Goal: Task Accomplishment & Management: Manage account settings

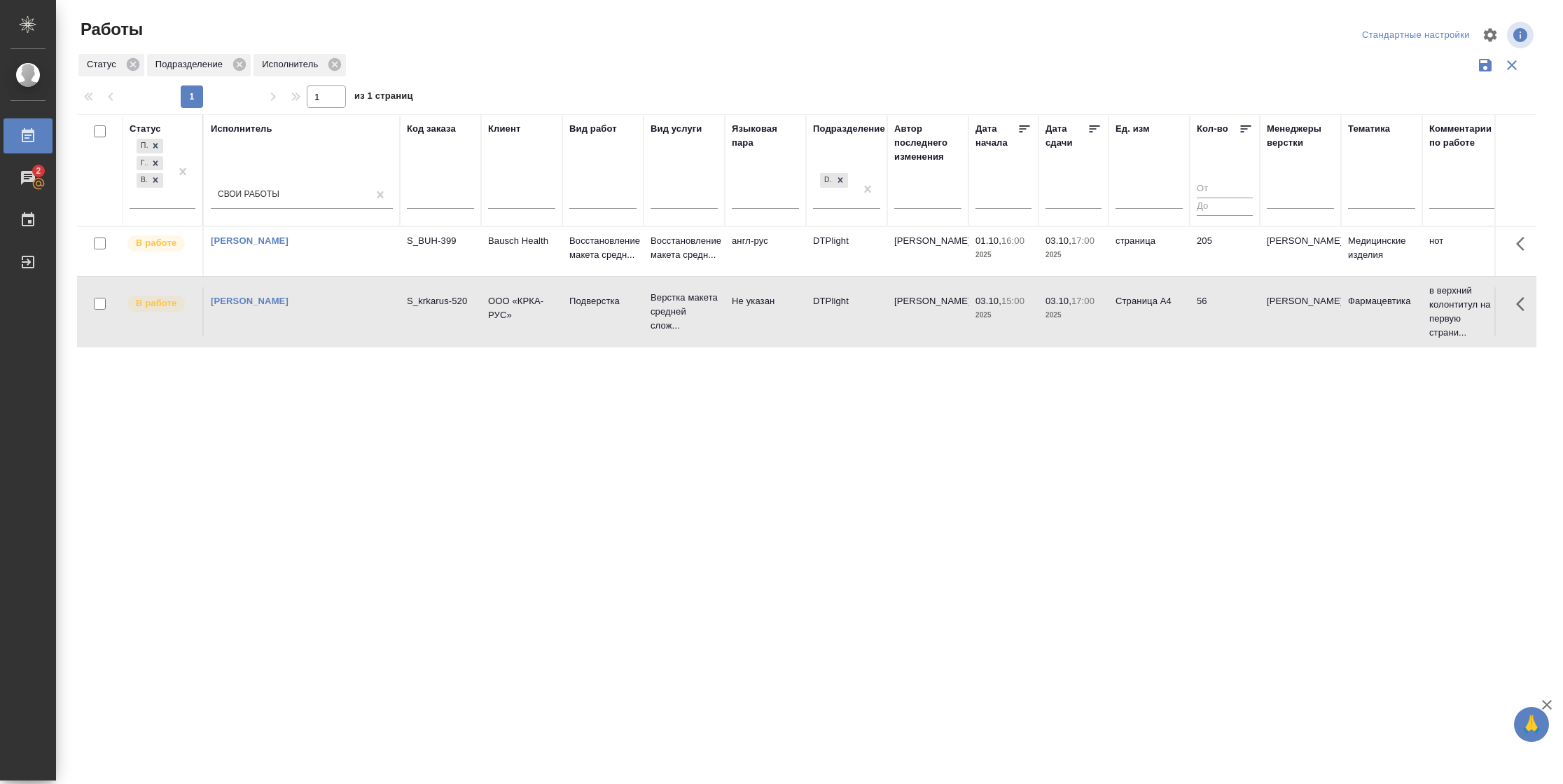
click at [1204, 245] on td "205" at bounding box center [1225, 252] width 70 height 49
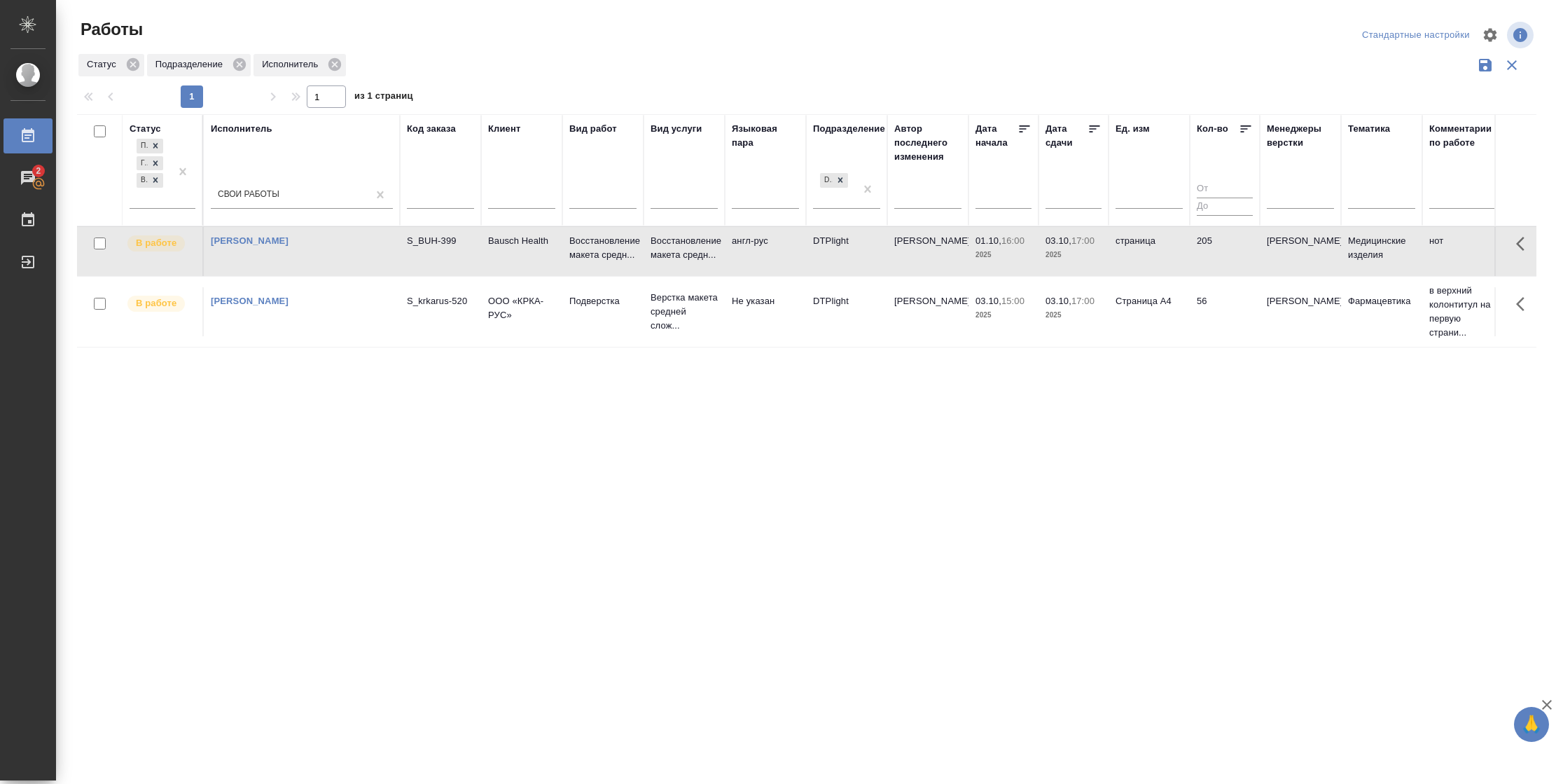
click at [1204, 245] on td "205" at bounding box center [1225, 252] width 70 height 49
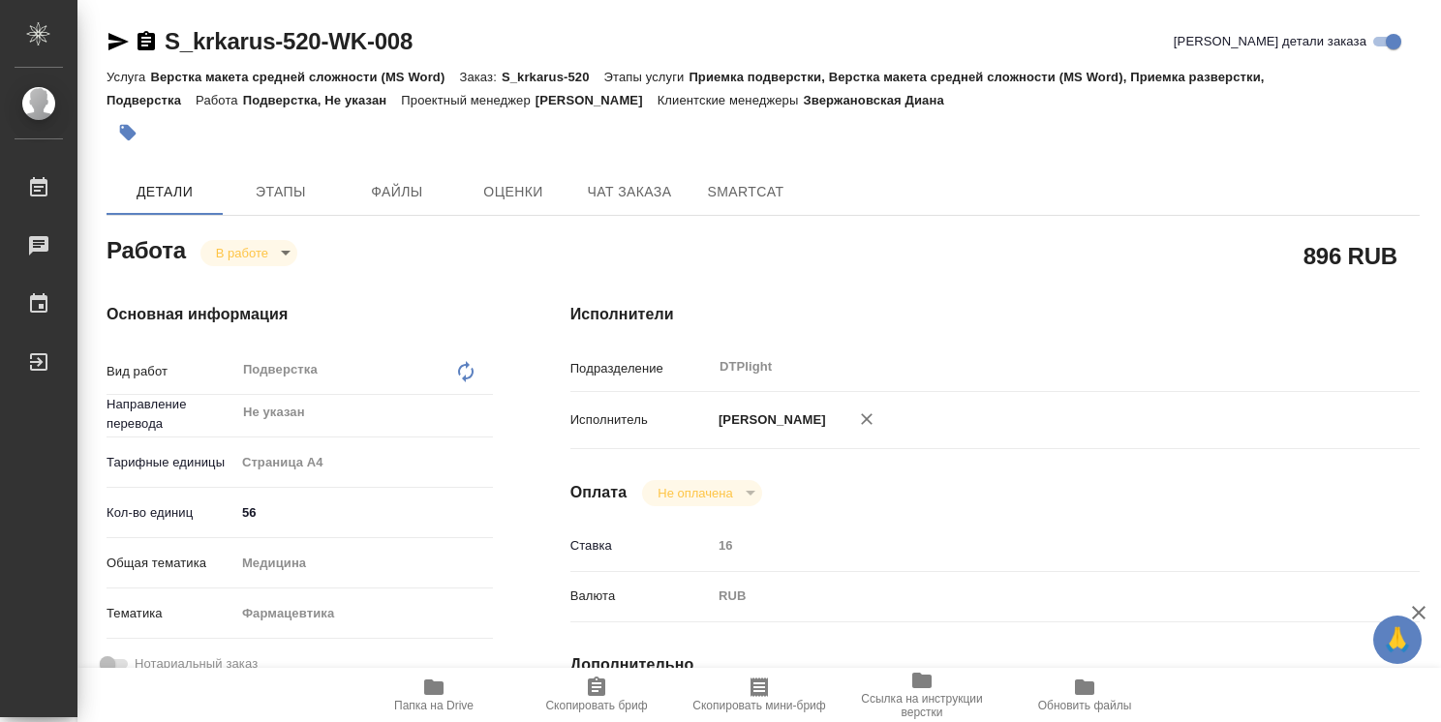
type textarea "x"
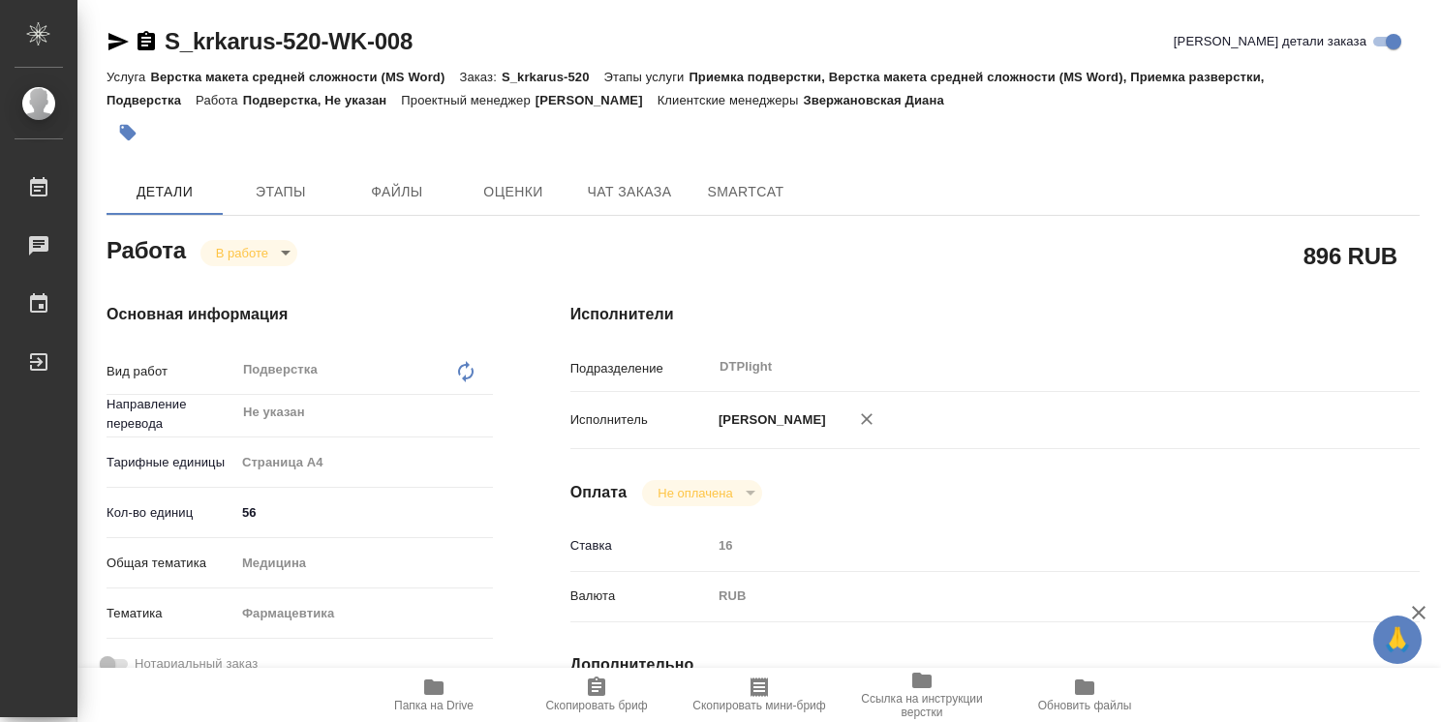
type textarea "x"
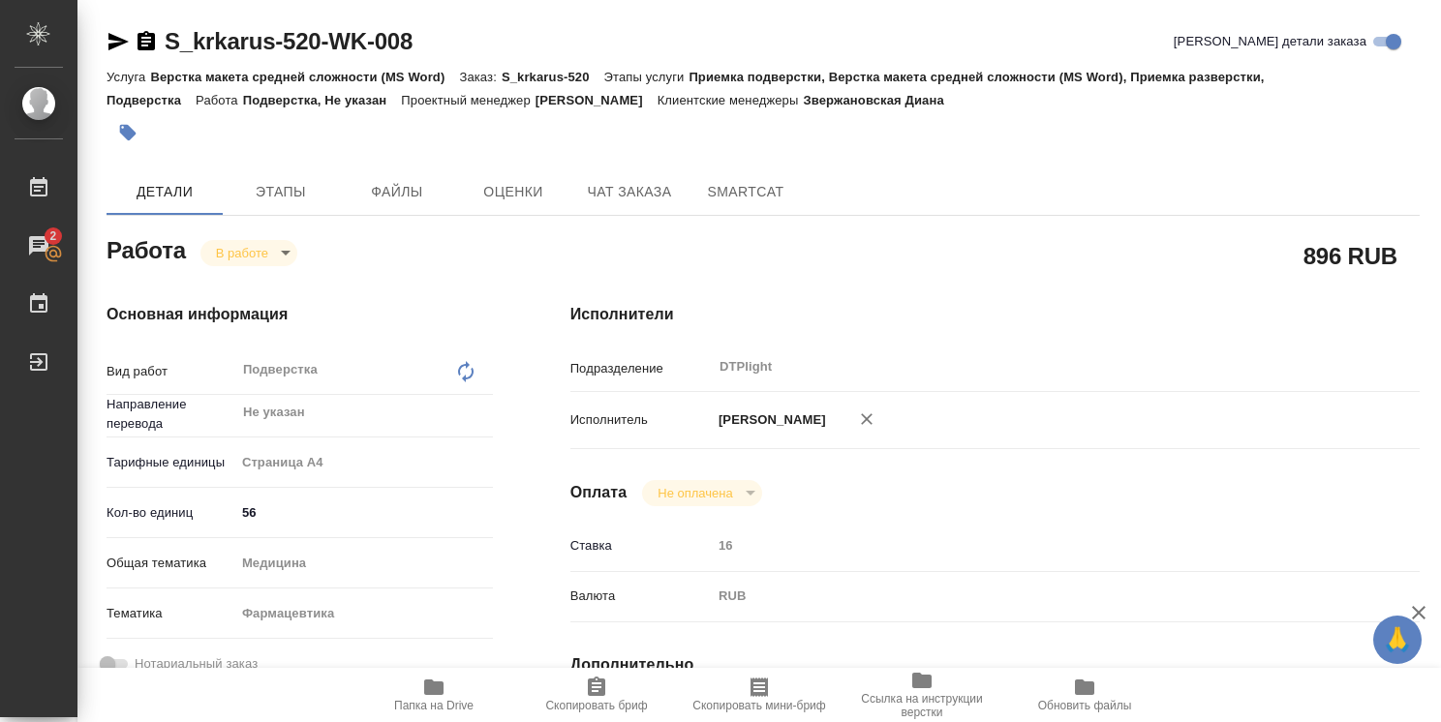
type textarea "x"
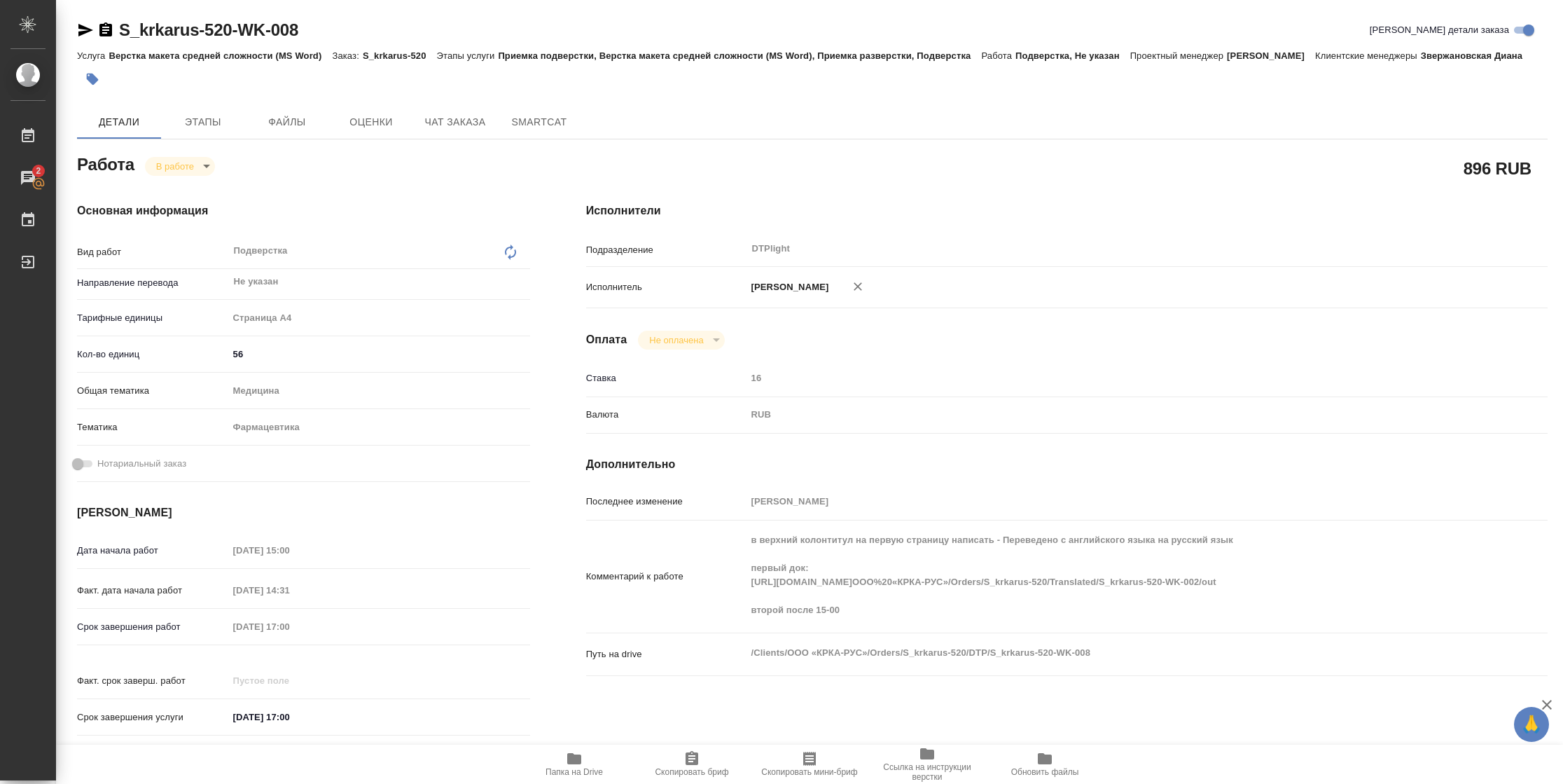
type textarea "x"
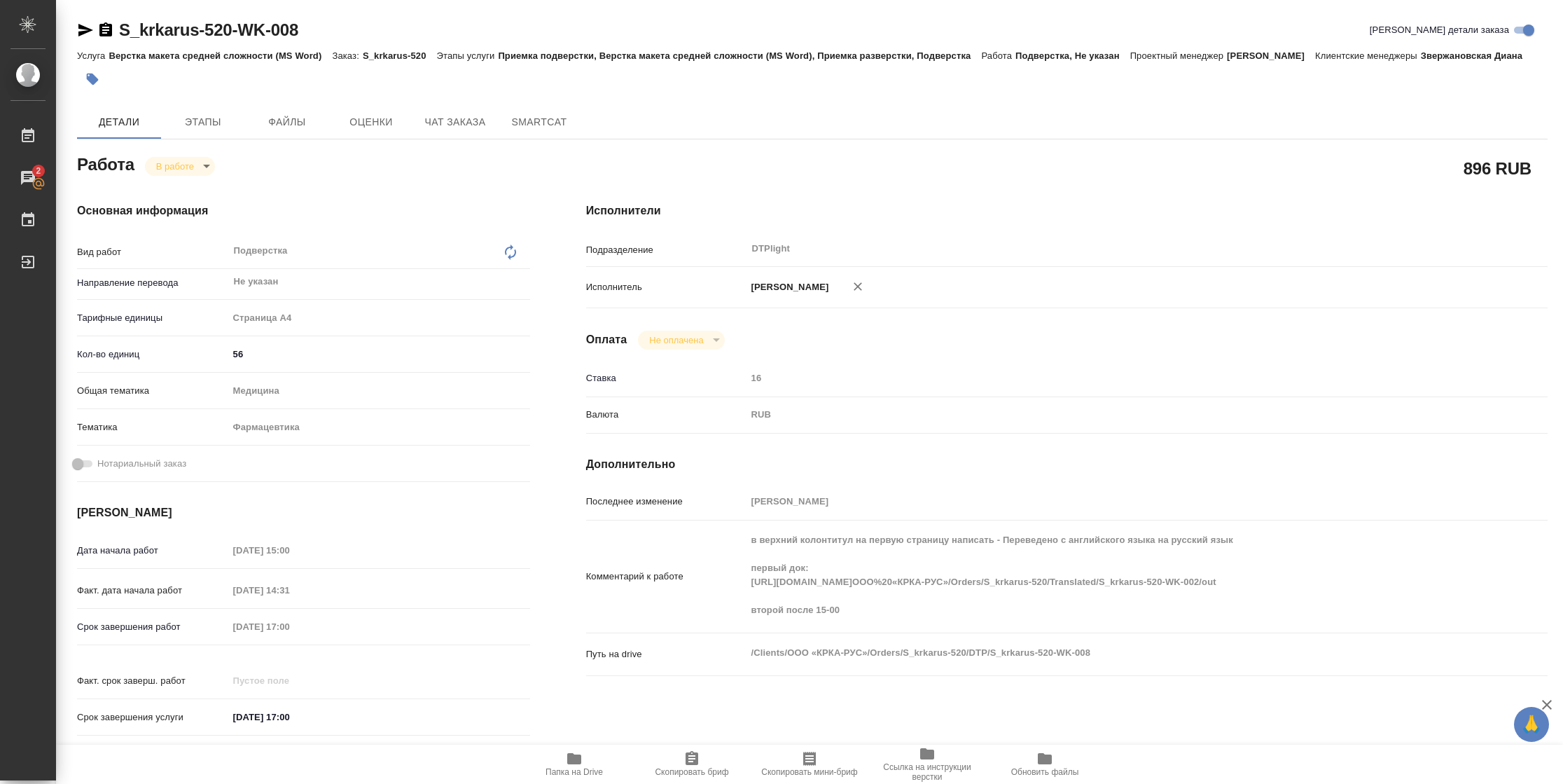
type textarea "x"
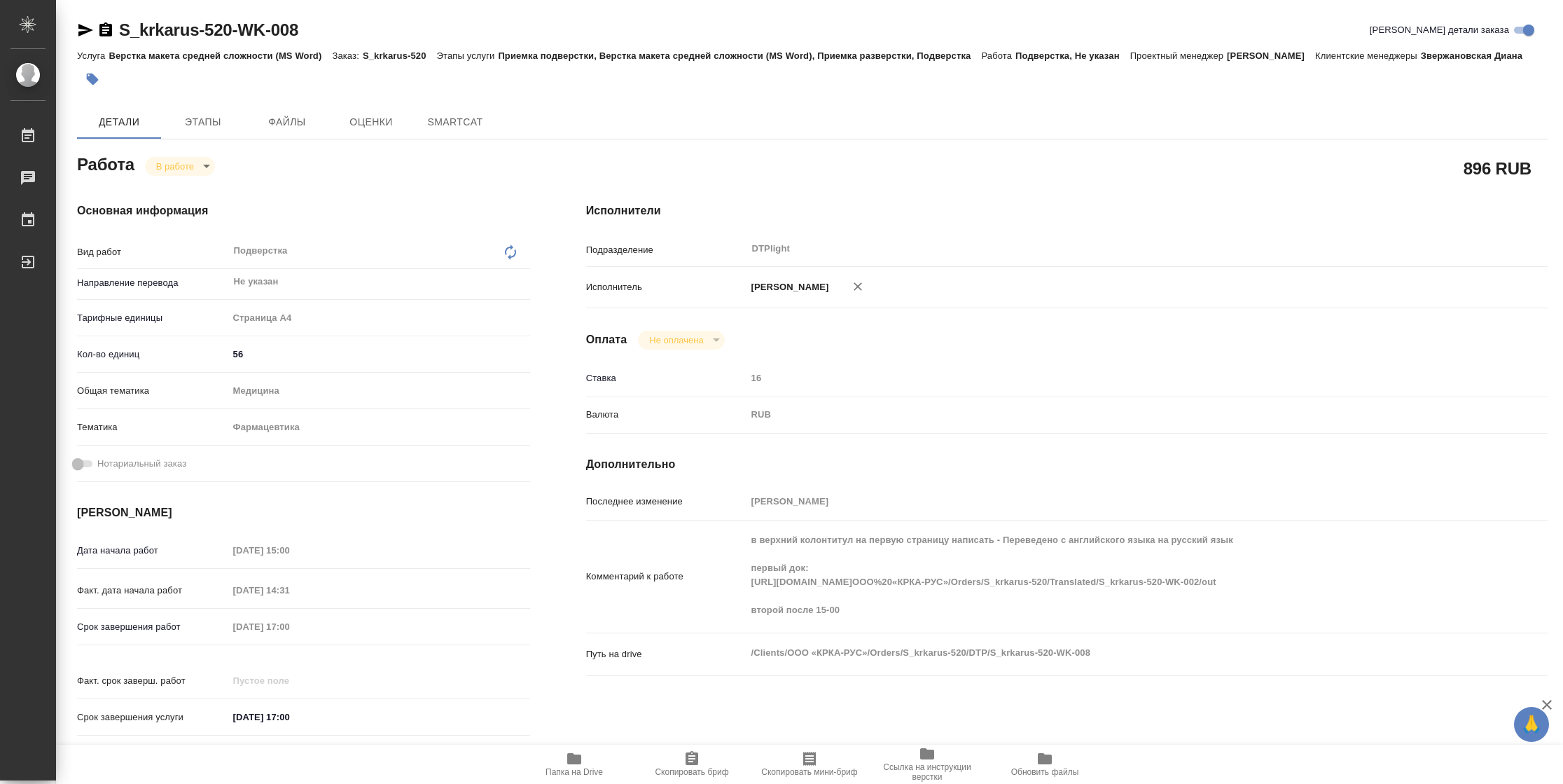
type textarea "x"
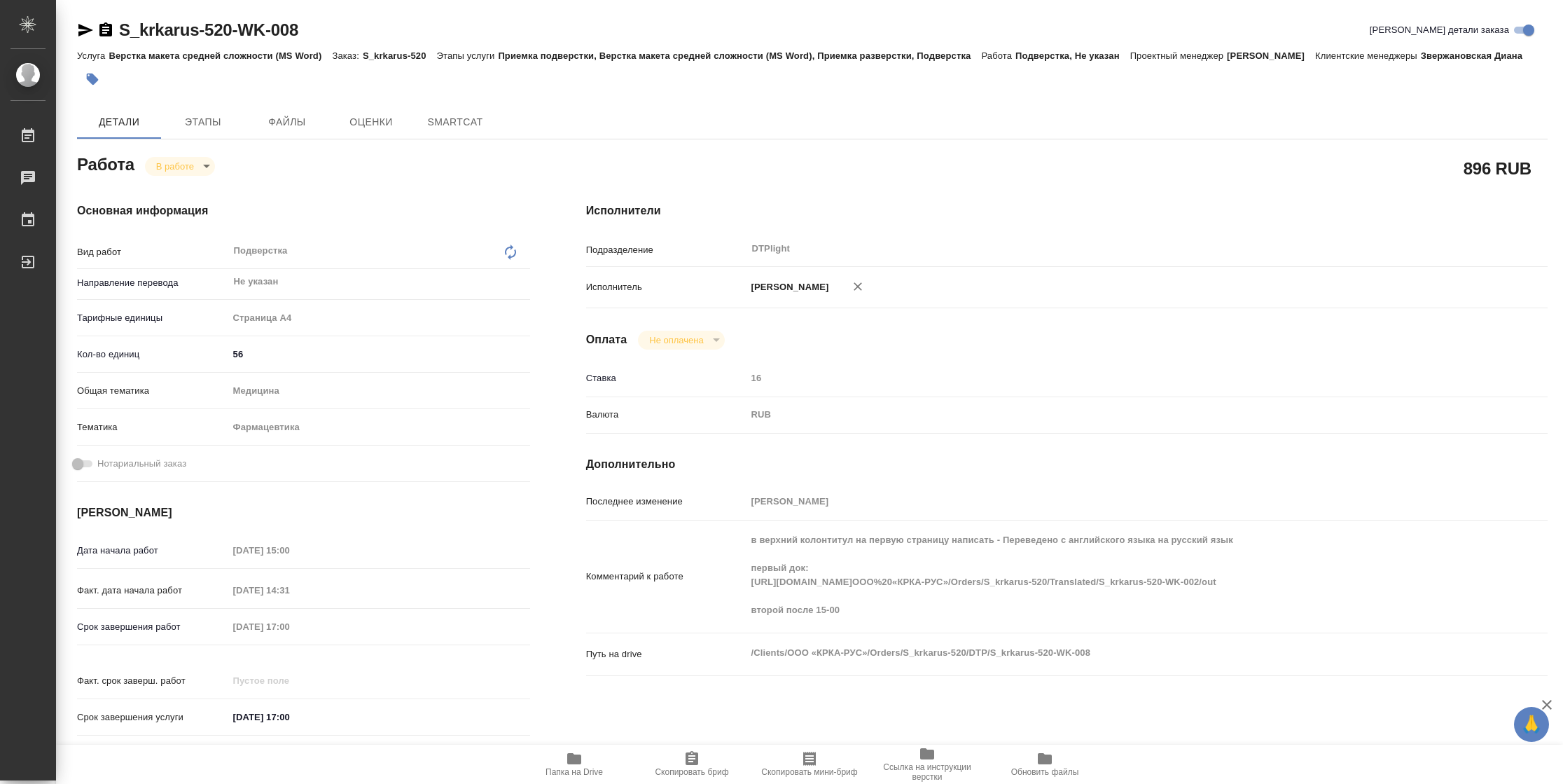
type textarea "x"
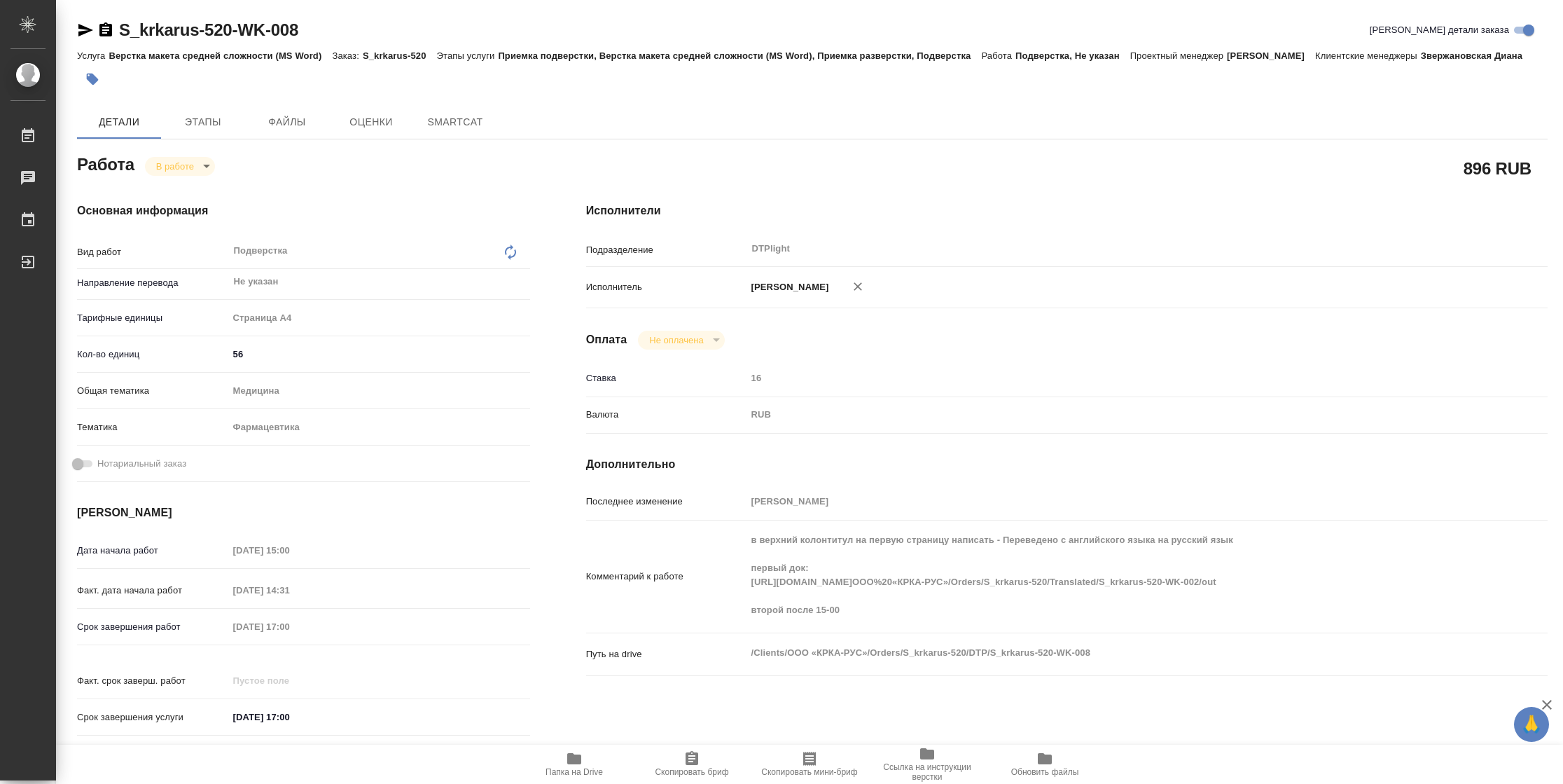
type textarea "x"
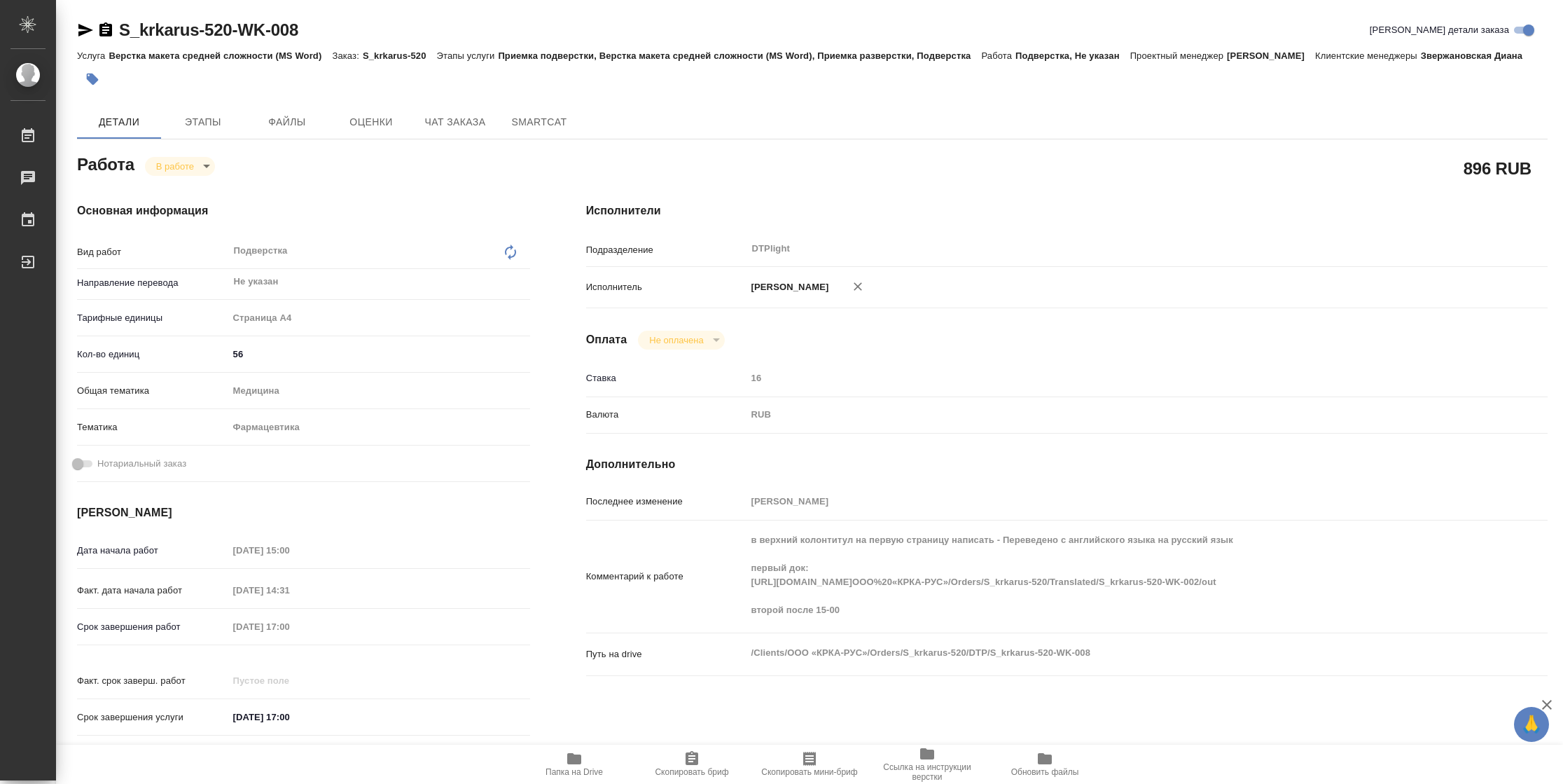
type textarea "x"
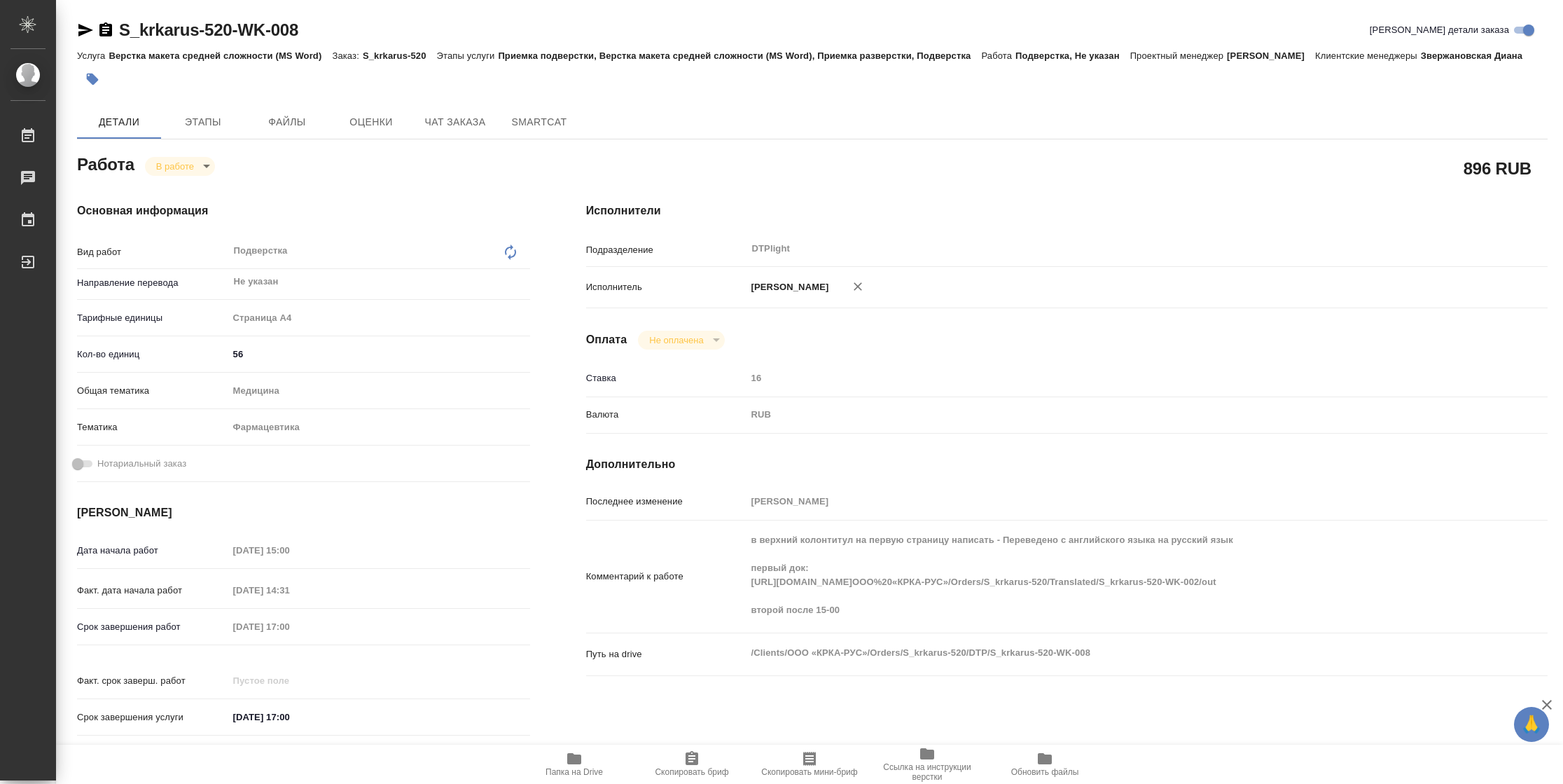
type textarea "x"
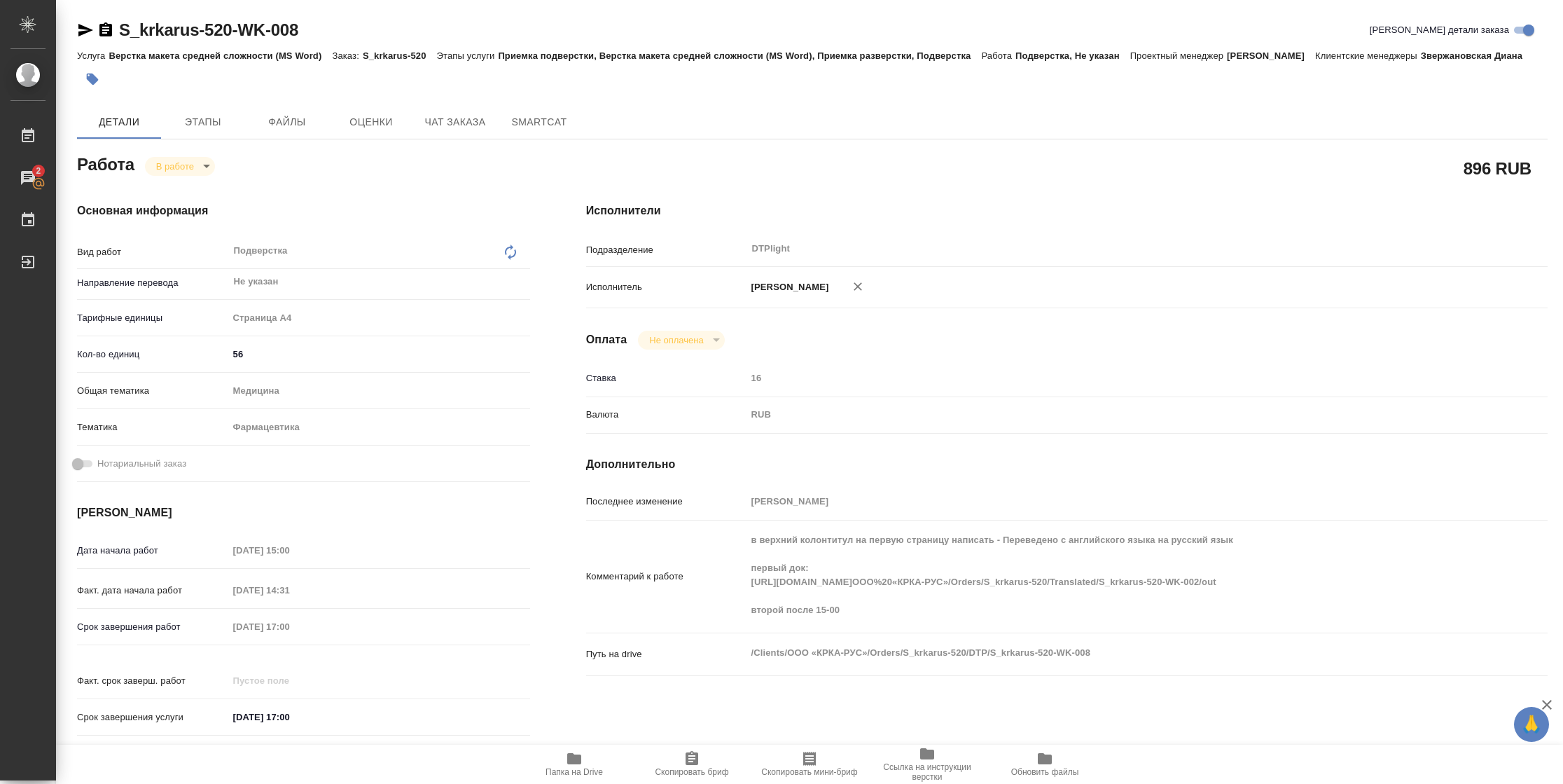
click at [574, 757] on icon "button" at bounding box center [574, 758] width 14 height 11
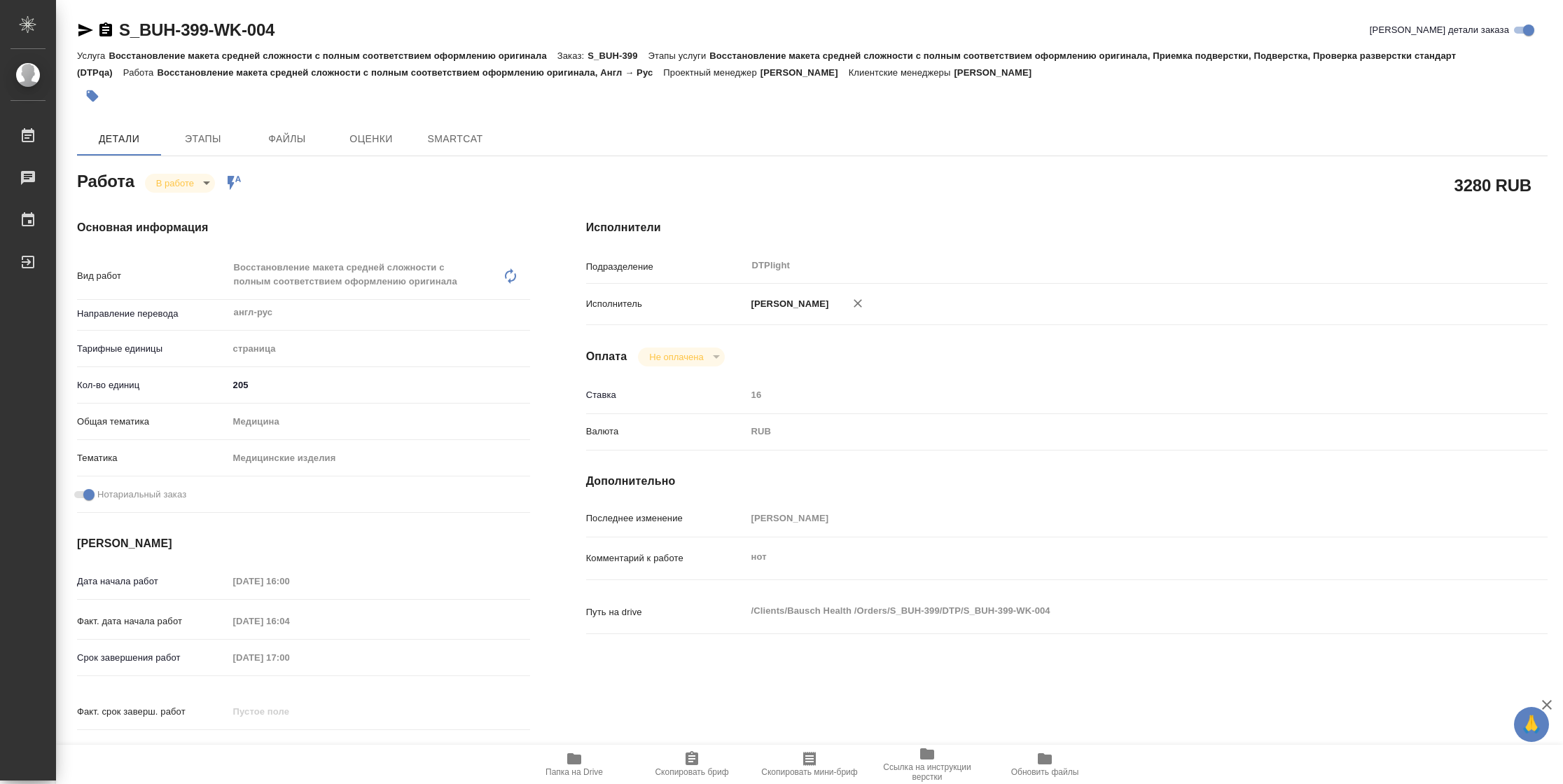
type textarea "x"
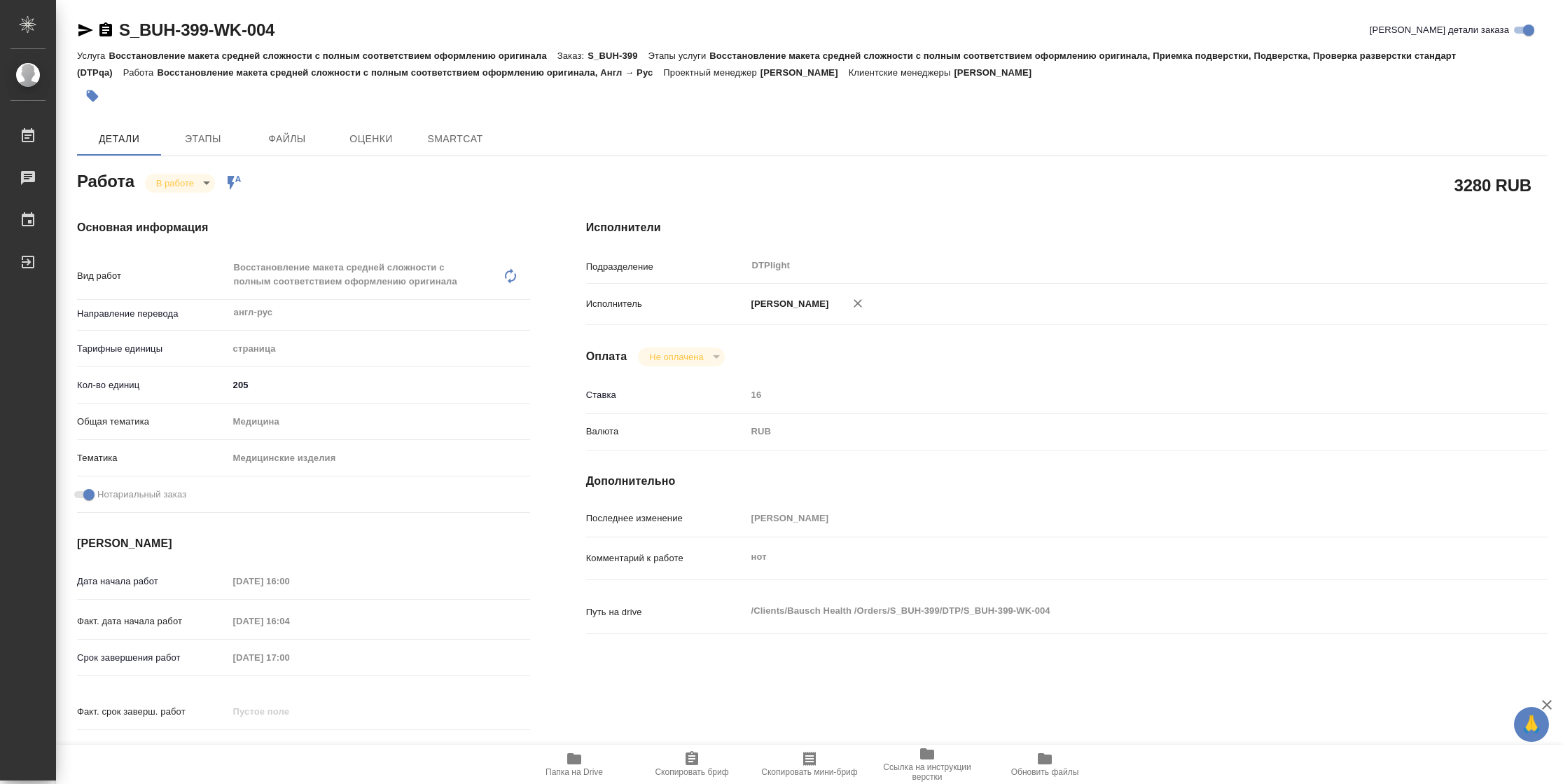
type textarea "x"
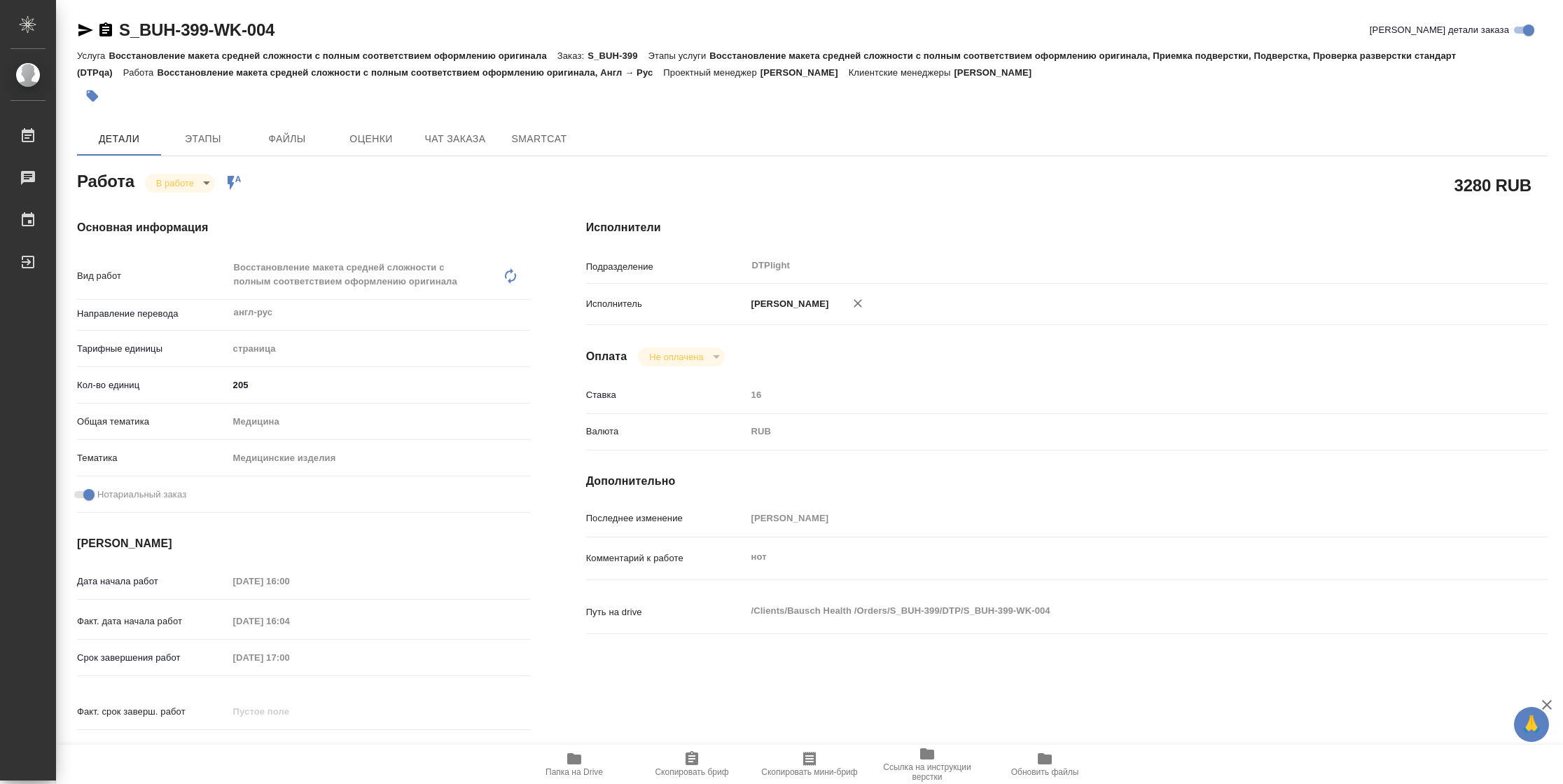
click at [551, 764] on span "Папка на Drive" at bounding box center [574, 763] width 101 height 27
type textarea "x"
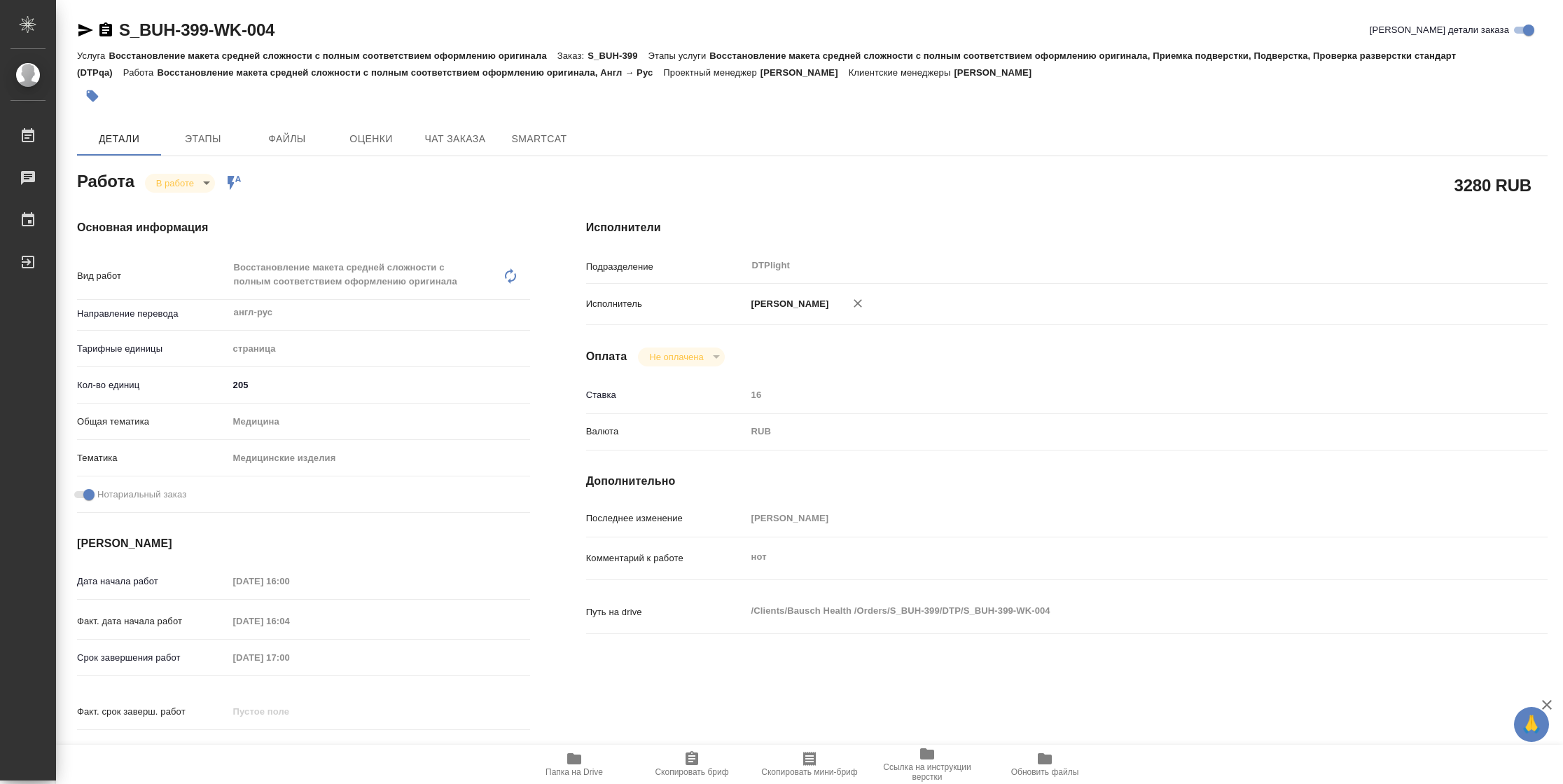
type textarea "x"
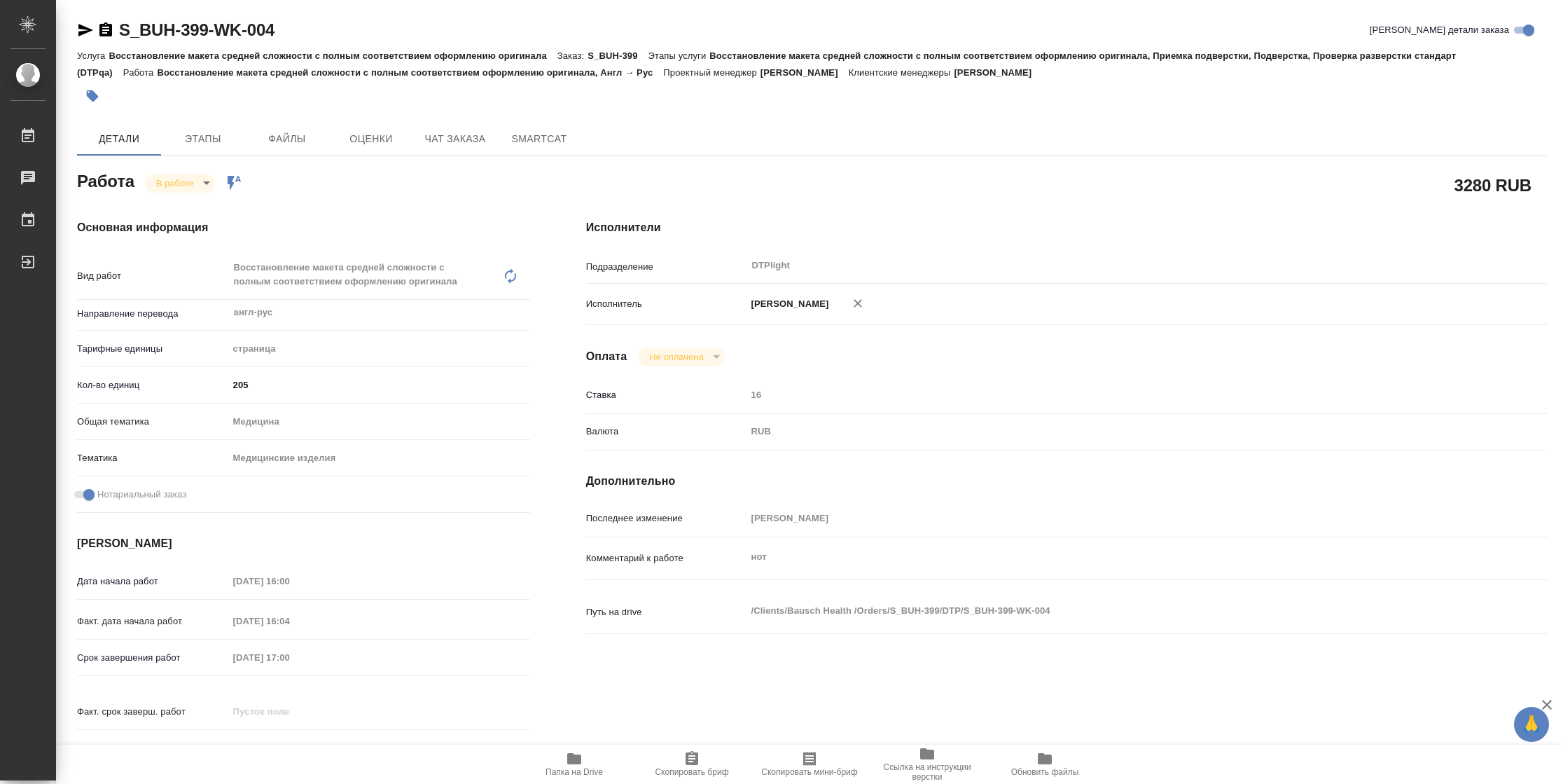
type textarea "x"
click at [174, 174] on body "🙏 .cls-1 fill:#fff; AWATERA Vasilyeva Natalia Работы 2 Чаты График Выйти S_BUH-…" at bounding box center [781, 392] width 1563 height 784
click at [174, 202] on button "Выполнен" at bounding box center [182, 206] width 51 height 15
type textarea "x"
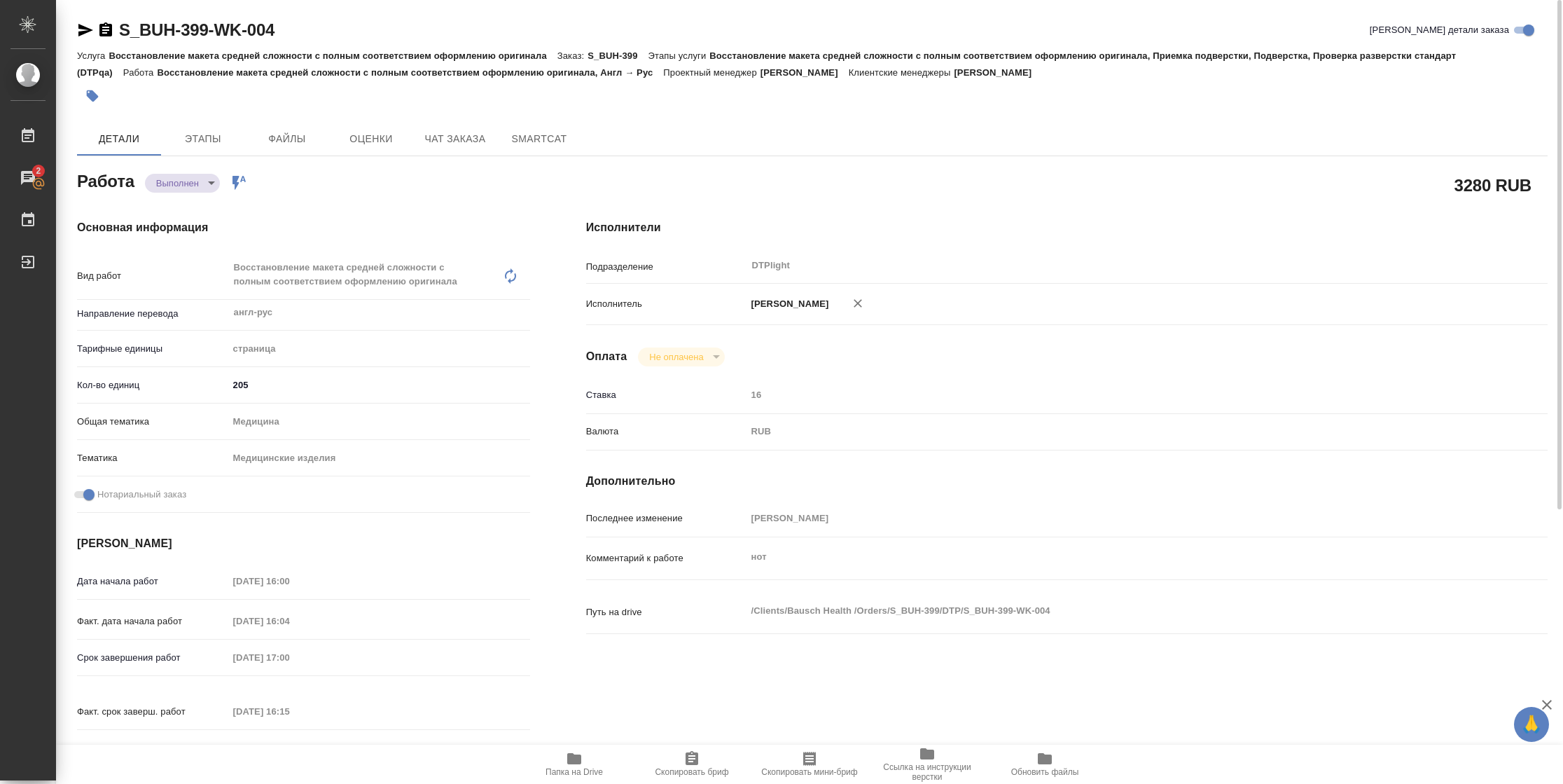
type textarea "x"
click at [87, 35] on icon "button" at bounding box center [85, 30] width 17 height 17
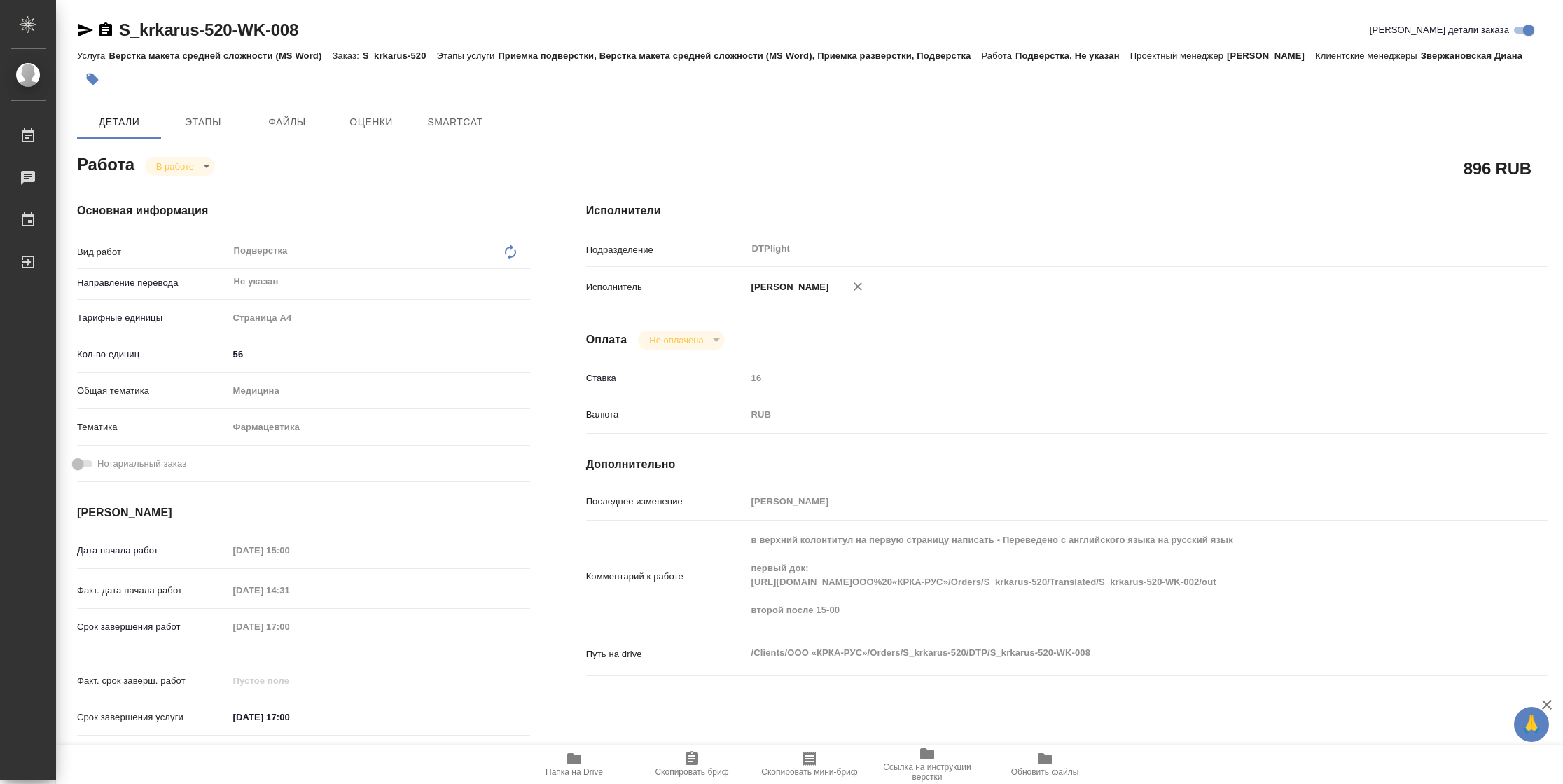
type textarea "x"
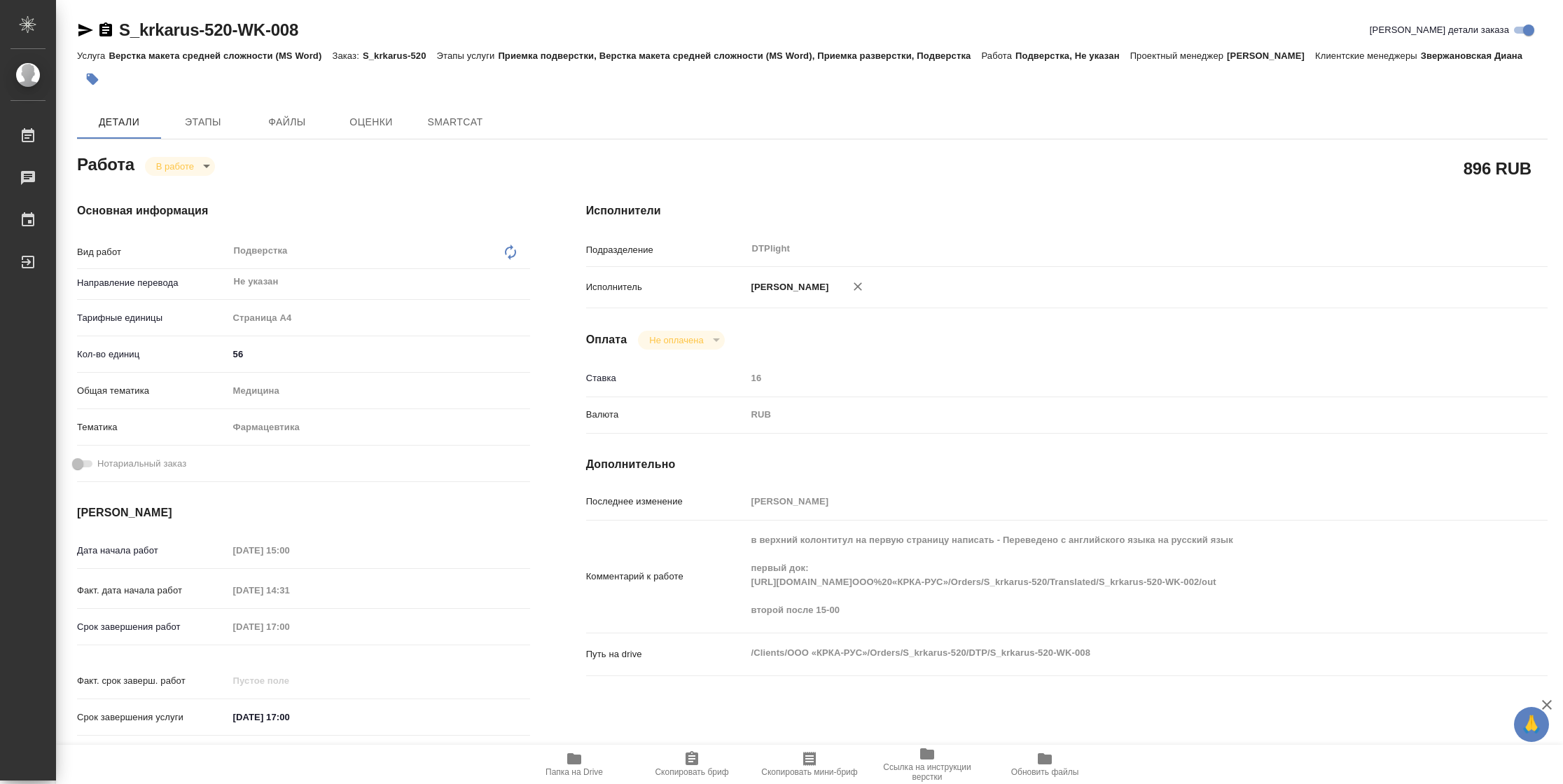
type textarea "x"
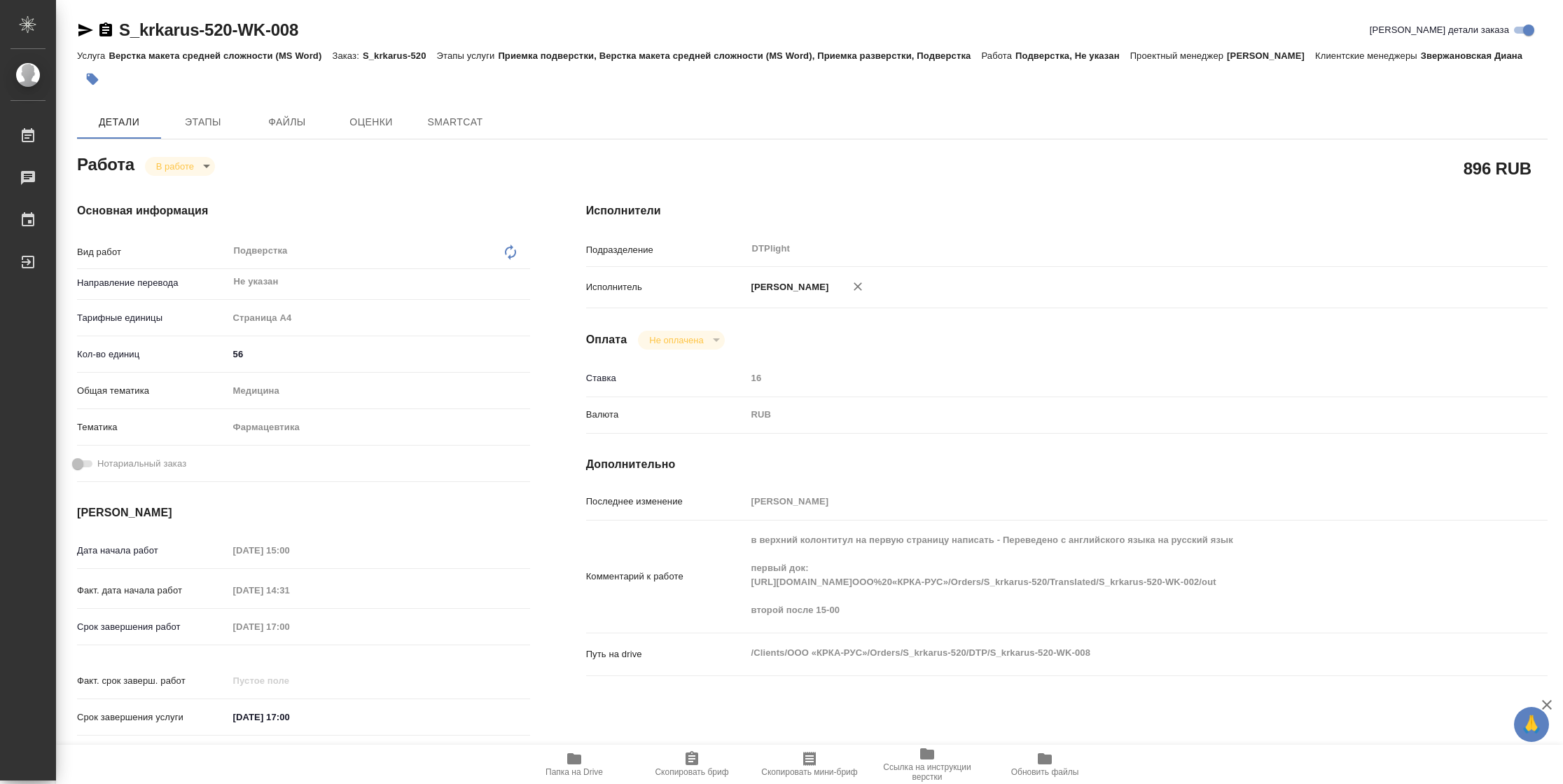
type textarea "x"
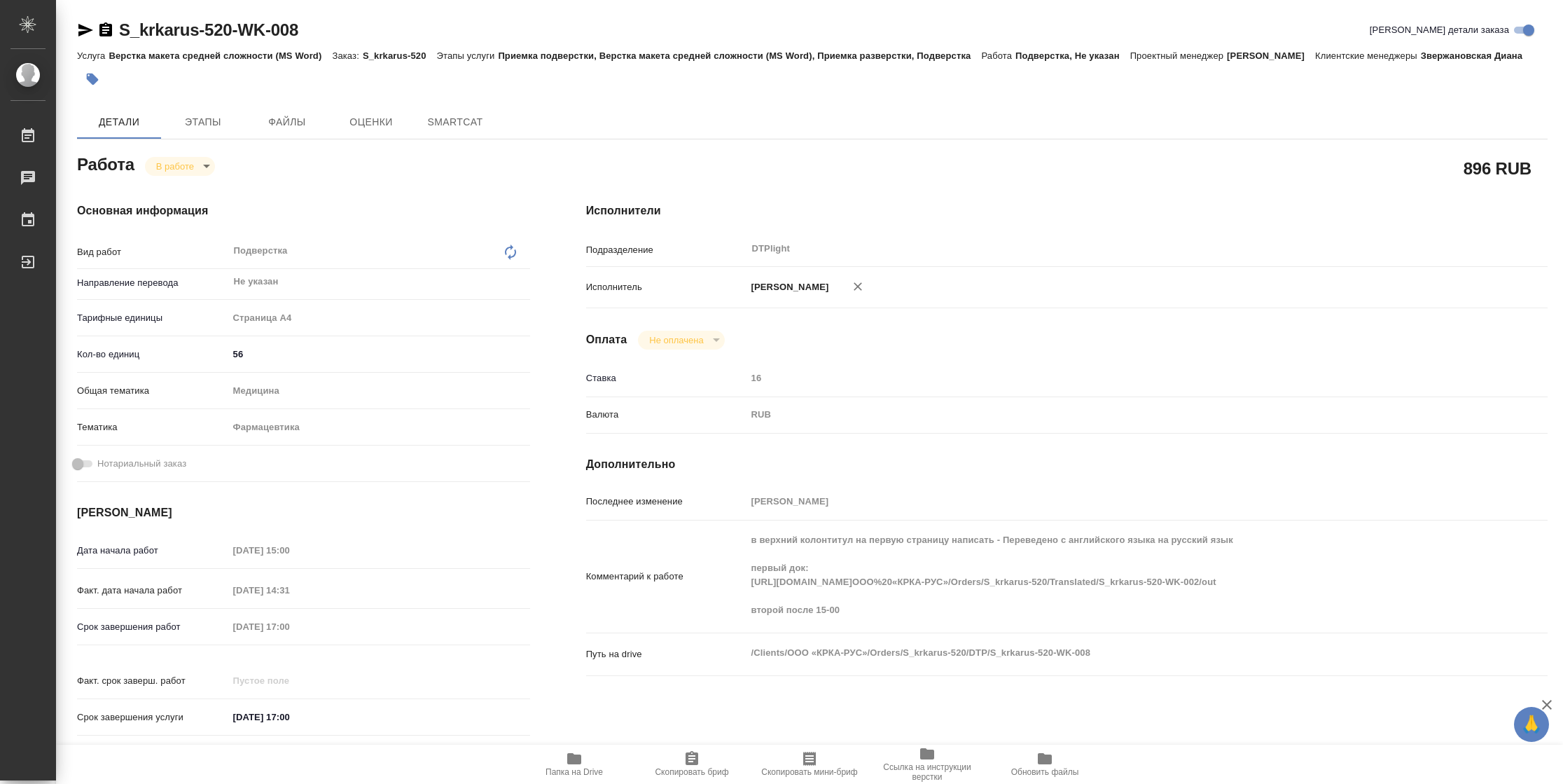
type textarea "x"
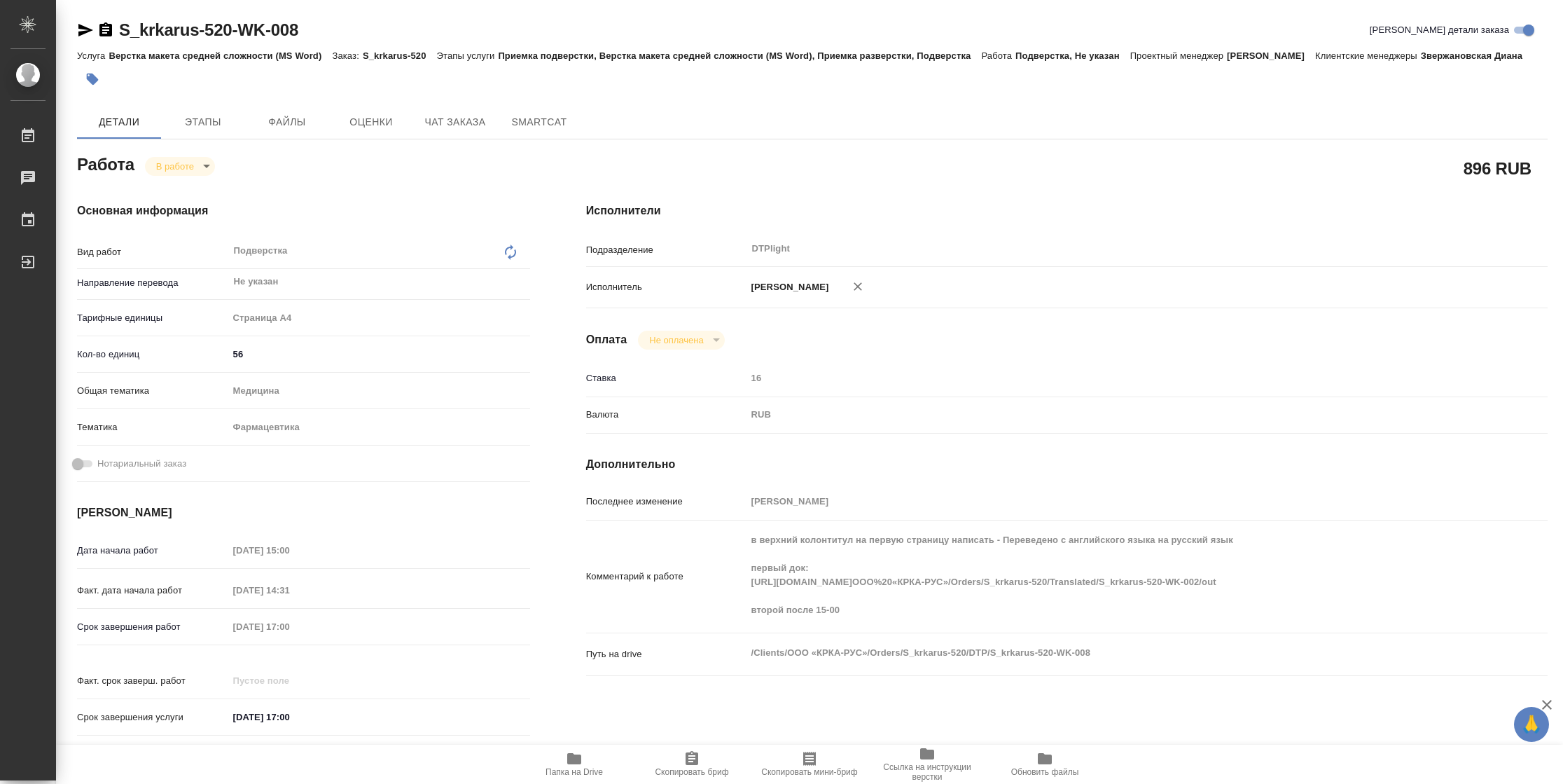
type textarea "x"
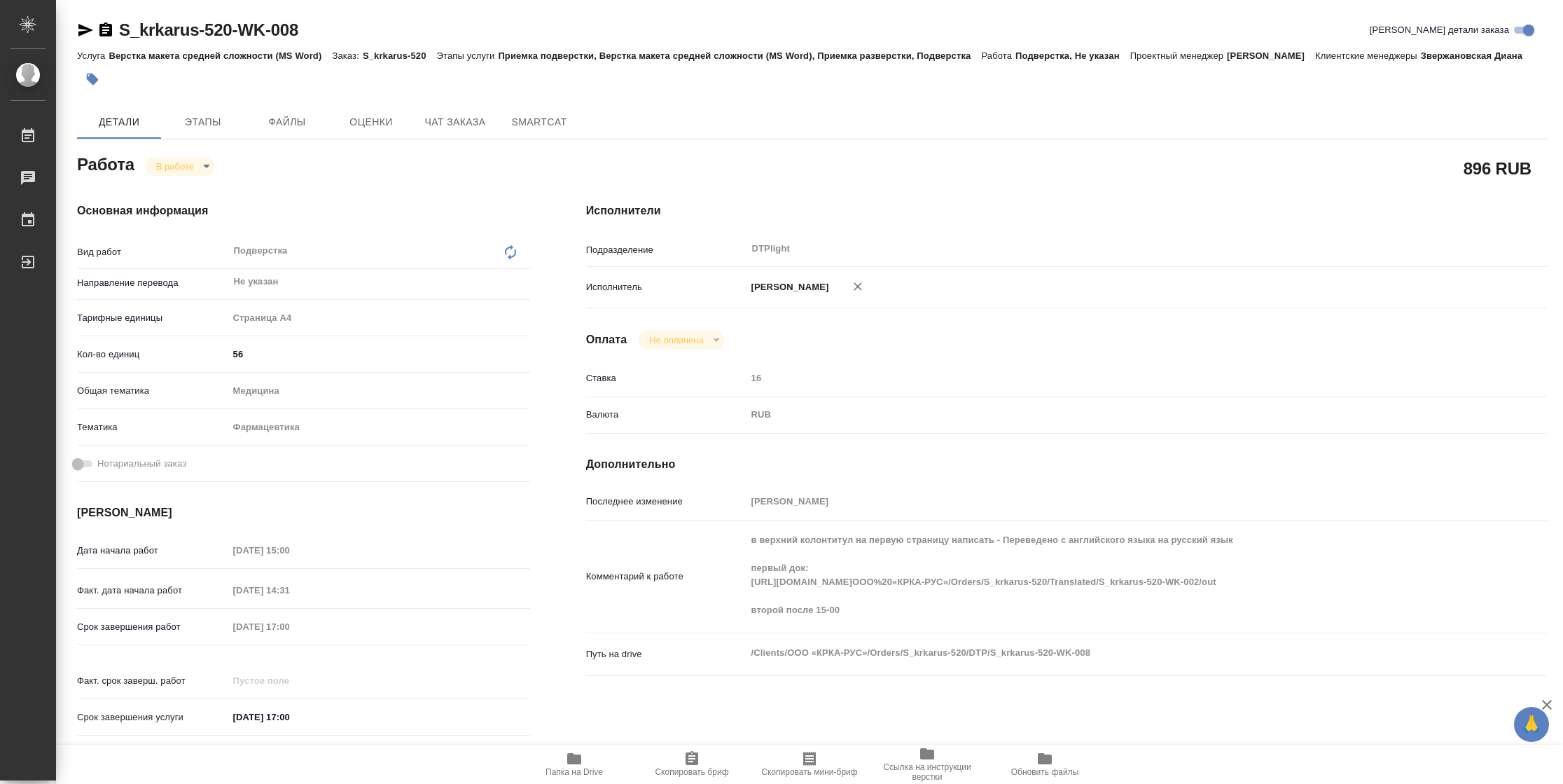
type textarea "x"
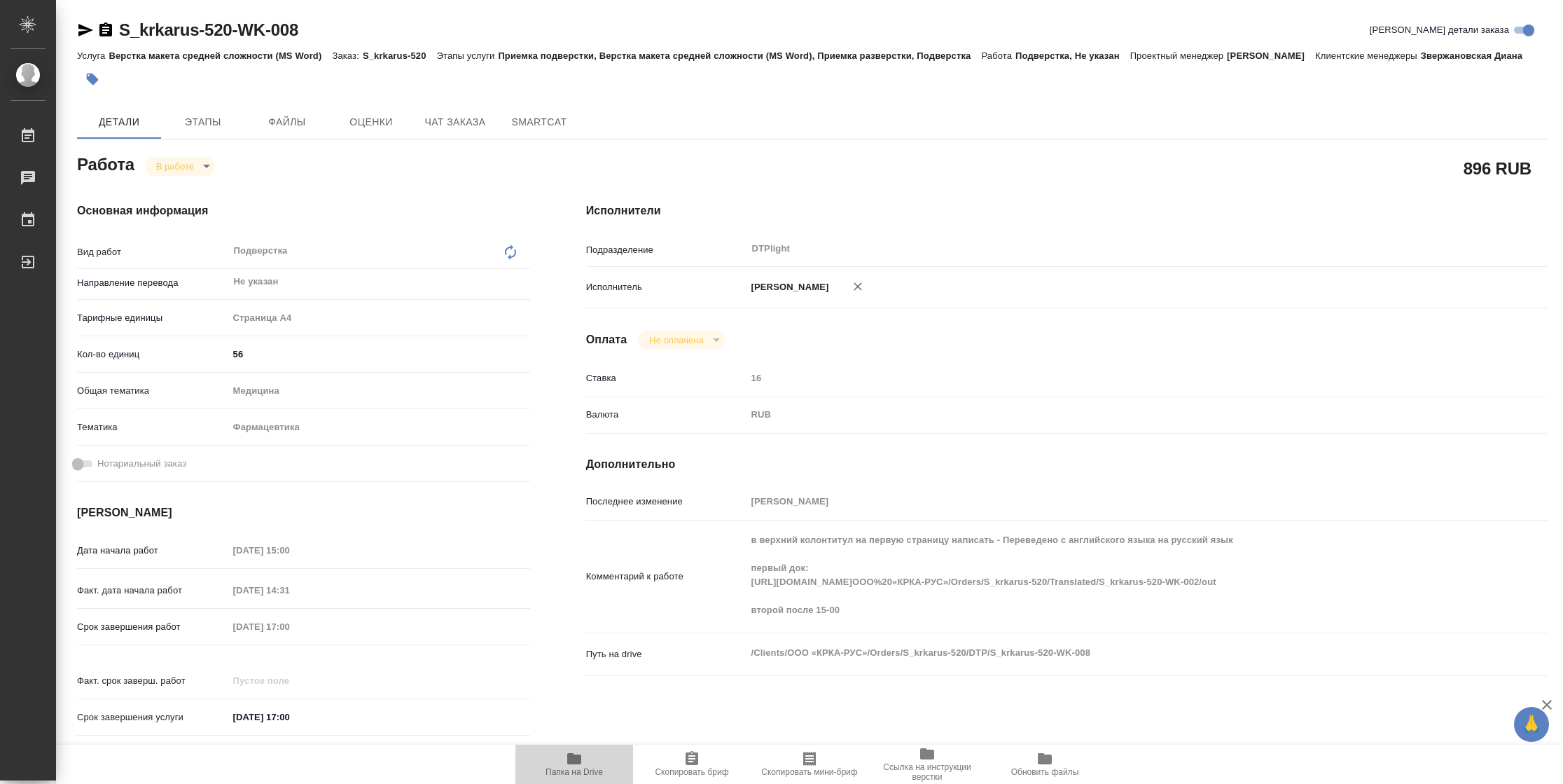
click at [574, 772] on span "Папка на Drive" at bounding box center [574, 772] width 57 height 10
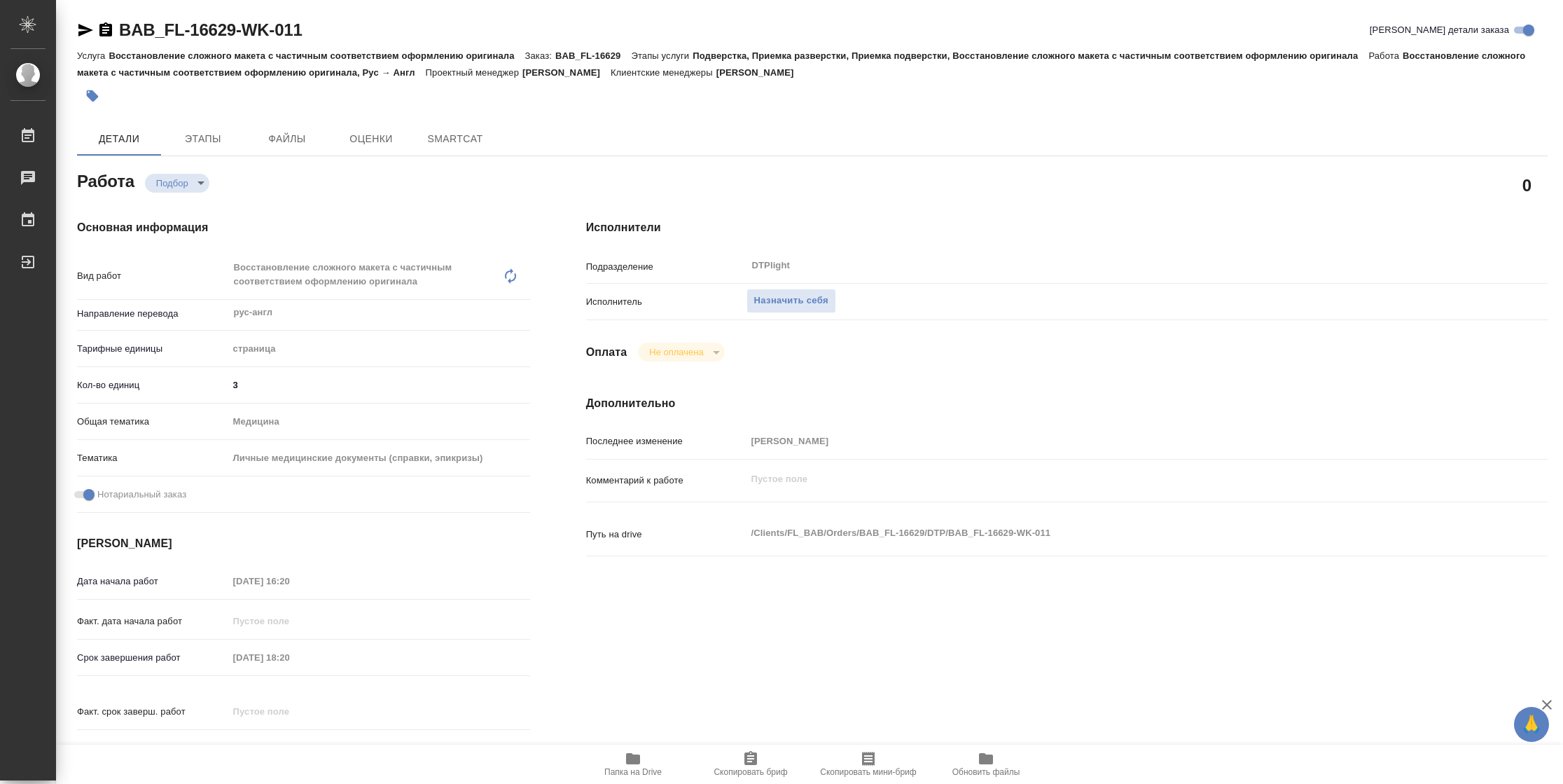
type textarea "x"
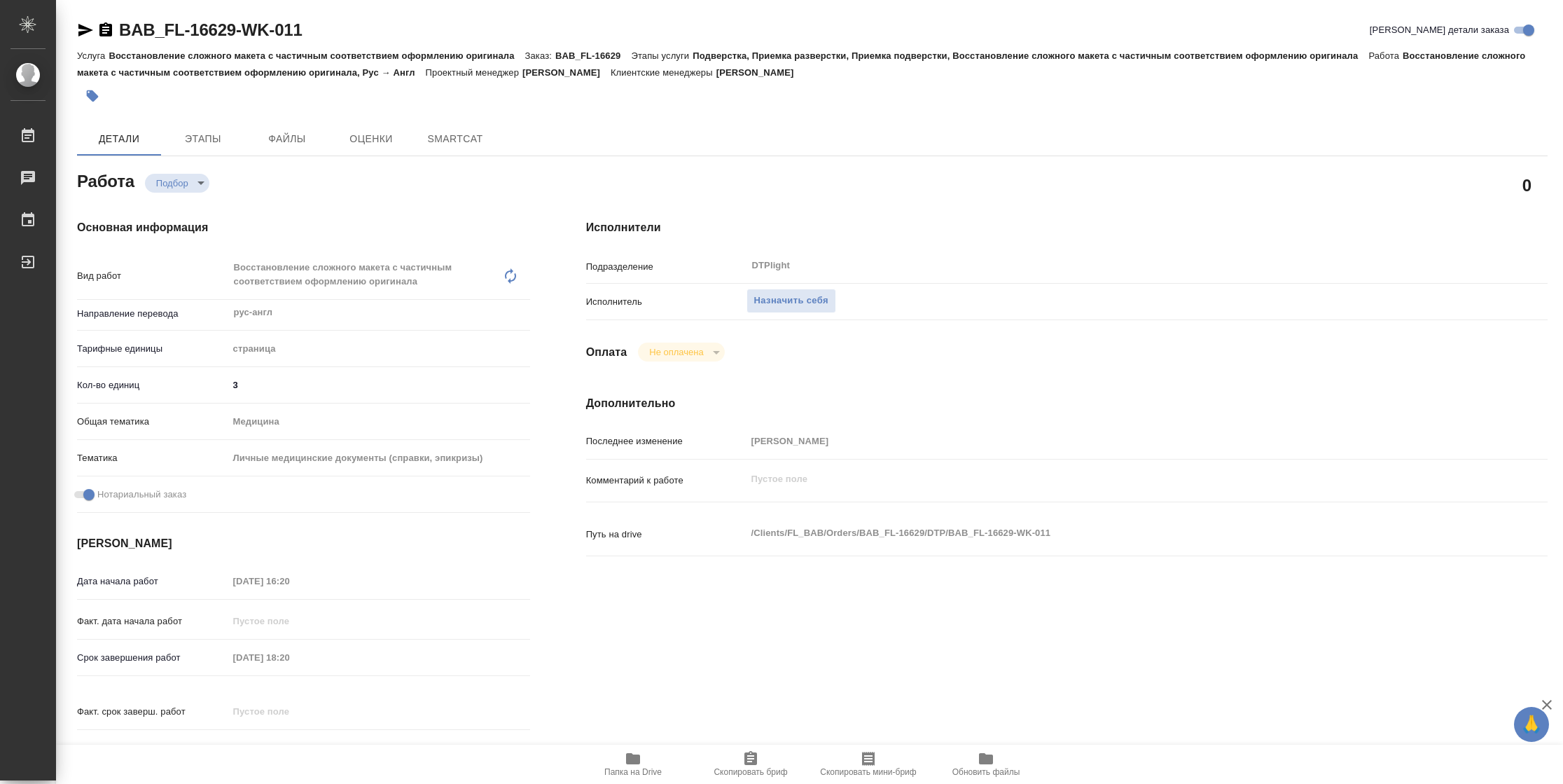
type textarea "x"
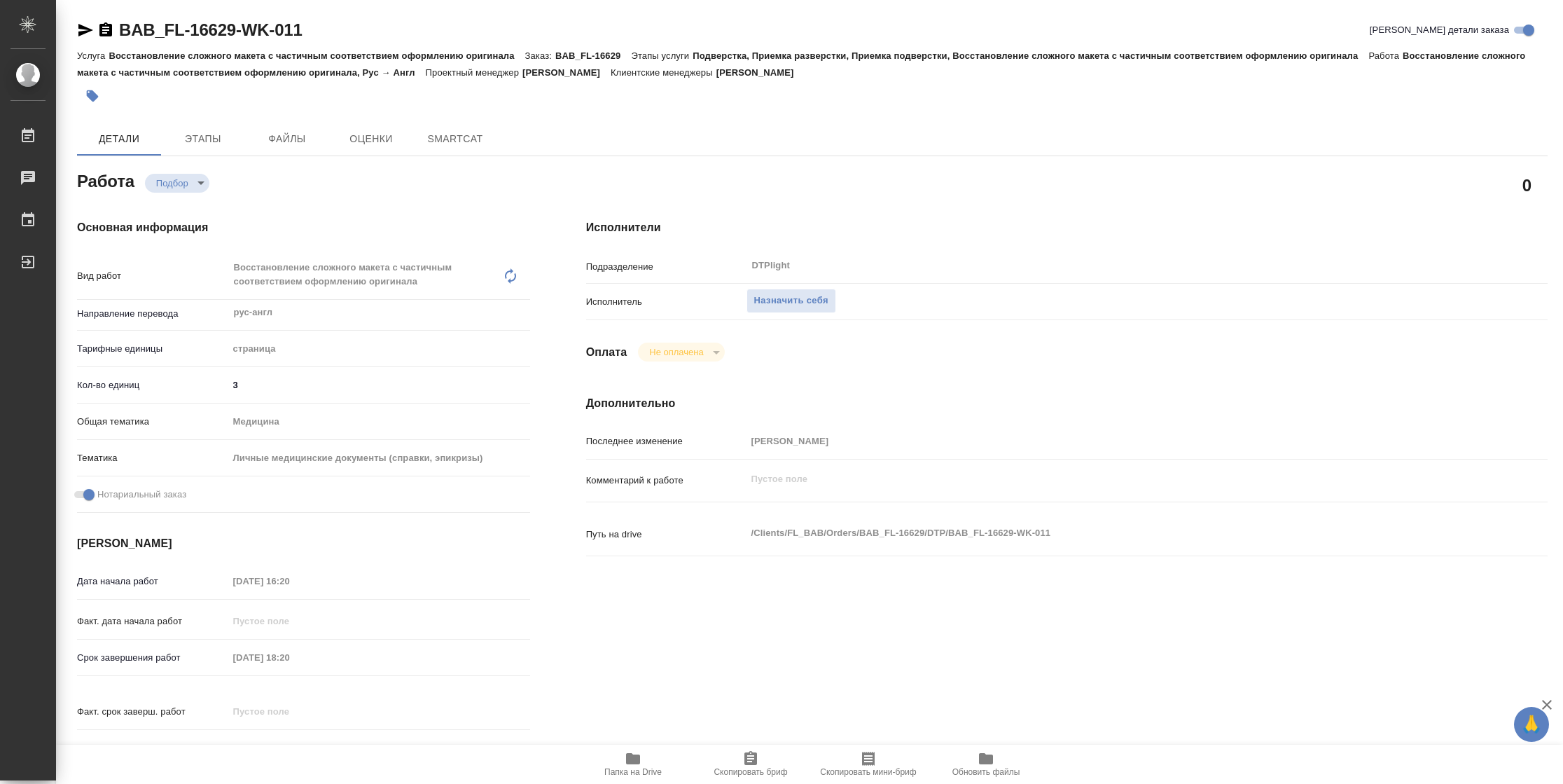
type textarea "x"
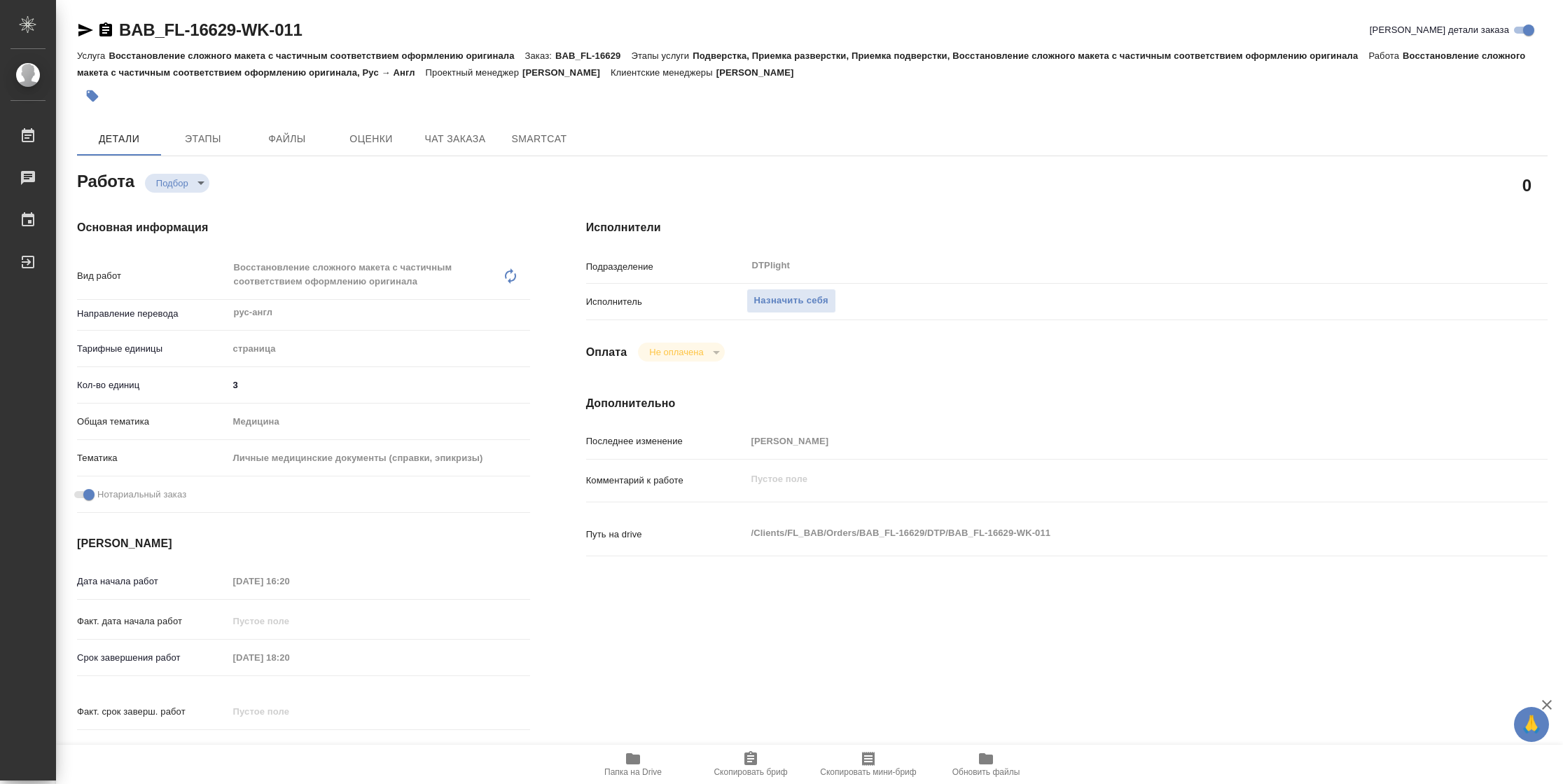
type textarea "x"
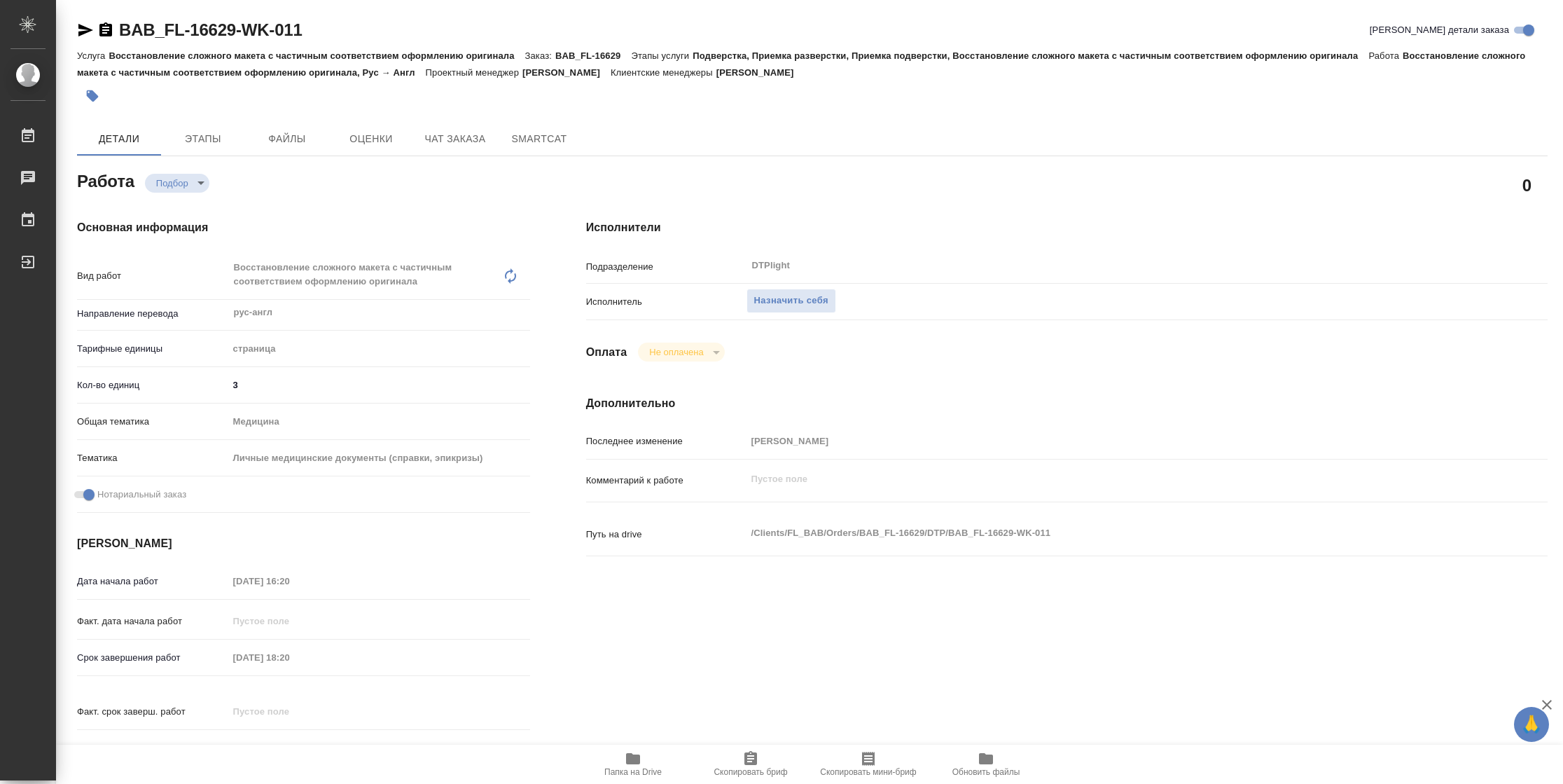
type textarea "x"
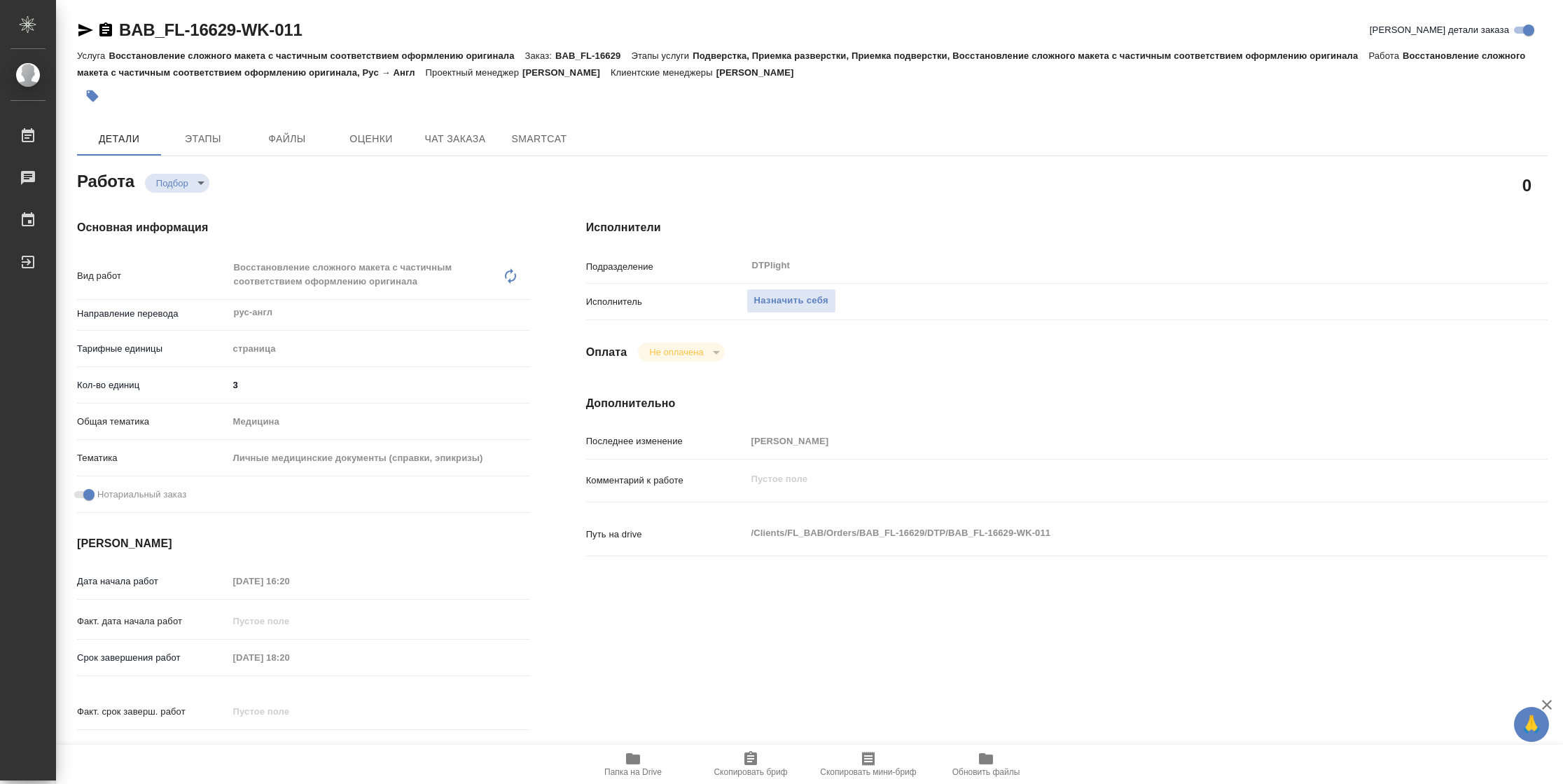
type textarea "x"
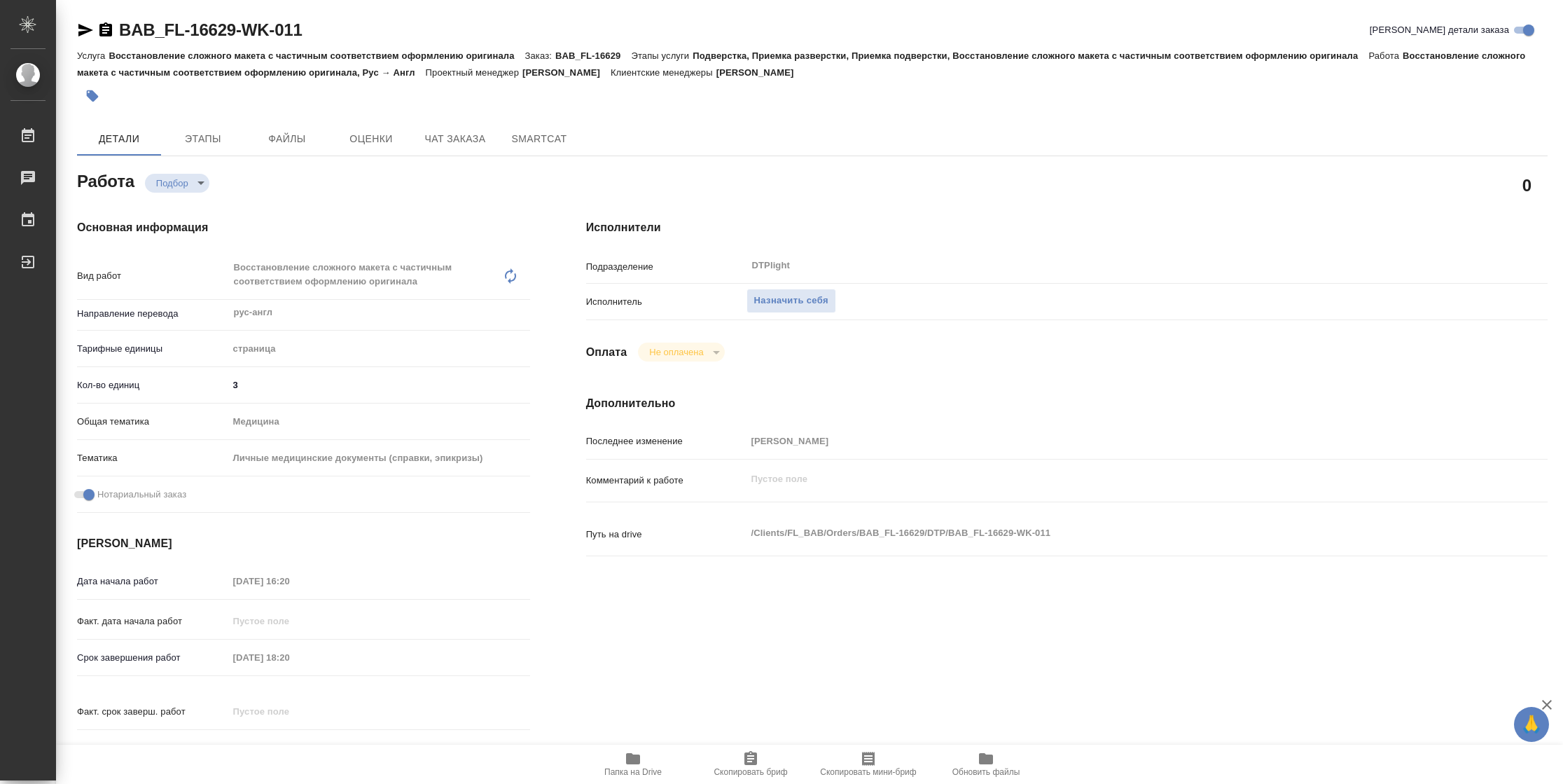
click at [621, 754] on span "Папка на Drive" at bounding box center [633, 763] width 101 height 27
type textarea "x"
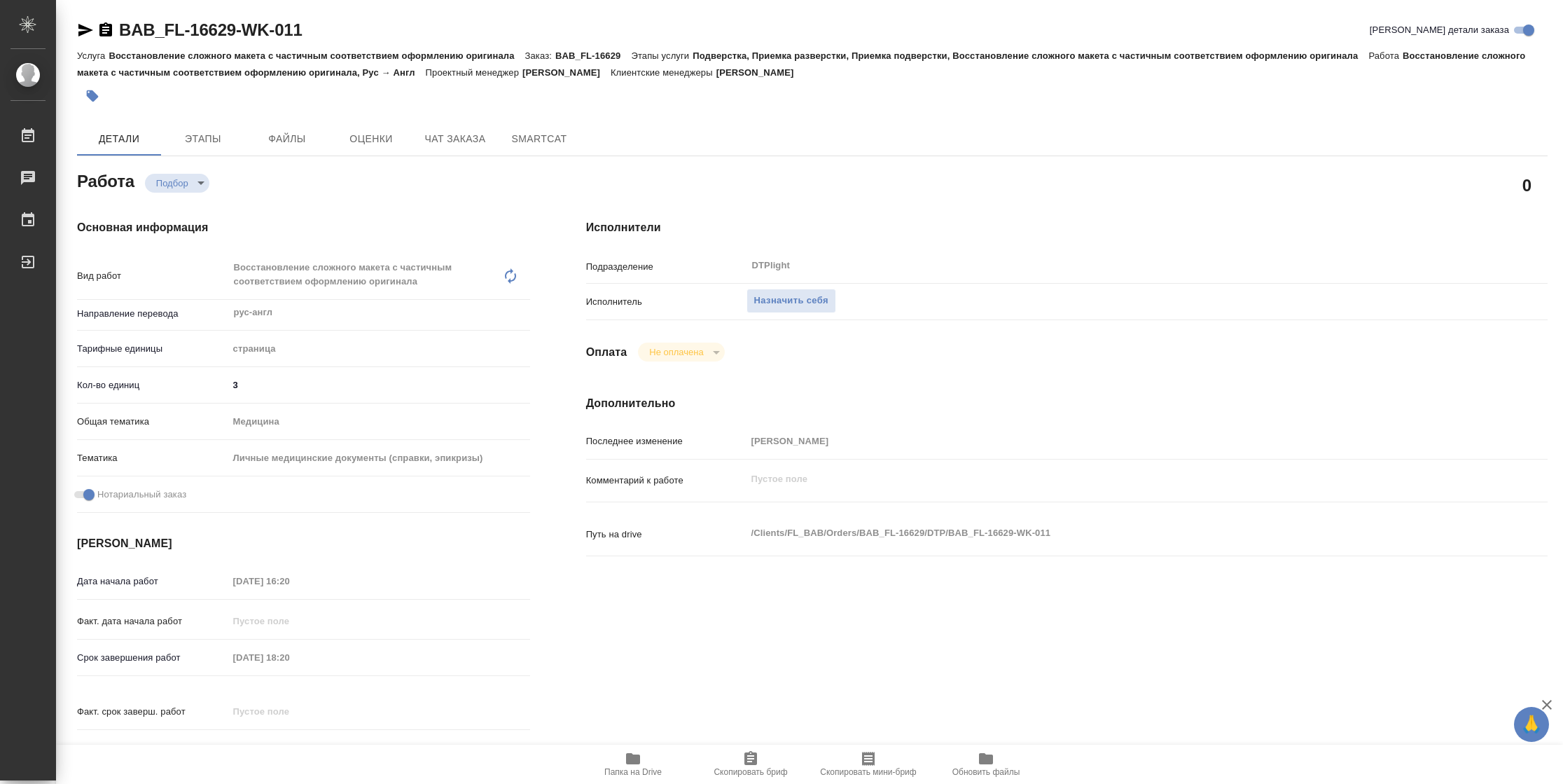
type textarea "x"
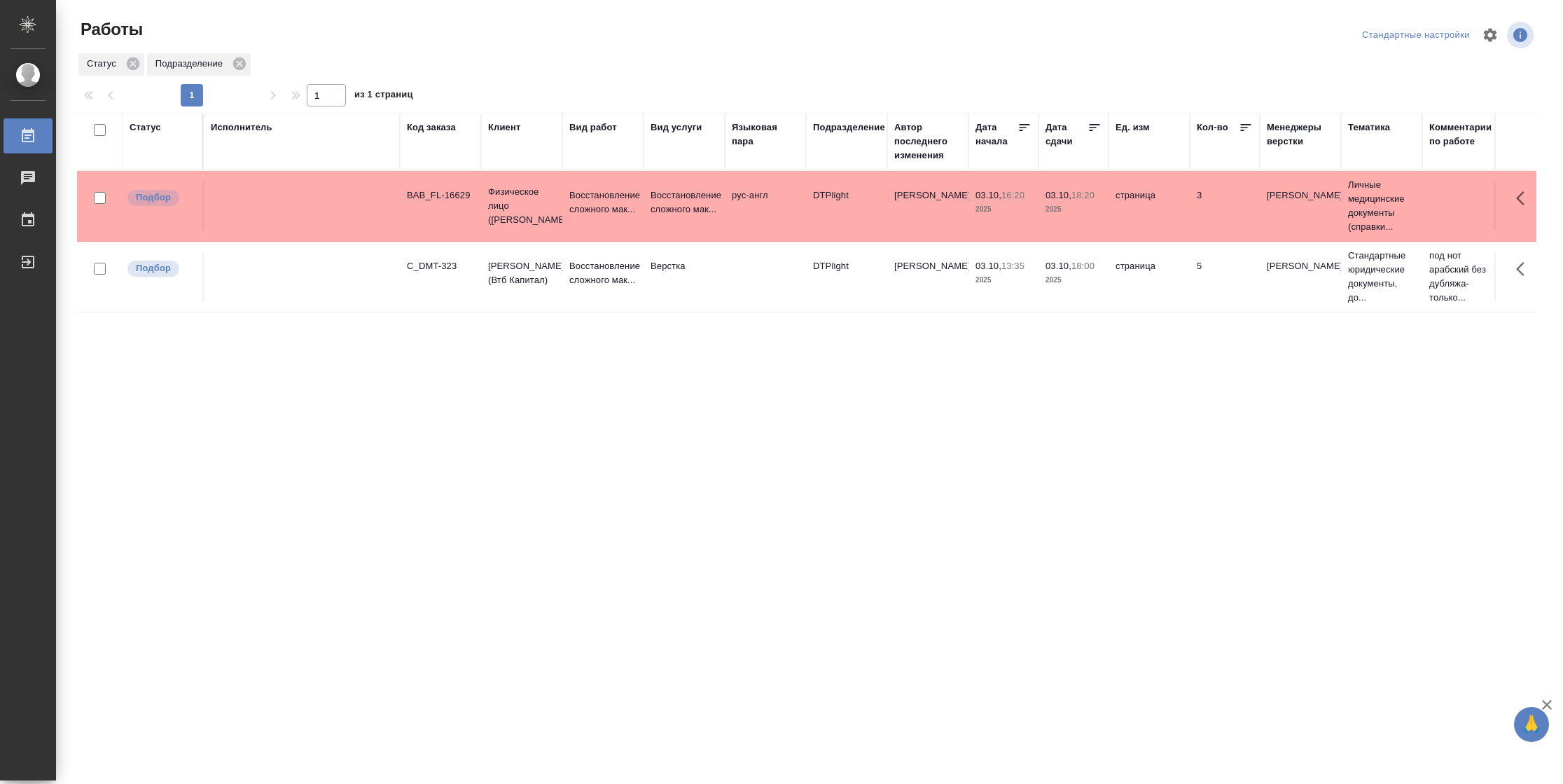
click at [1141, 295] on td "страница" at bounding box center [1149, 277] width 81 height 49
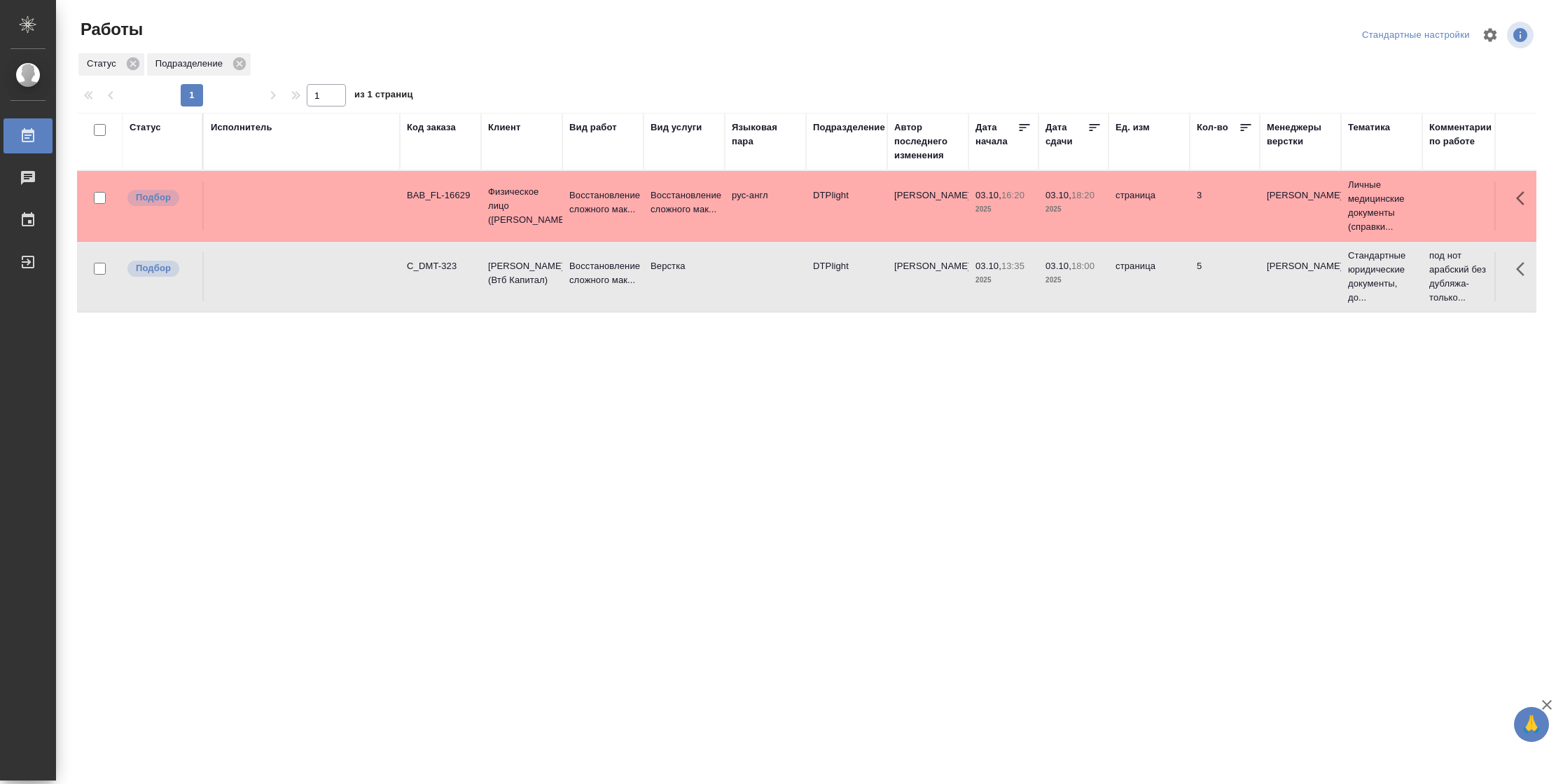
click at [1141, 295] on td "страница" at bounding box center [1149, 277] width 81 height 49
click at [1136, 211] on td "страница" at bounding box center [1149, 206] width 81 height 49
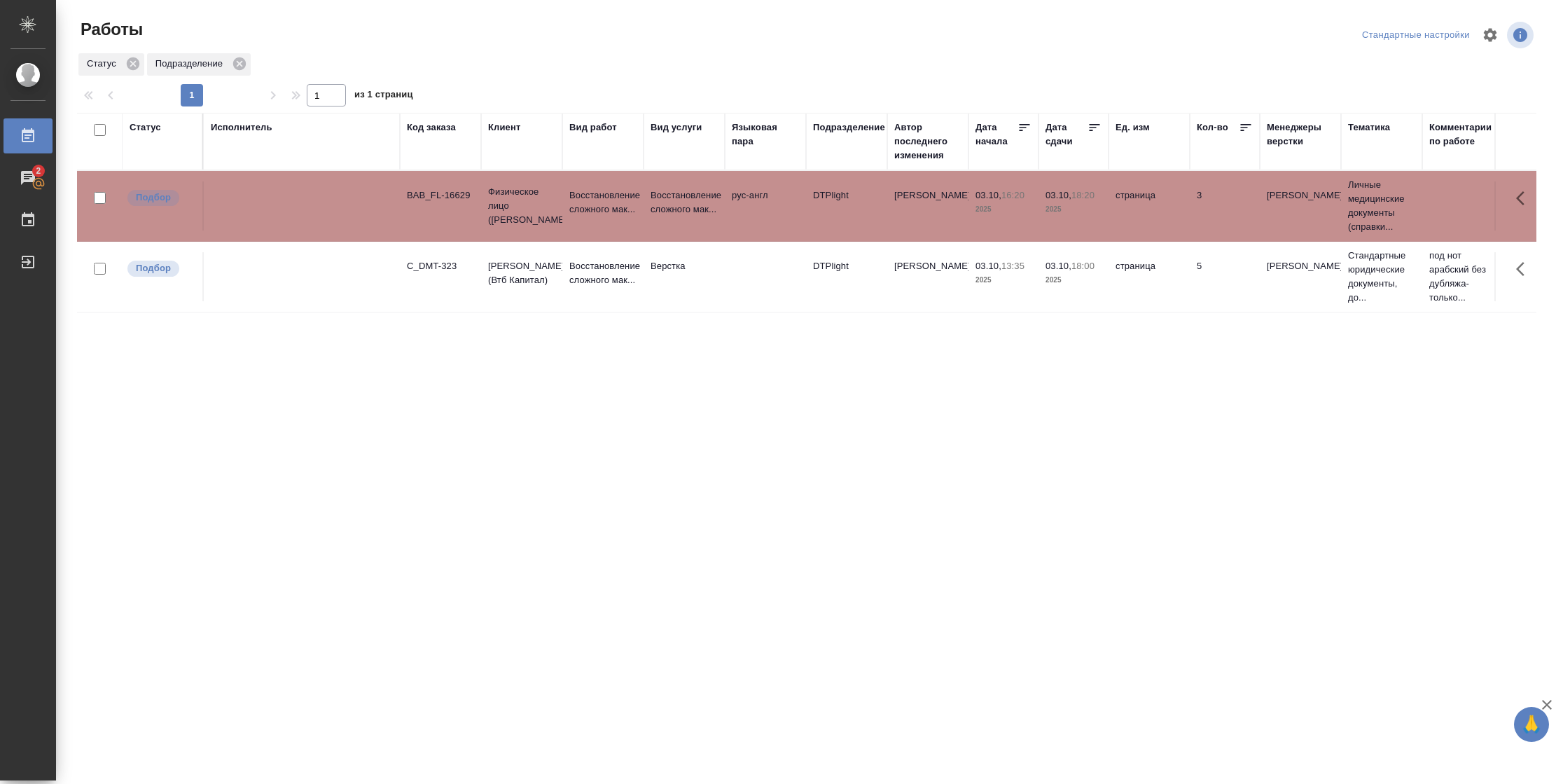
click at [1136, 211] on td "страница" at bounding box center [1149, 206] width 81 height 49
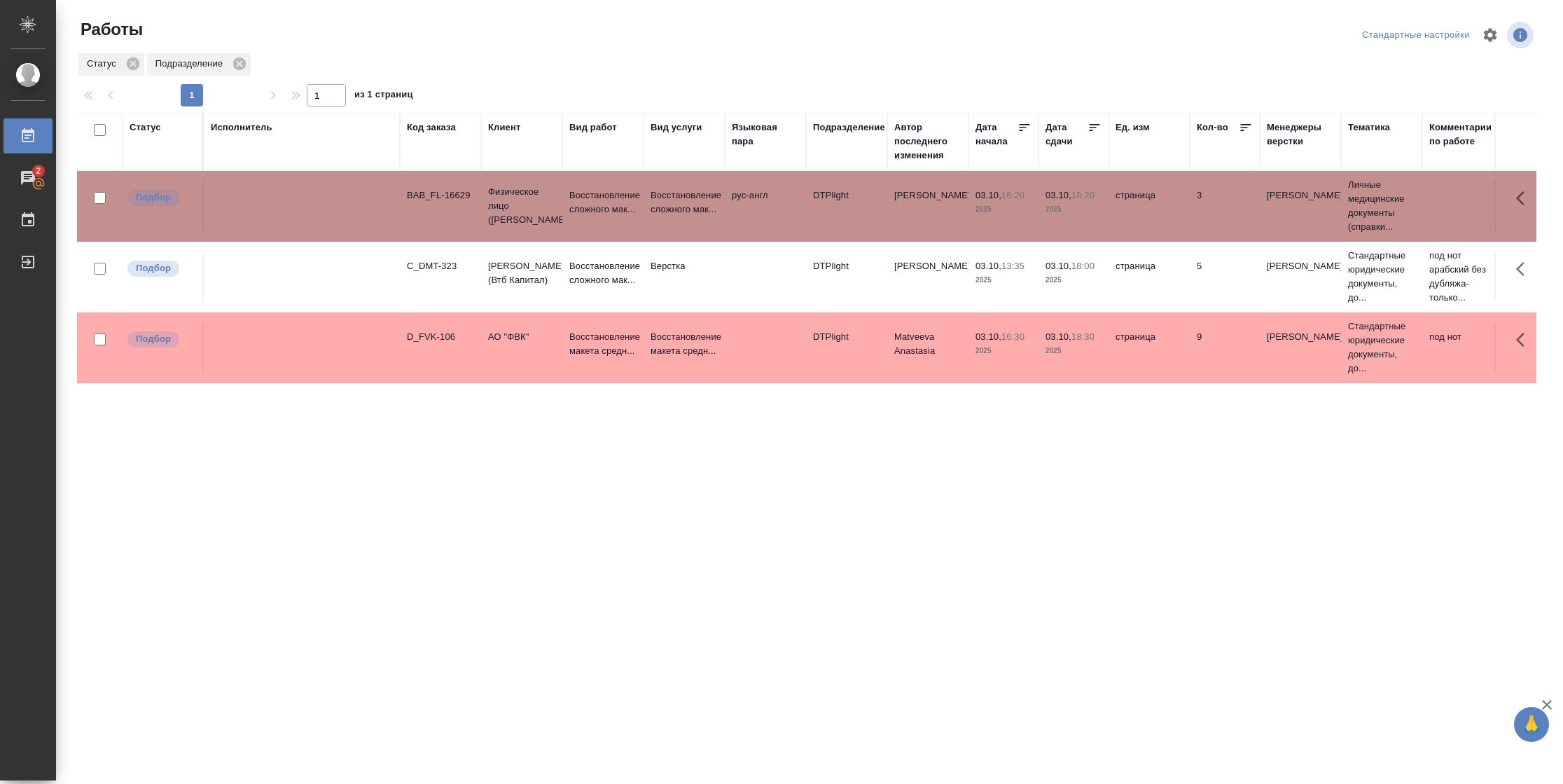
click at [1219, 356] on td "9" at bounding box center [1225, 347] width 70 height 49
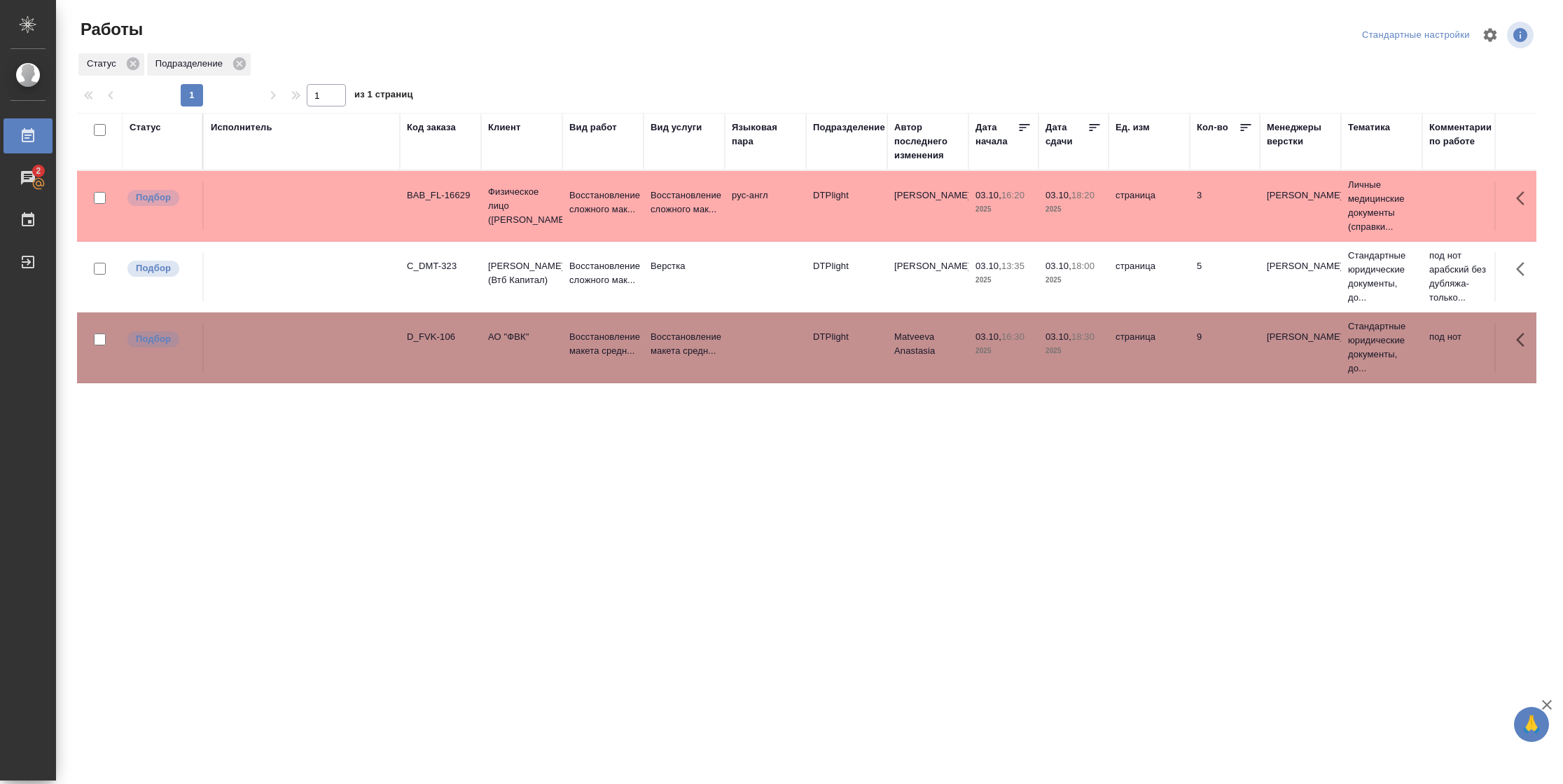
click at [1219, 356] on td "9" at bounding box center [1225, 347] width 70 height 49
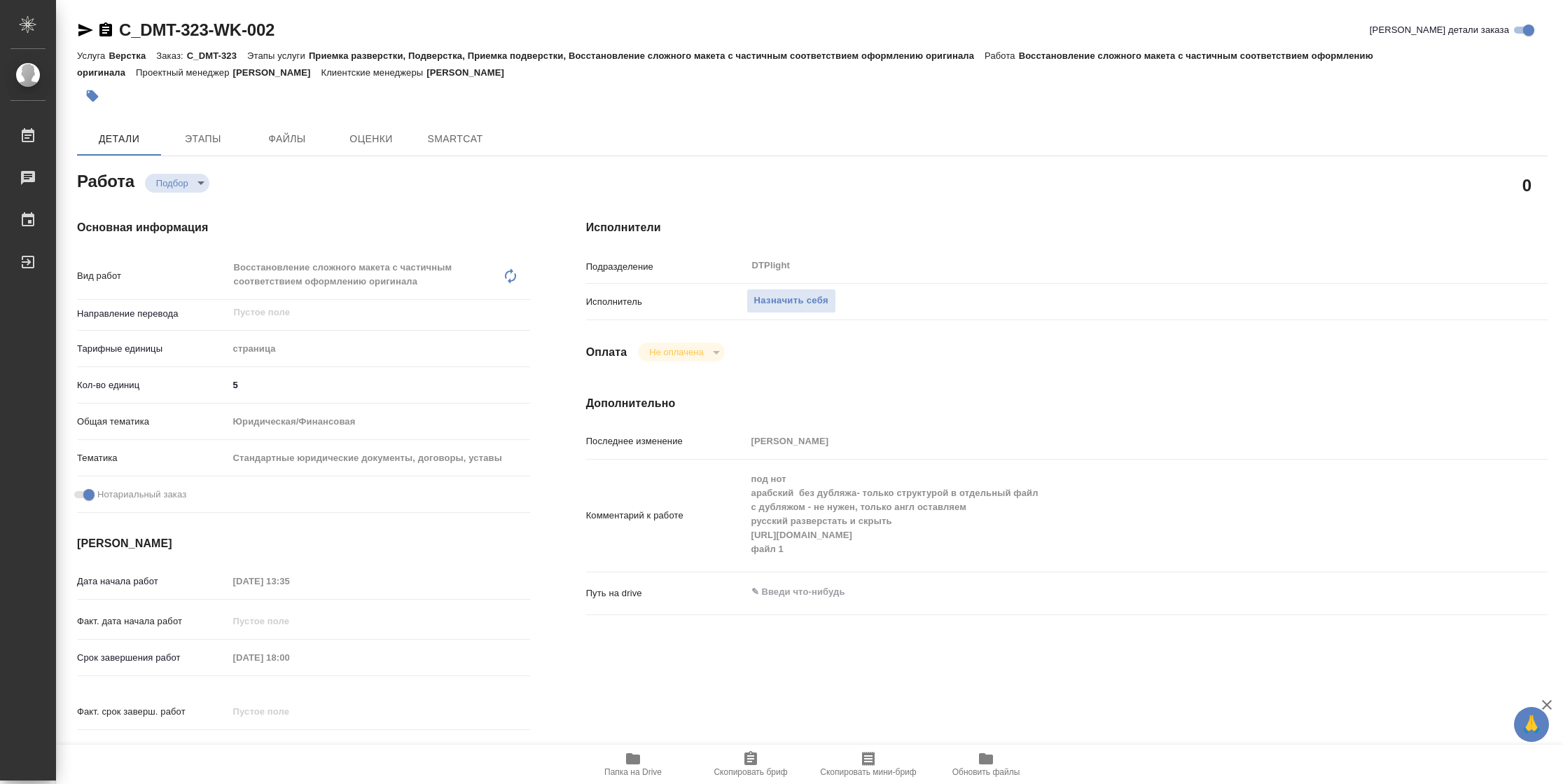
type textarea "x"
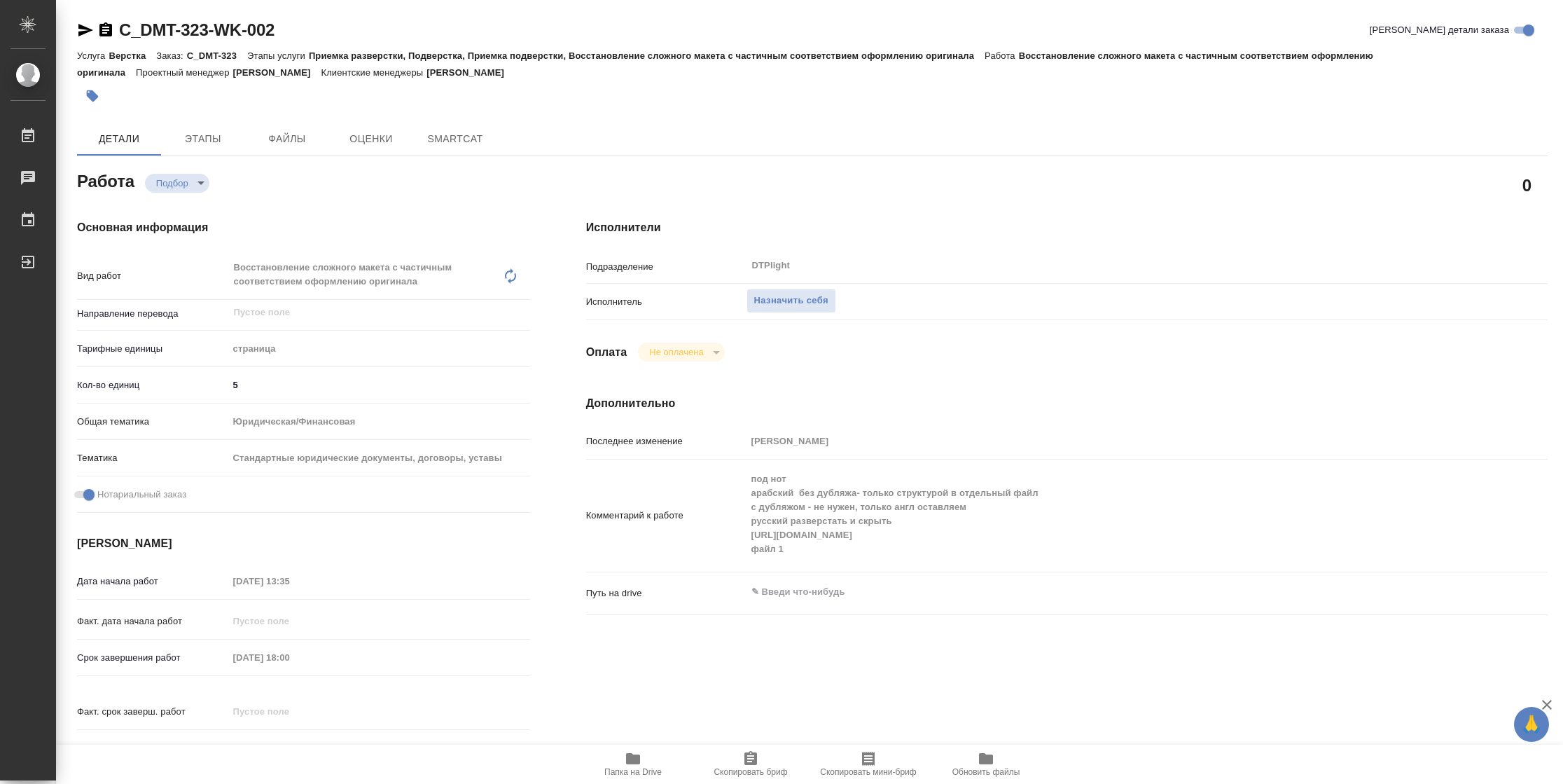
type textarea "x"
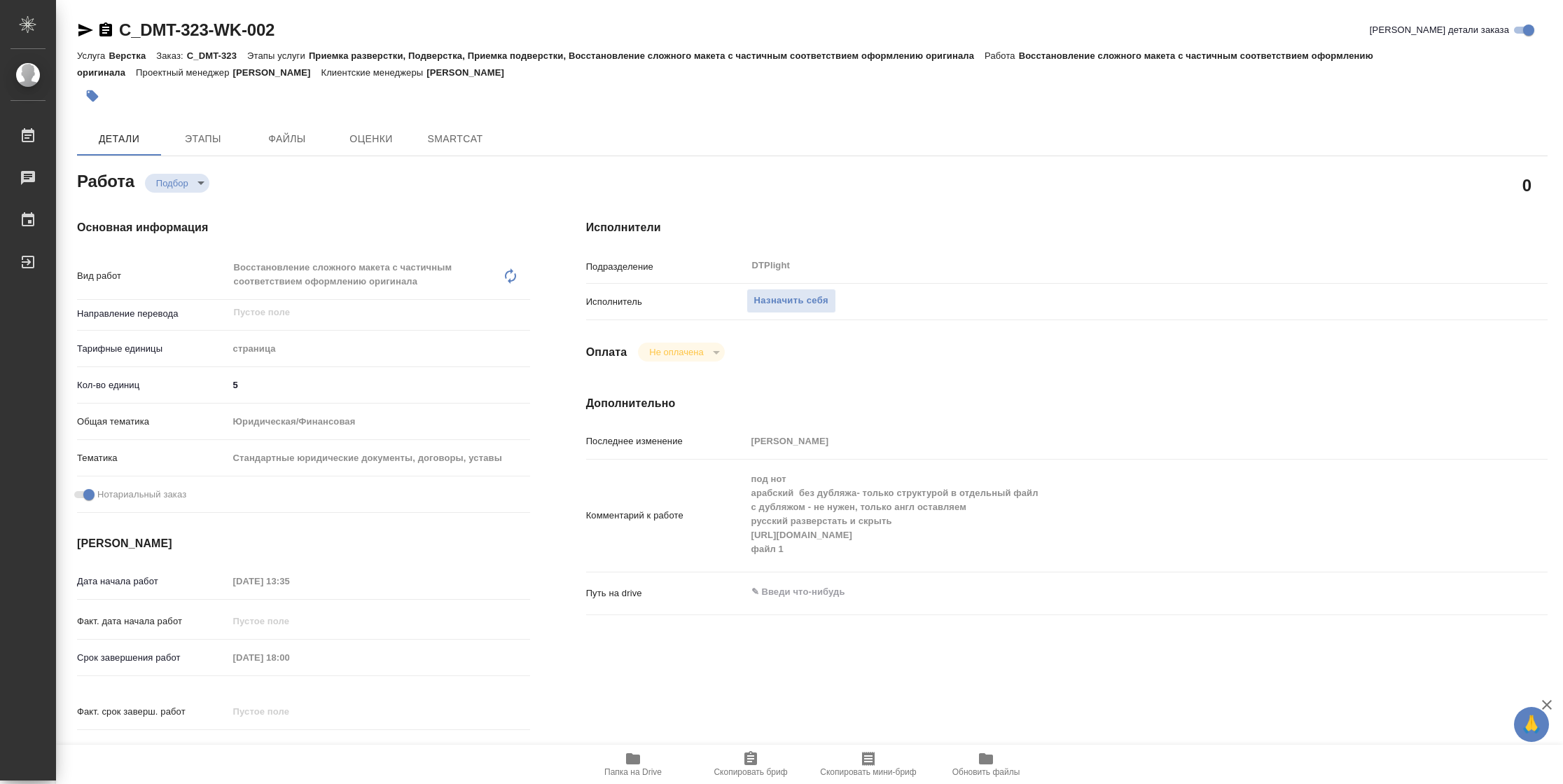
type textarea "x"
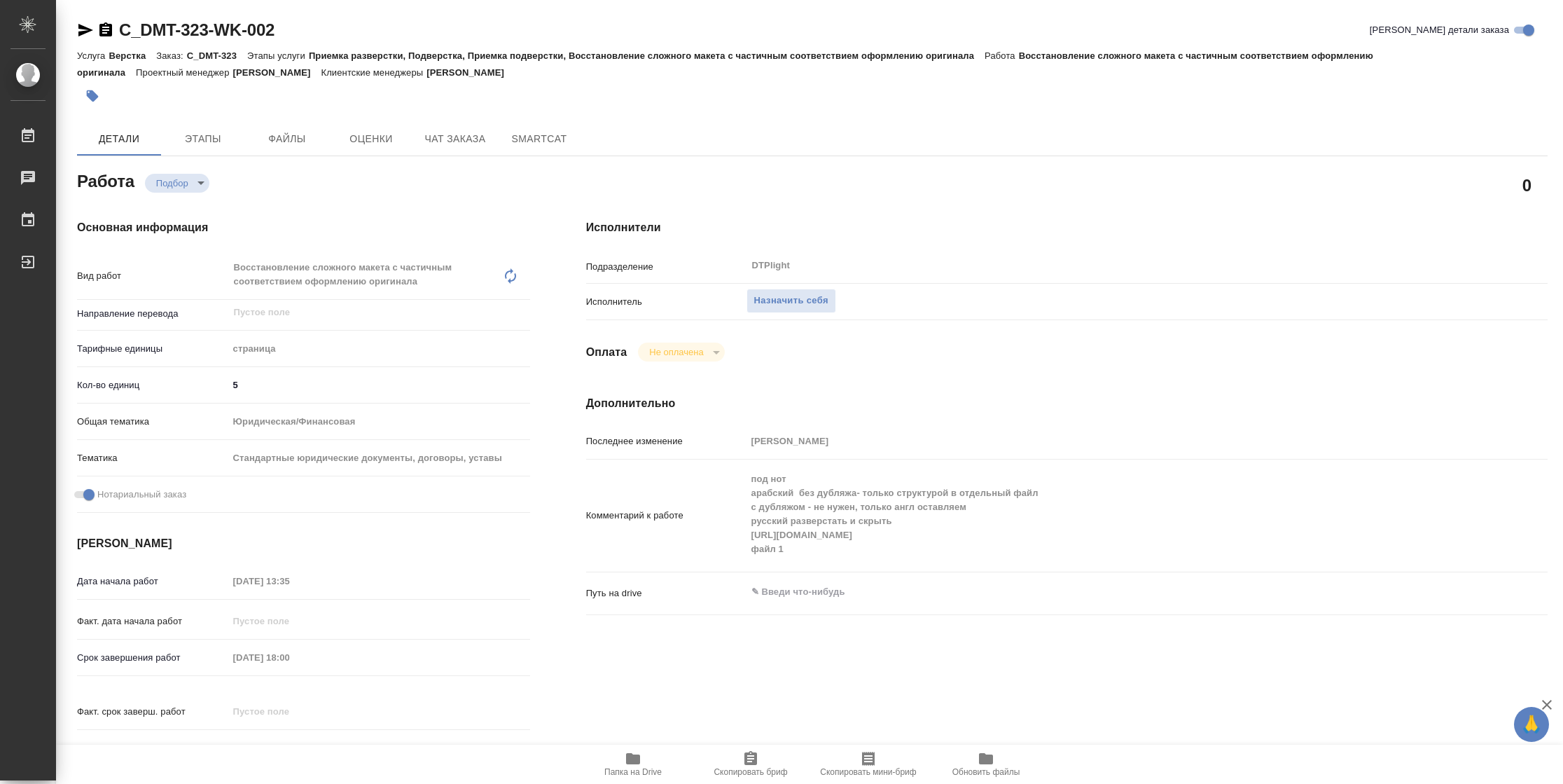
click at [631, 764] on icon "button" at bounding box center [633, 758] width 17 height 17
type textarea "x"
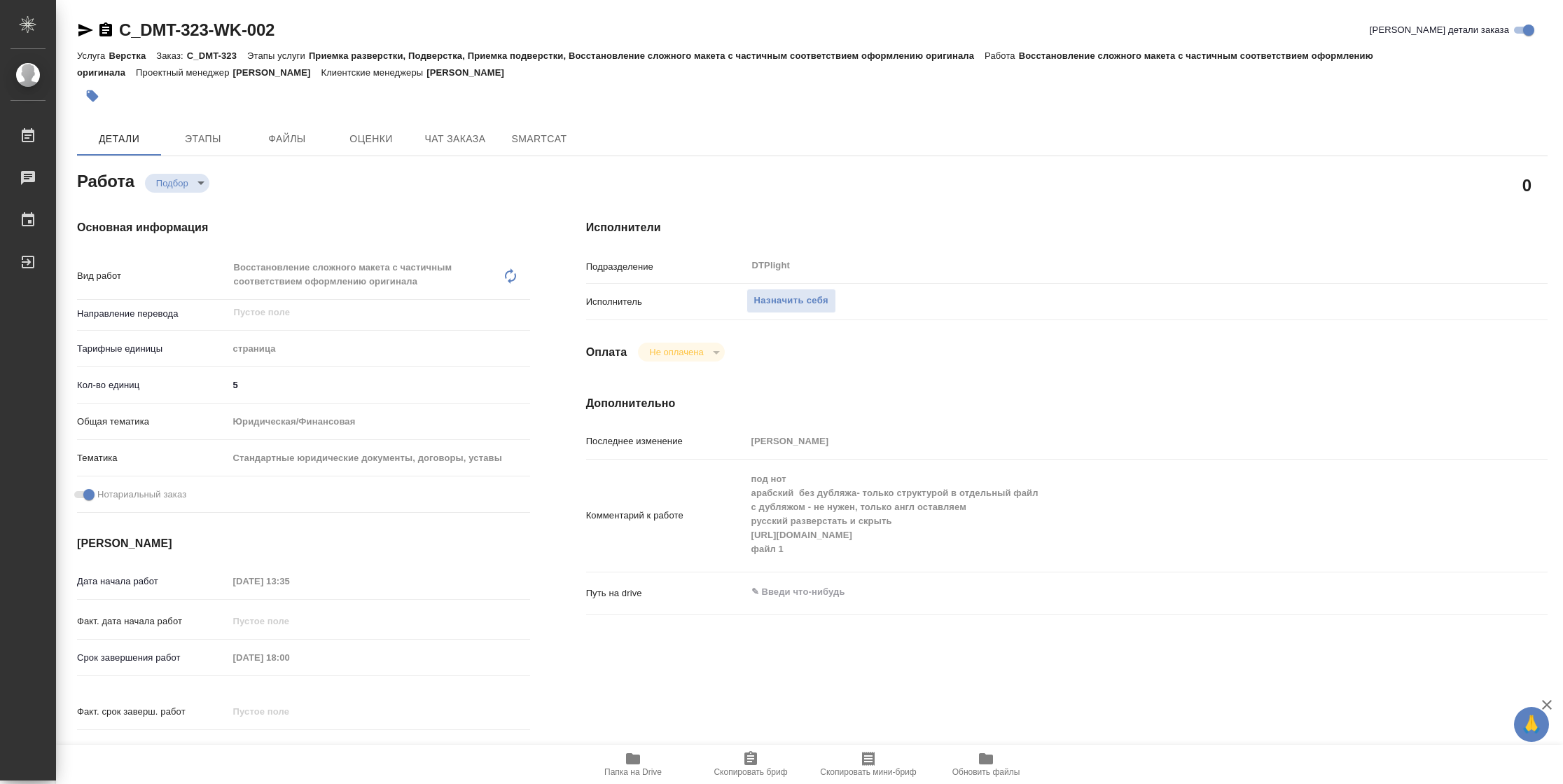
type textarea "x"
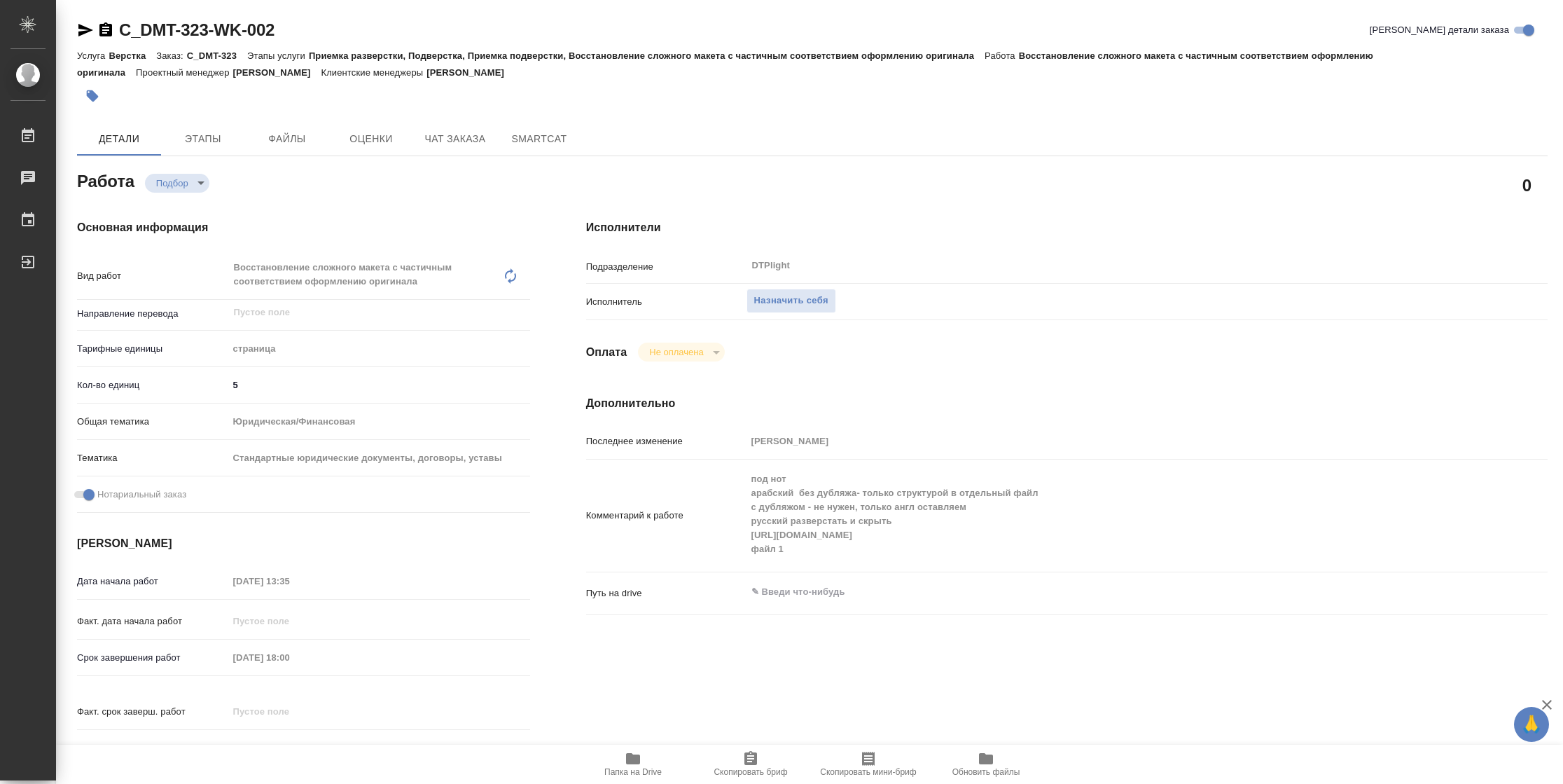
type textarea "x"
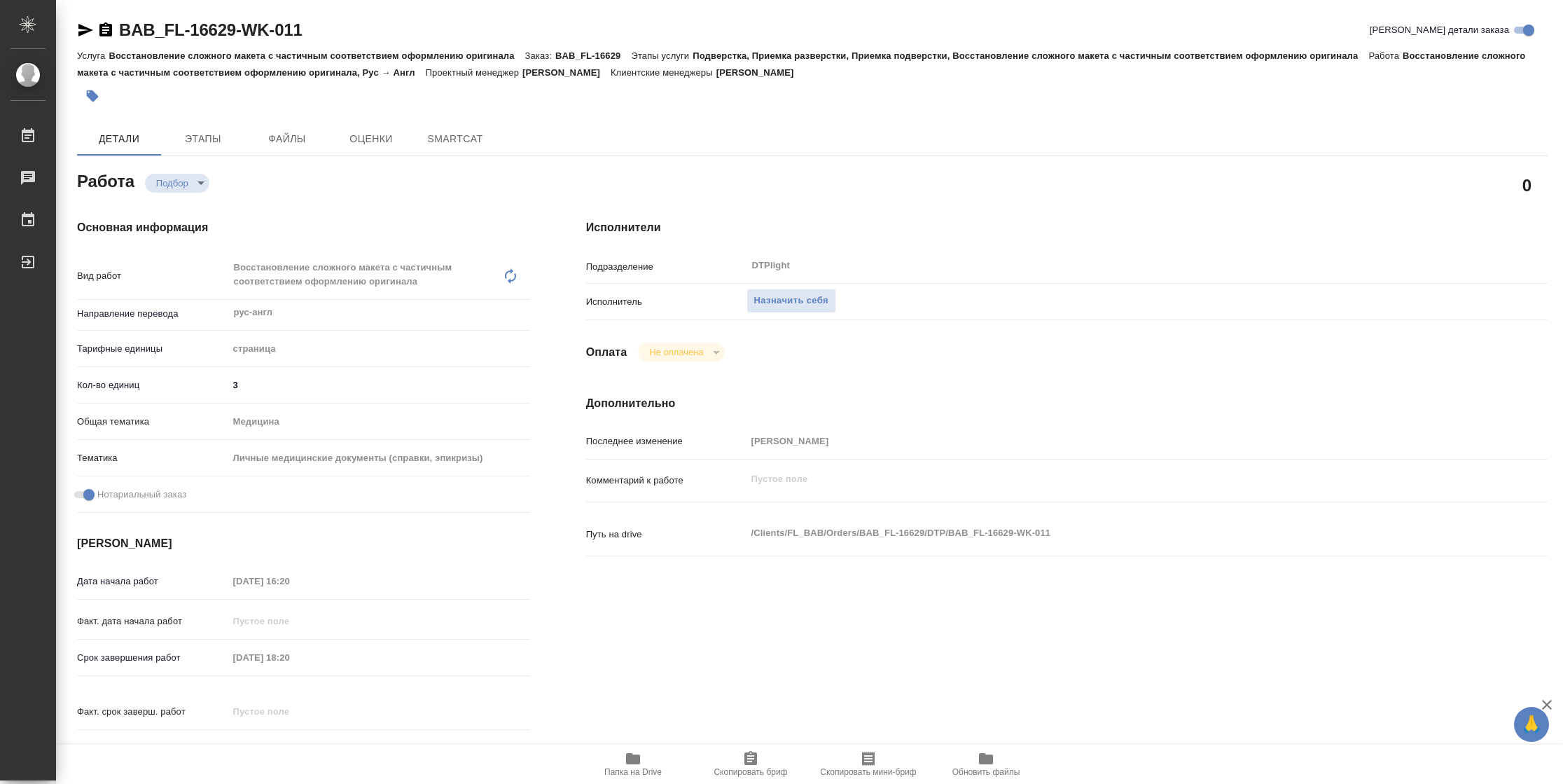
type textarea "x"
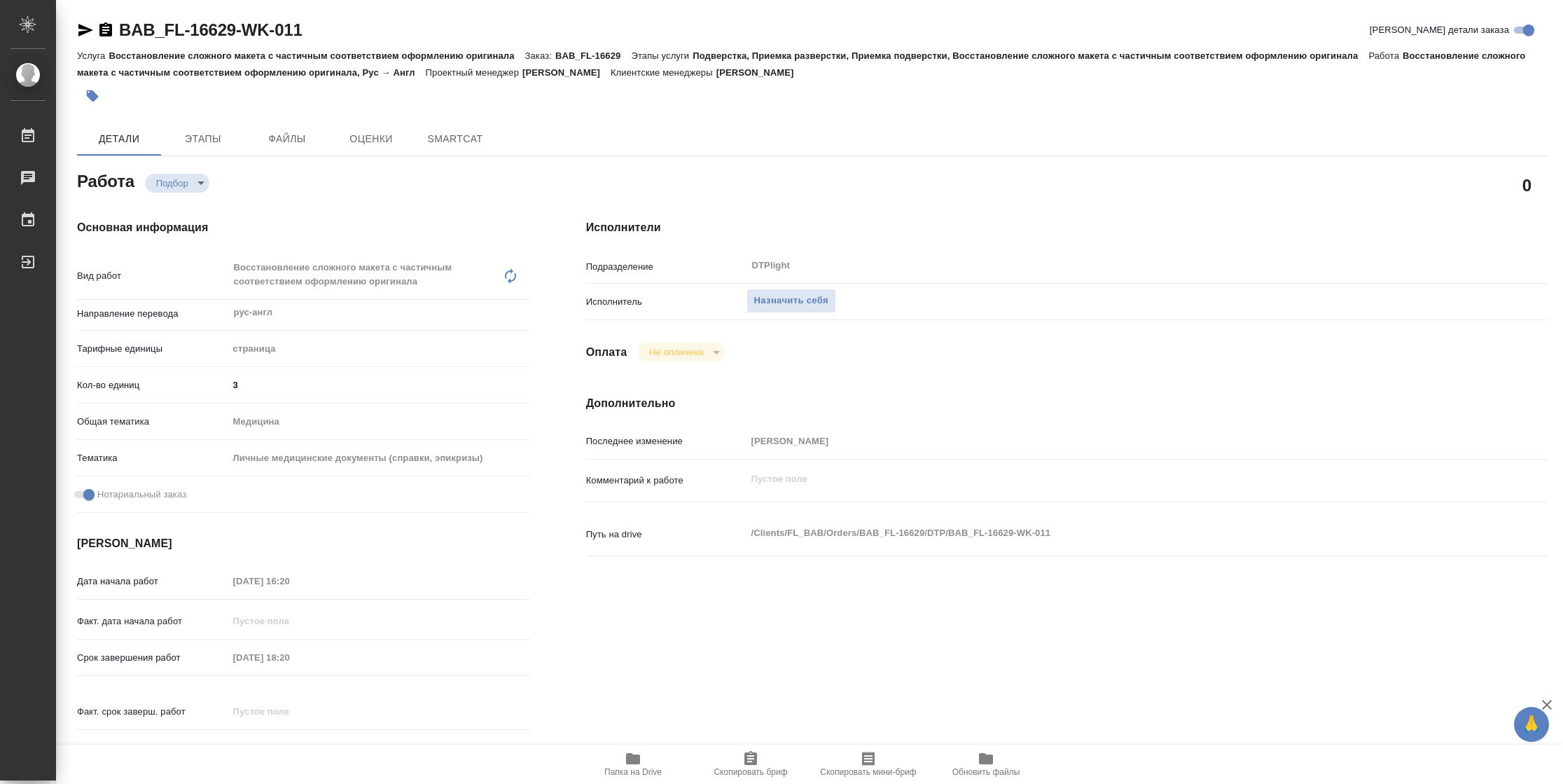
type textarea "x"
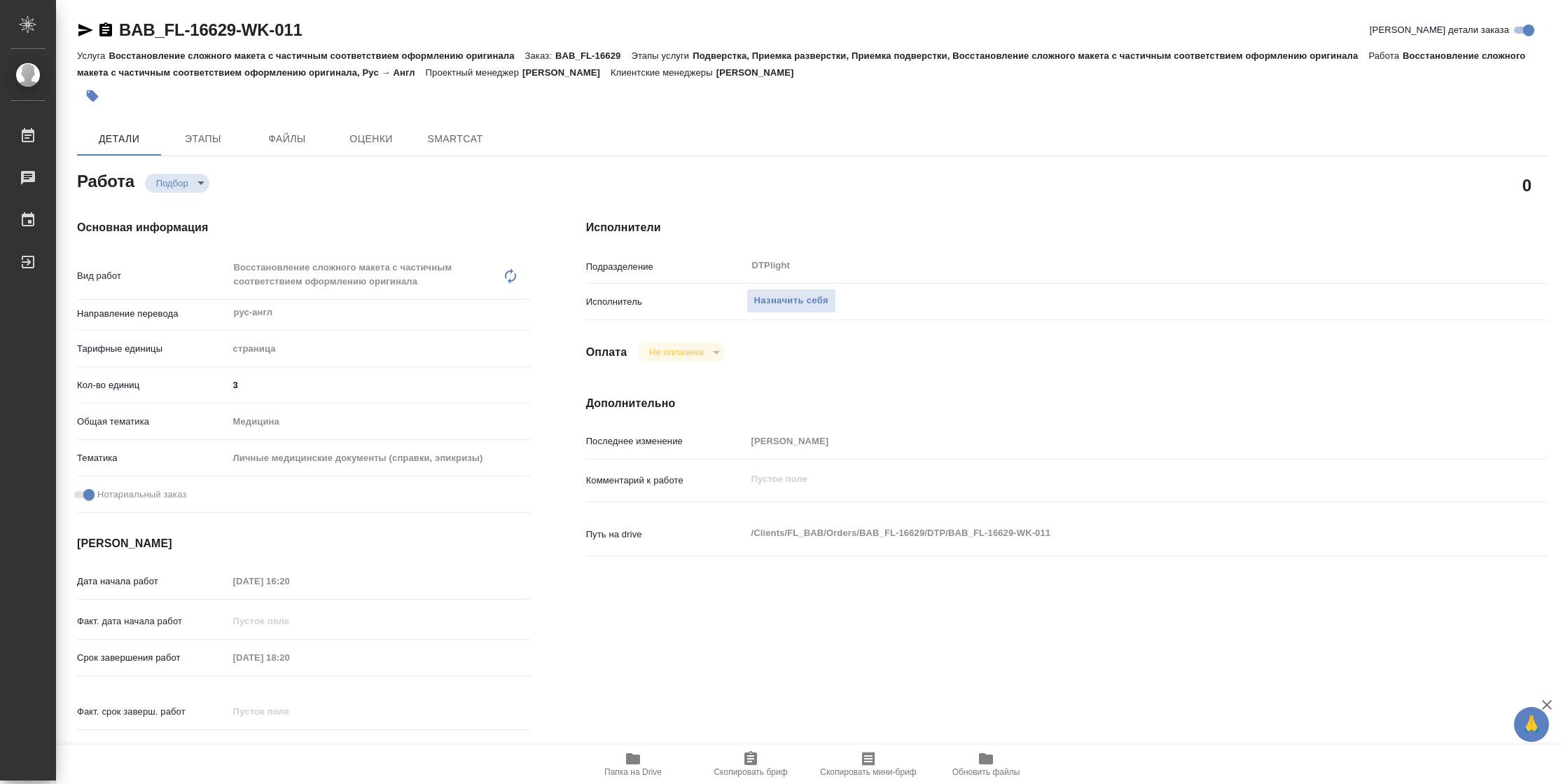
type textarea "x"
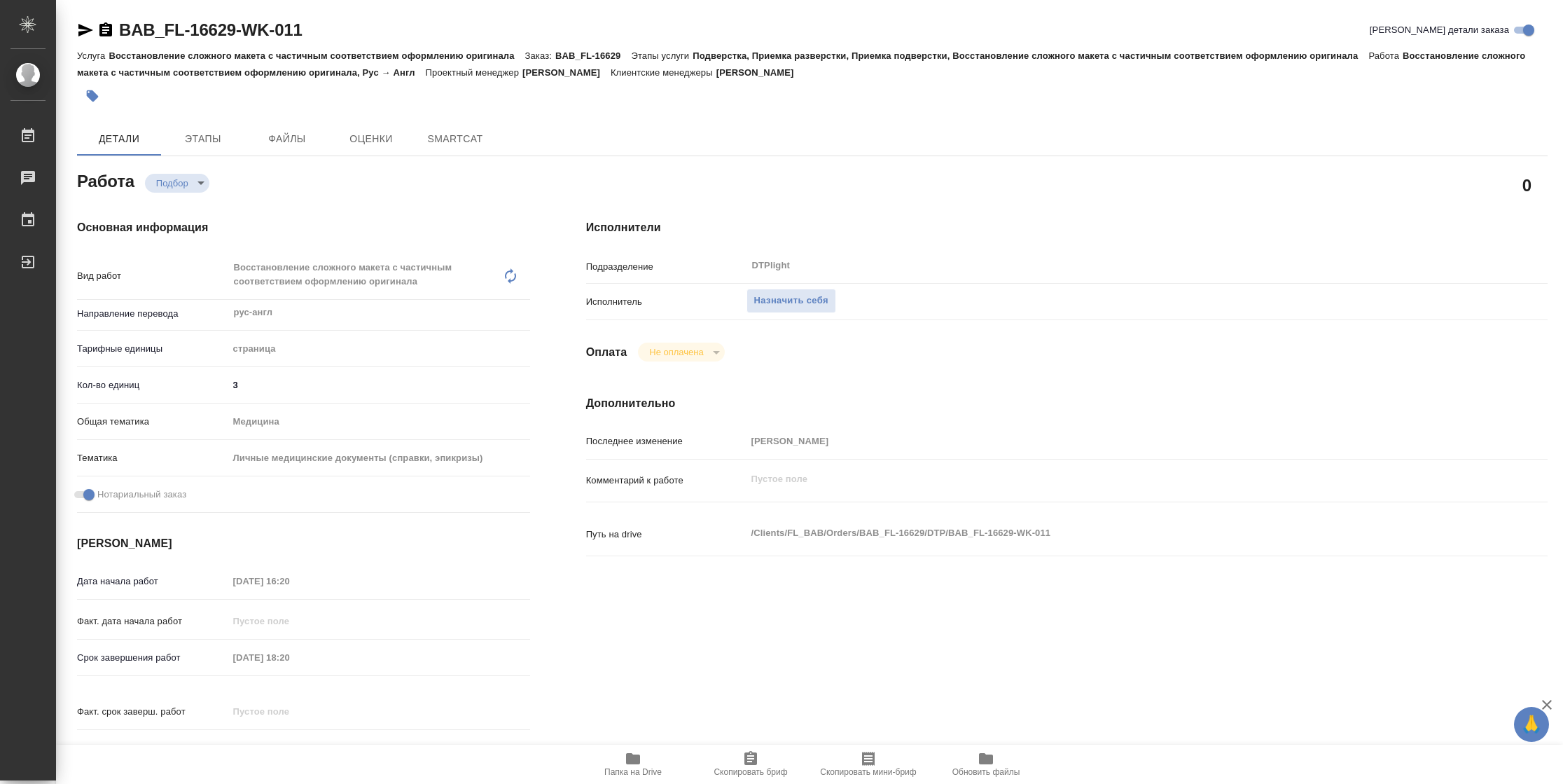
type textarea "x"
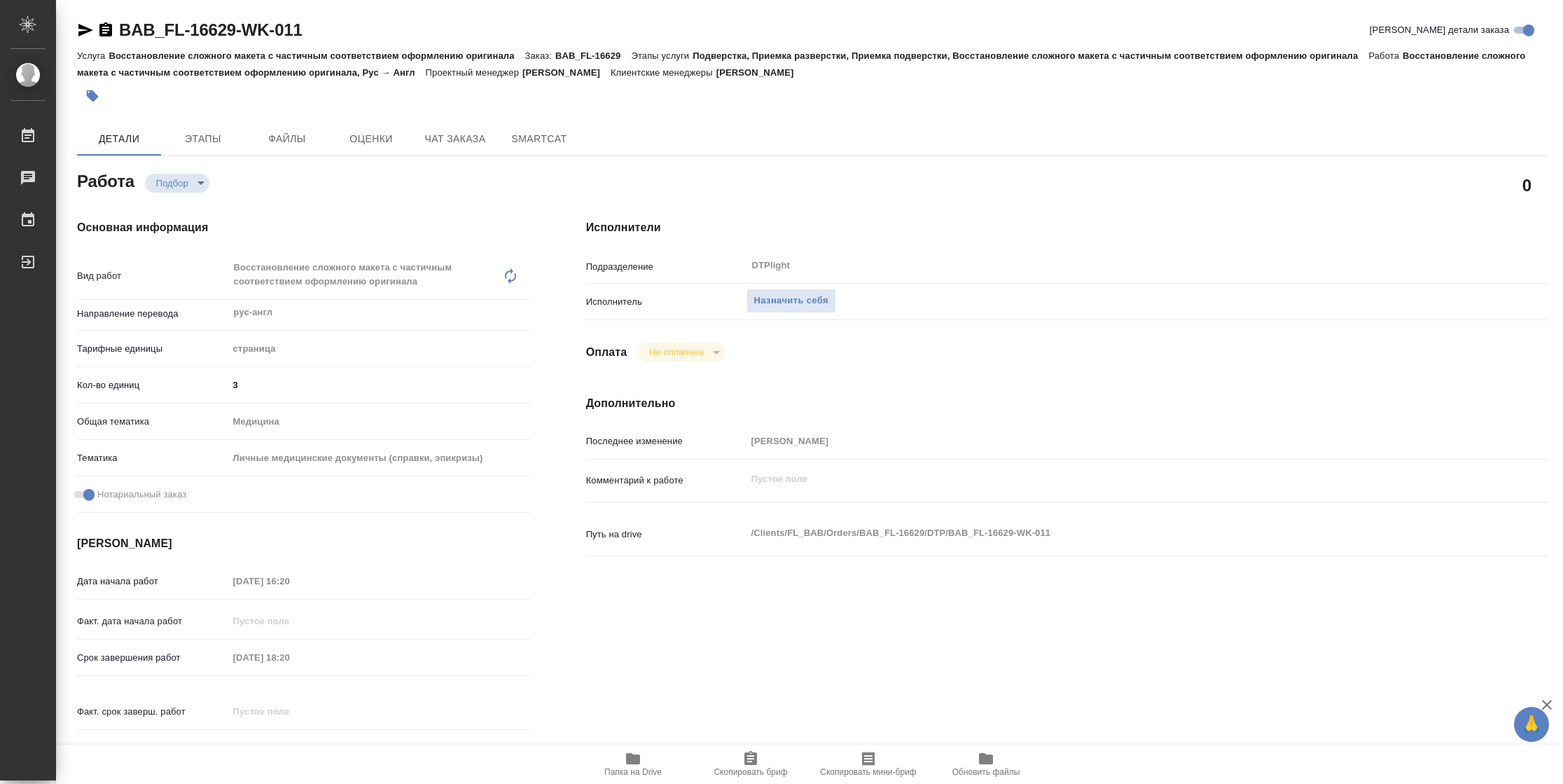
type textarea "x"
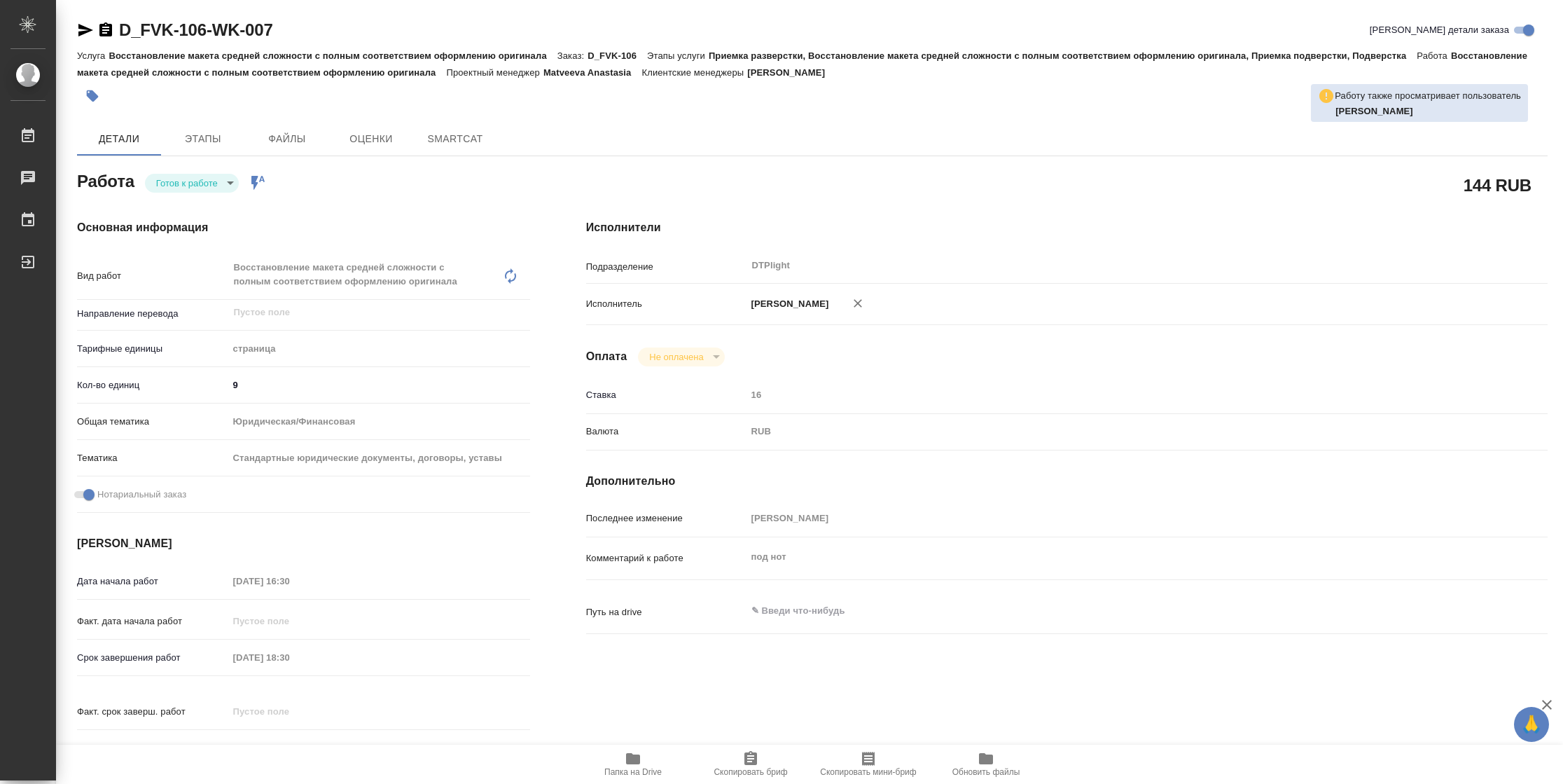
type textarea "x"
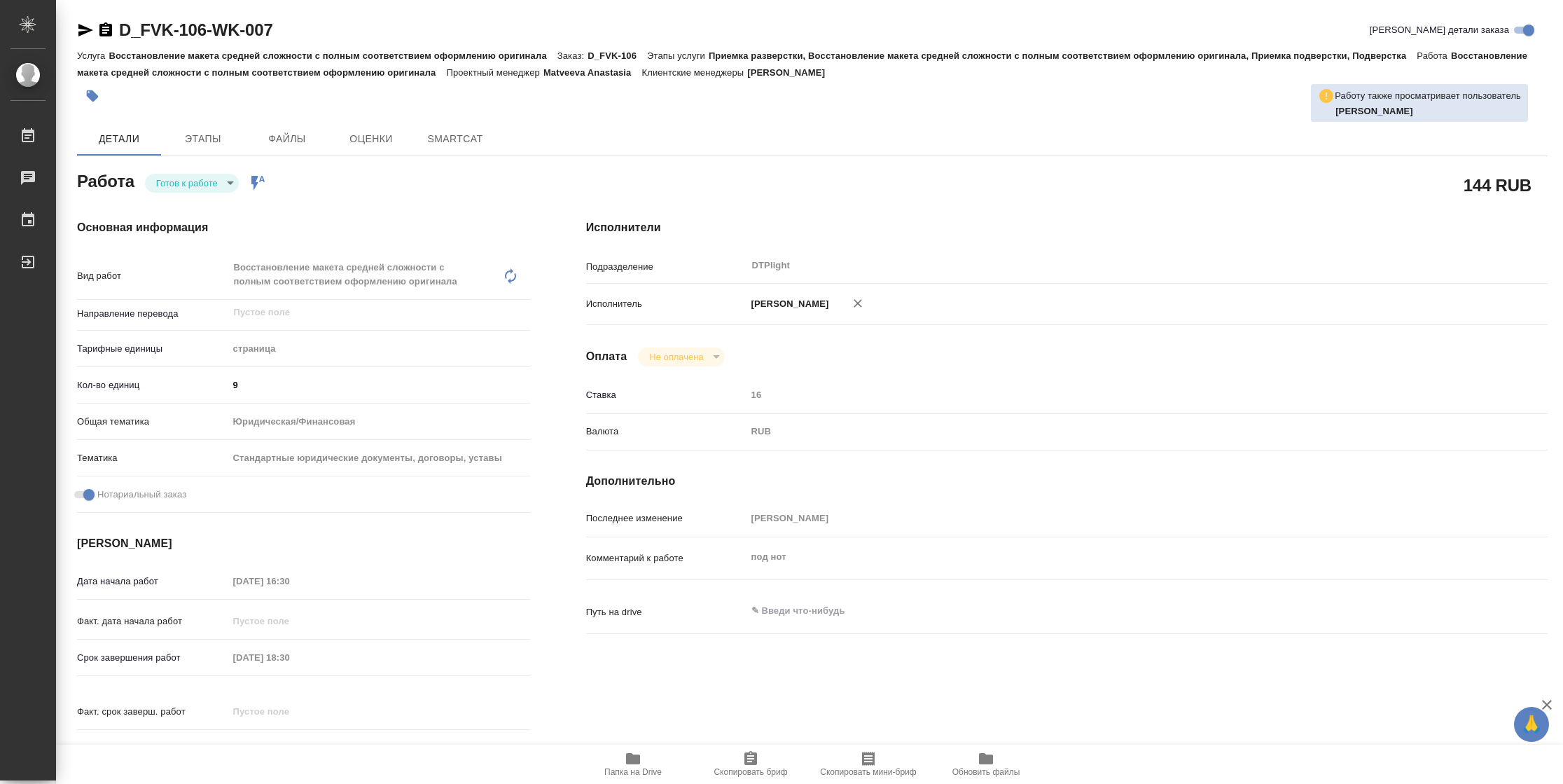
type textarea "x"
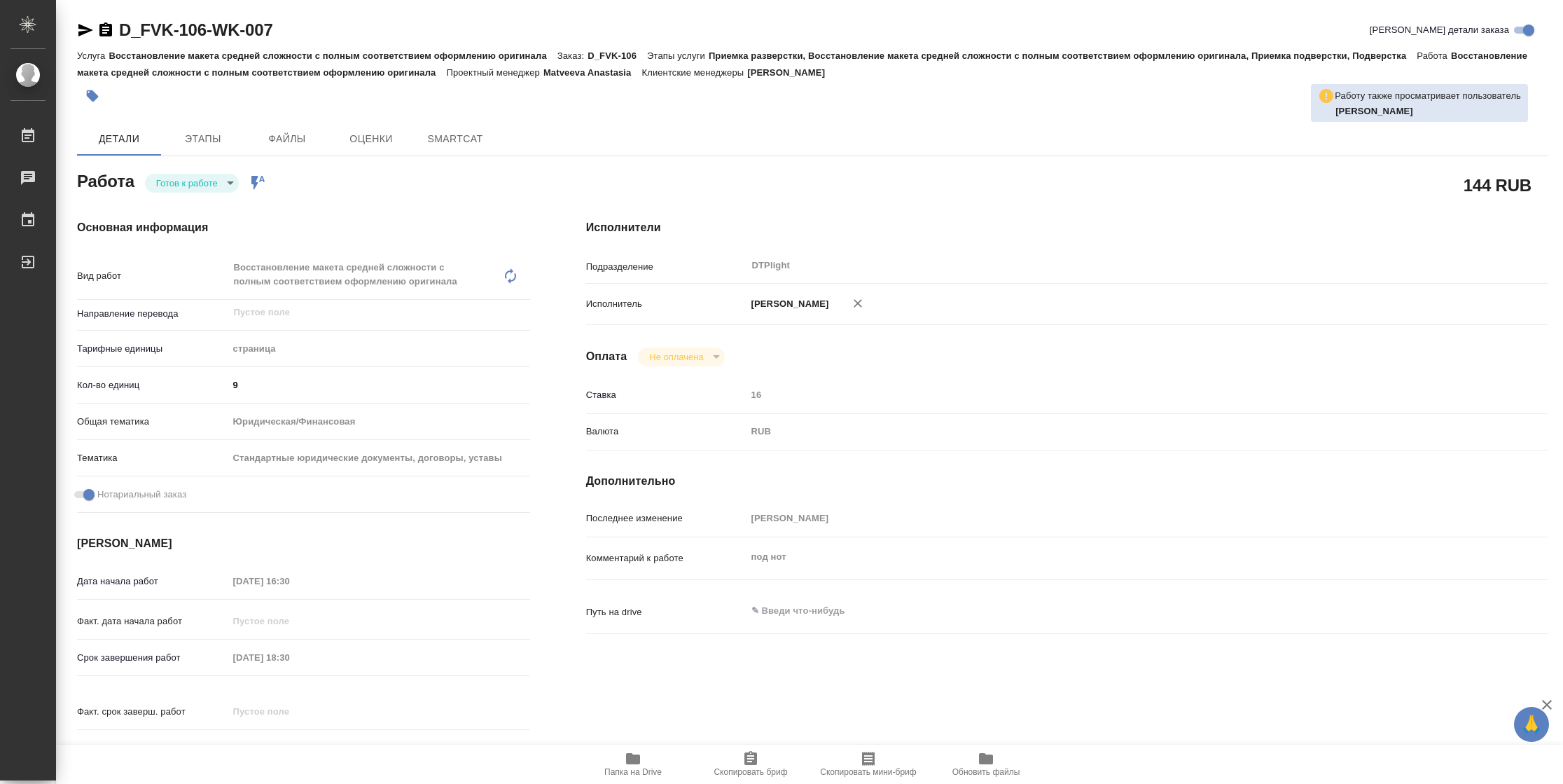
type textarea "x"
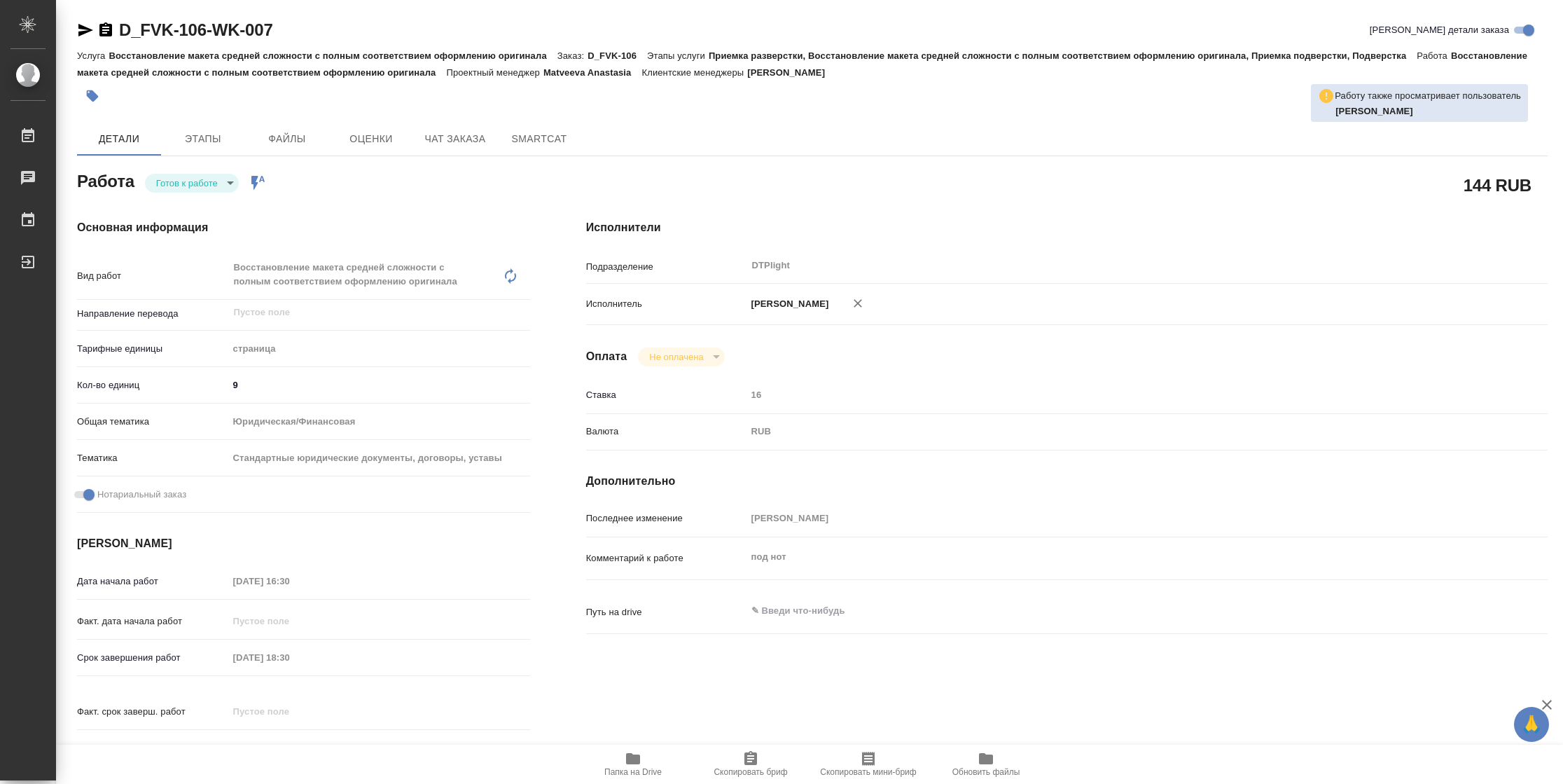
type textarea "x"
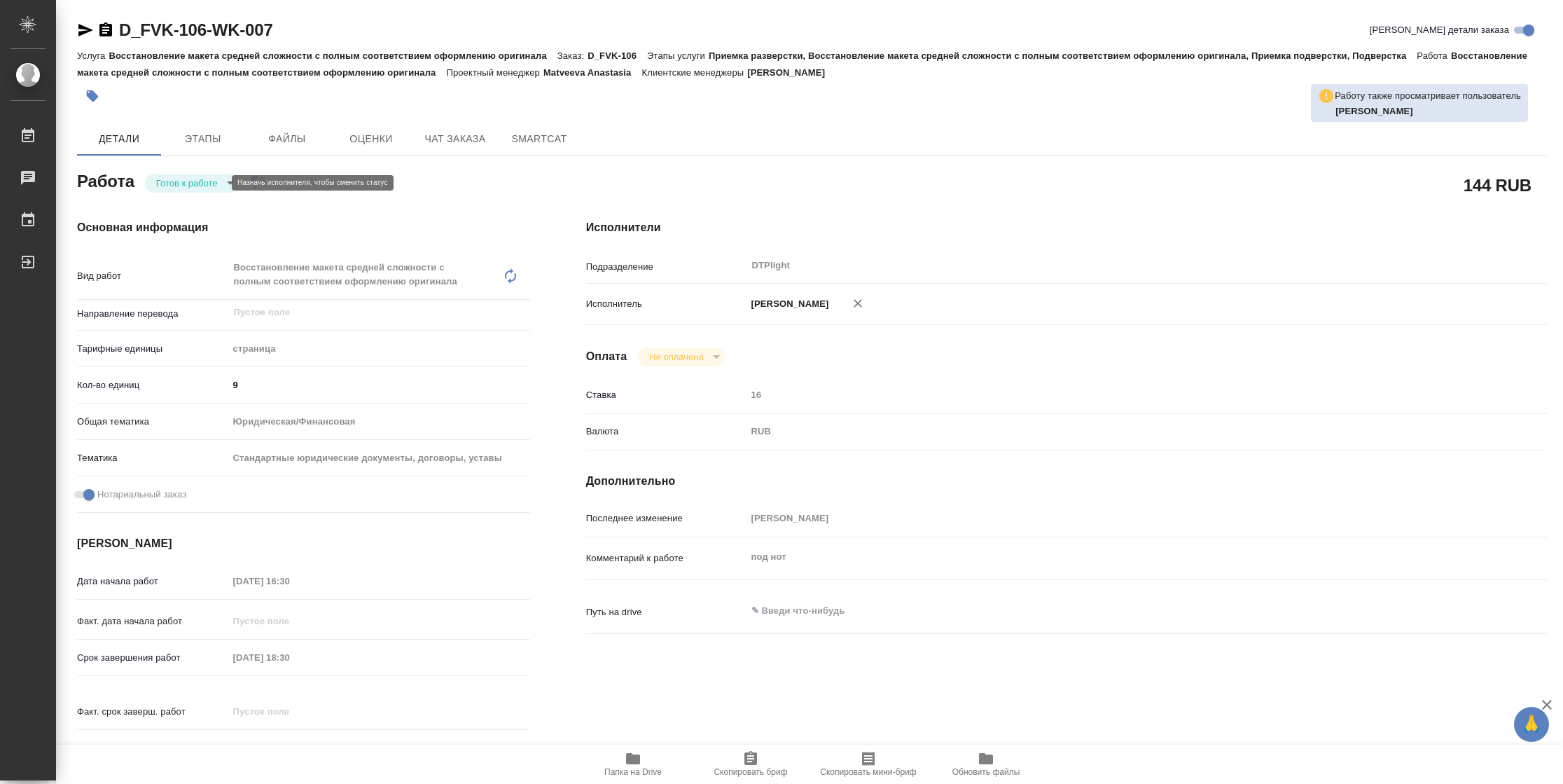
click at [196, 181] on body "🙏 .cls-1 fill:#fff; AWATERA [PERSON_NAME] Чаты График Выйти D_FVK-106-WK-007 Кр…" at bounding box center [781, 392] width 1563 height 784
type textarea "x"
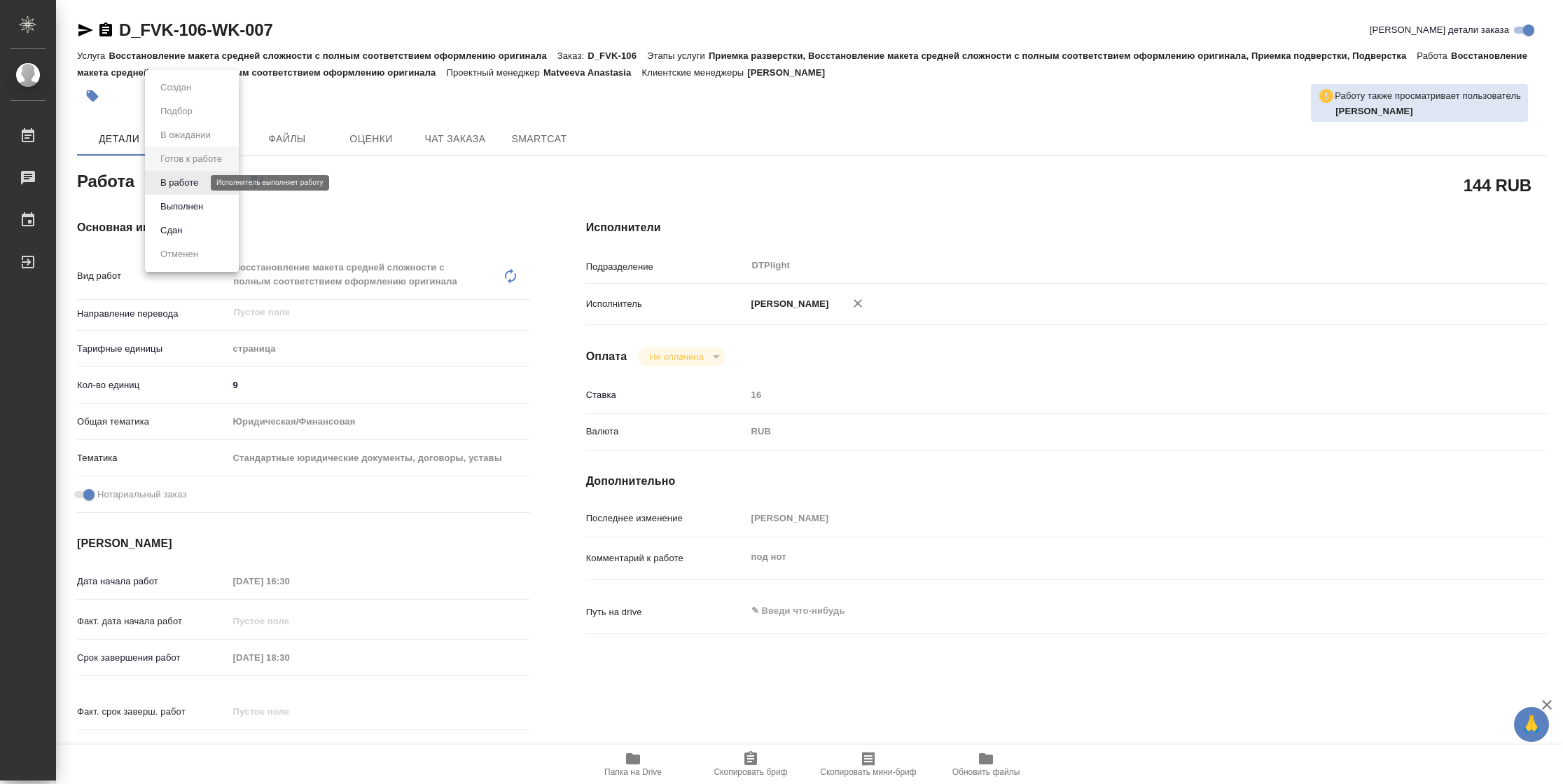
type textarea "x"
click at [195, 186] on button "В работе" at bounding box center [179, 182] width 46 height 15
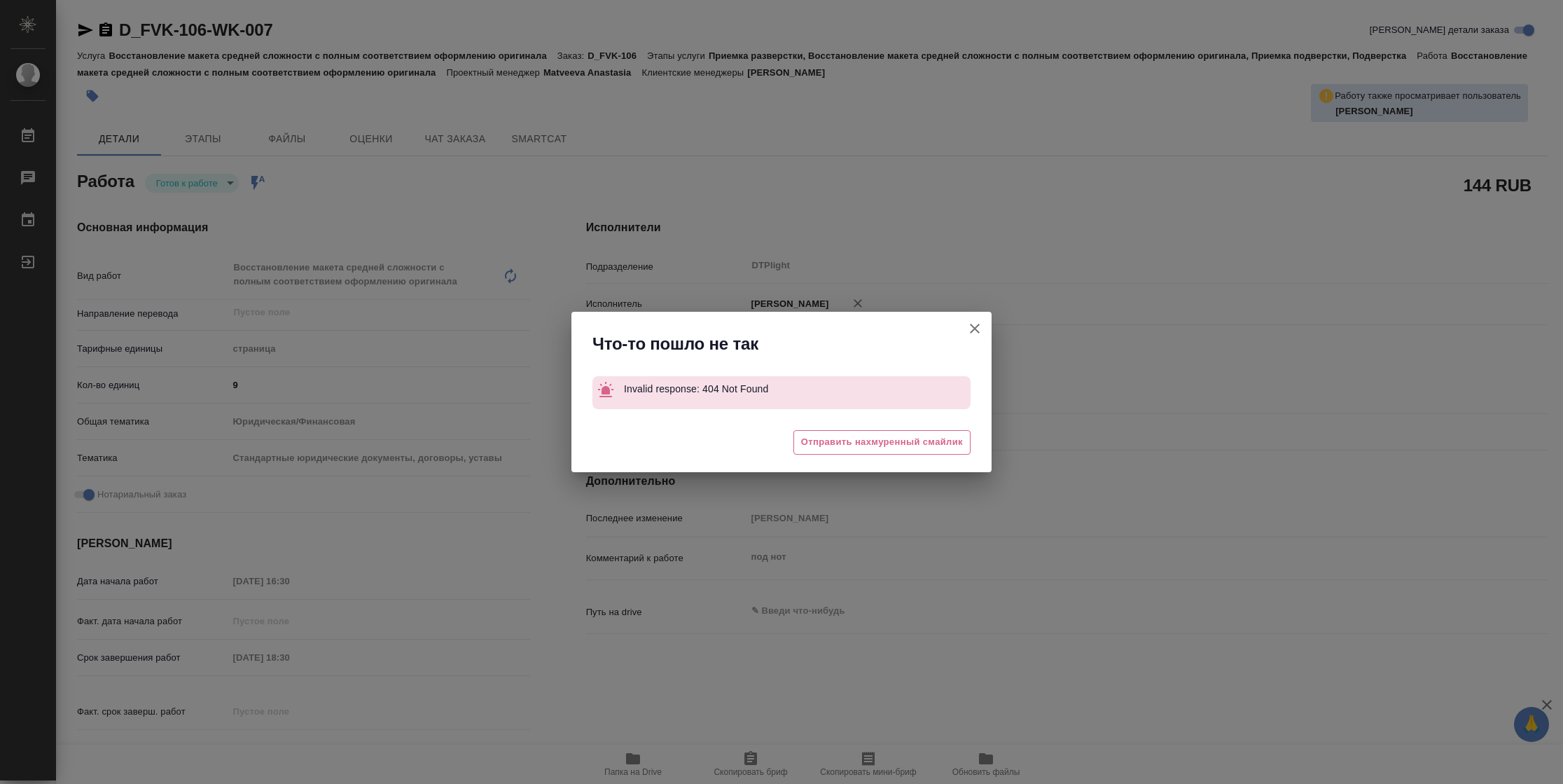
type textarea "x"
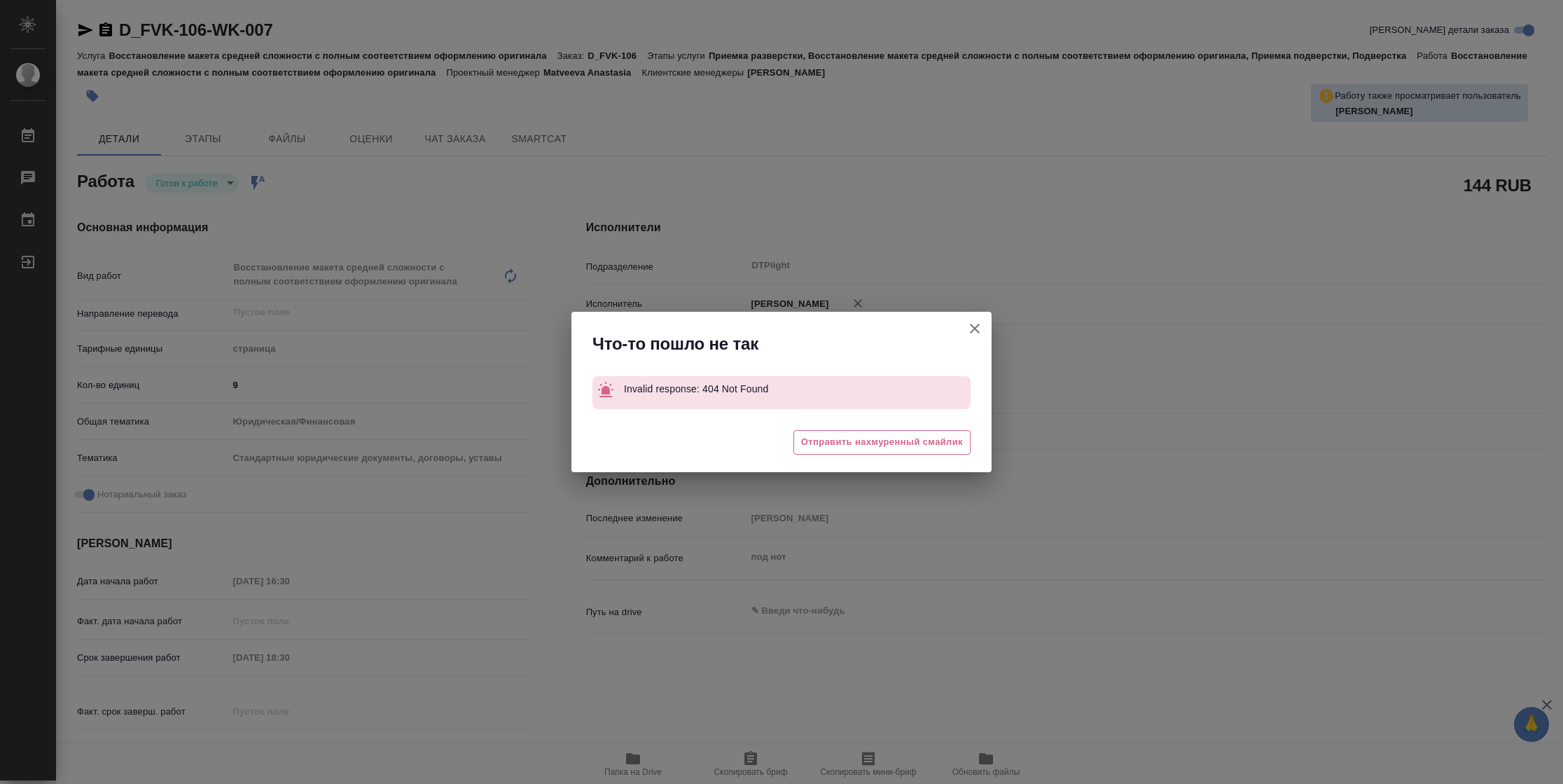
type textarea "x"
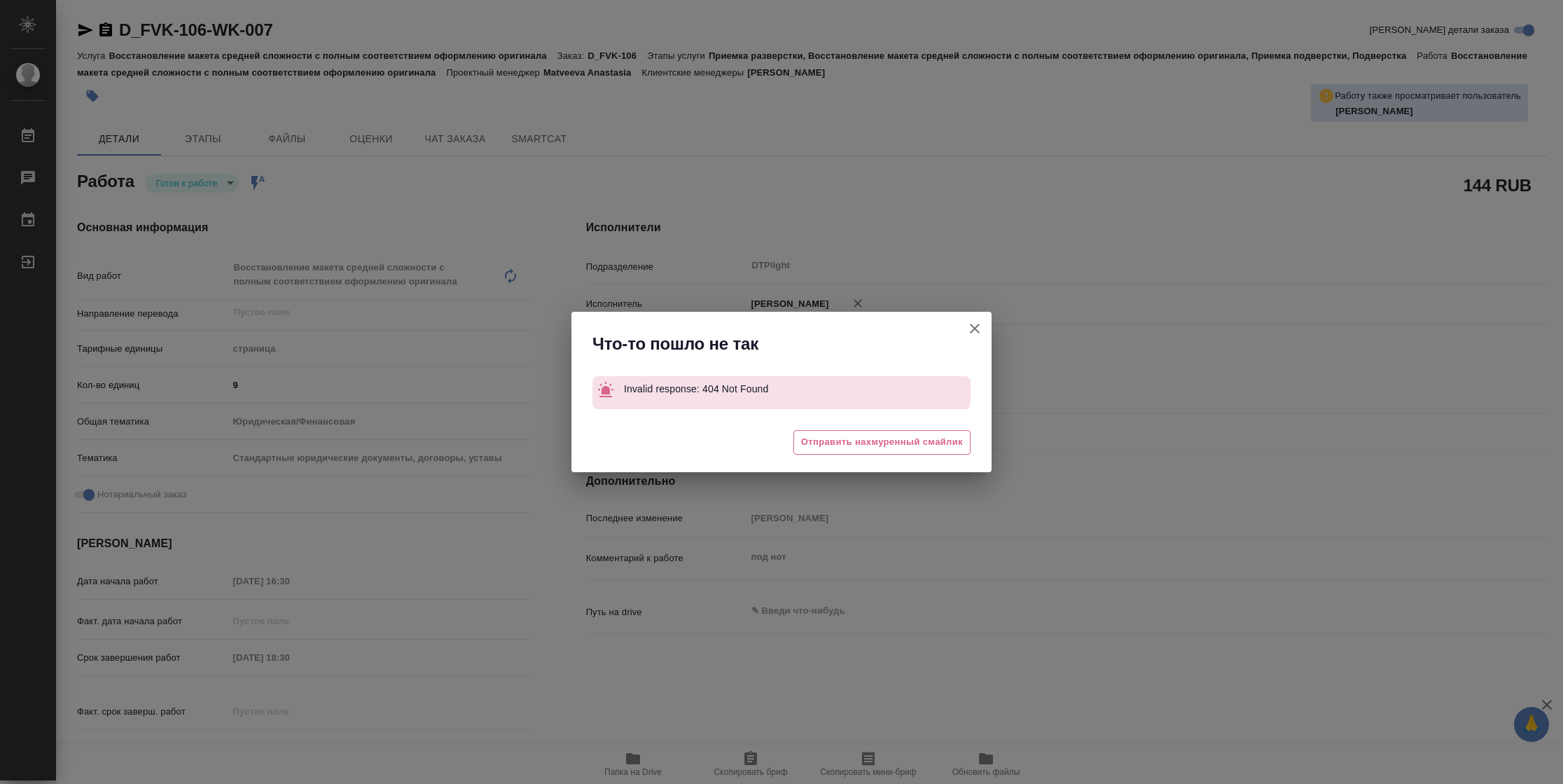
type textarea "x"
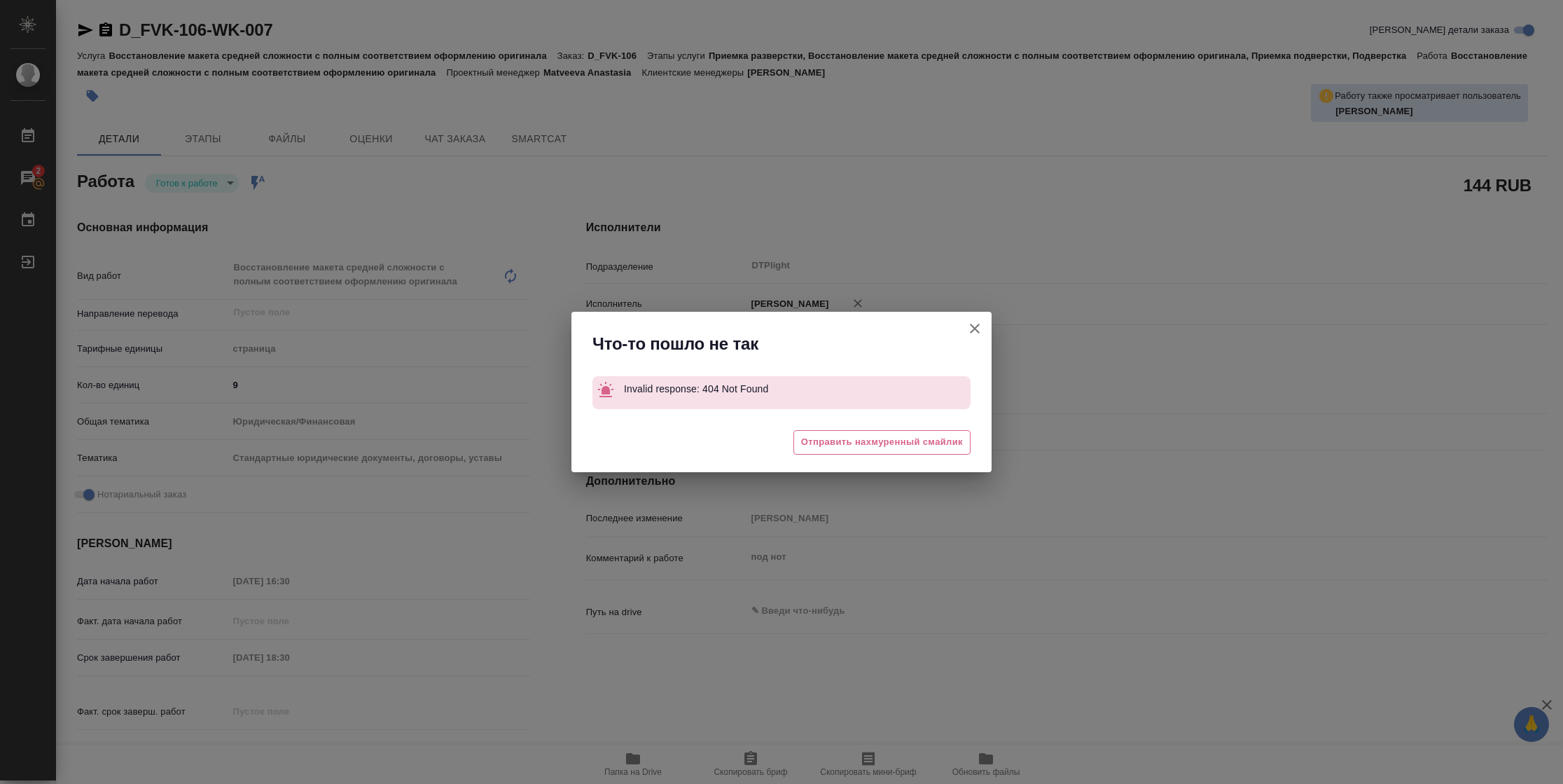
click at [981, 327] on icon "button" at bounding box center [974, 328] width 17 height 17
type textarea "x"
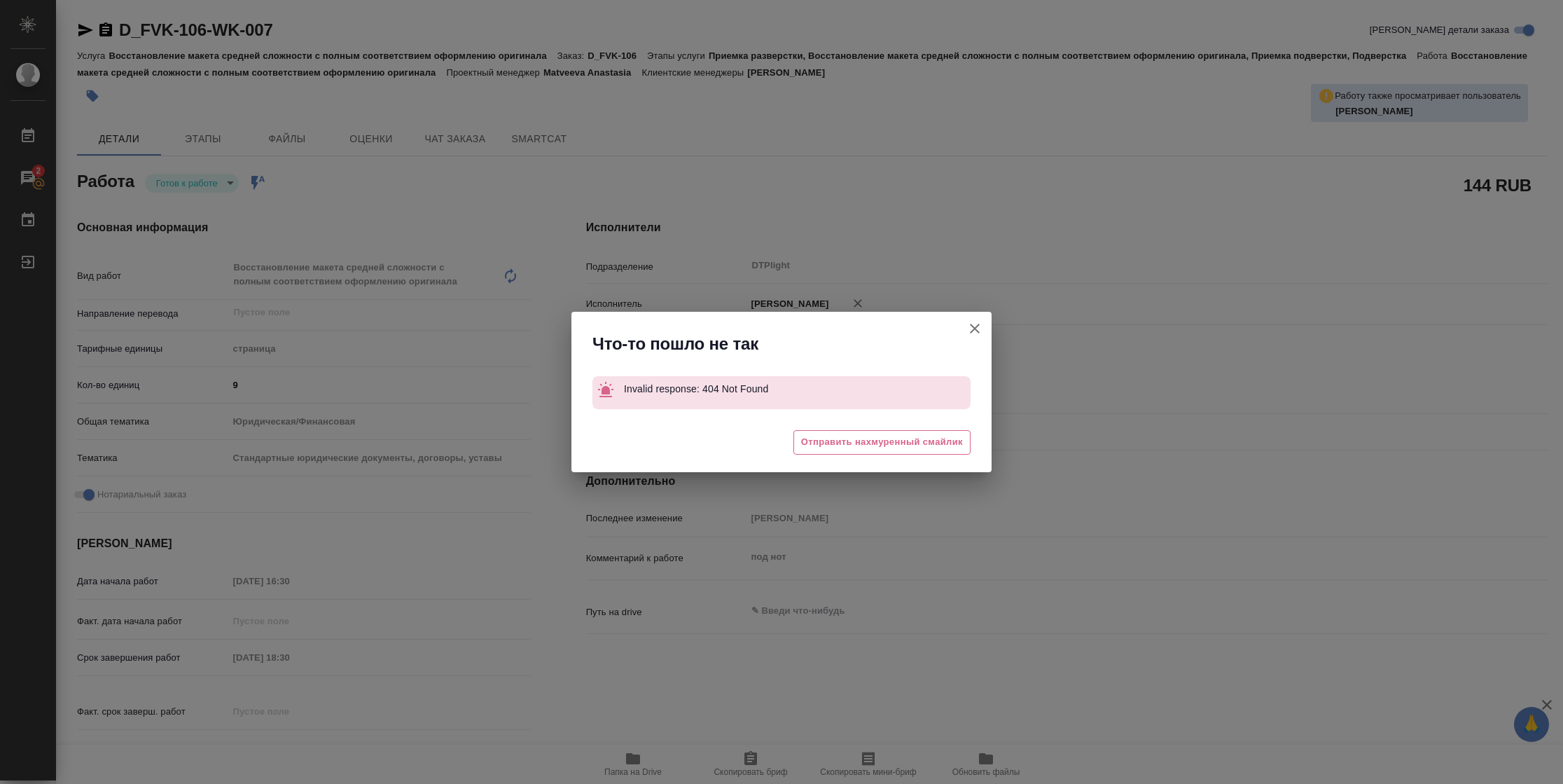
type textarea "x"
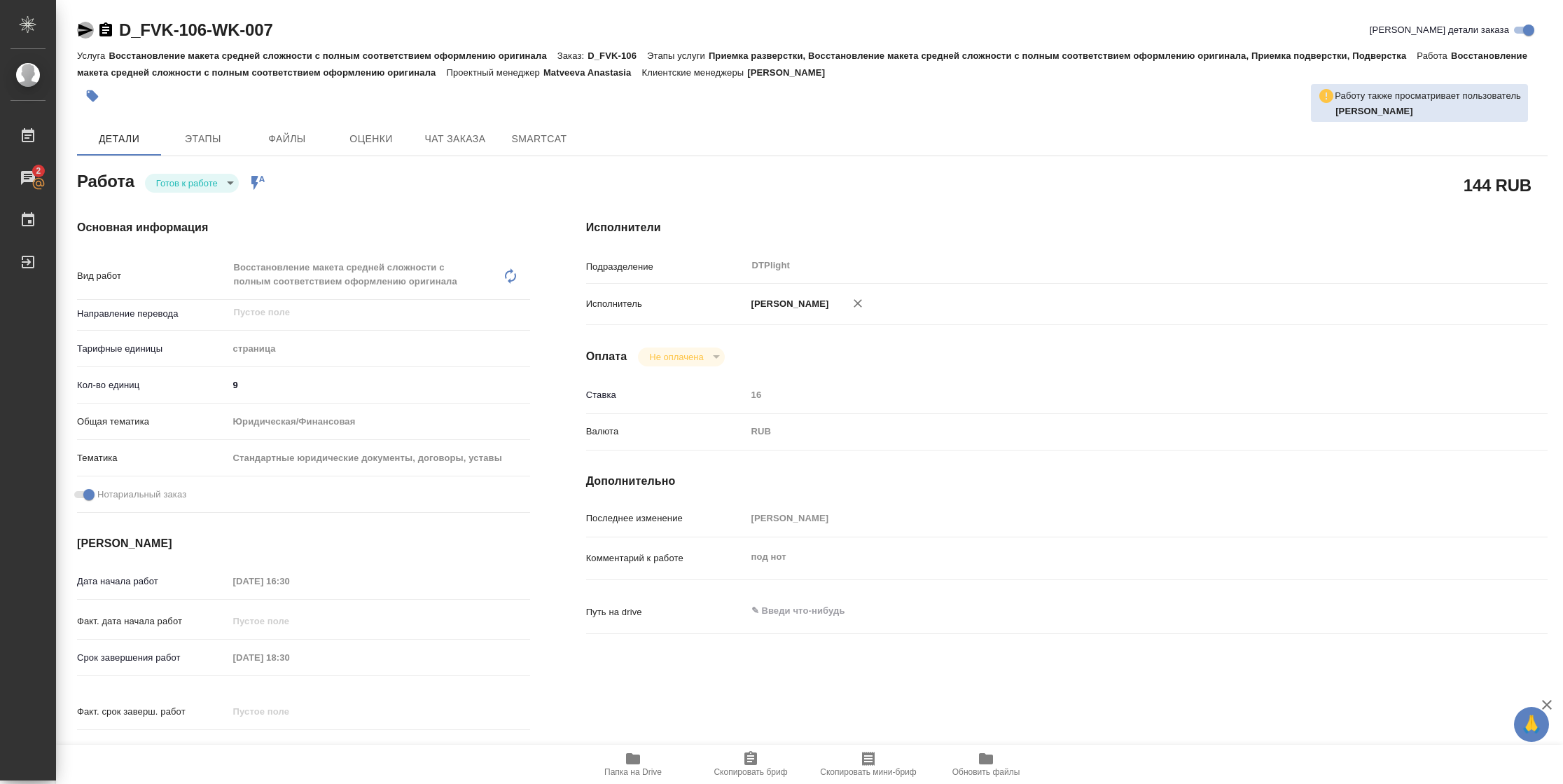
click at [83, 33] on icon "button" at bounding box center [85, 30] width 14 height 12
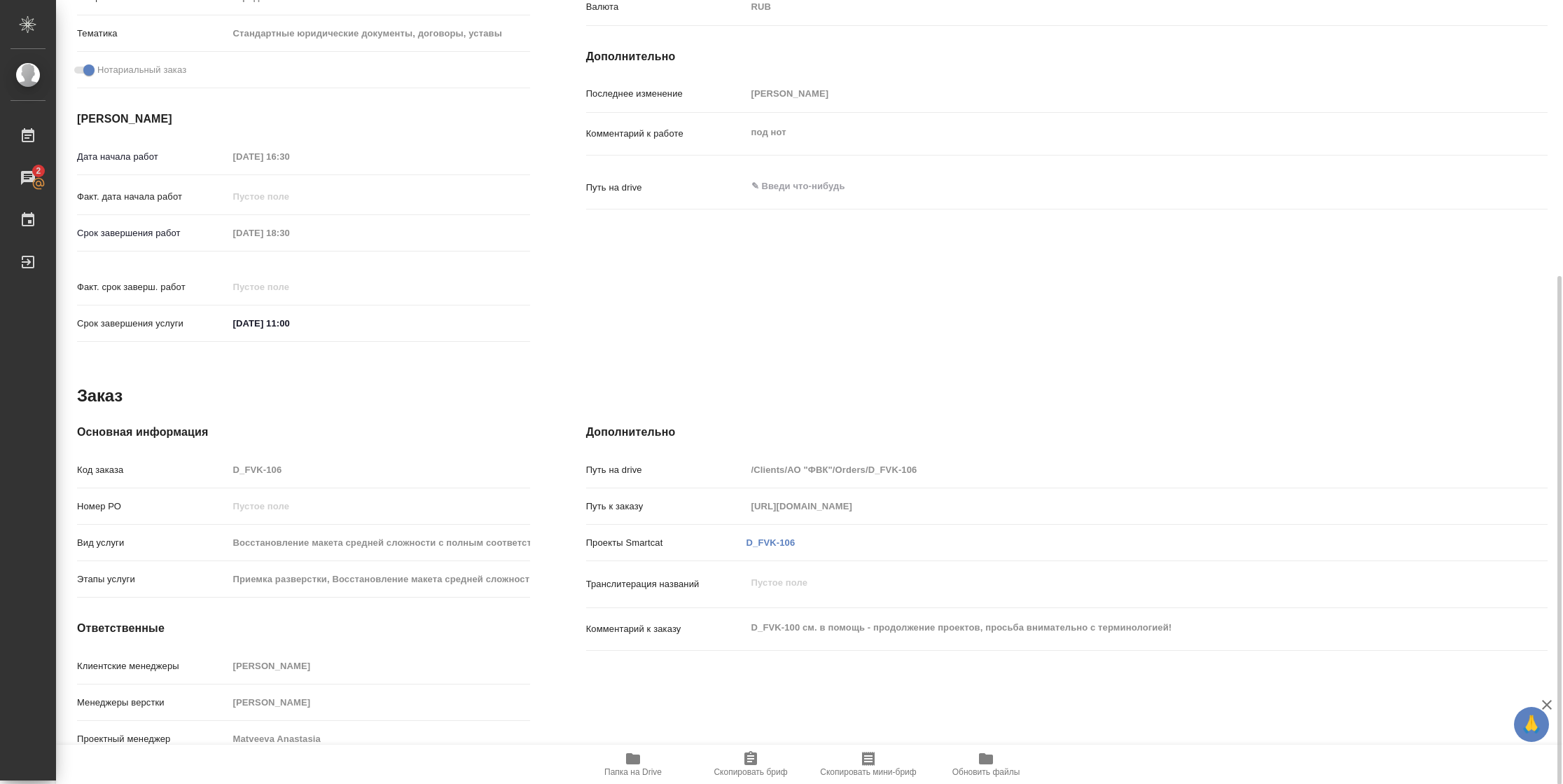
scroll to position [4, 0]
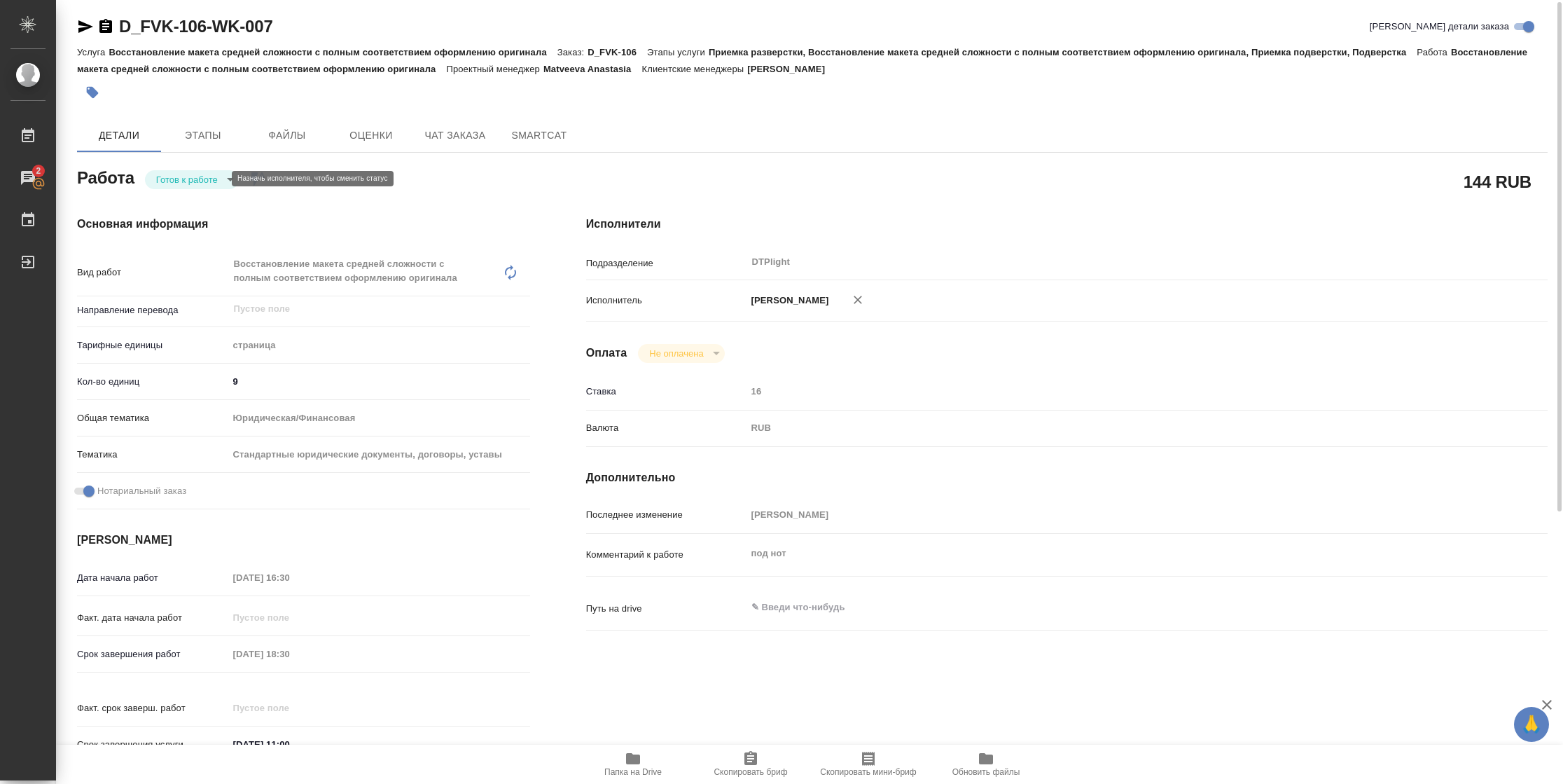
click at [199, 182] on body "🙏 .cls-1 fill:#fff; AWATERA Vasilyeva Natalia Работы 2 Чаты График Выйти D_FVK-…" at bounding box center [781, 392] width 1563 height 784
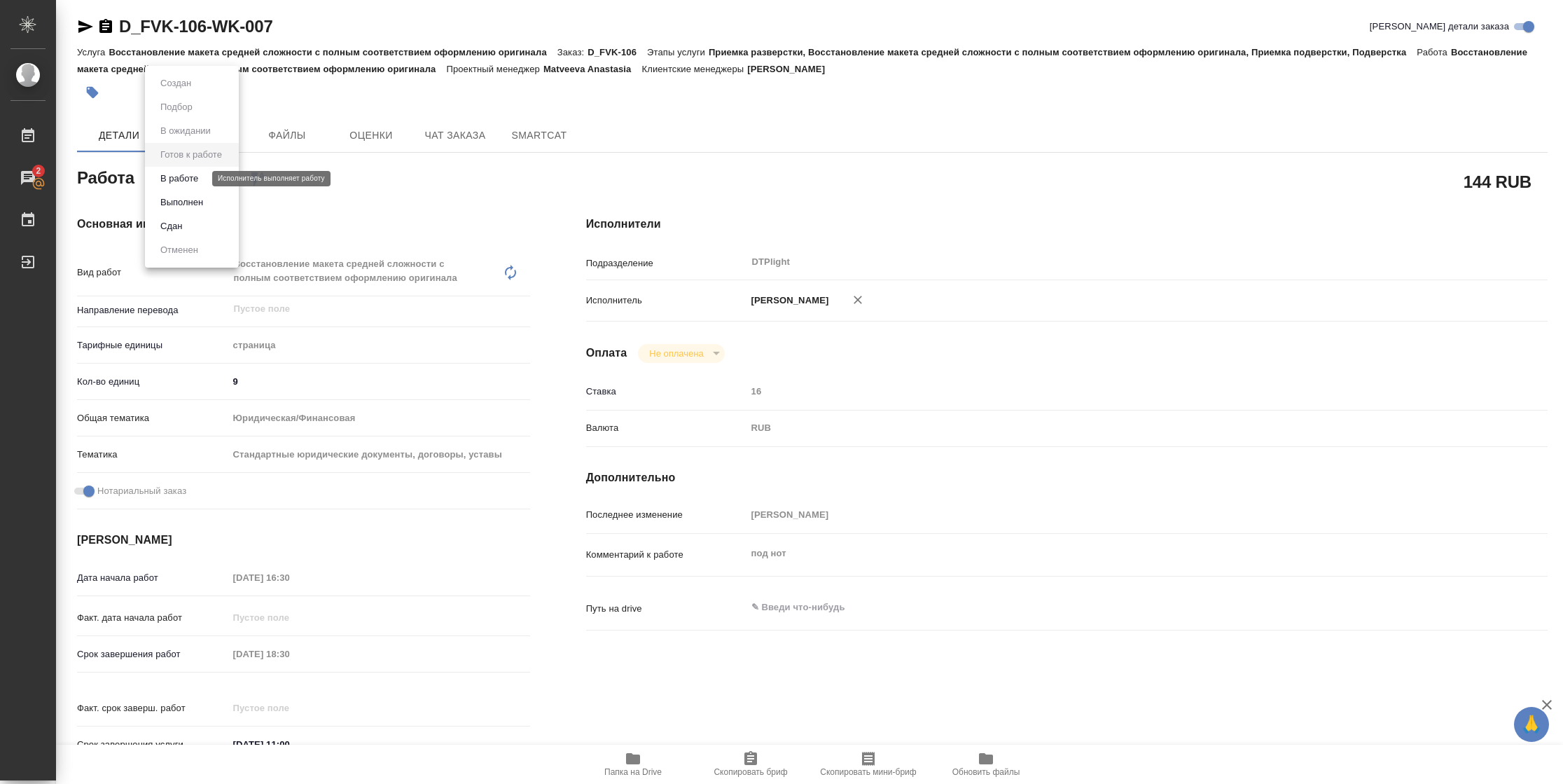
click at [198, 184] on button "В работе" at bounding box center [179, 178] width 46 height 15
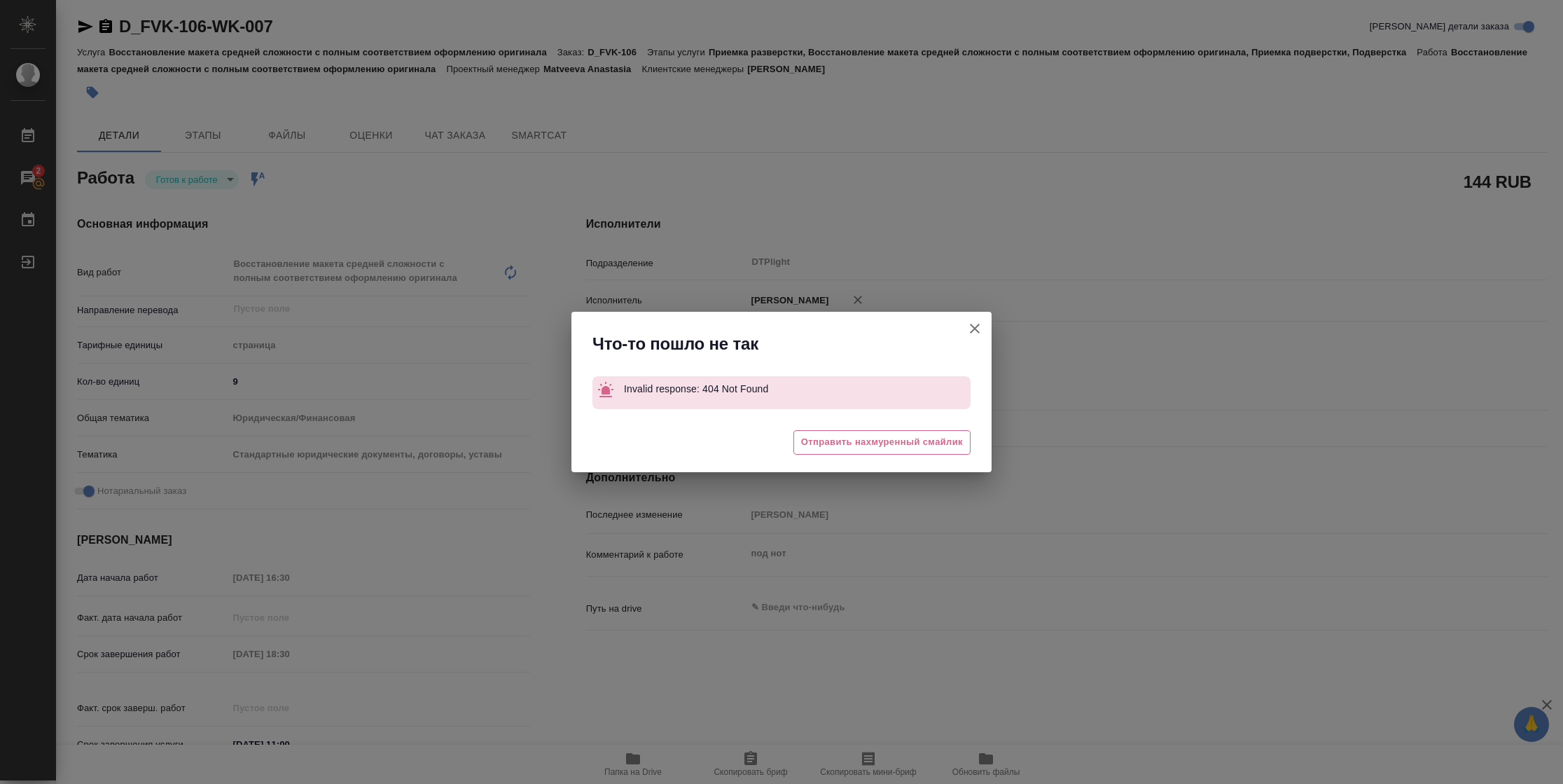
type textarea "x"
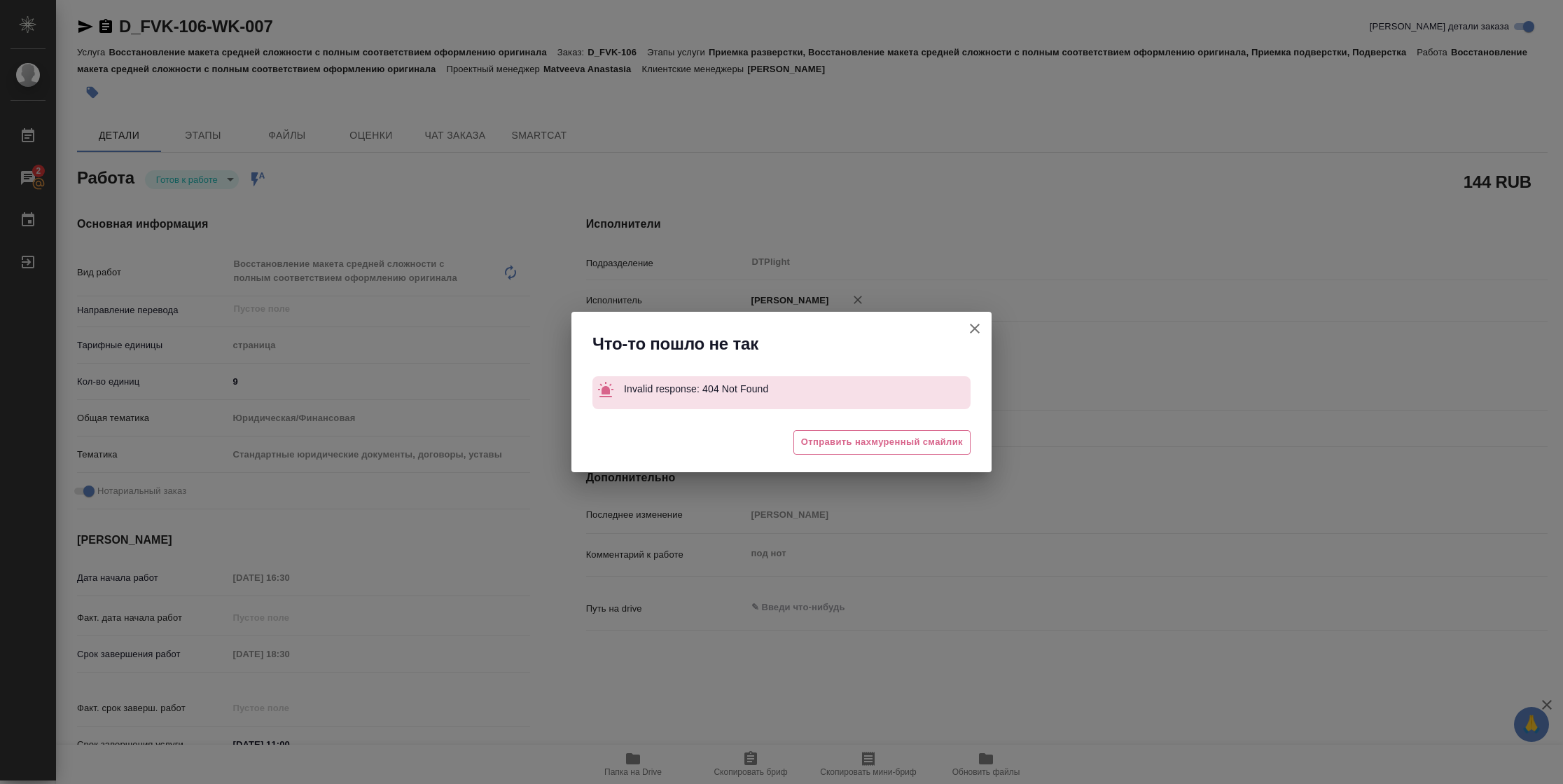
click at [971, 331] on icon "button" at bounding box center [975, 328] width 10 height 10
type textarea "x"
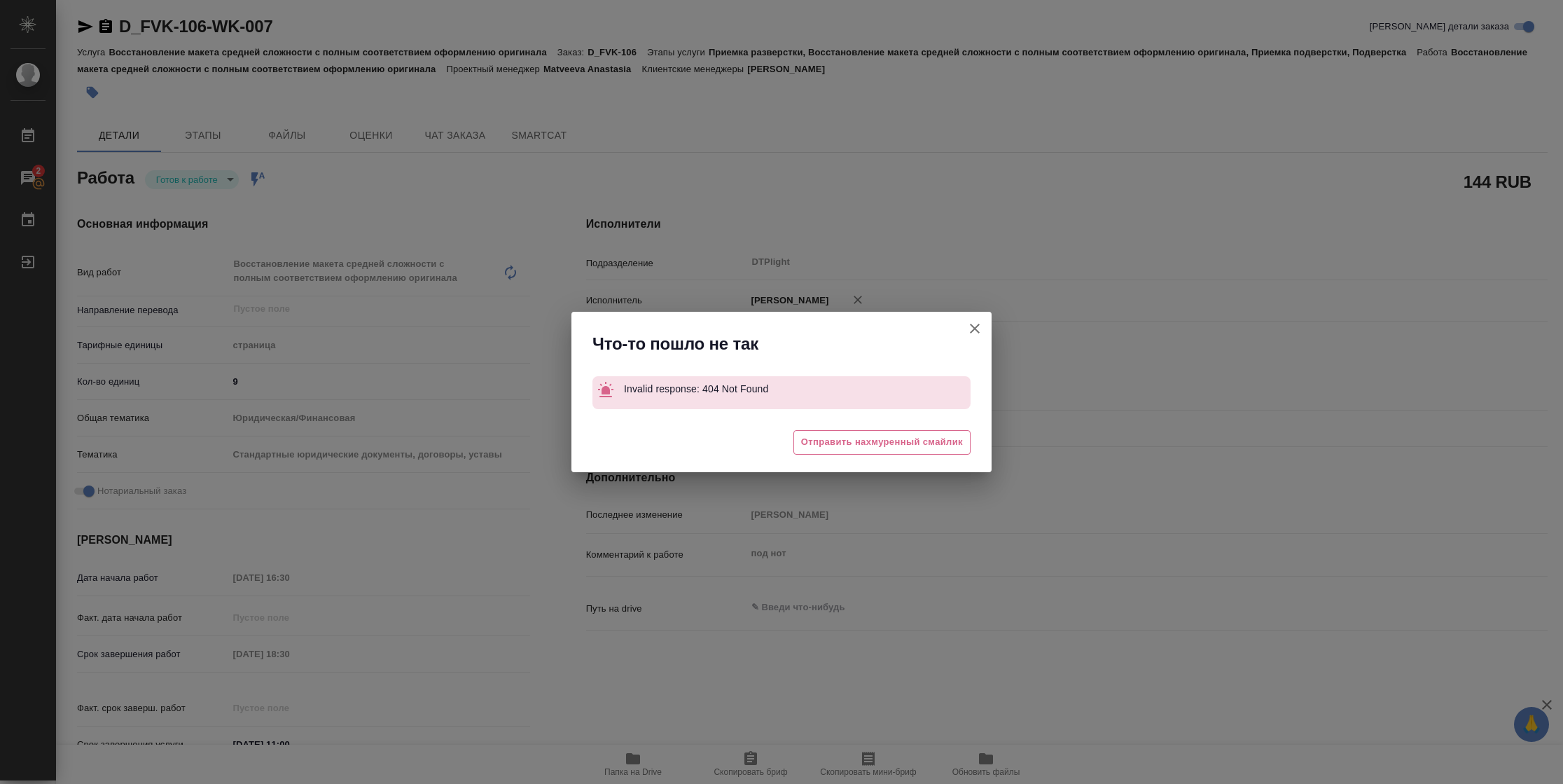
type textarea "x"
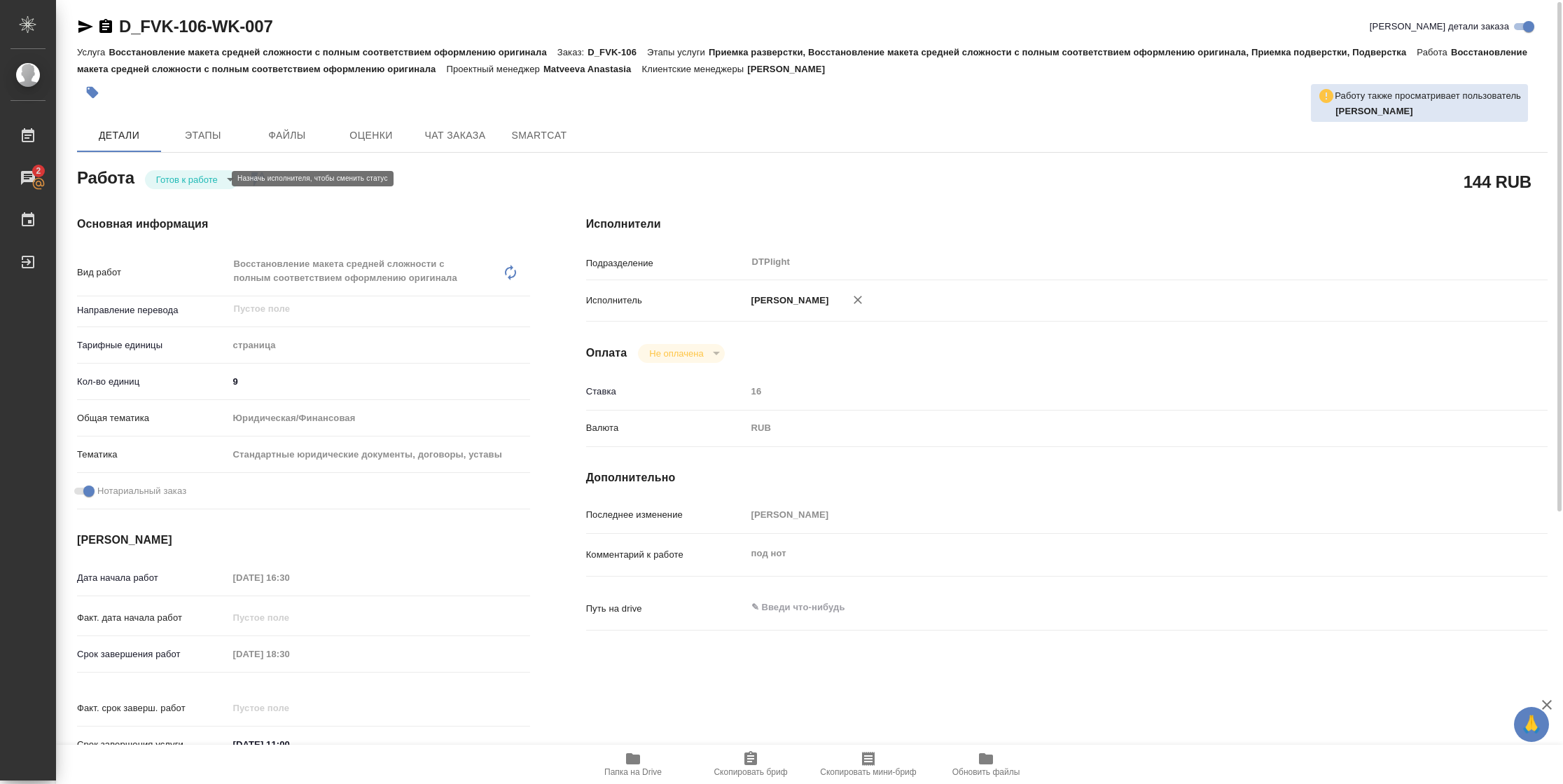
click at [183, 177] on body "🙏 .cls-1 fill:#fff; AWATERA Vasilyeva Natalia Работы 2 Чаты График Выйти D_FVK-…" at bounding box center [781, 392] width 1563 height 784
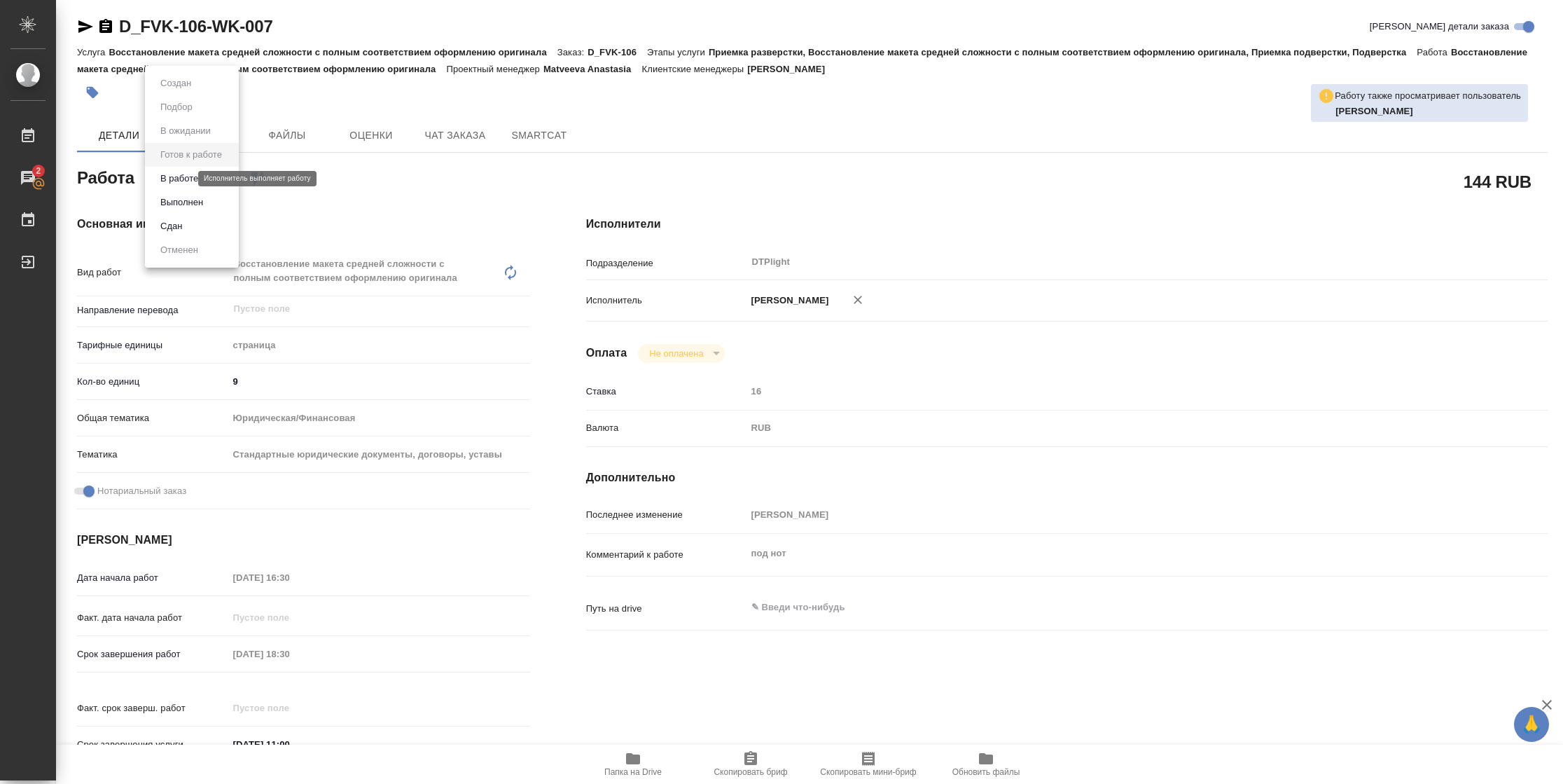
click at [184, 181] on button "В работе" at bounding box center [179, 178] width 46 height 15
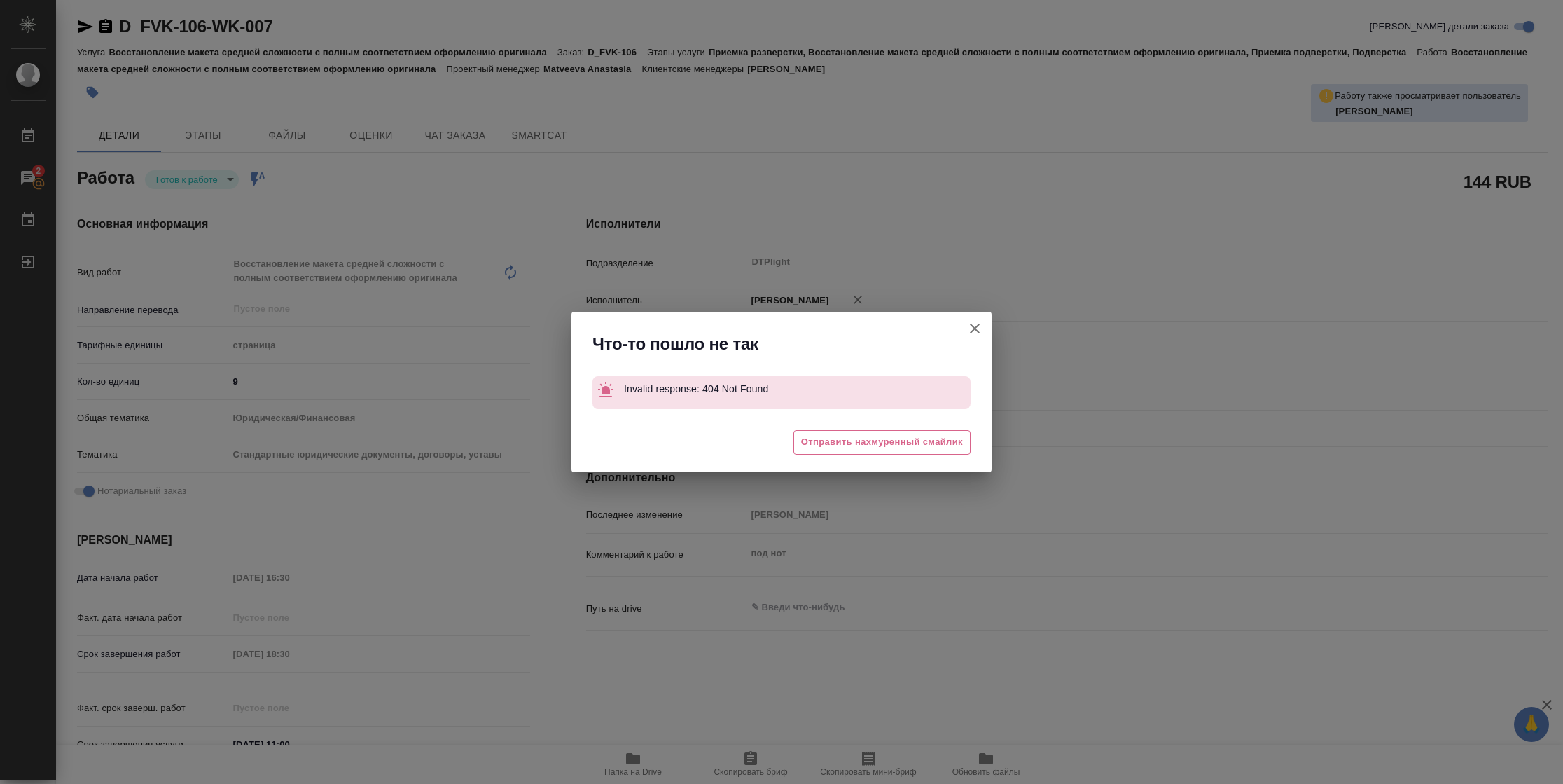
type textarea "x"
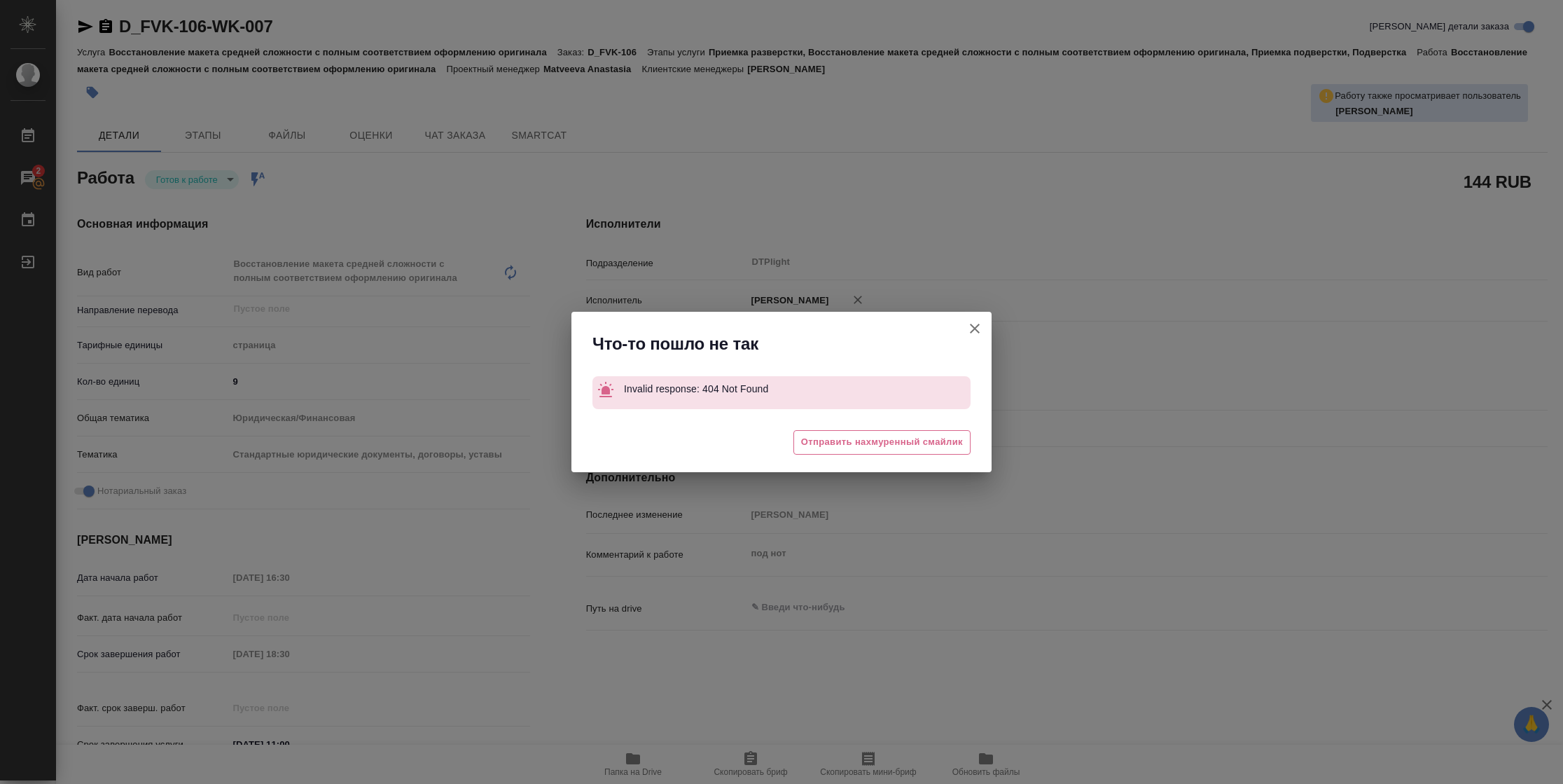
type textarea "x"
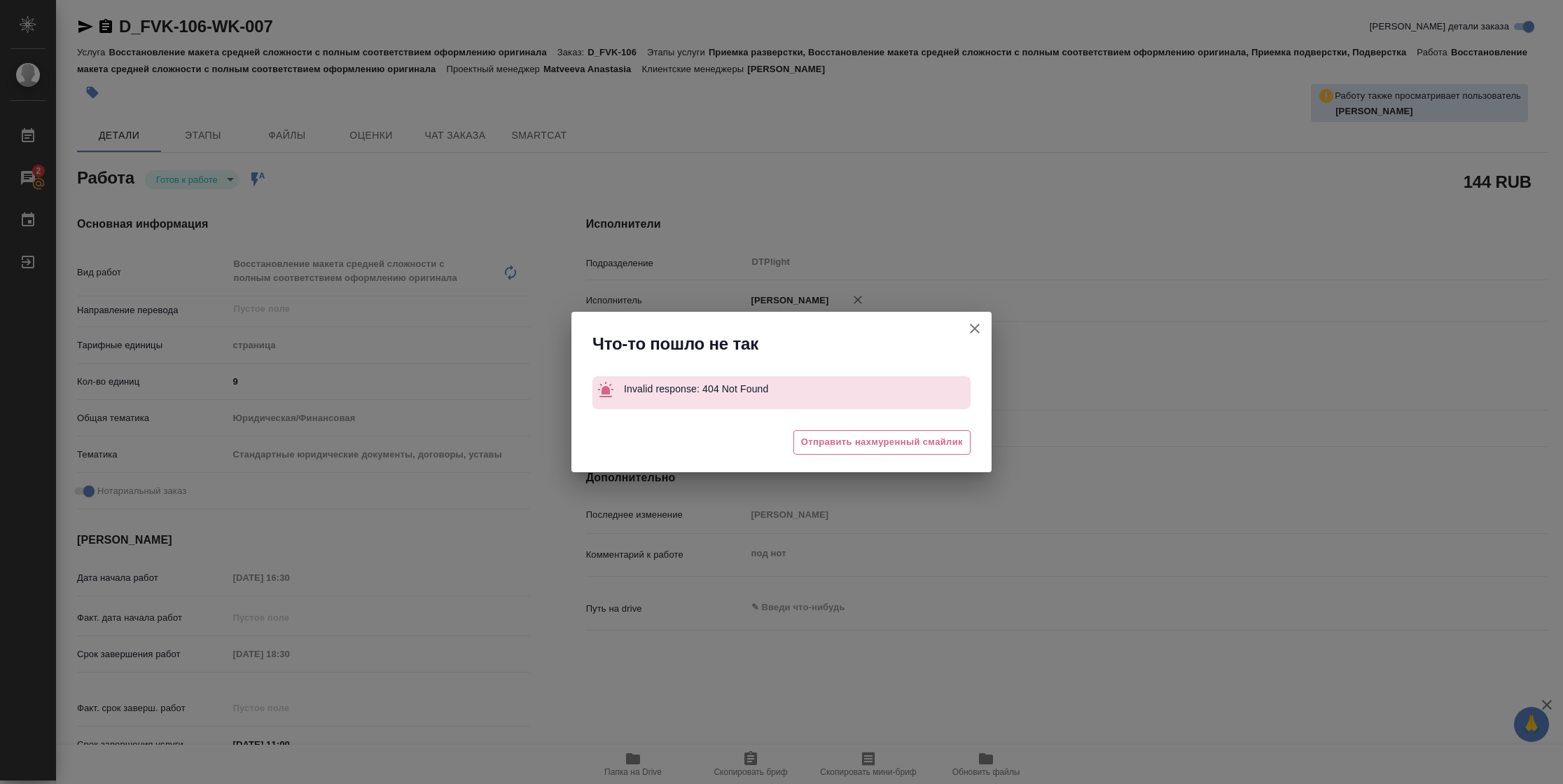
type textarea "x"
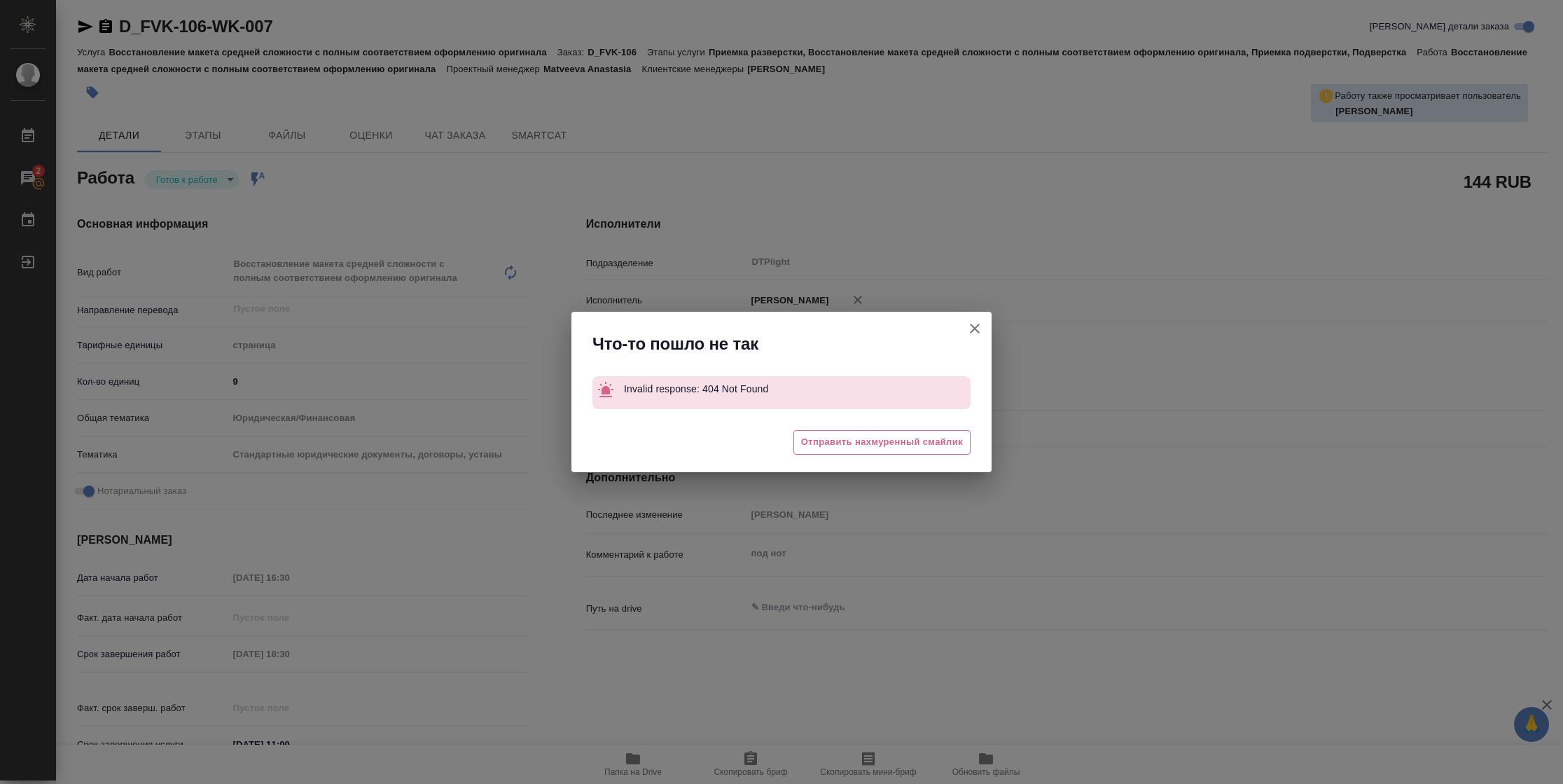
click at [976, 331] on icon "button" at bounding box center [975, 328] width 10 height 10
type textarea "x"
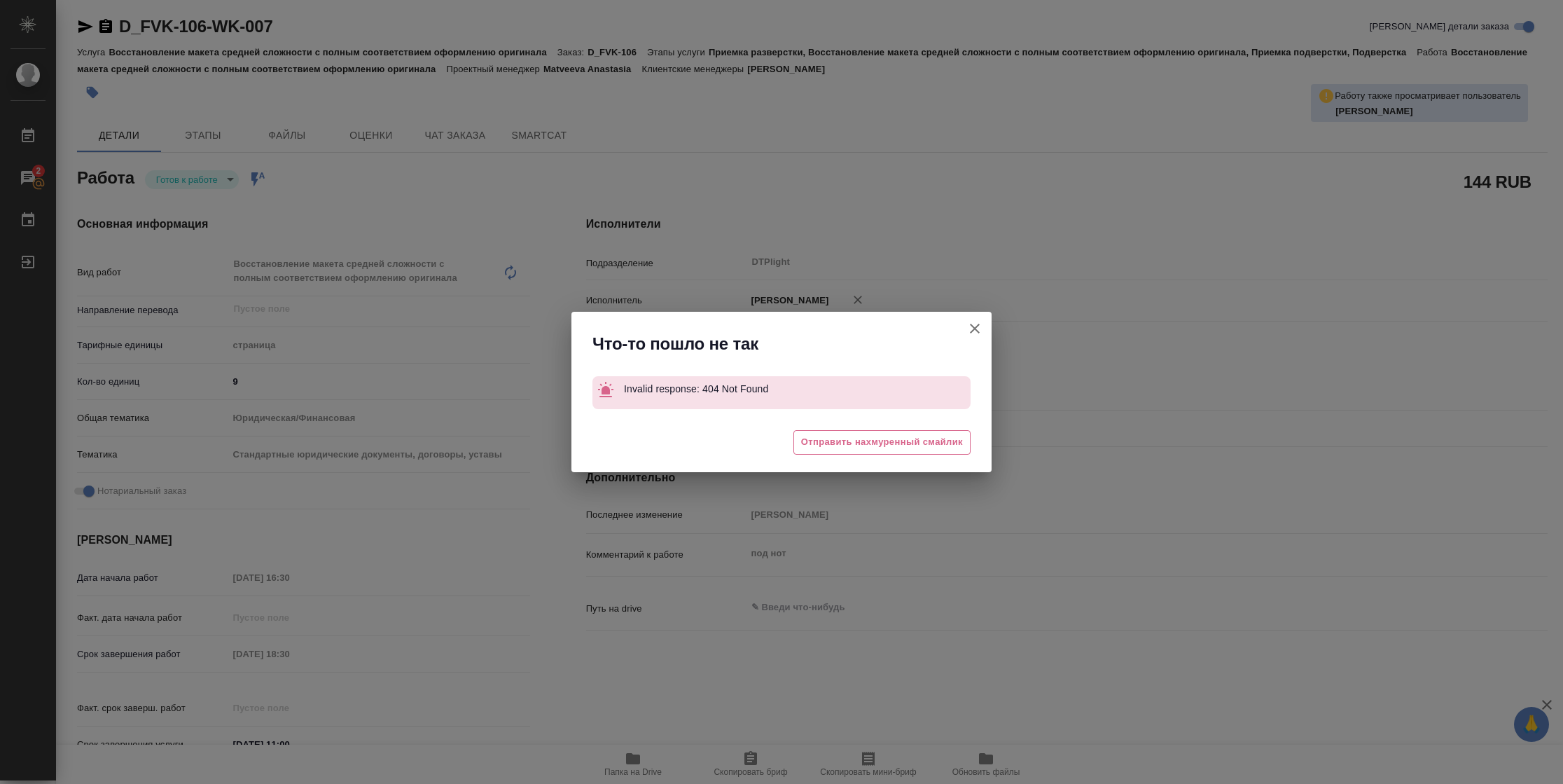
type textarea "x"
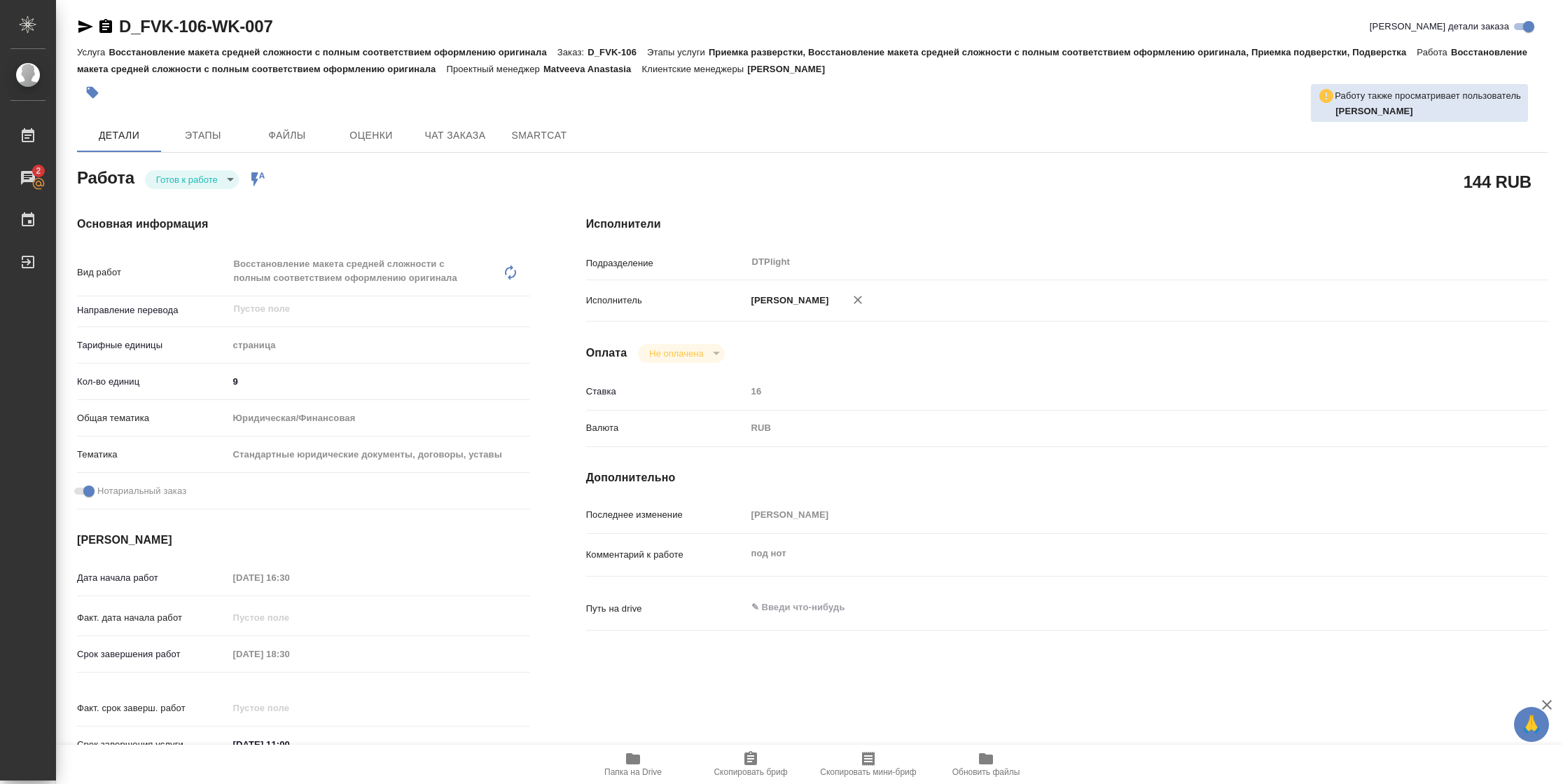
type textarea "x"
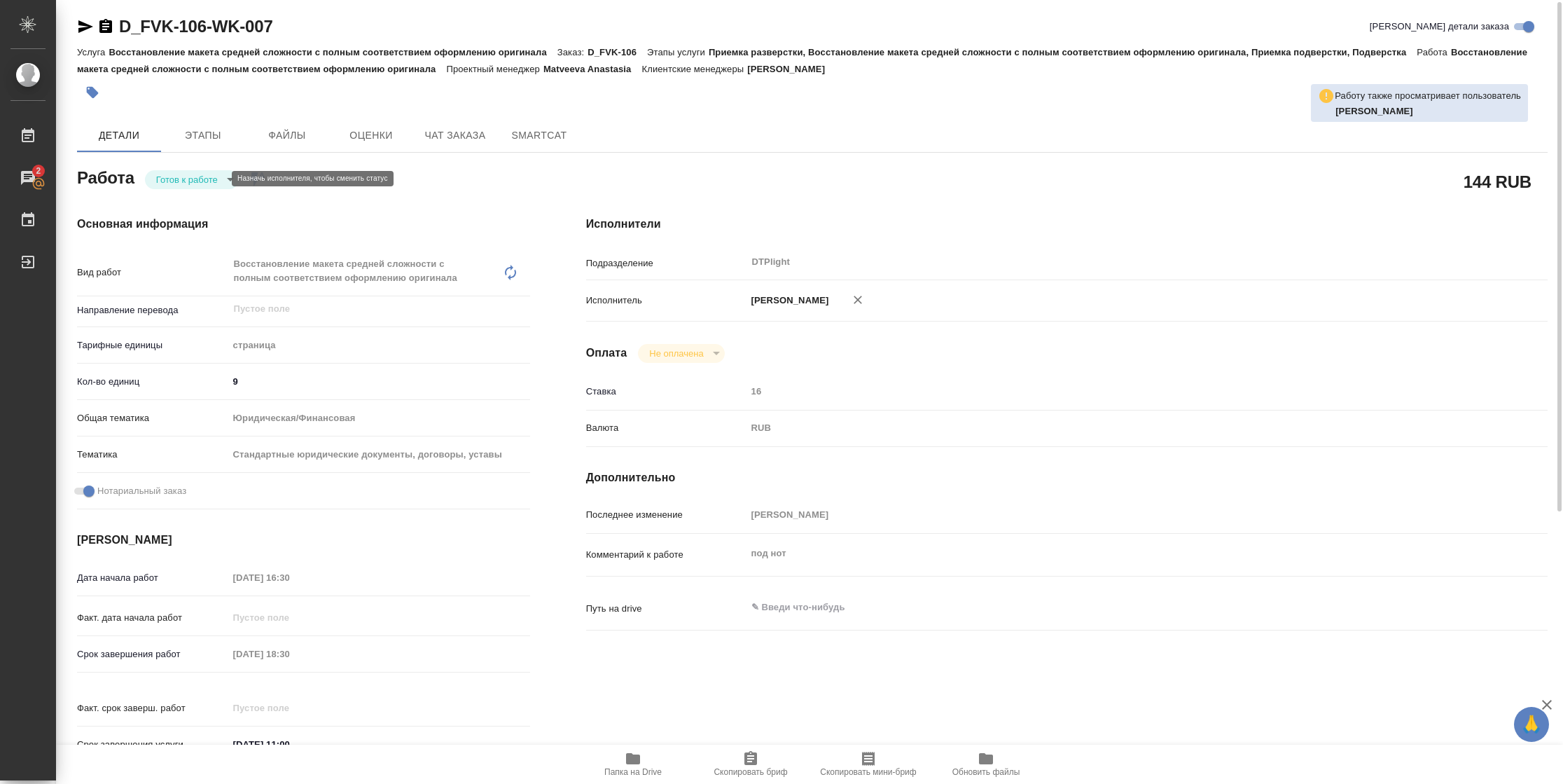
click at [184, 175] on body "🙏 .cls-1 fill:#fff; AWATERA Vasilyeva Natalia Работы 2 Чаты График Выйти D_FVK-…" at bounding box center [781, 392] width 1563 height 784
click at [184, 175] on button "В работе" at bounding box center [179, 178] width 46 height 15
type textarea "x"
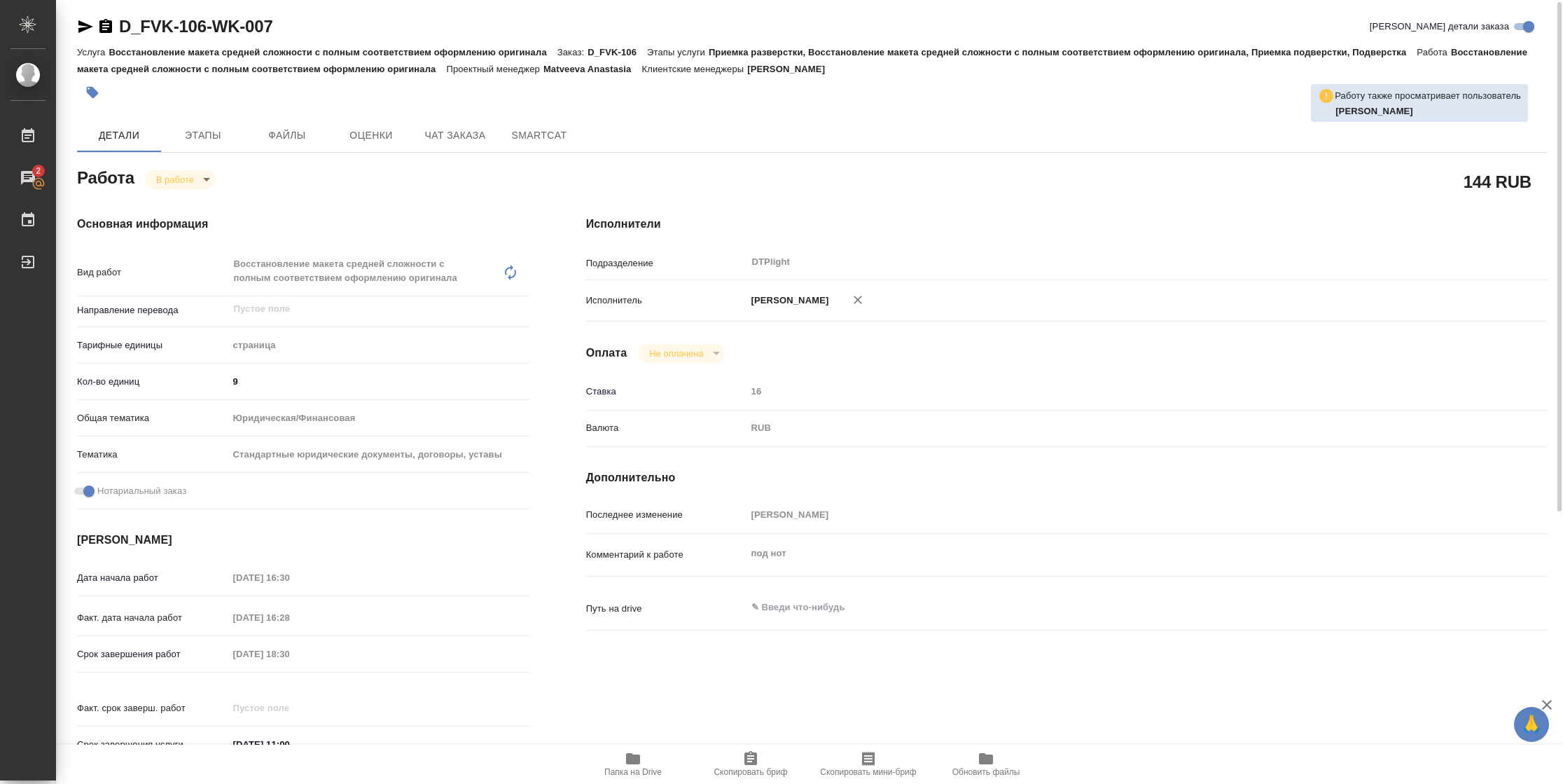
type textarea "x"
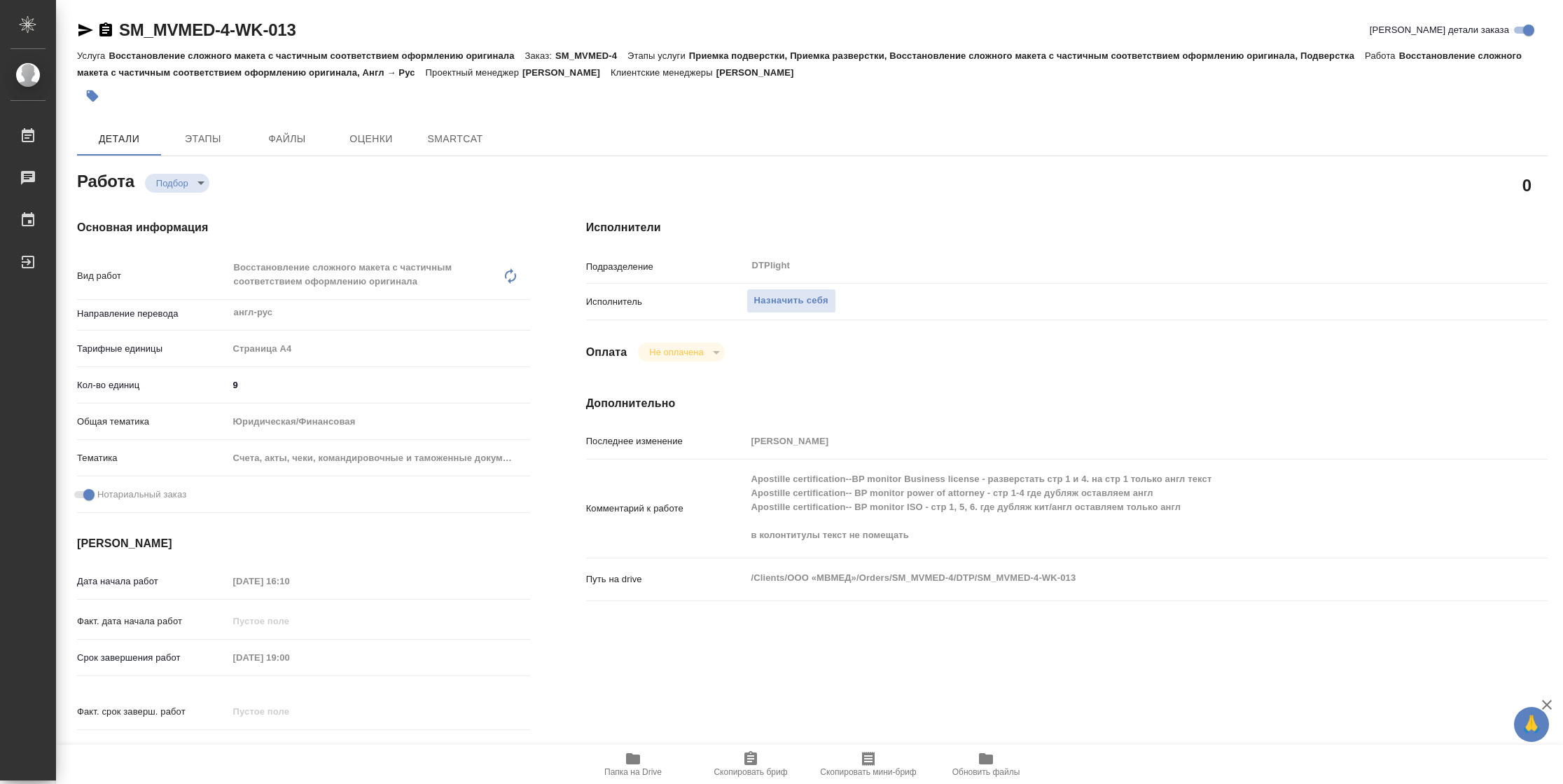
type textarea "x"
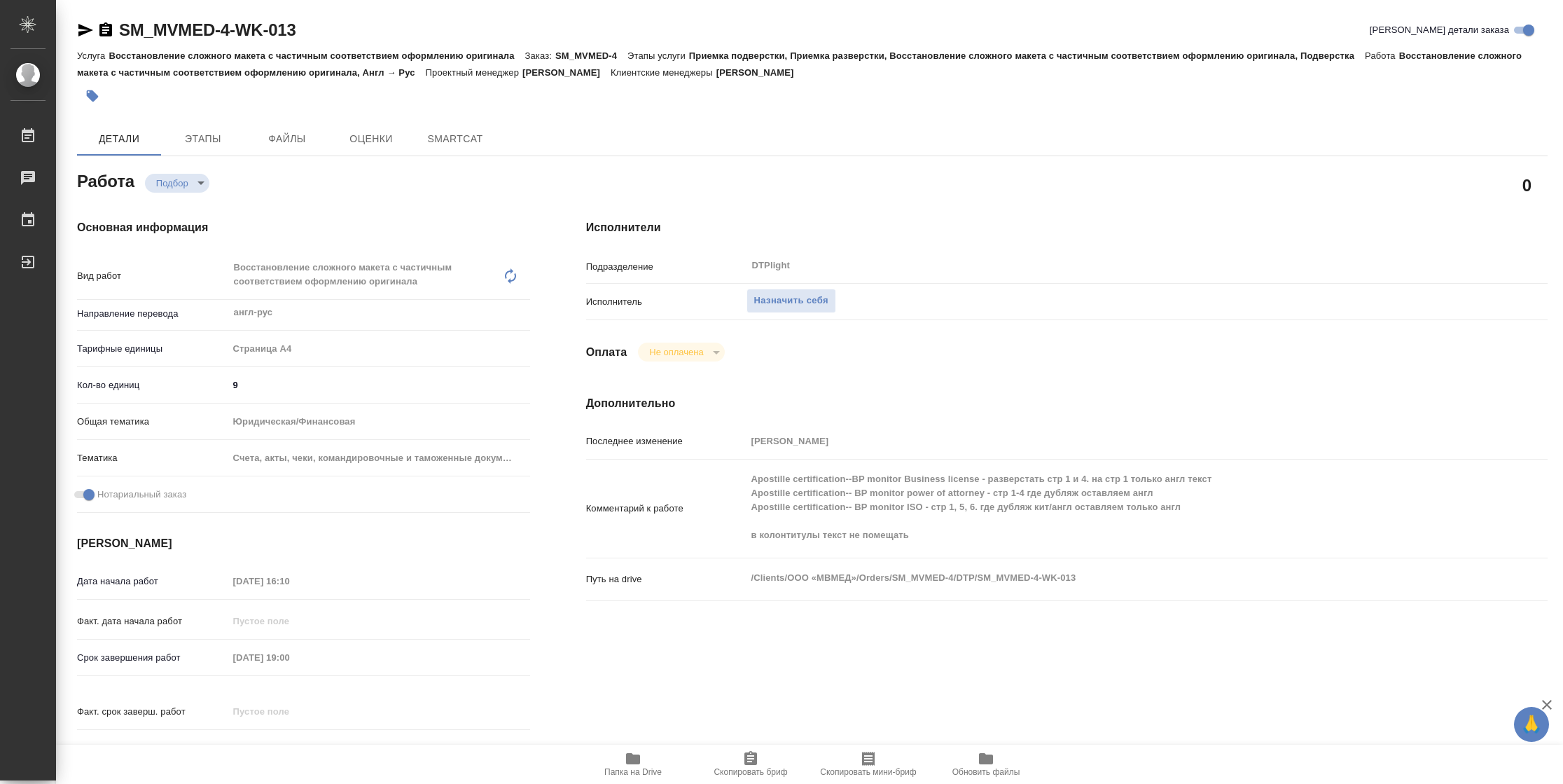
type textarea "x"
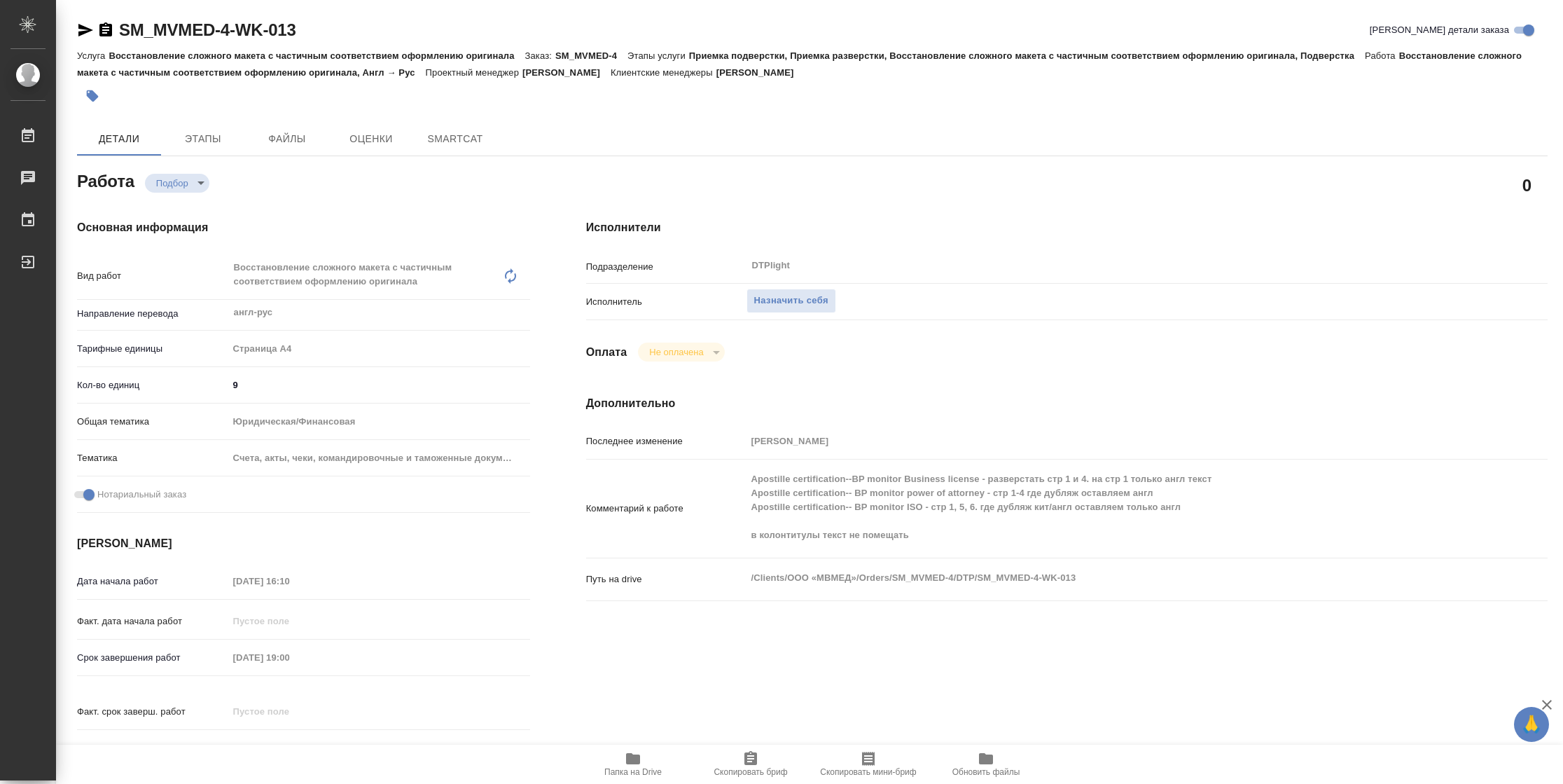
type textarea "x"
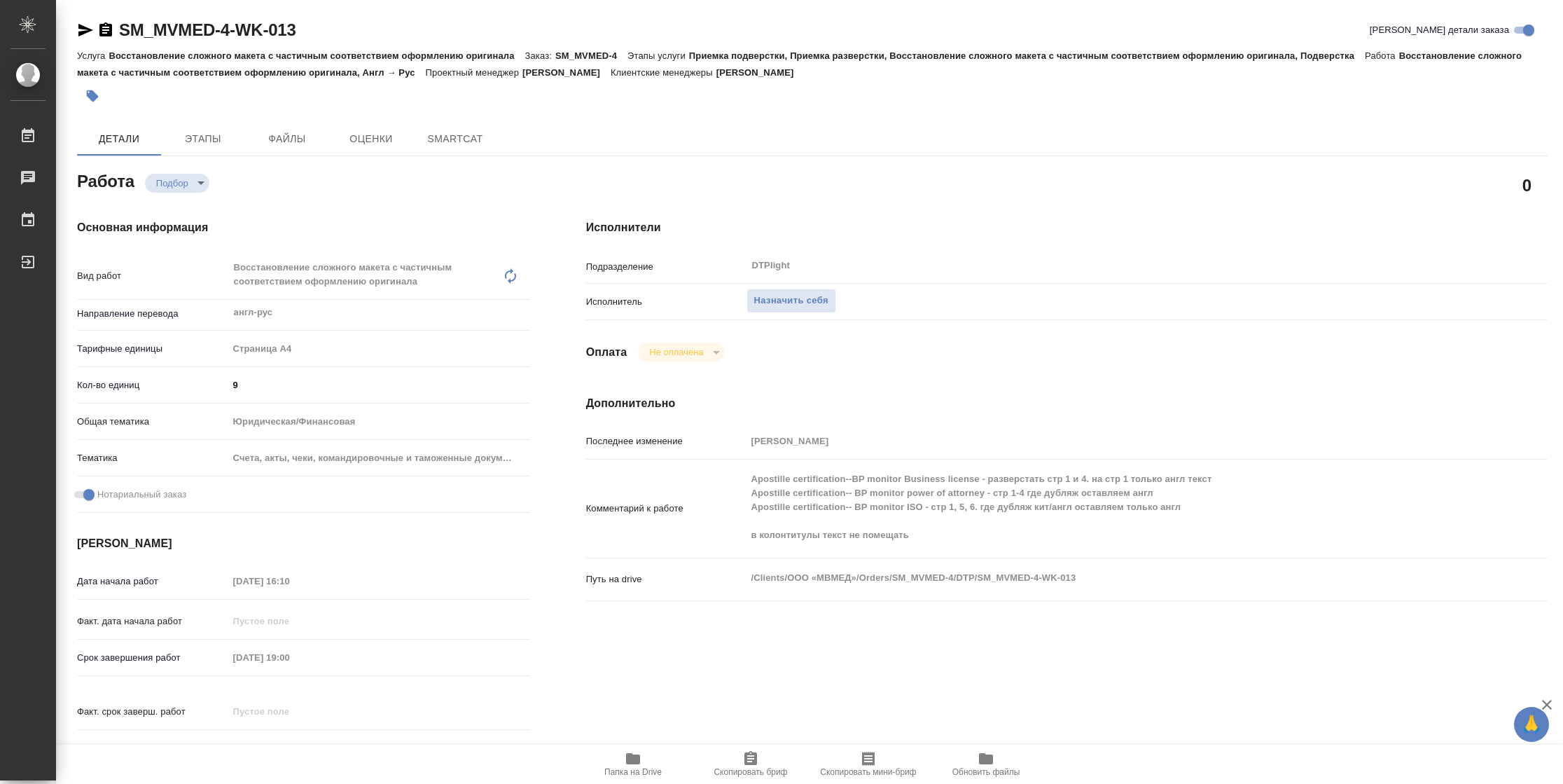
type textarea "x"
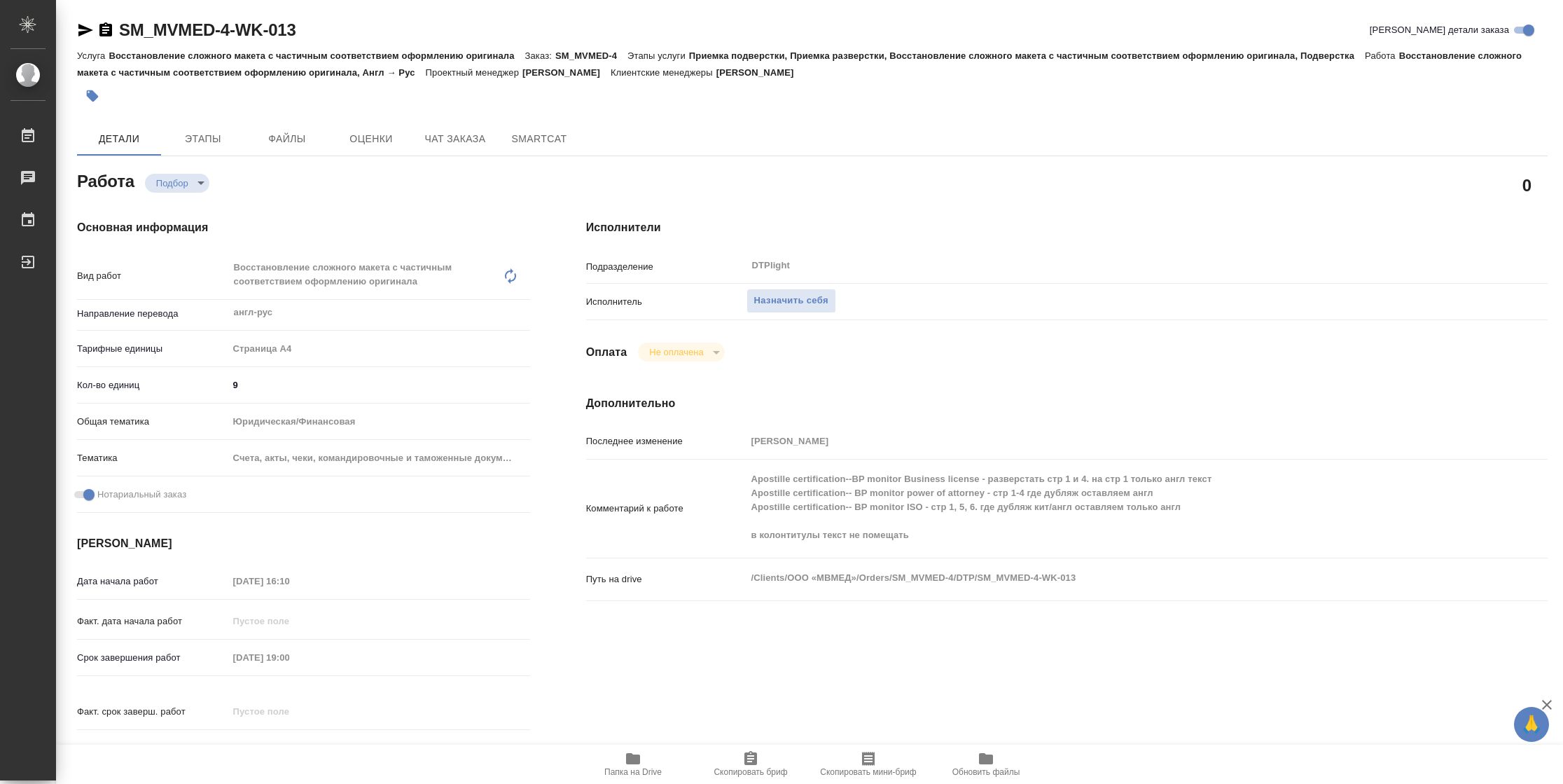
type textarea "x"
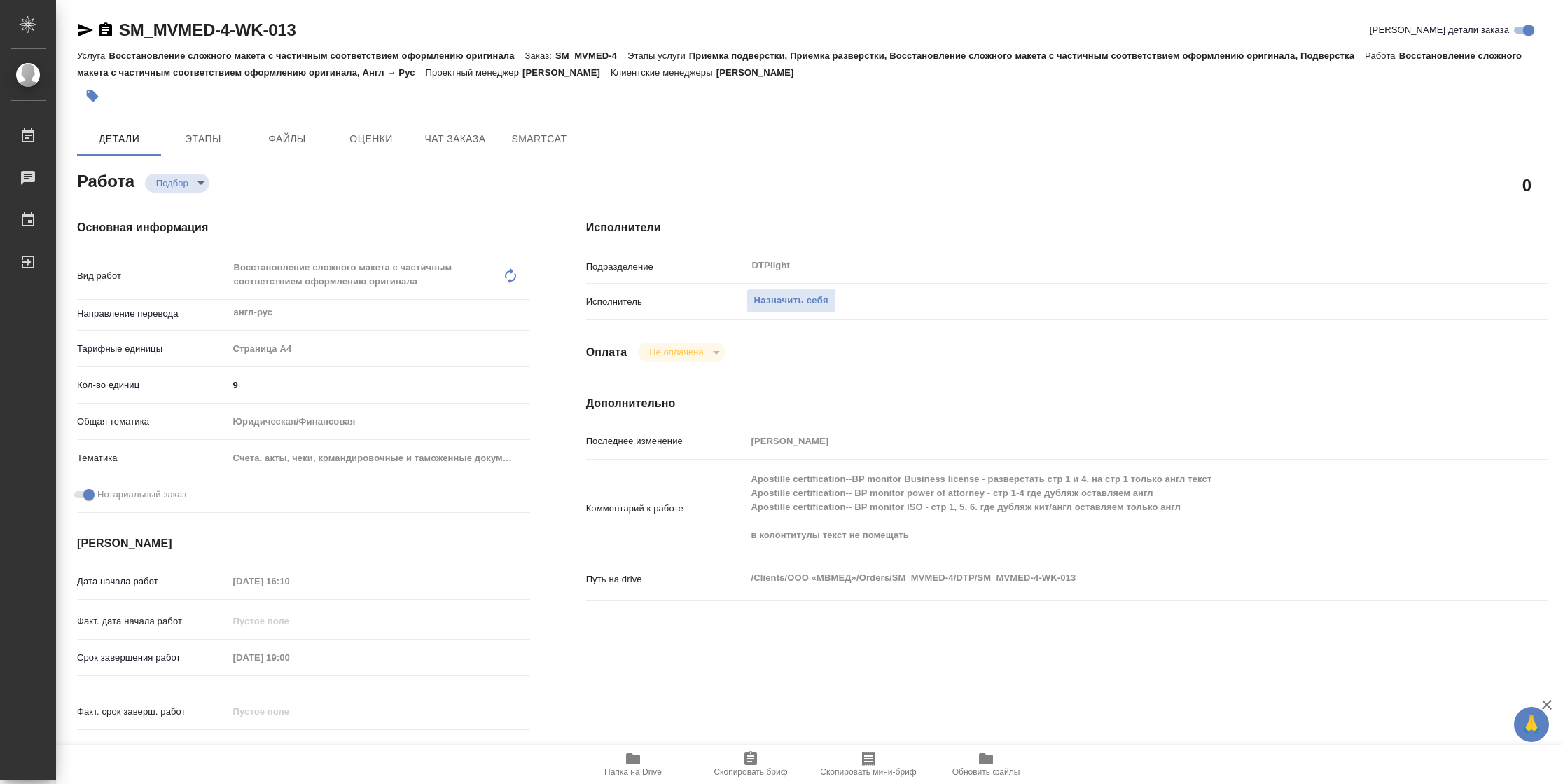
click at [648, 770] on span "Папка на Drive" at bounding box center [633, 772] width 57 height 10
type textarea "x"
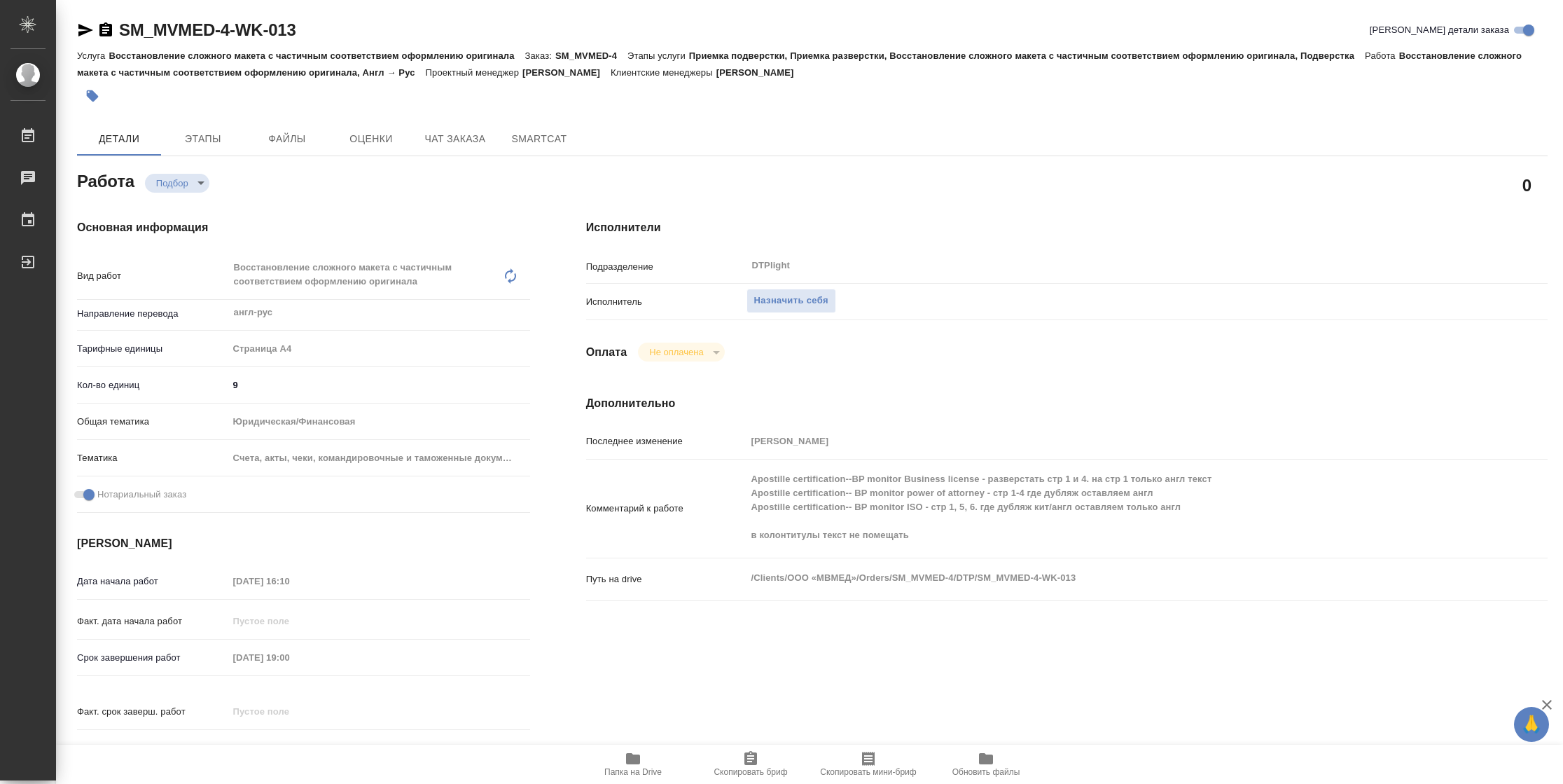
type textarea "x"
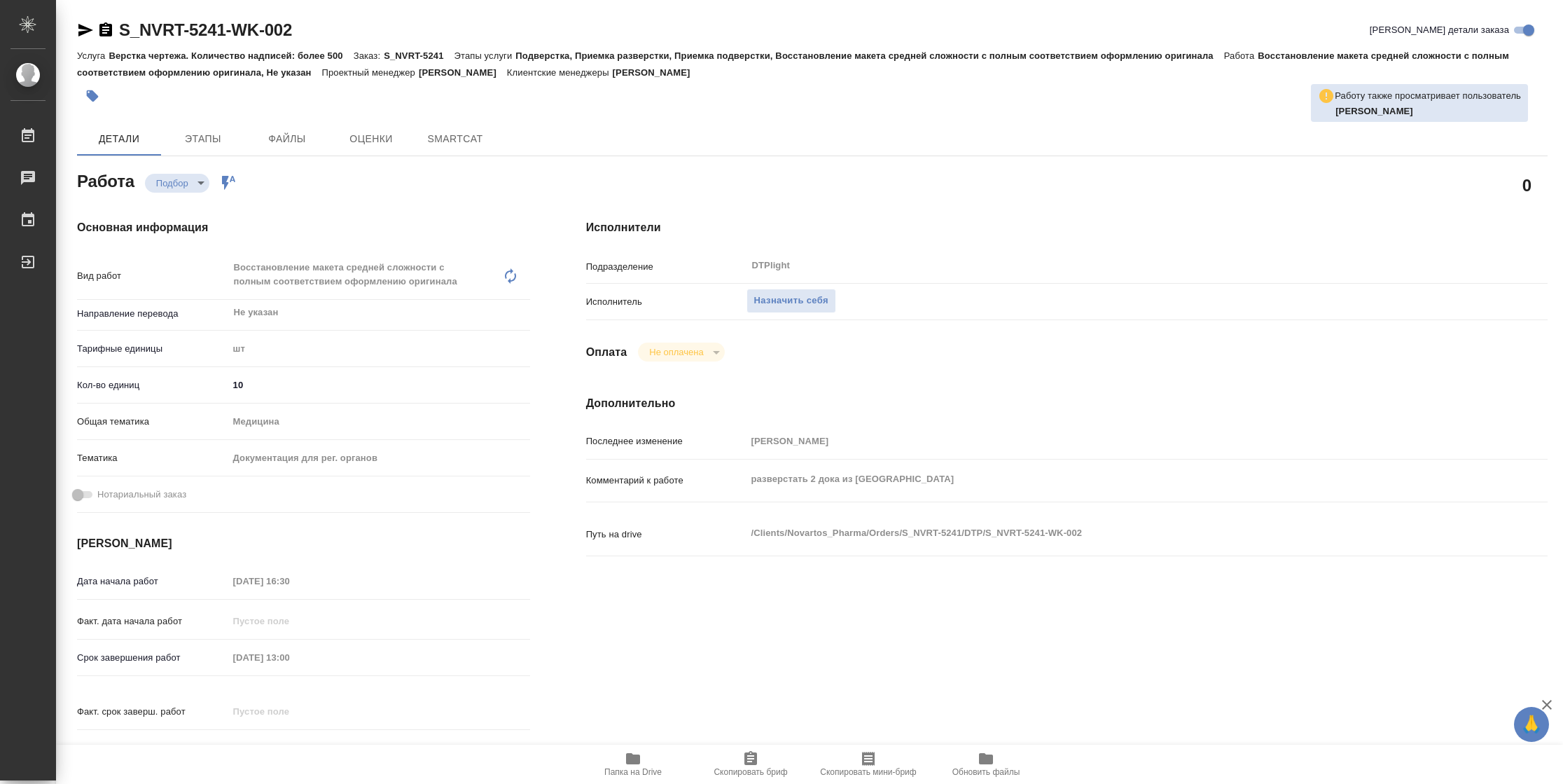
type textarea "x"
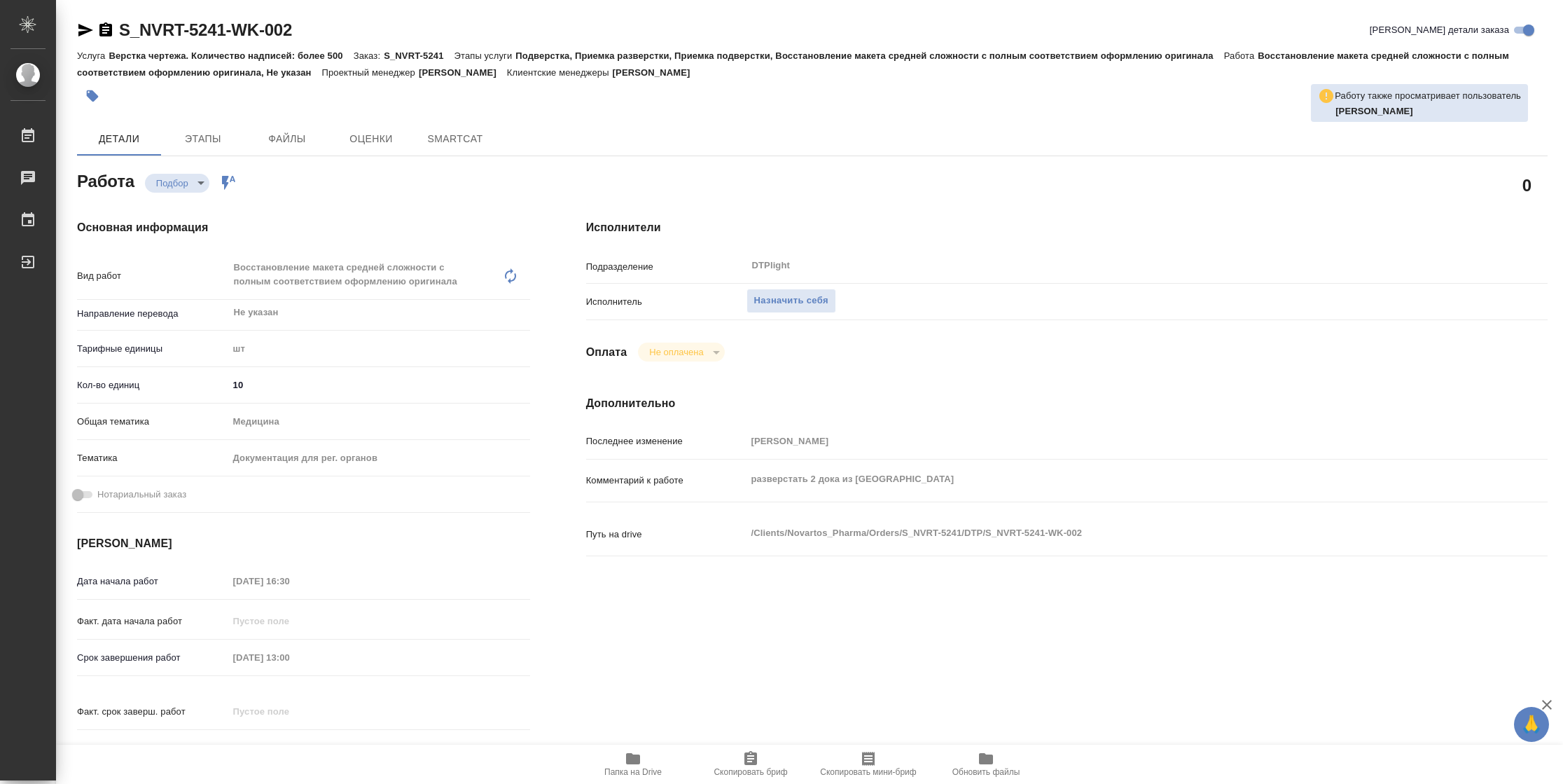
type textarea "x"
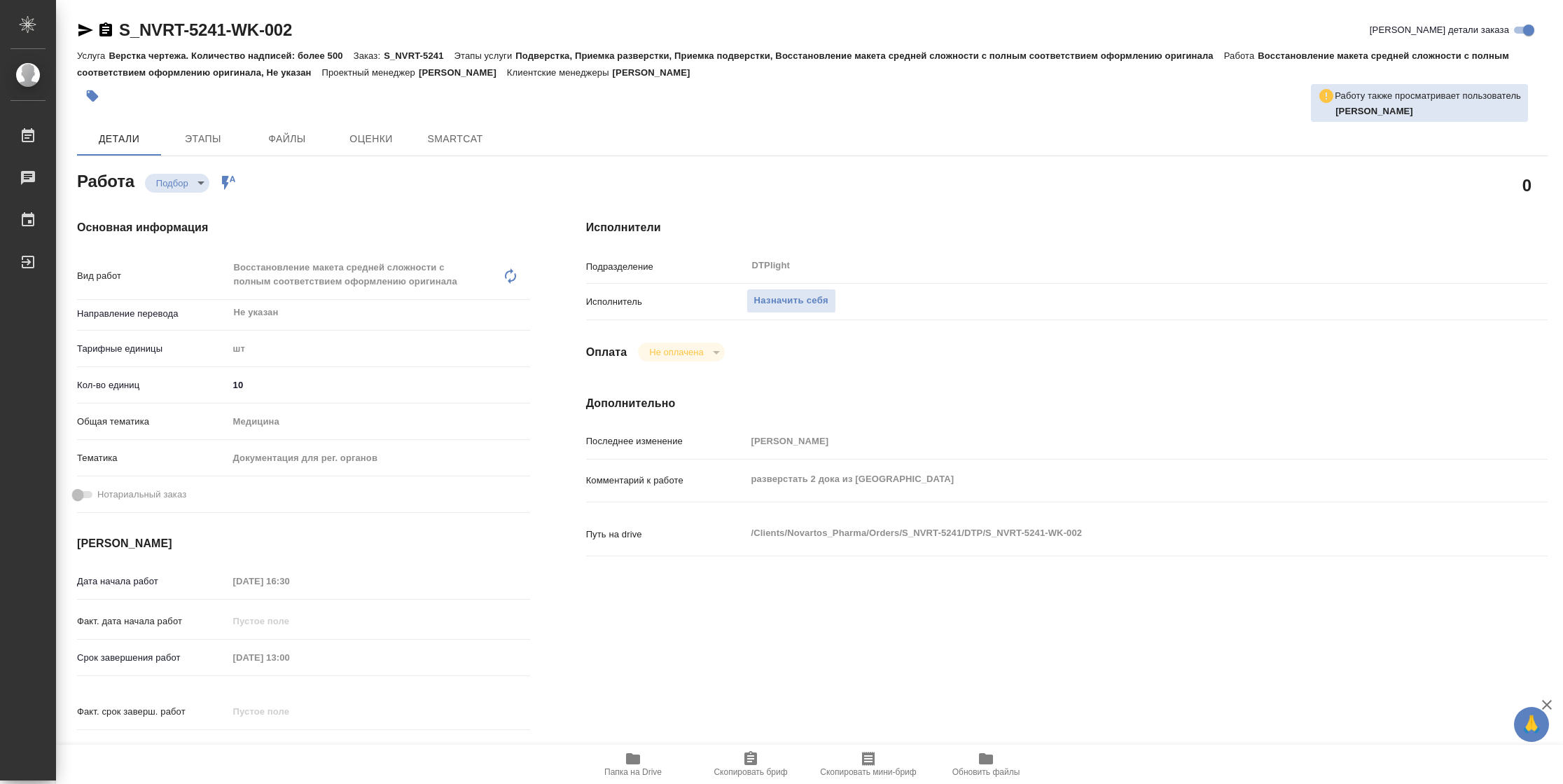
type textarea "x"
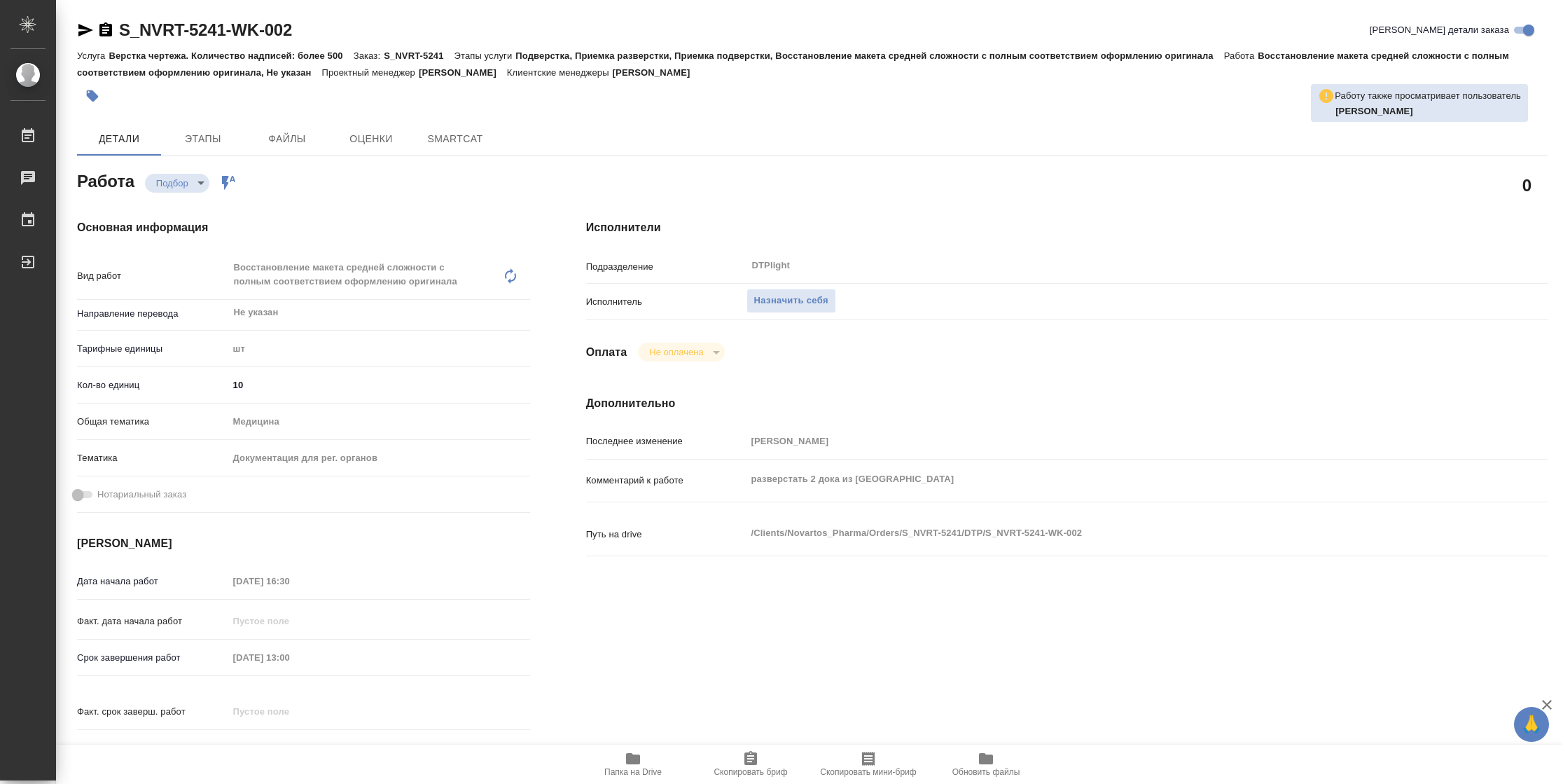
click at [642, 772] on span "Папка на Drive" at bounding box center [633, 772] width 57 height 10
type textarea "x"
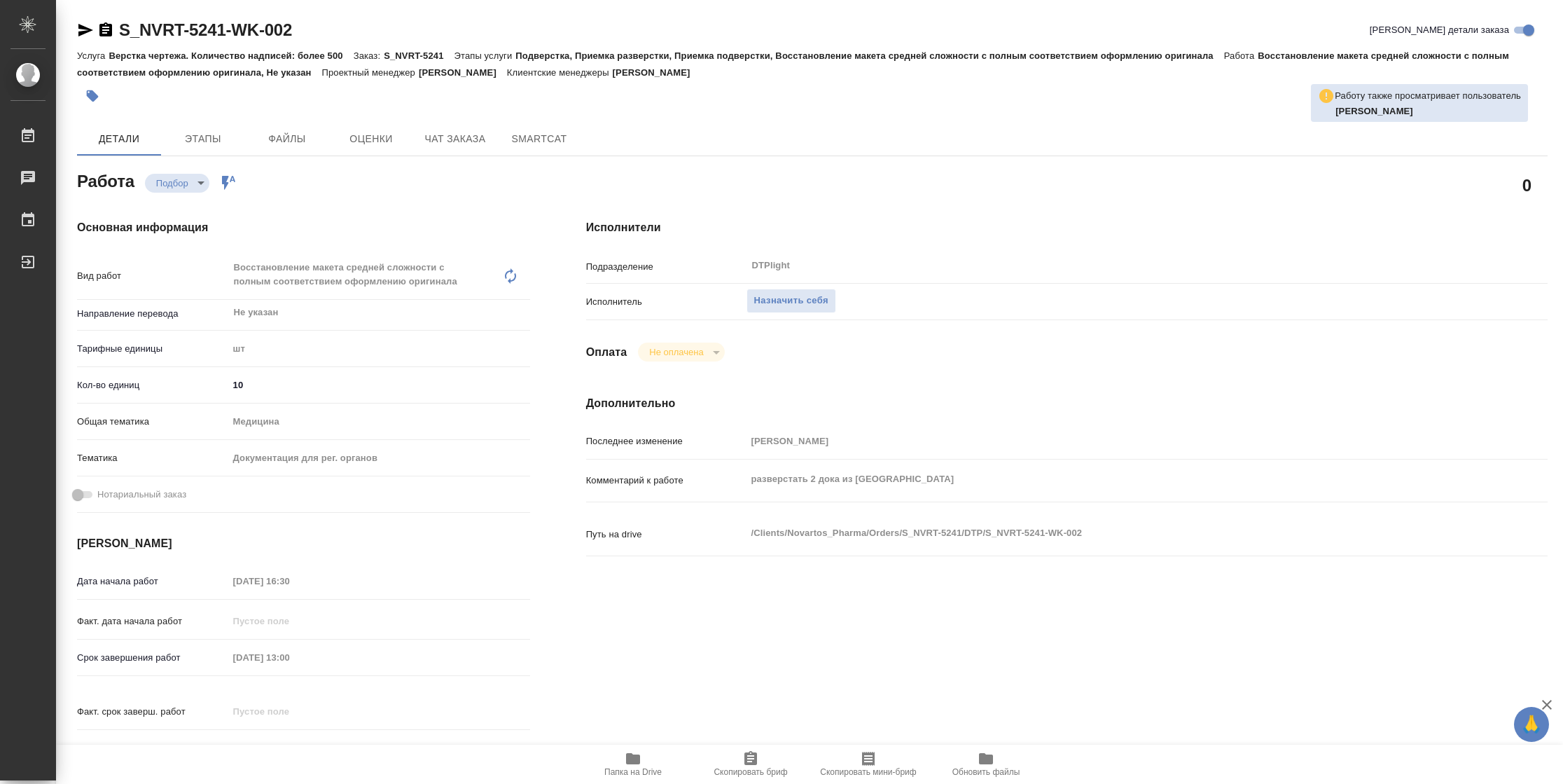
type textarea "x"
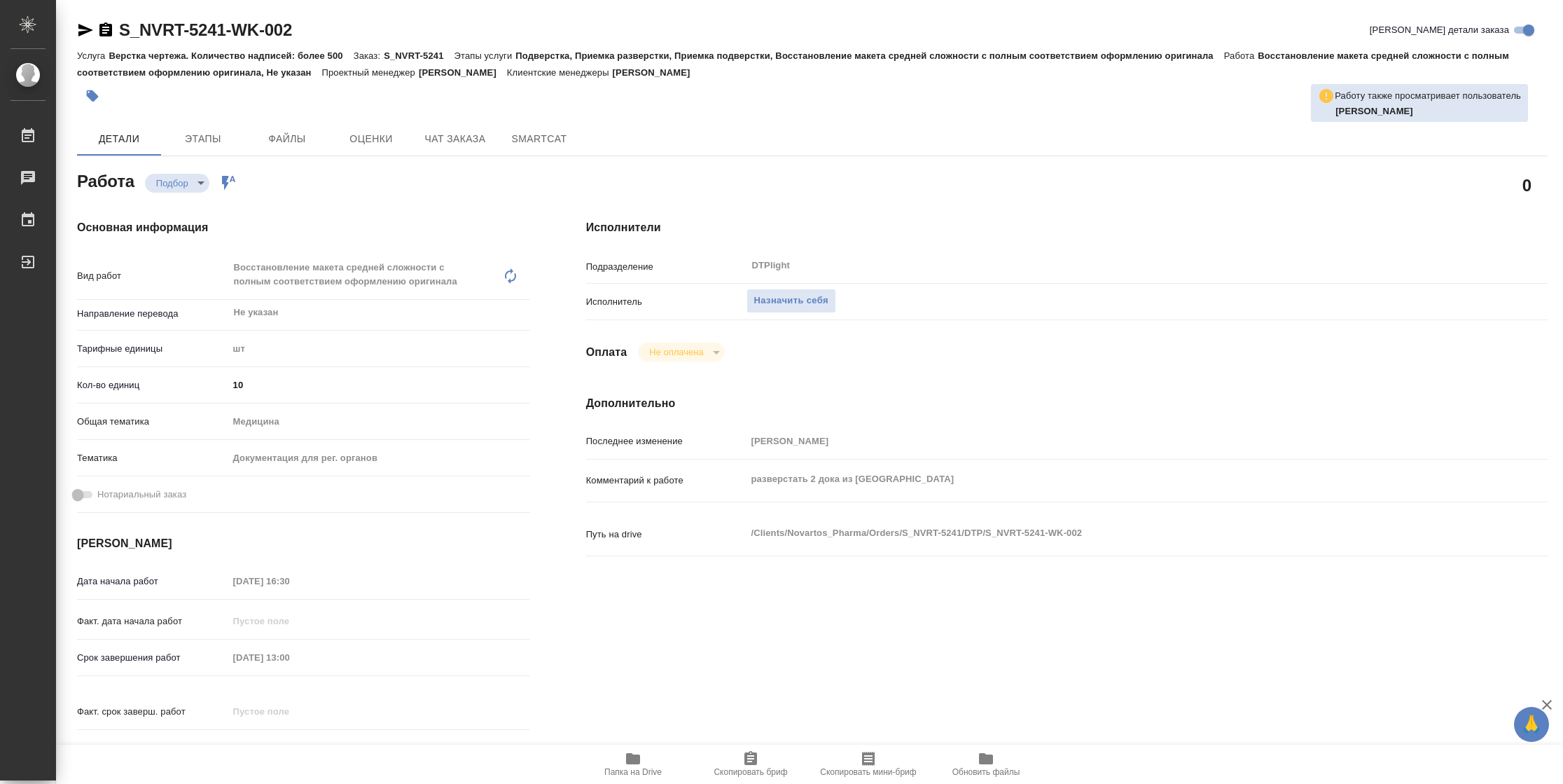
type textarea "x"
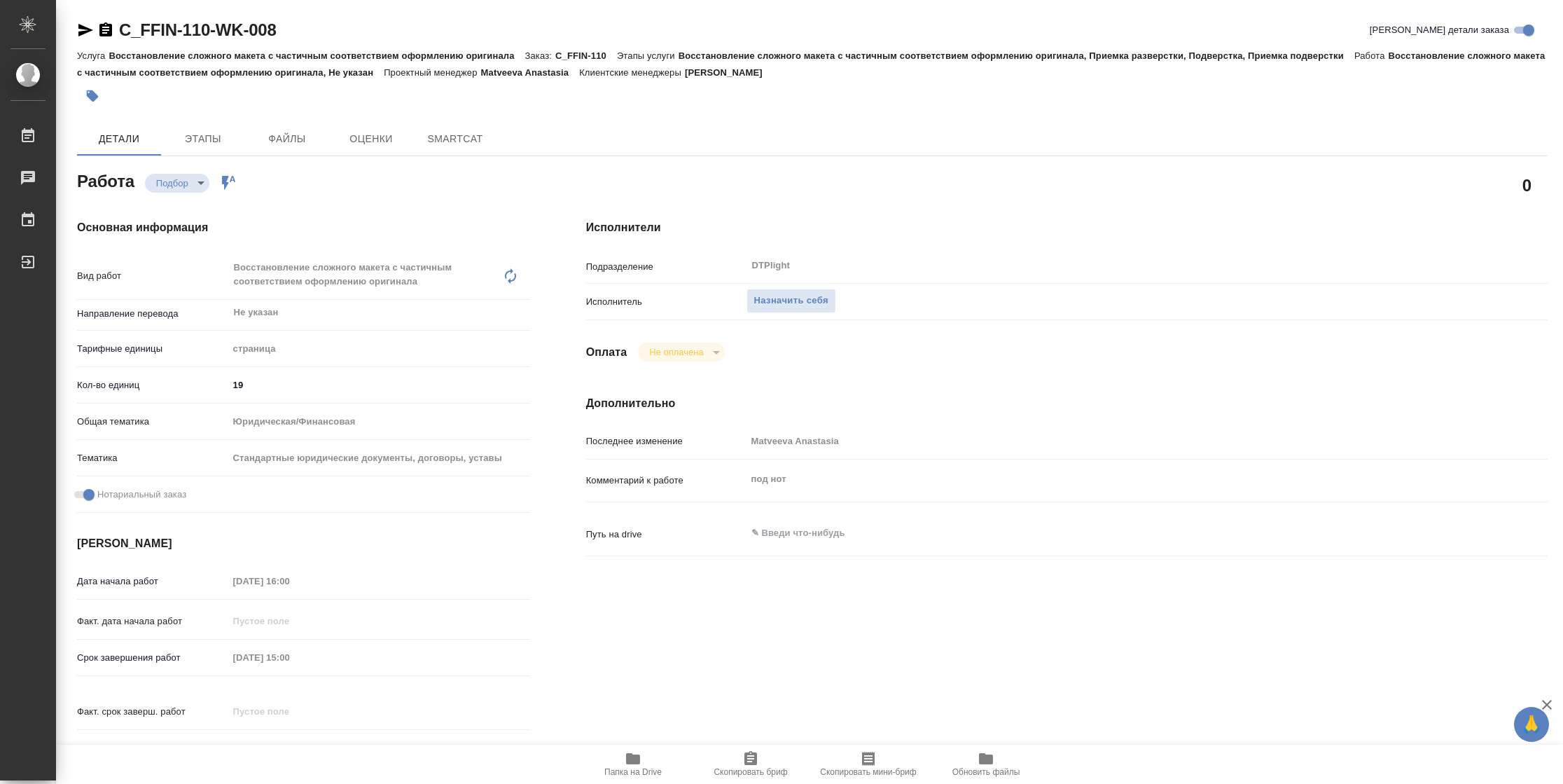
type textarea "x"
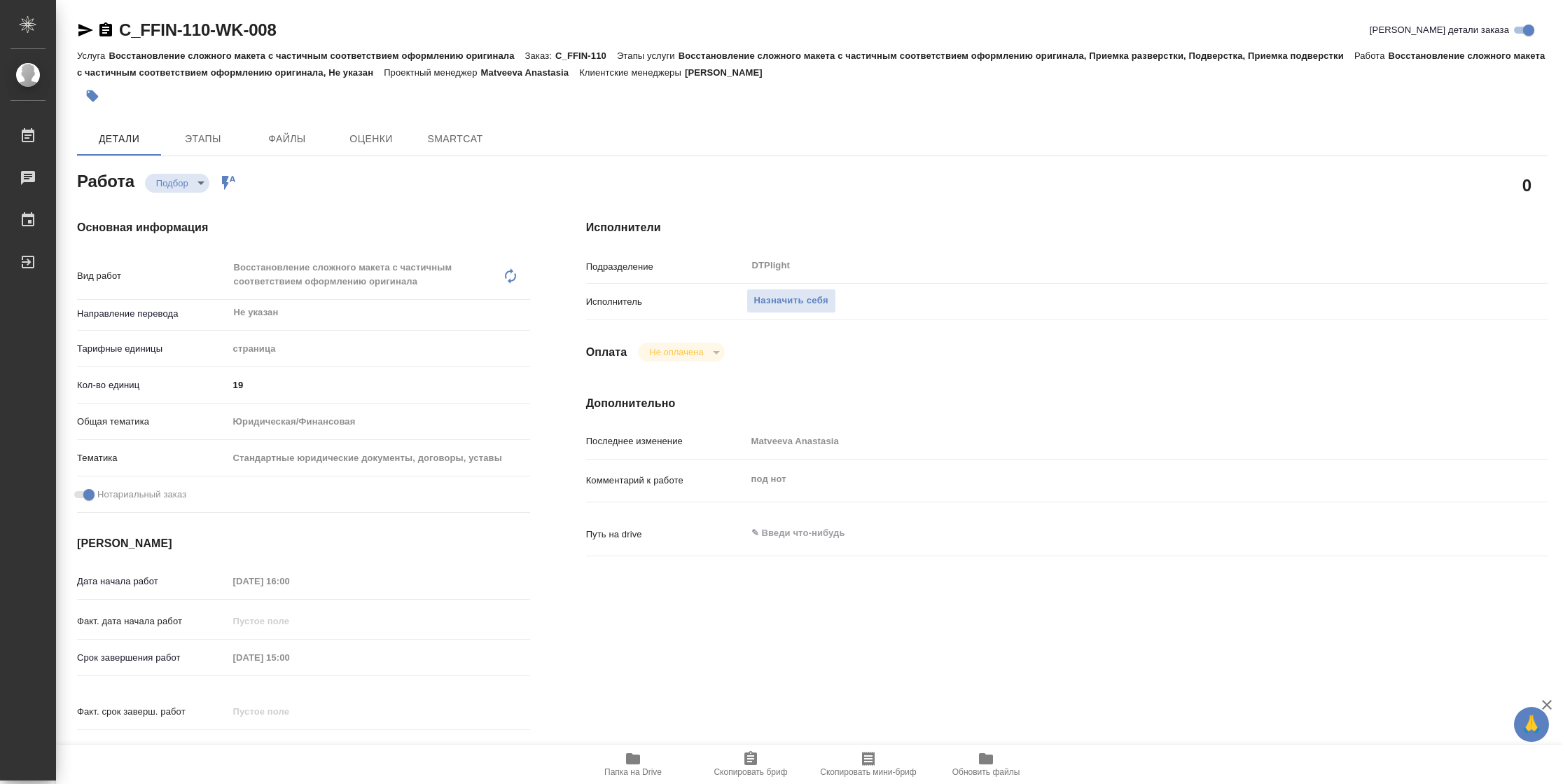
type textarea "x"
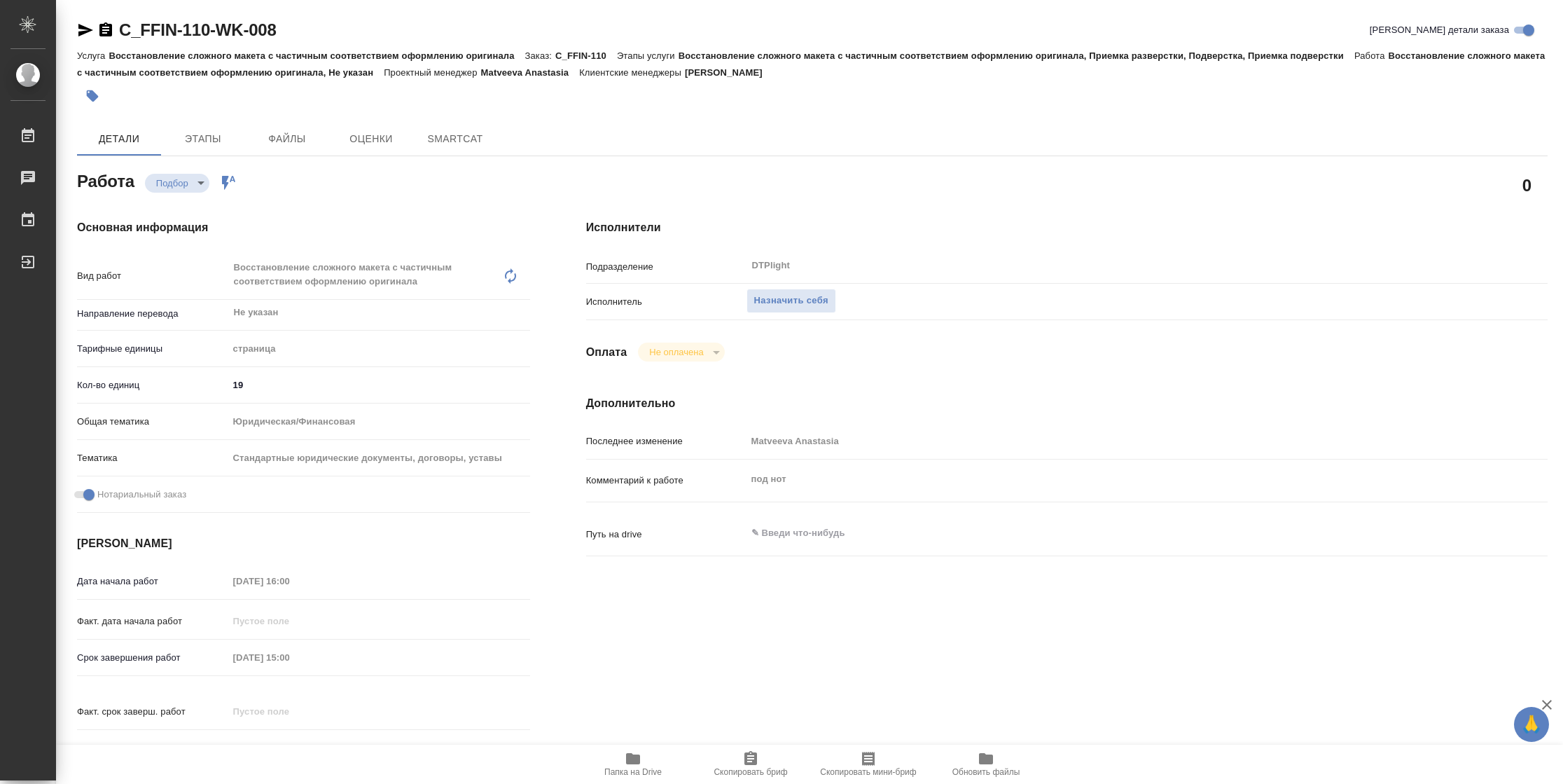
click at [640, 762] on icon "button" at bounding box center [633, 758] width 17 height 17
type textarea "x"
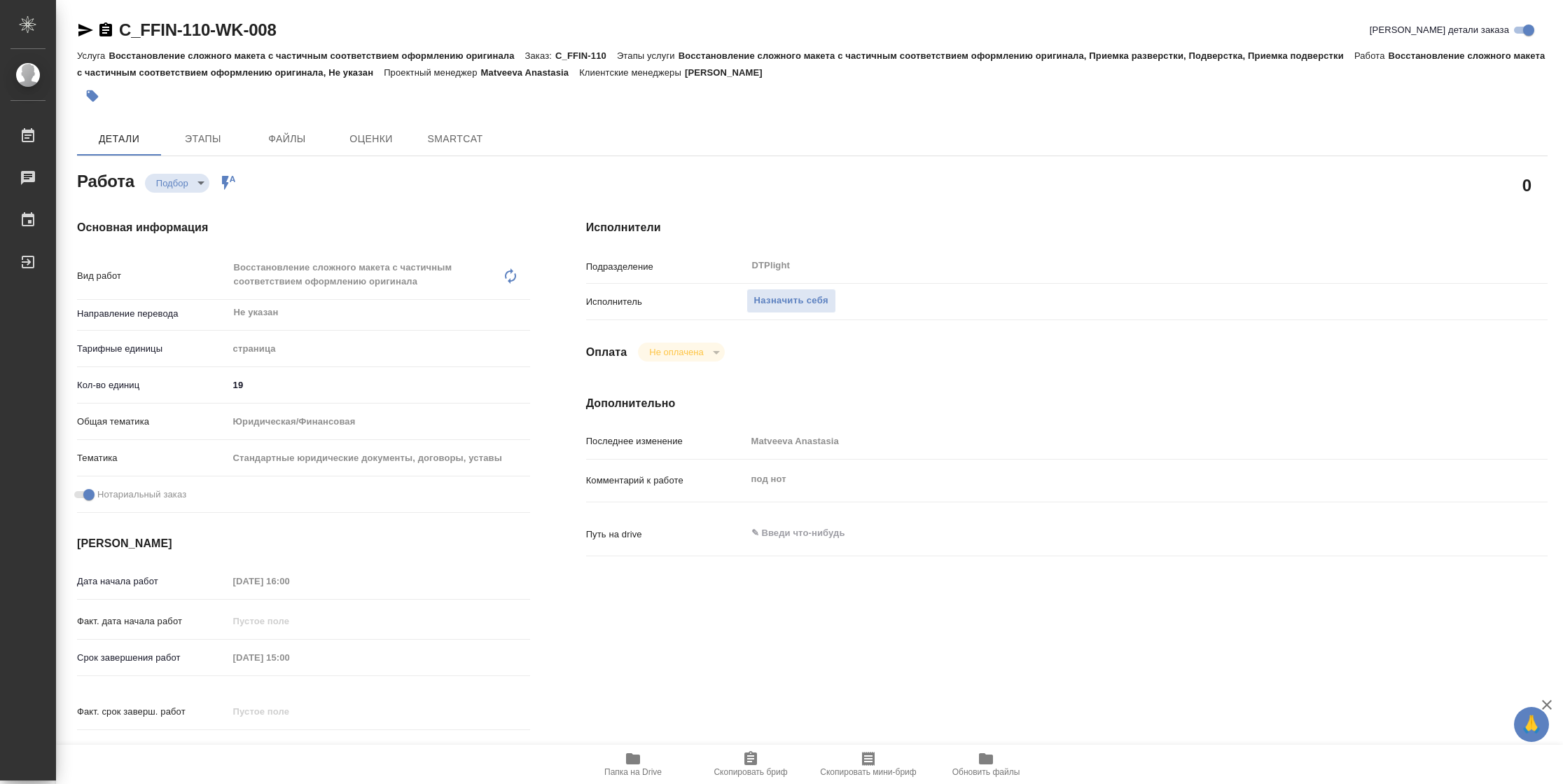
type textarea "x"
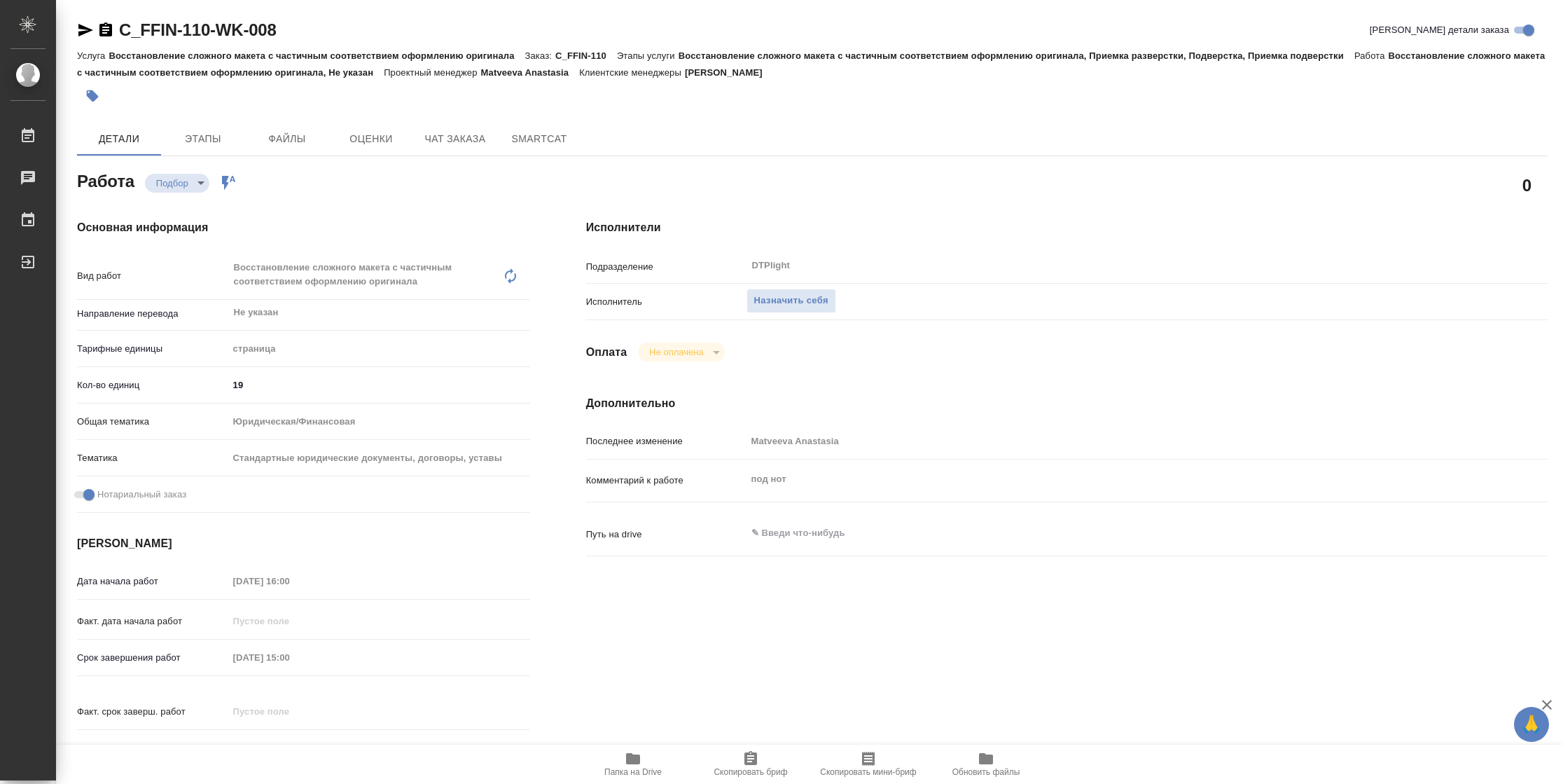
type textarea "x"
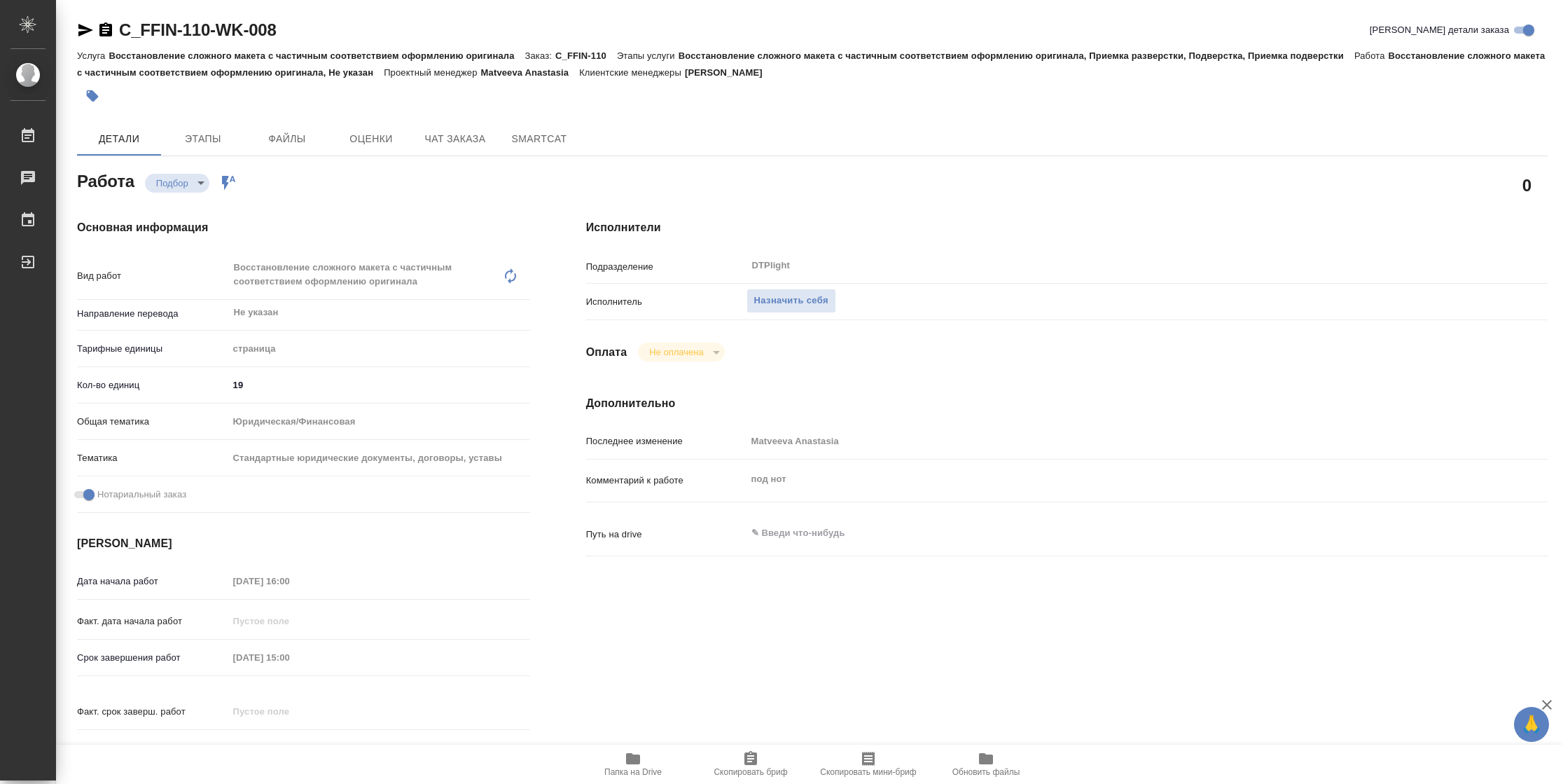
type textarea "x"
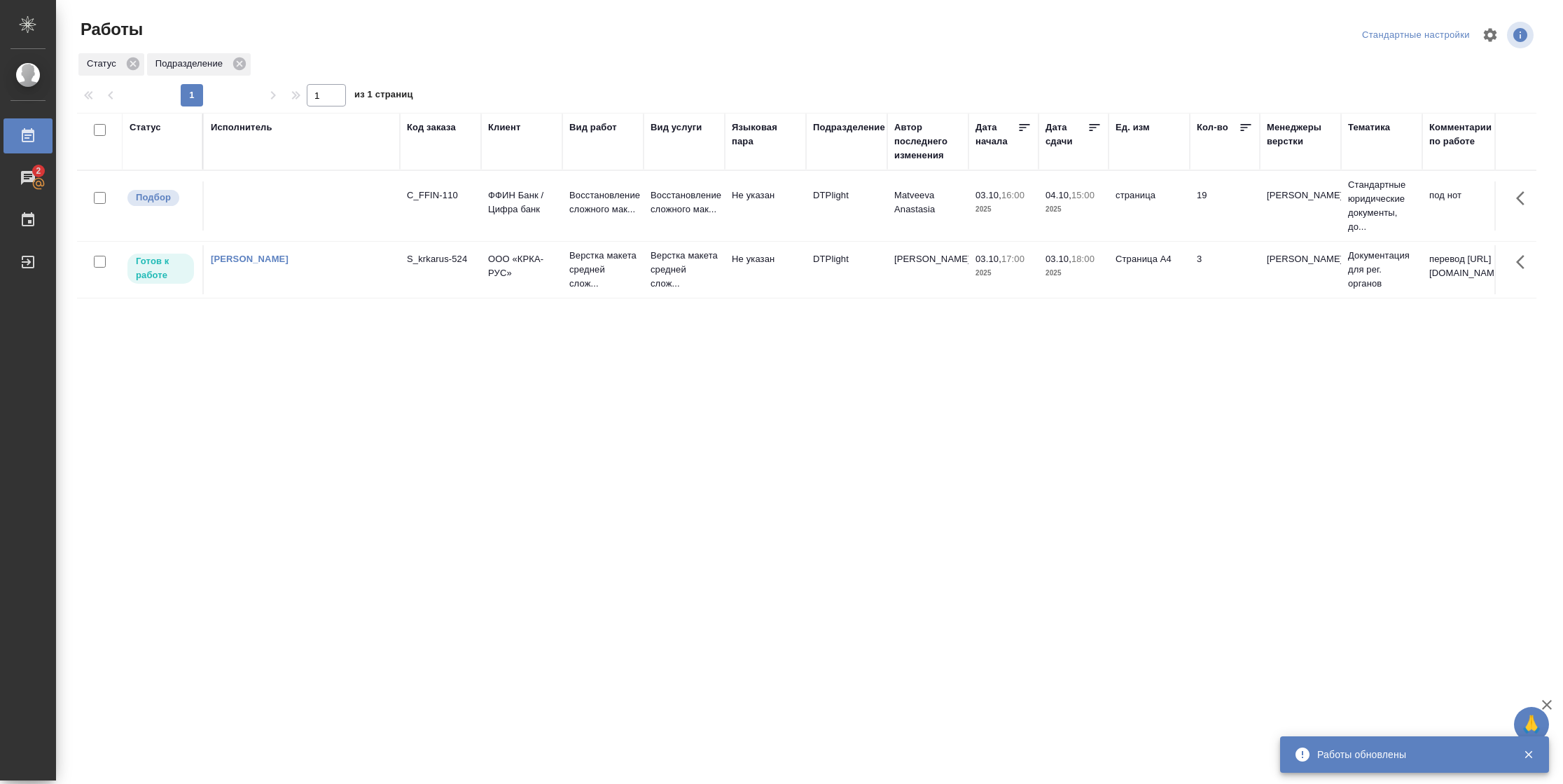
click at [1078, 291] on td "03.10, 18:00 2025" at bounding box center [1073, 270] width 70 height 49
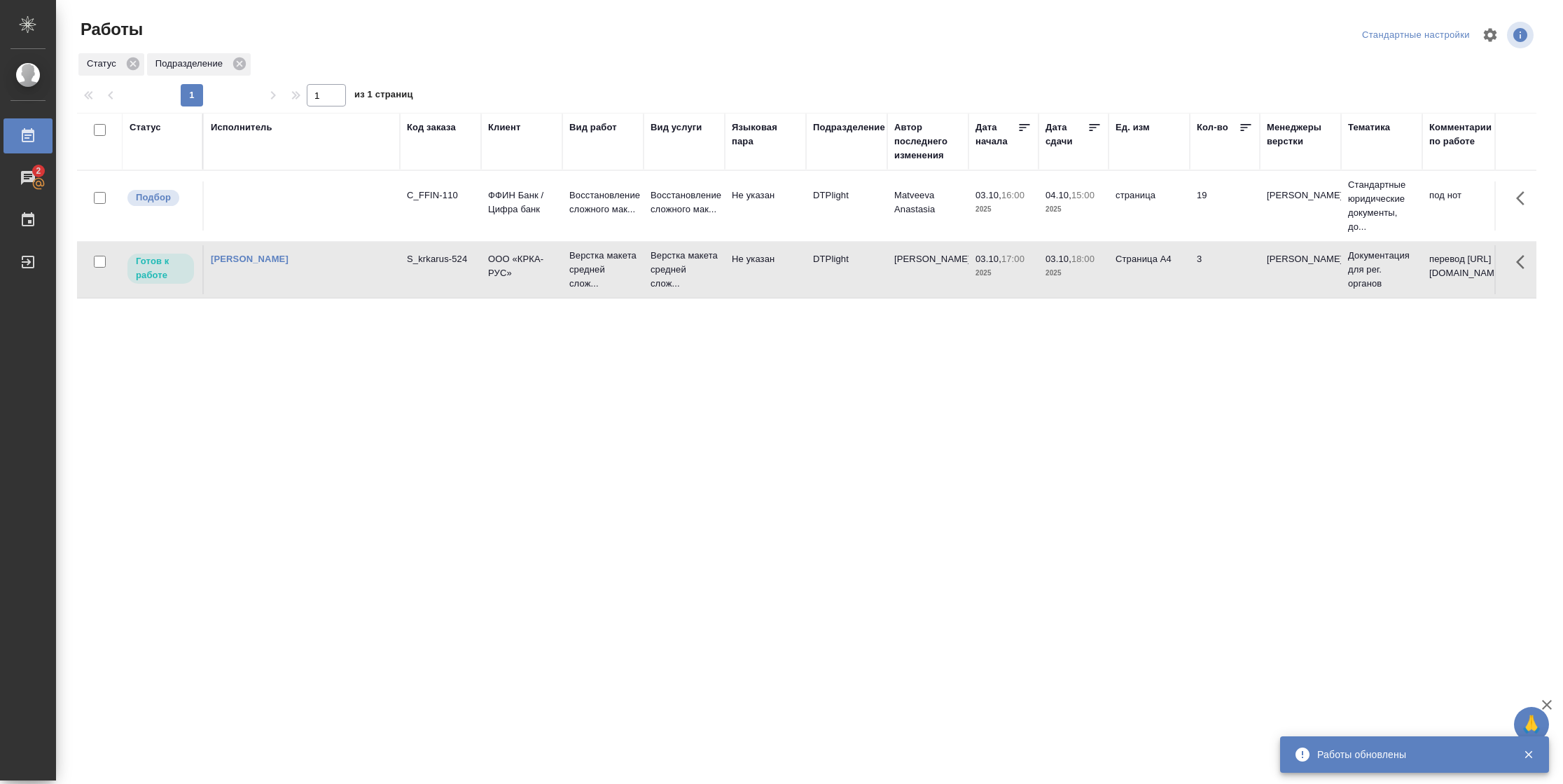
click at [1078, 291] on td "03.10, 18:00 2025" at bounding box center [1073, 270] width 70 height 49
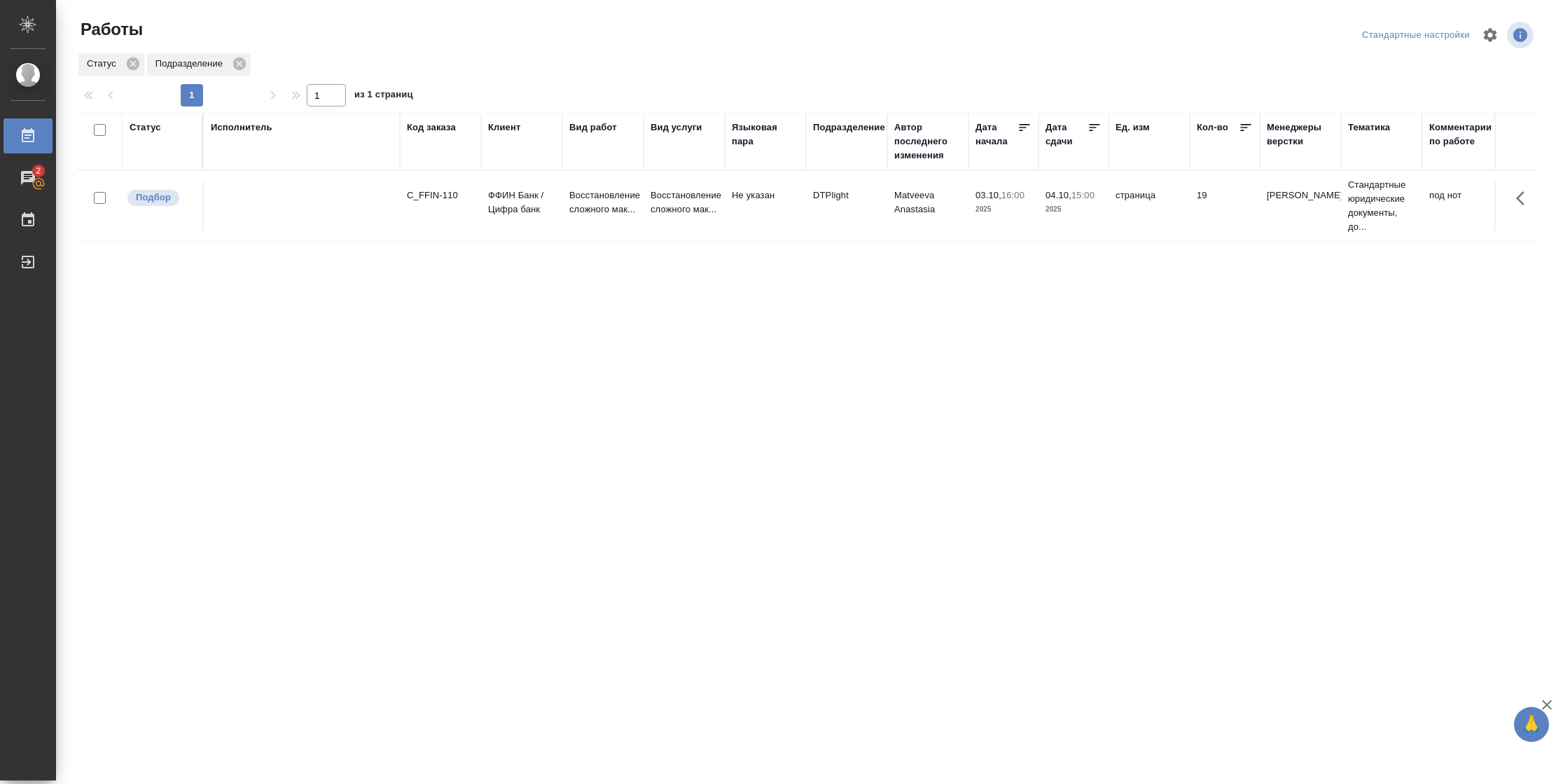
click at [153, 130] on div "Статус" at bounding box center [145, 127] width 32 height 14
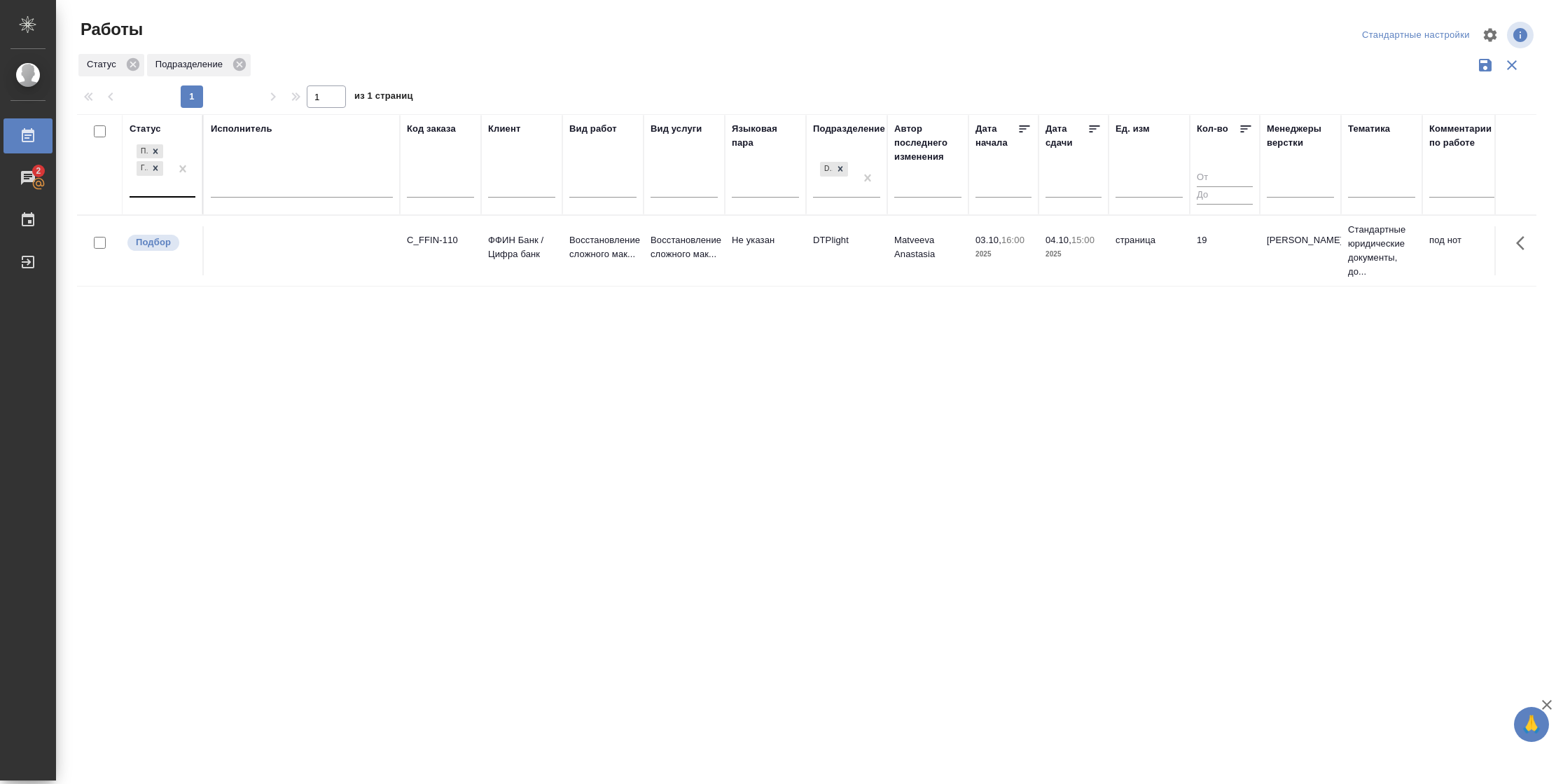
click at [174, 194] on div at bounding box center [182, 169] width 25 height 55
click at [251, 278] on div "В работе" at bounding box center [315, 278] width 210 height 25
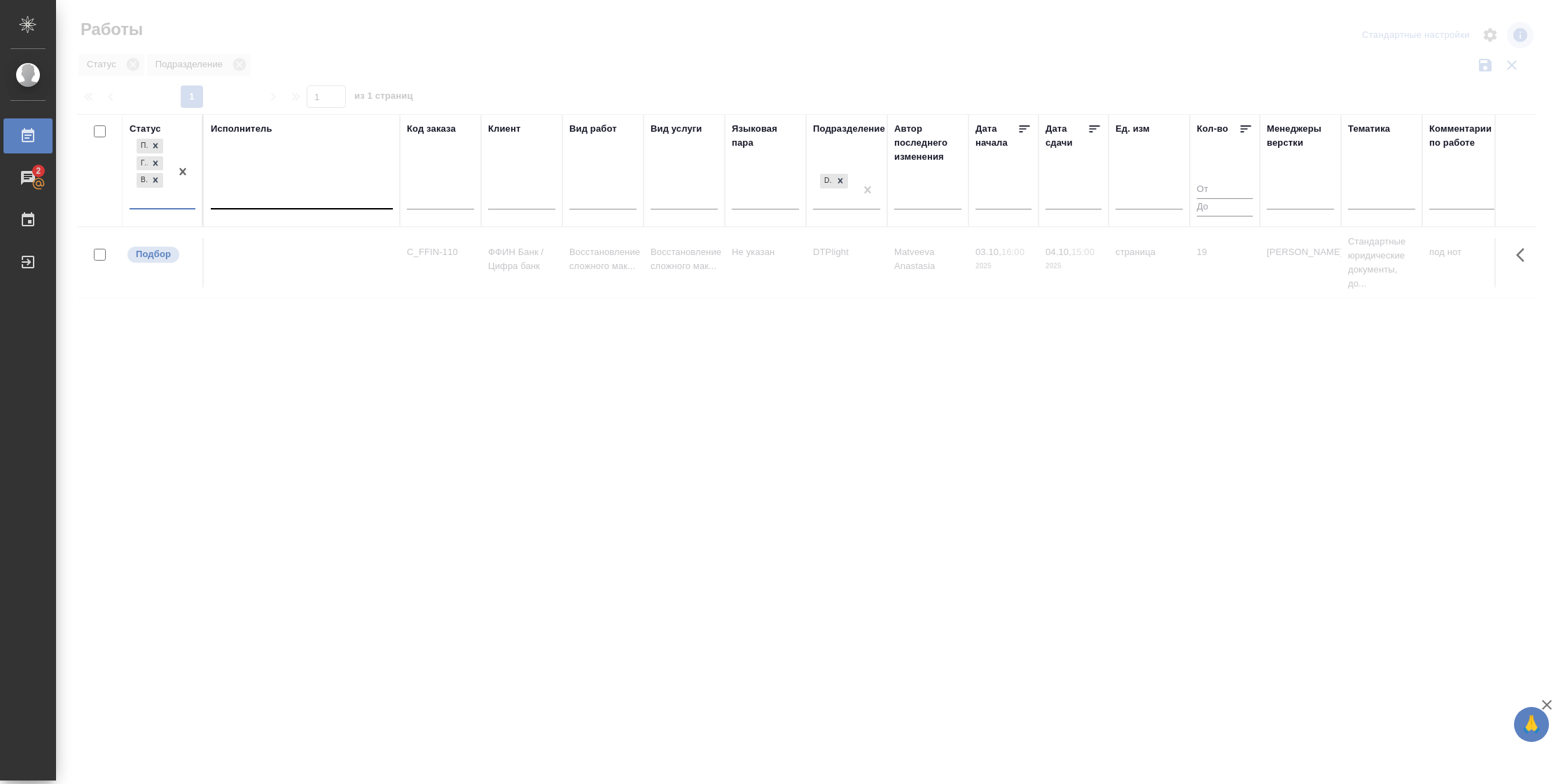
click at [278, 189] on div at bounding box center [302, 195] width 182 height 20
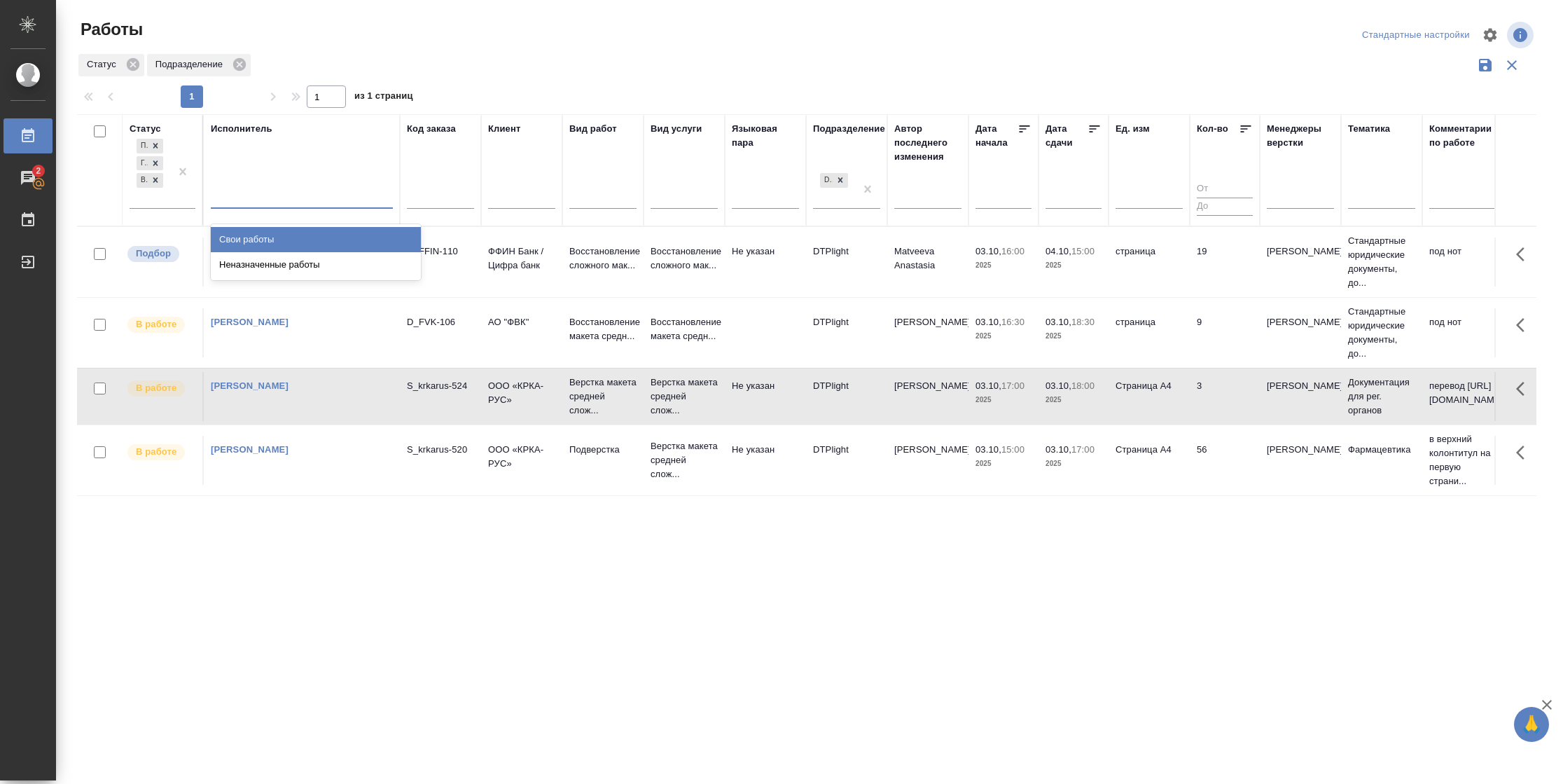
click at [278, 232] on div "Свои работы" at bounding box center [315, 239] width 210 height 25
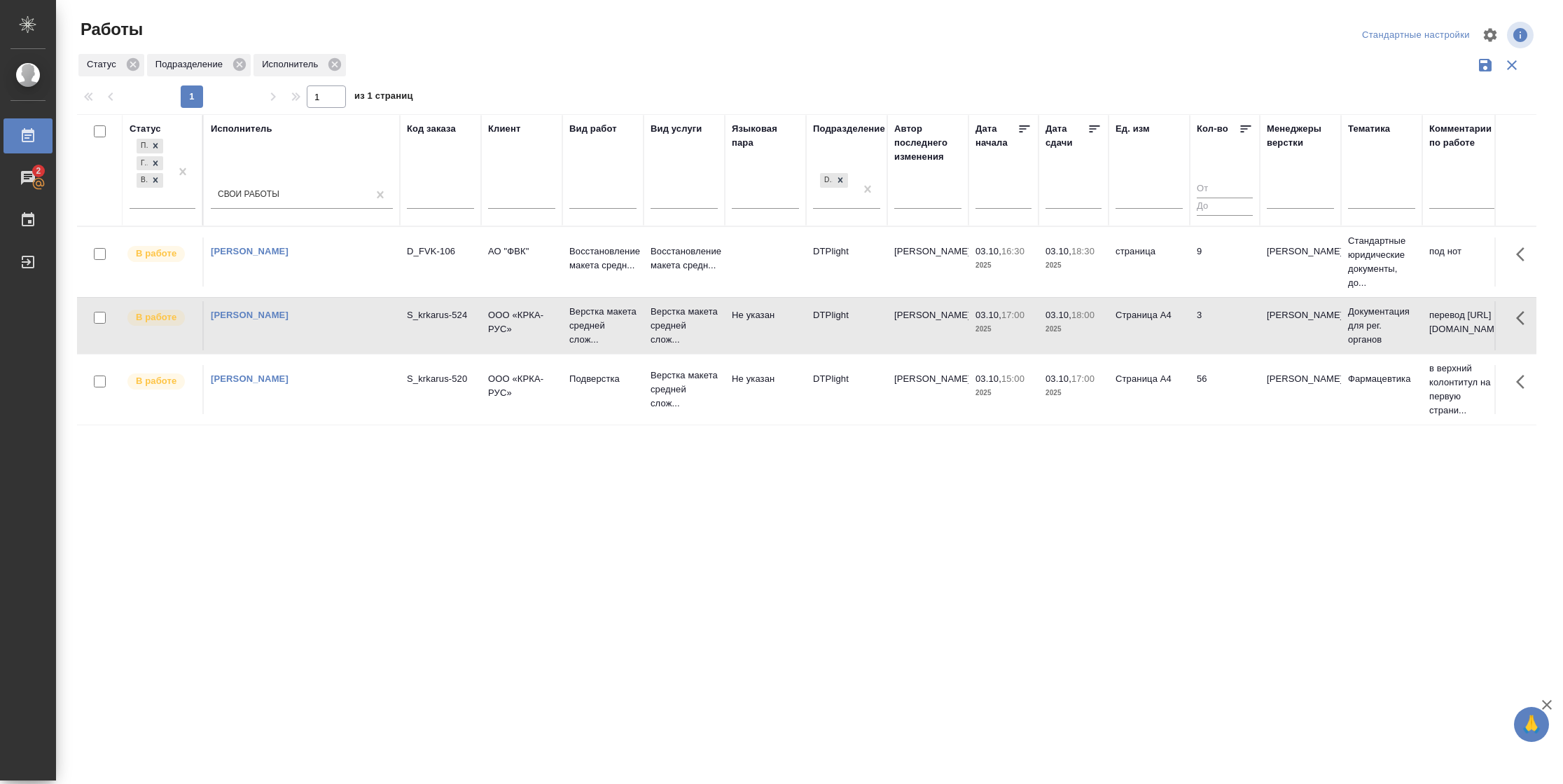
click at [1257, 378] on td "56" at bounding box center [1225, 390] width 70 height 49
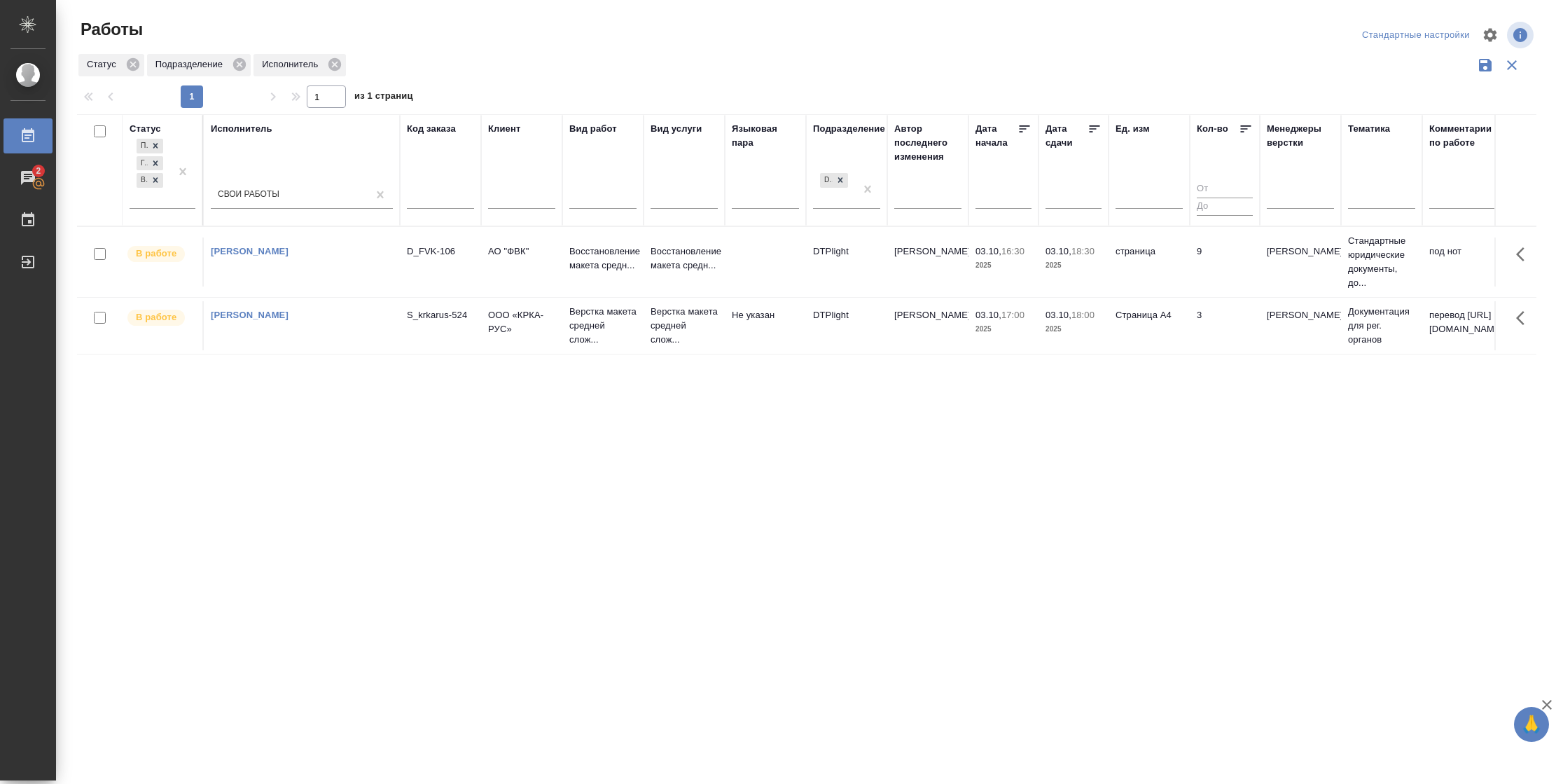
click at [537, 260] on td "АО "ФВК"" at bounding box center [521, 262] width 81 height 49
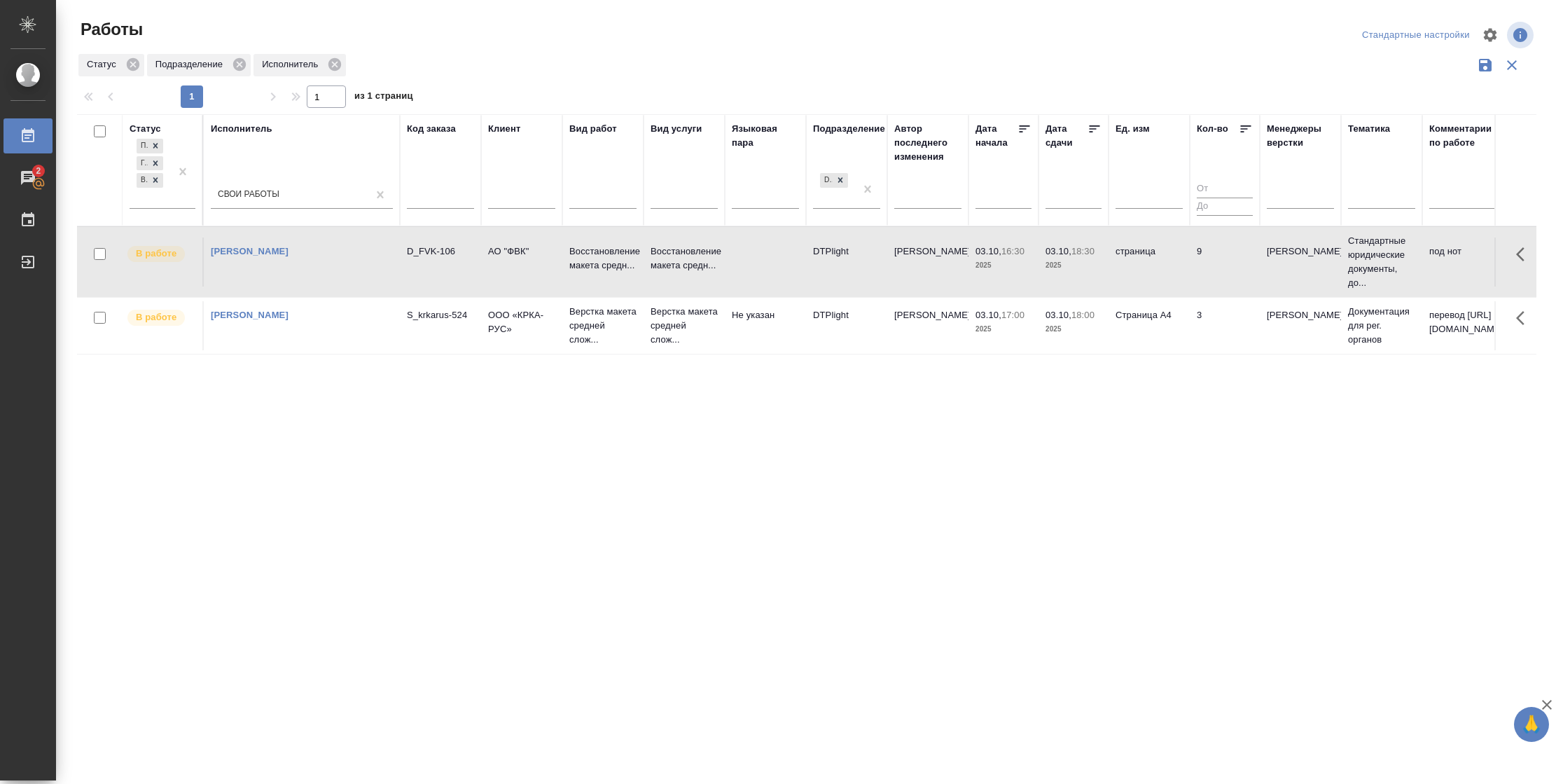
click at [537, 260] on td "АО "ФВК"" at bounding box center [521, 262] width 81 height 49
click at [1153, 307] on td "Страница А4" at bounding box center [1149, 325] width 81 height 49
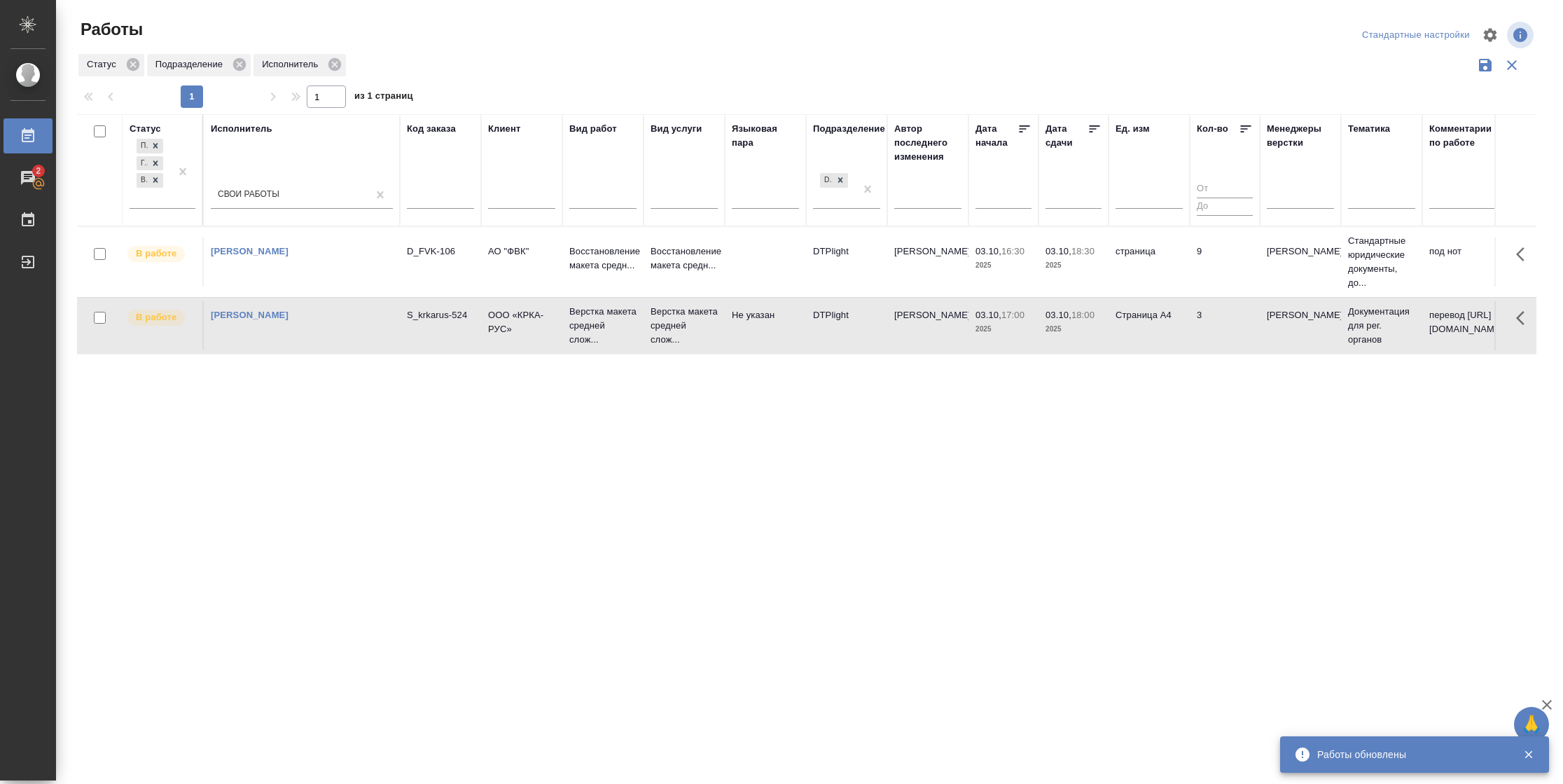
click at [1153, 307] on td "Страница А4" at bounding box center [1149, 325] width 81 height 49
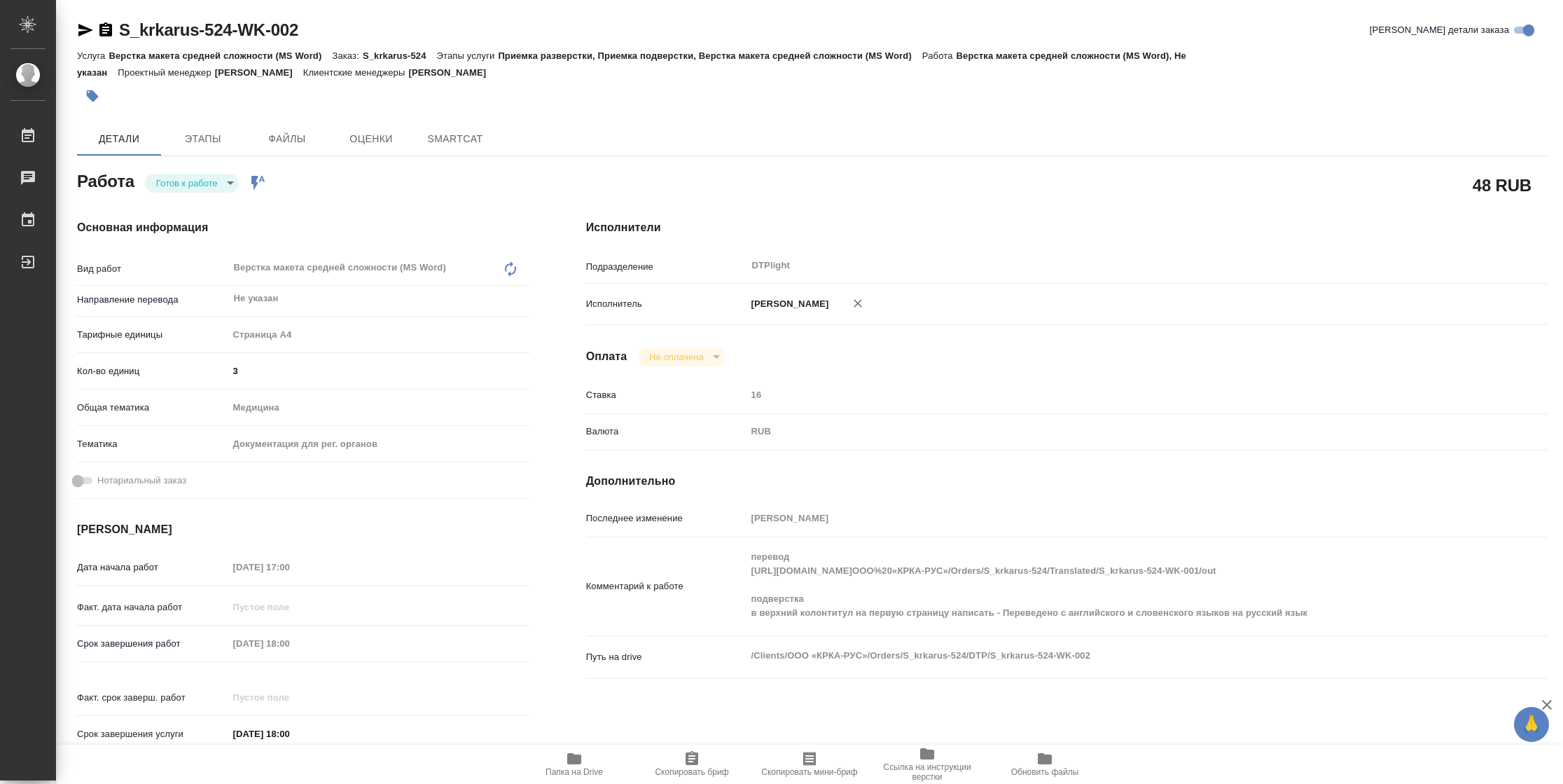
type textarea "x"
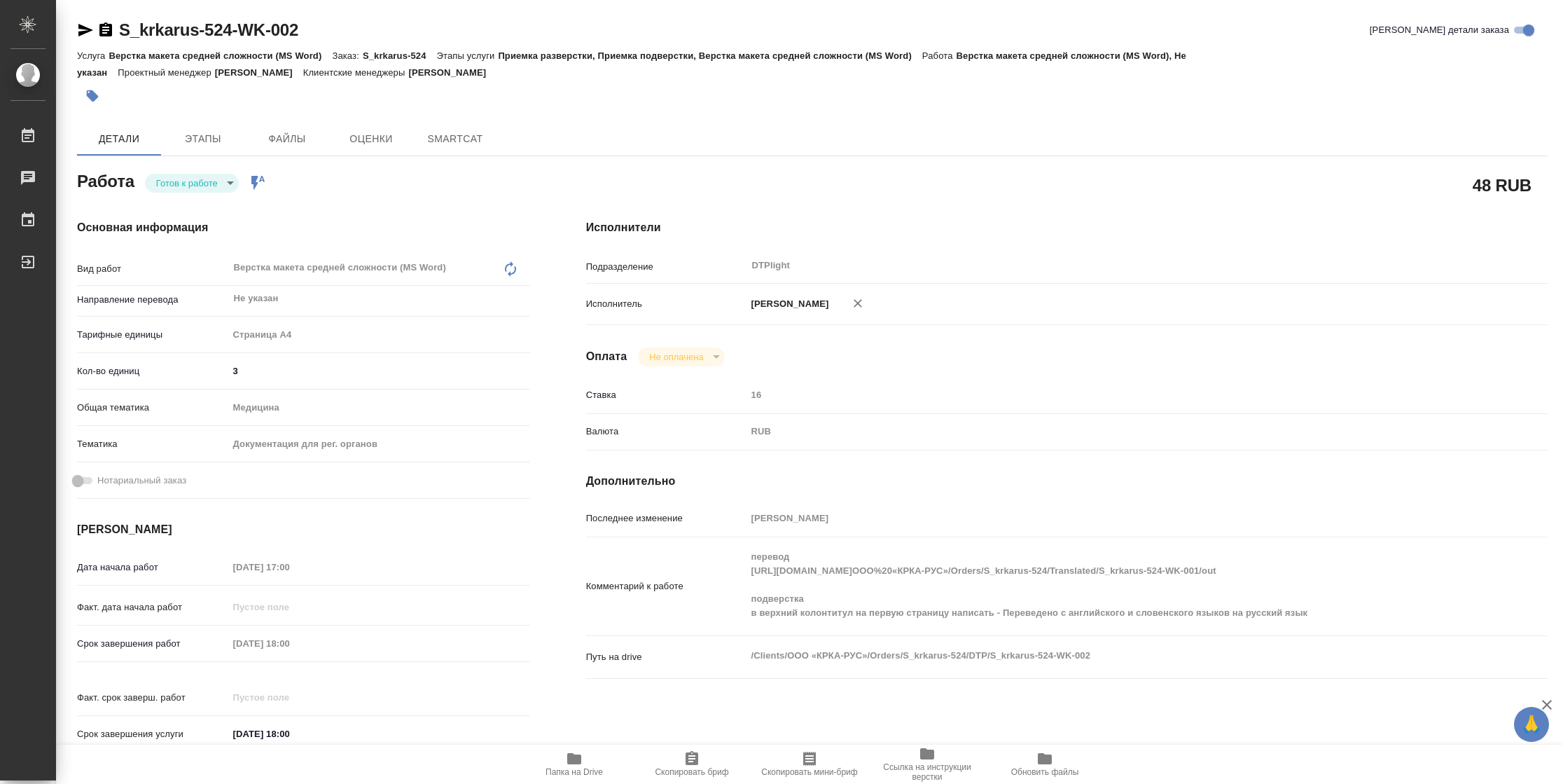
type textarea "x"
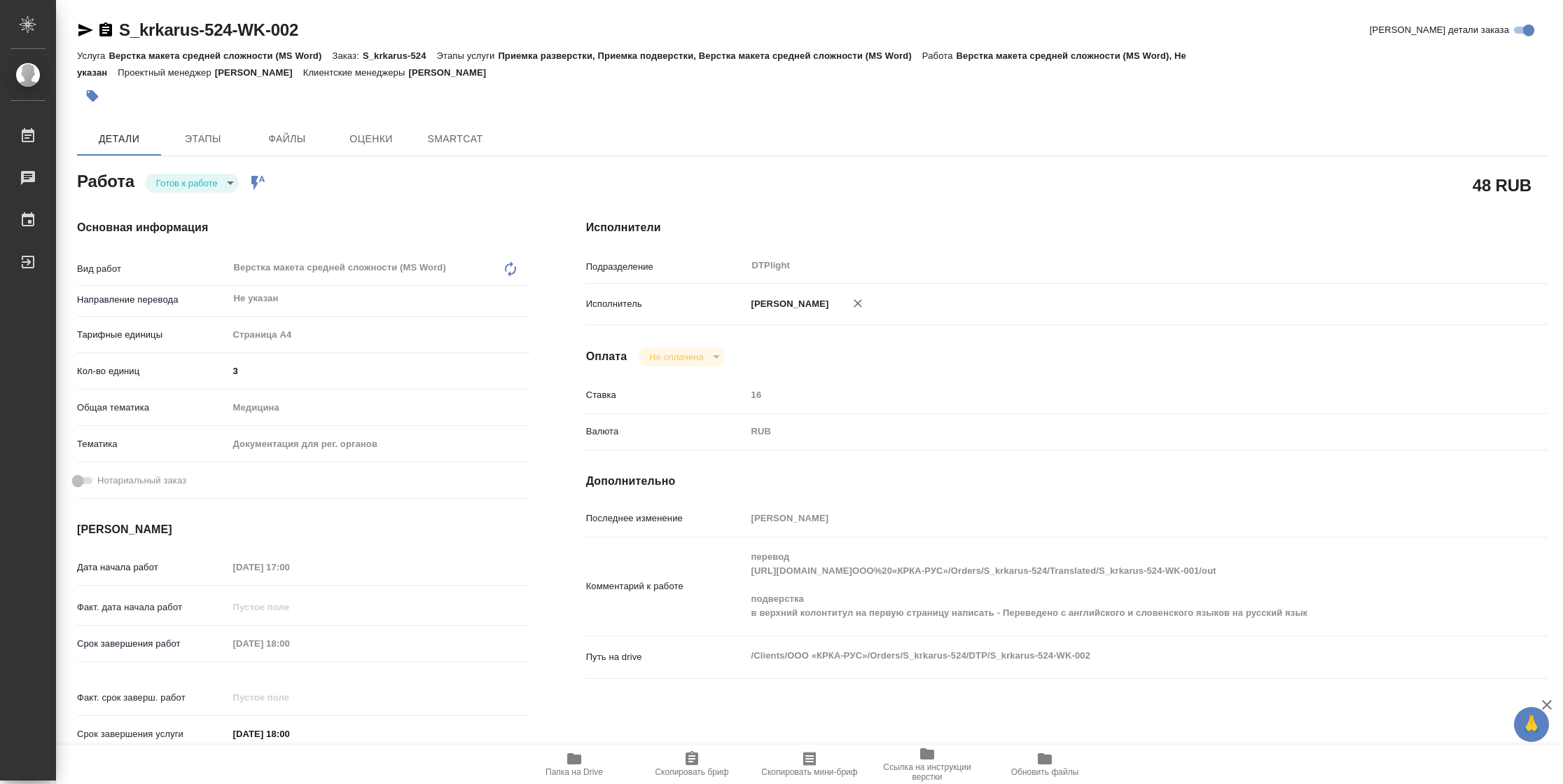
type textarea "x"
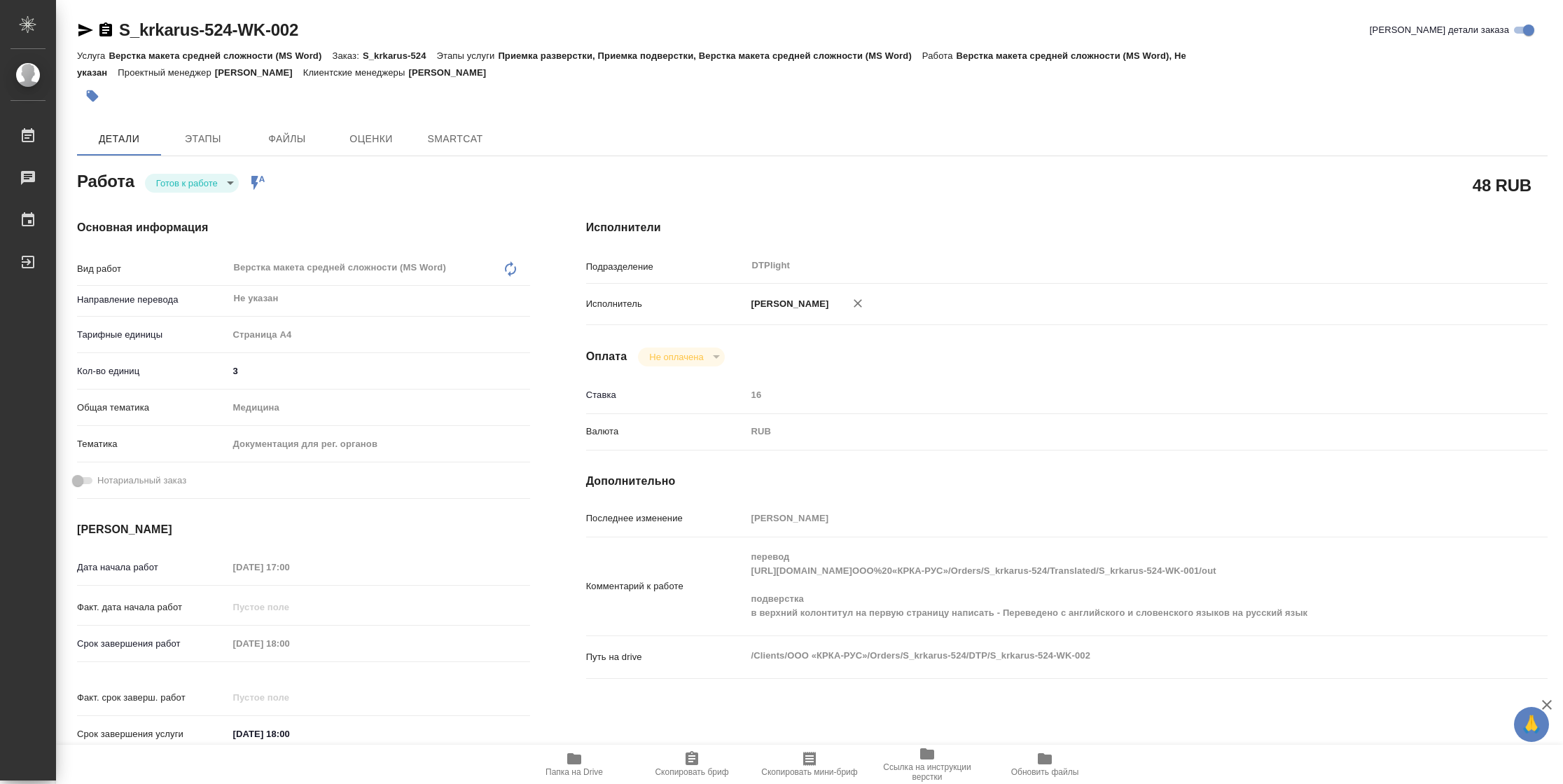
type textarea "x"
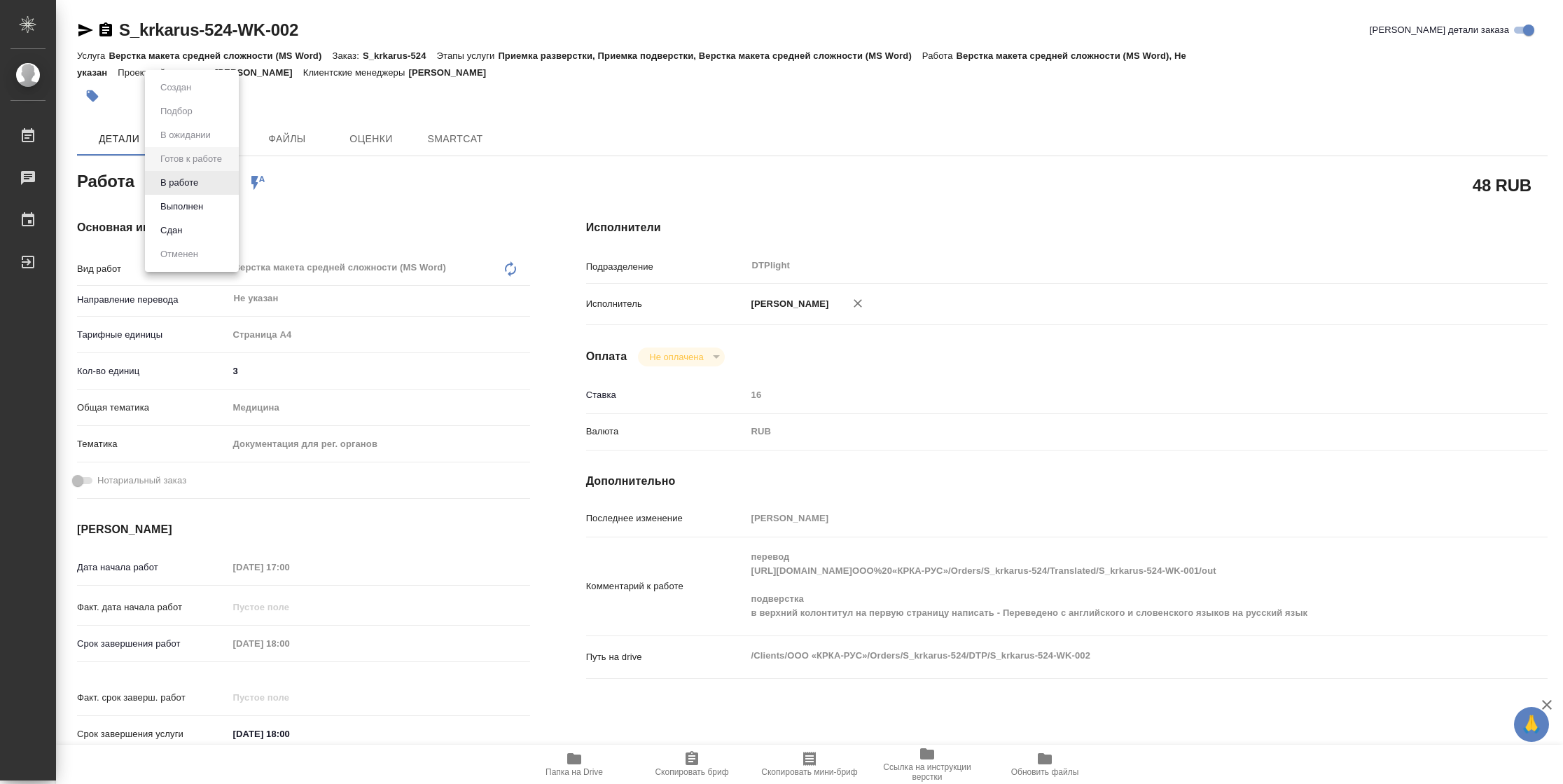
click at [204, 181] on body "🙏 .cls-1 fill:#fff; AWATERA Vasilyeva Natalia Работы Чаты График Выйти S_krkaru…" at bounding box center [781, 392] width 1563 height 784
type textarea "x"
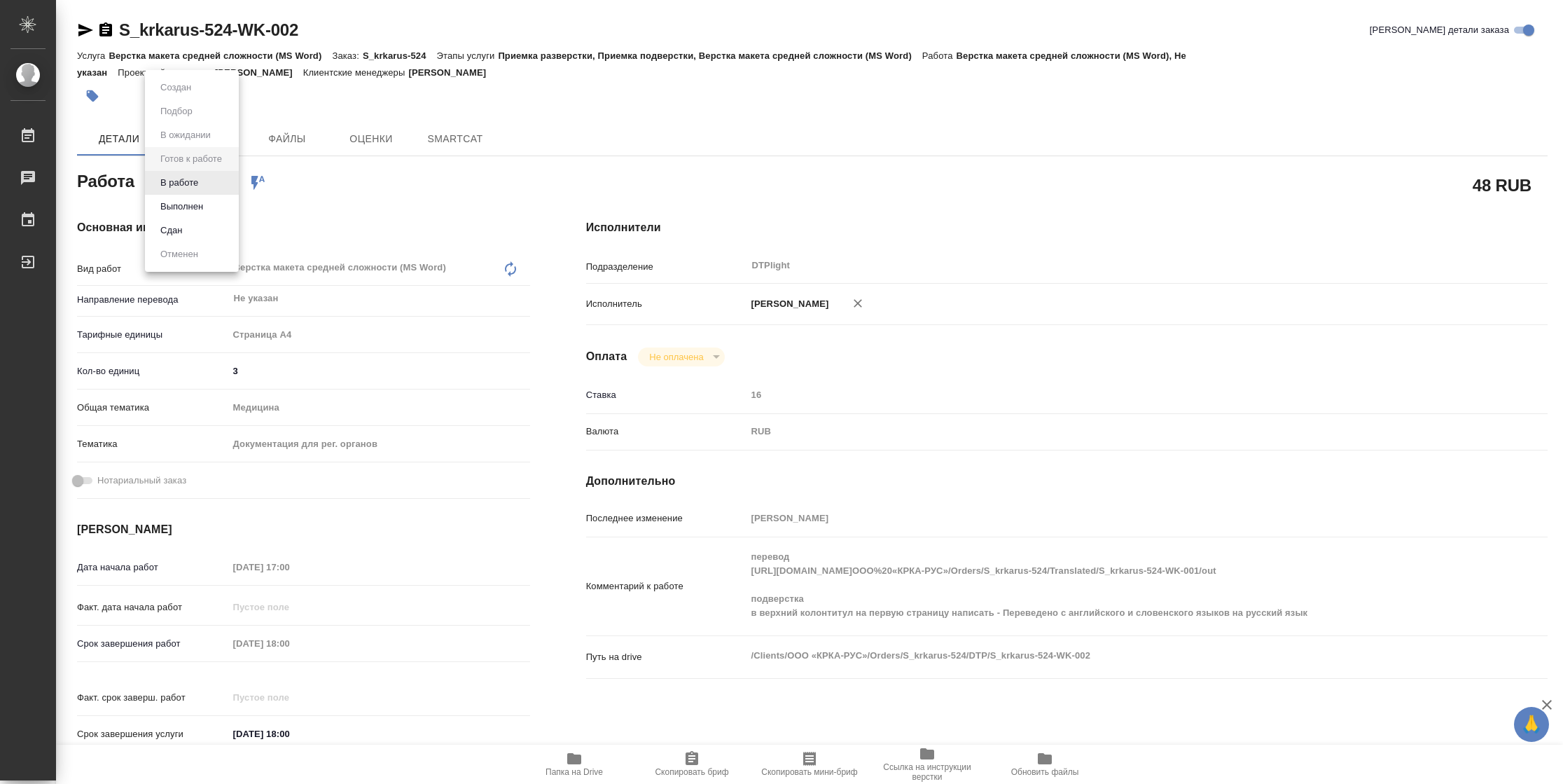
type textarea "x"
click at [204, 181] on li "В работе" at bounding box center [192, 182] width 94 height 24
type textarea "x"
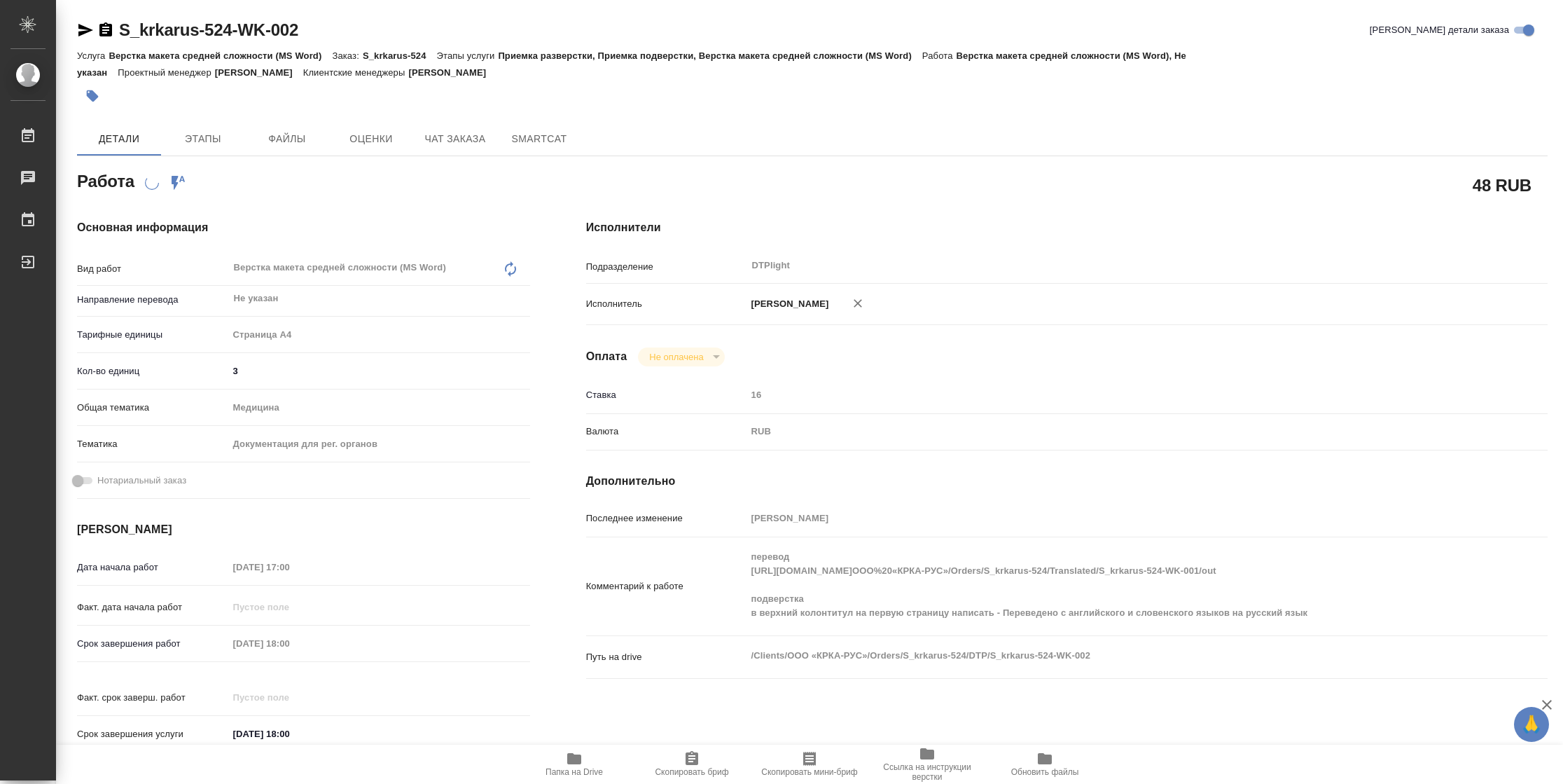
type textarea "x"
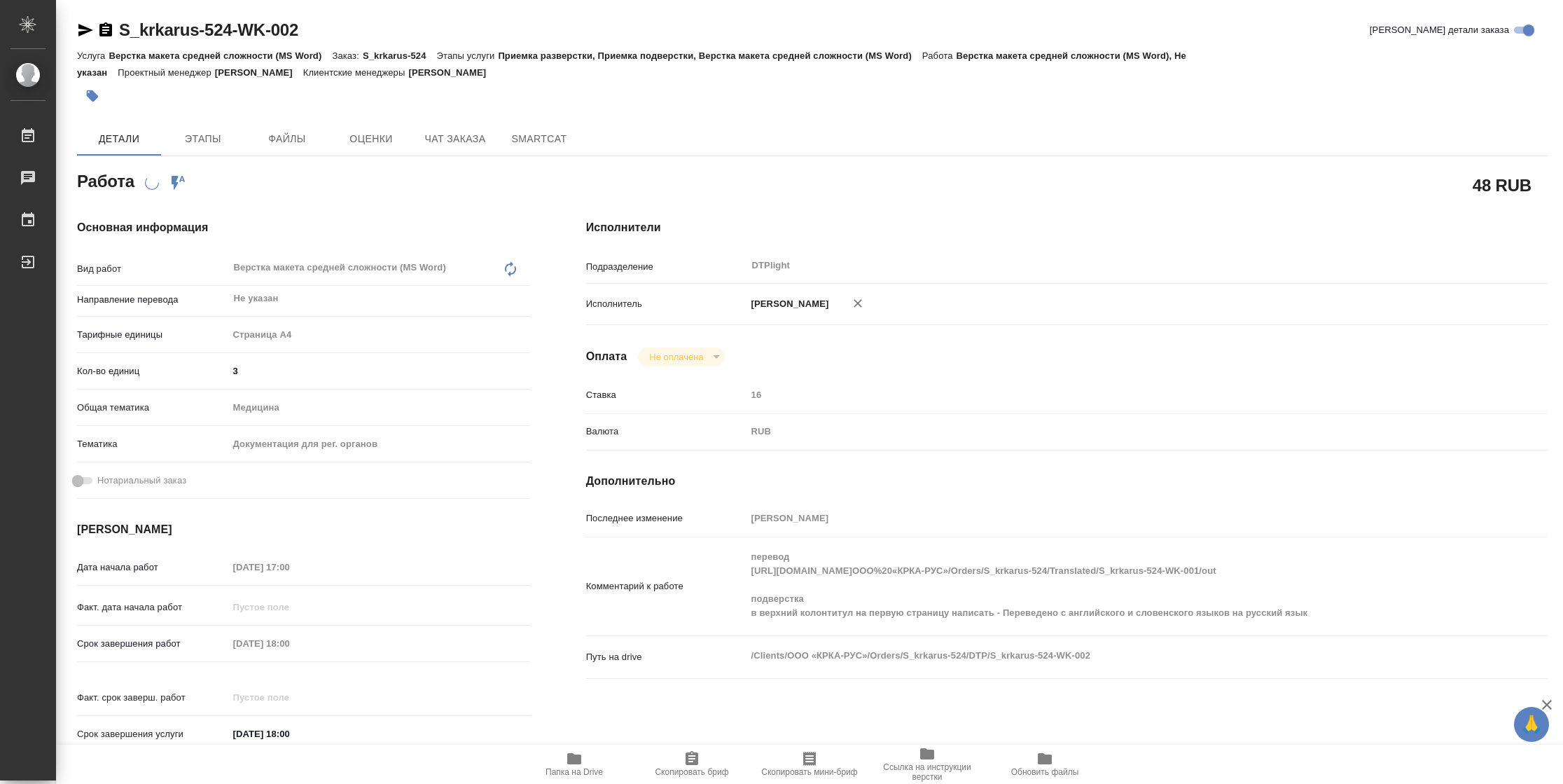
type textarea "x"
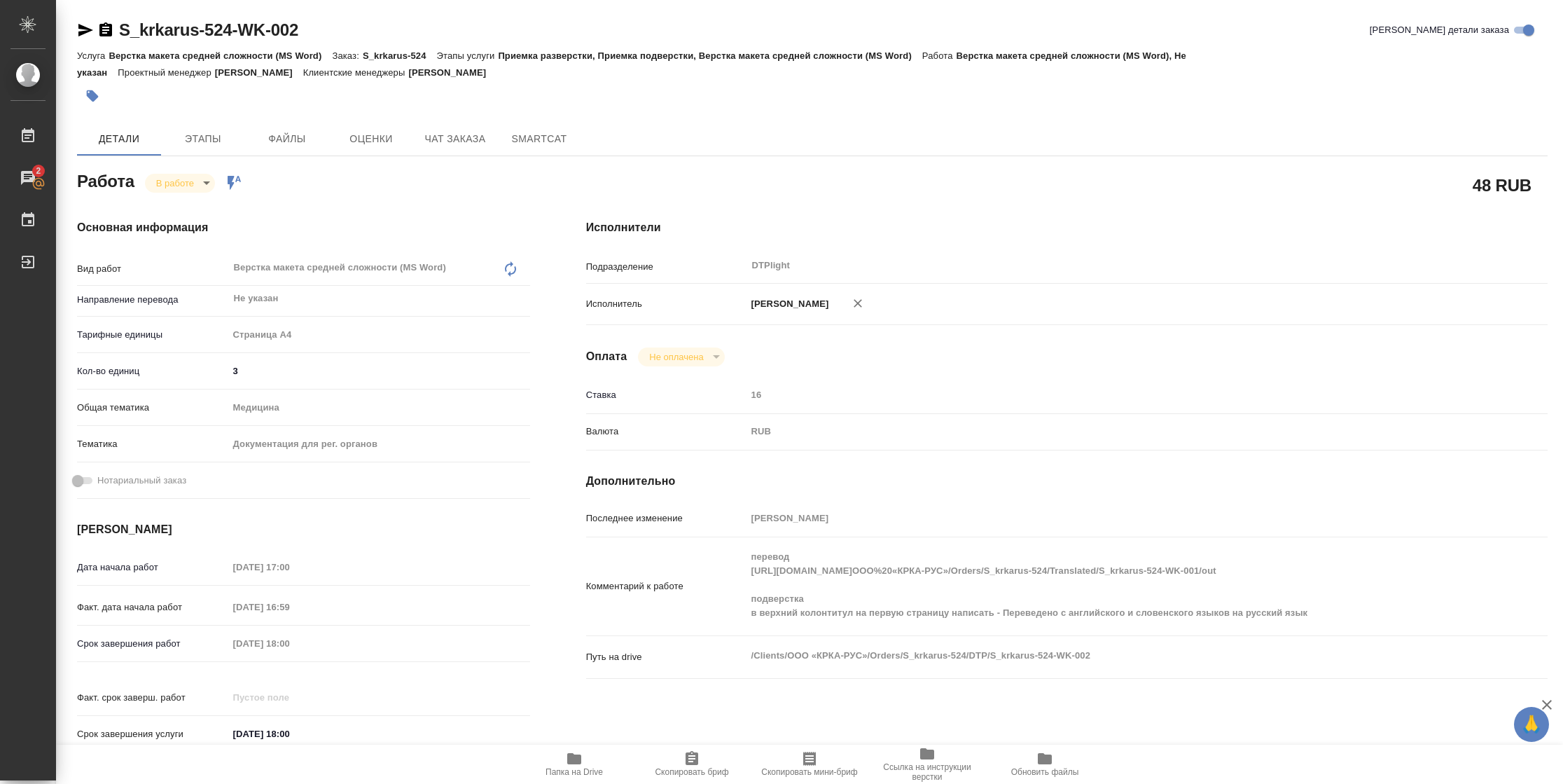
type textarea "x"
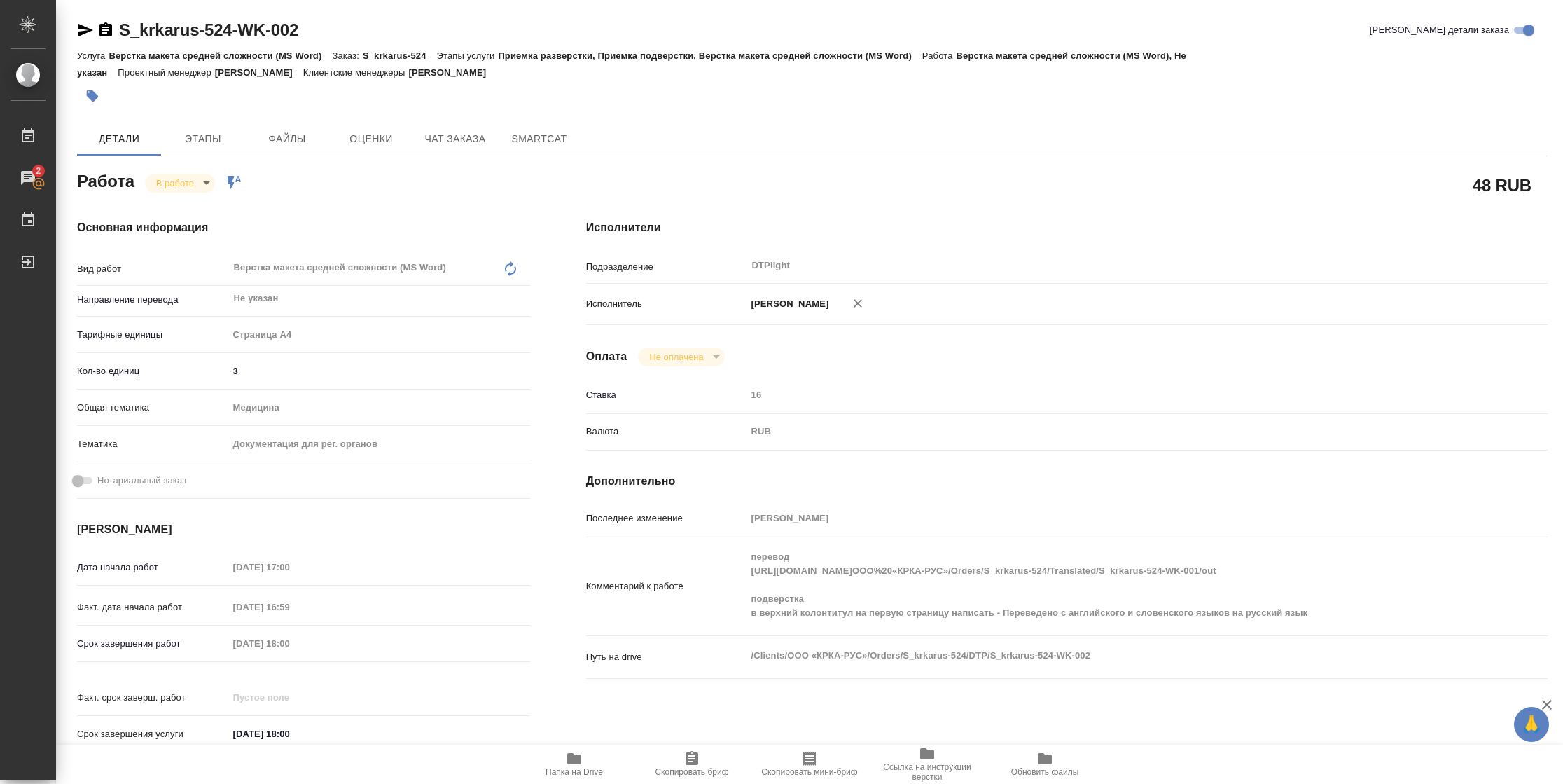
type textarea "x"
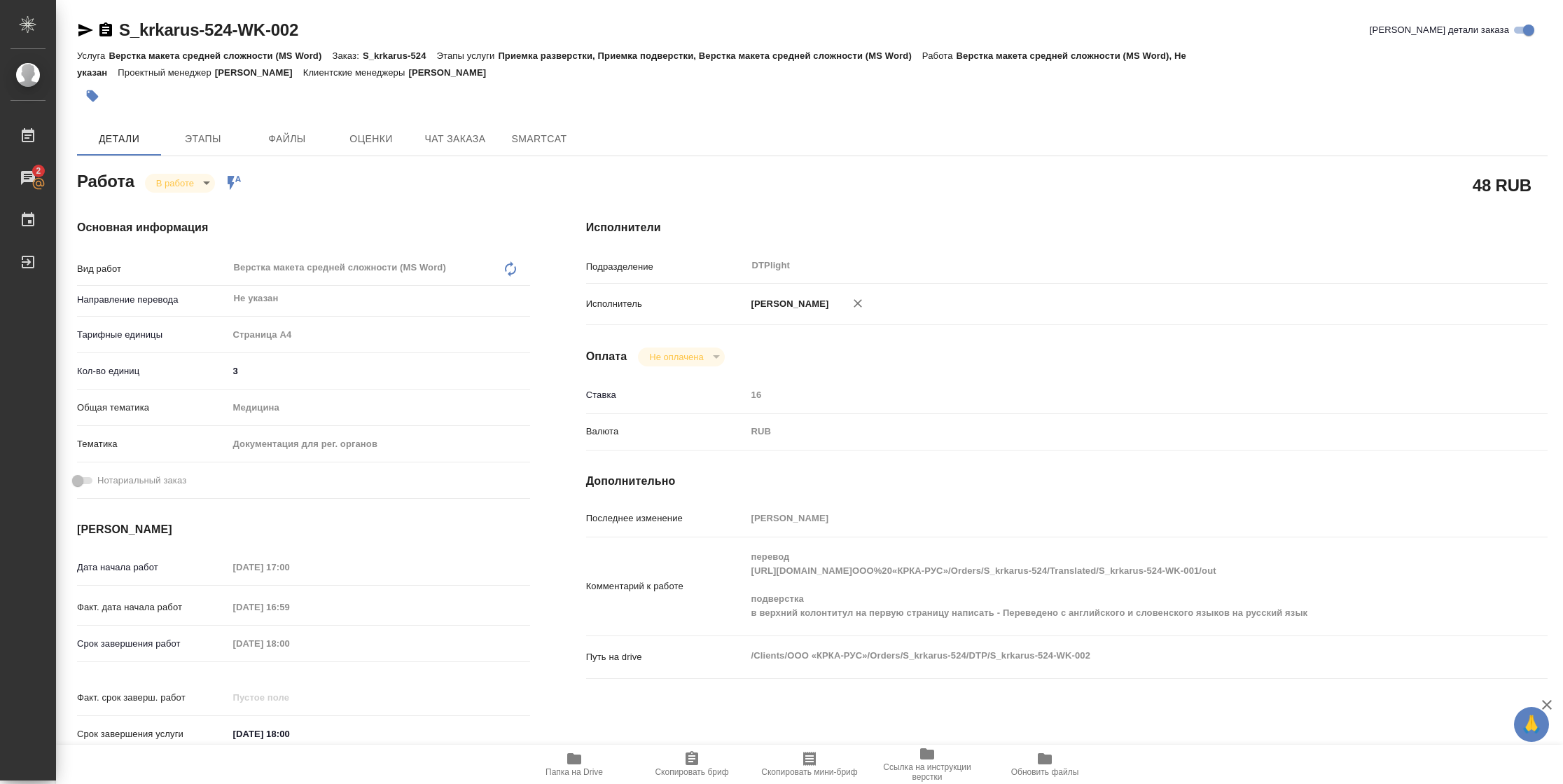
type textarea "x"
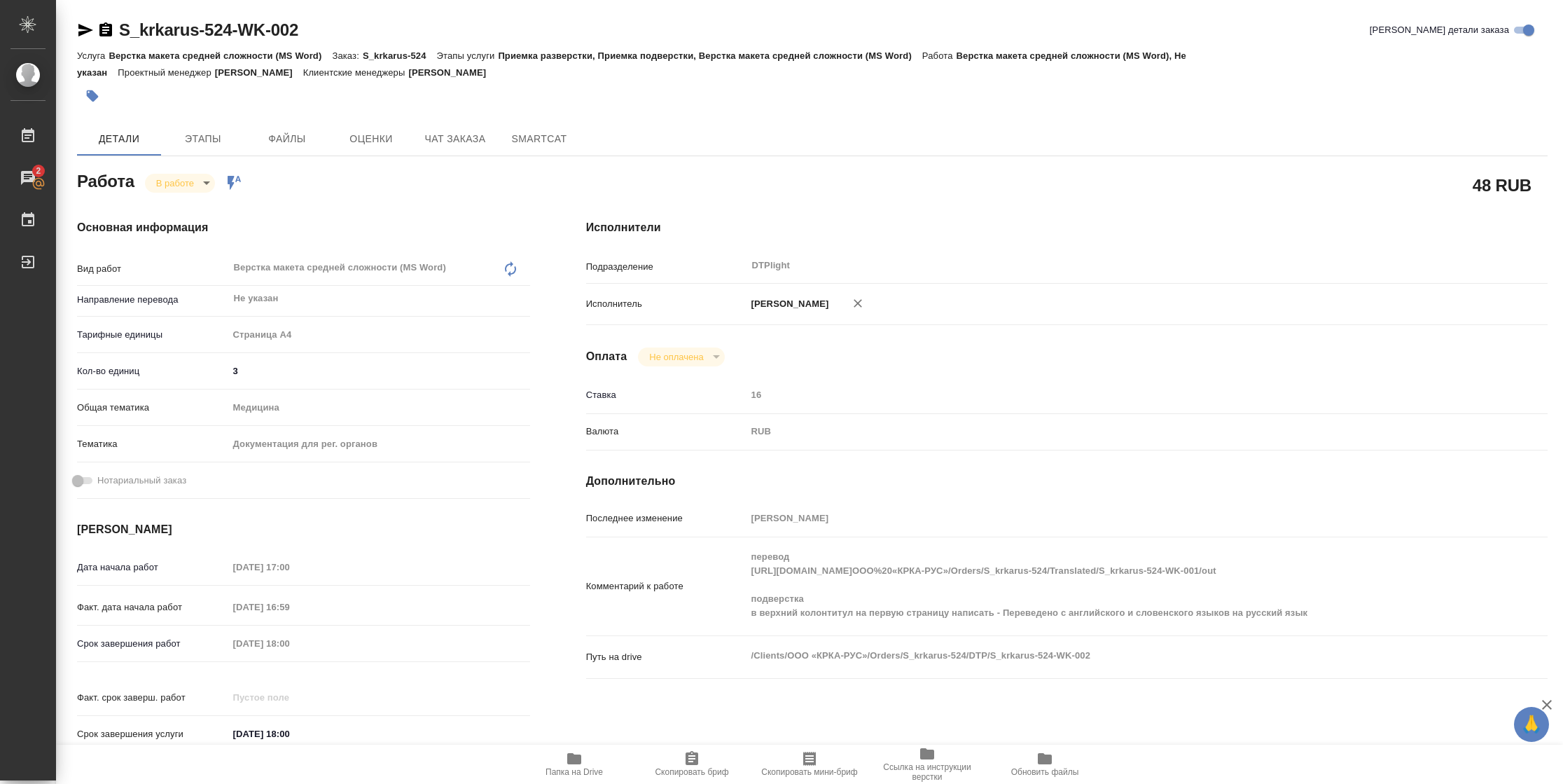
type textarea "x"
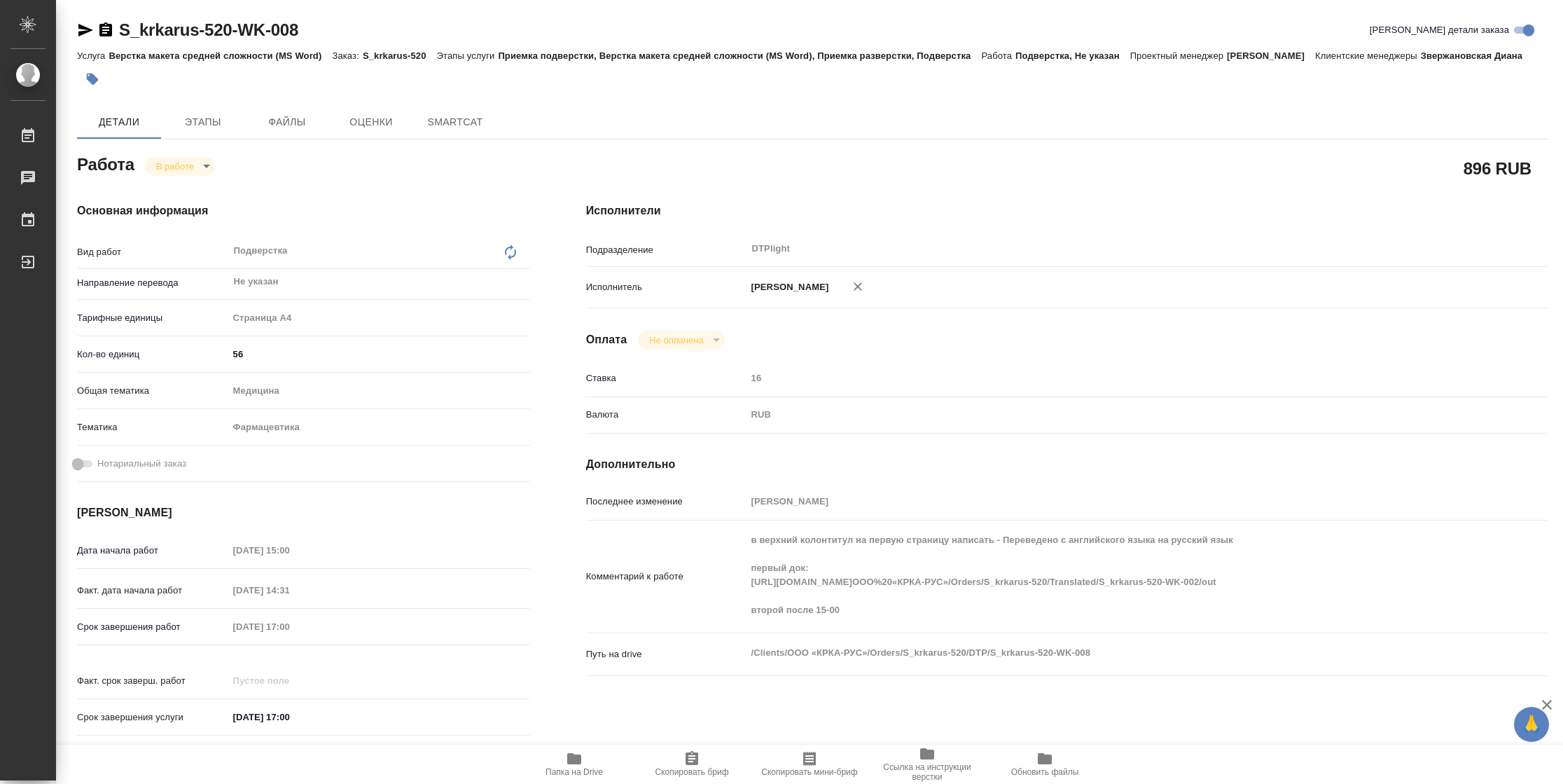
type textarea "x"
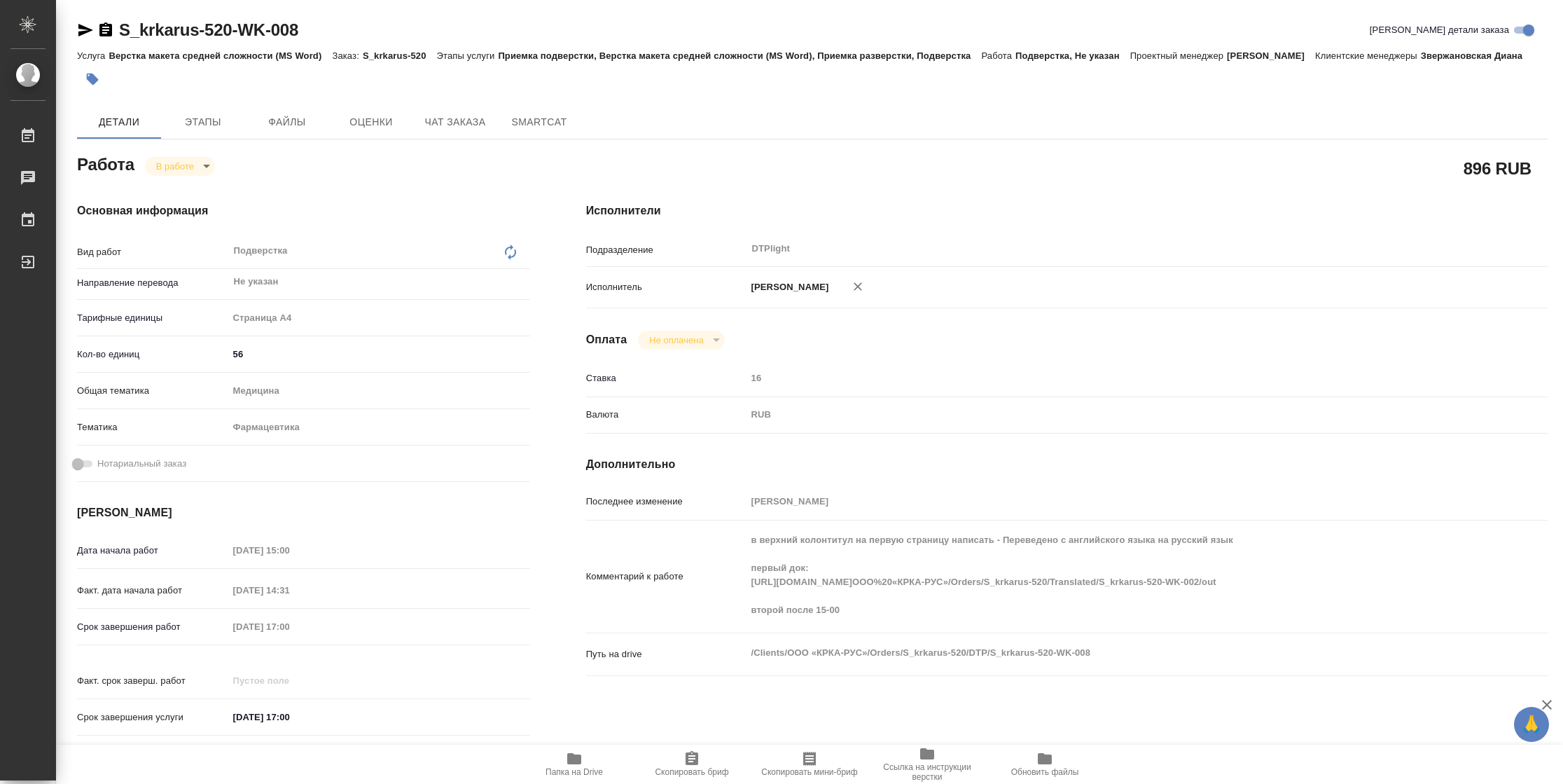
type textarea "x"
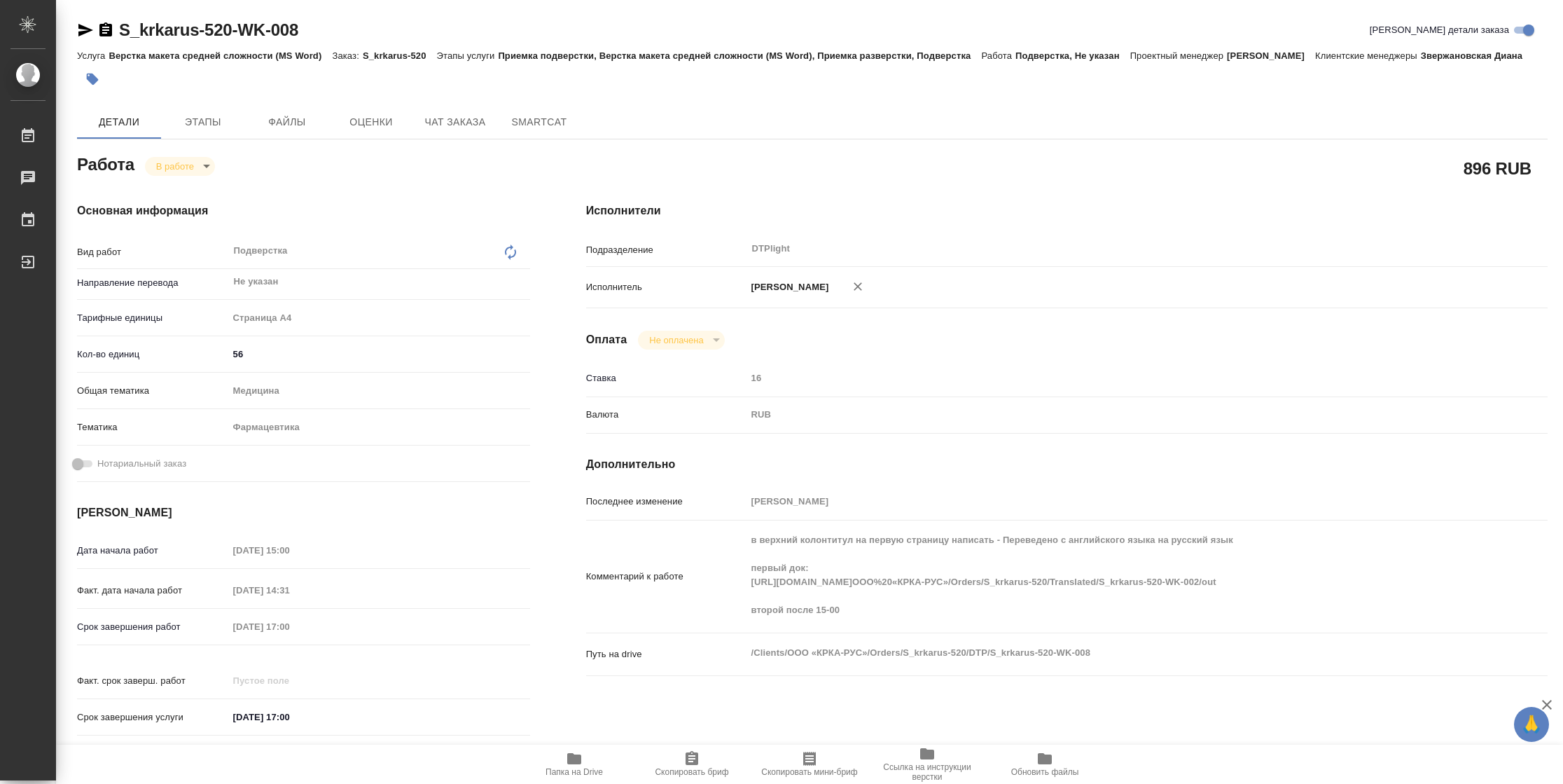
click at [579, 778] on button "Папка на Drive" at bounding box center [574, 764] width 118 height 39
type textarea "x"
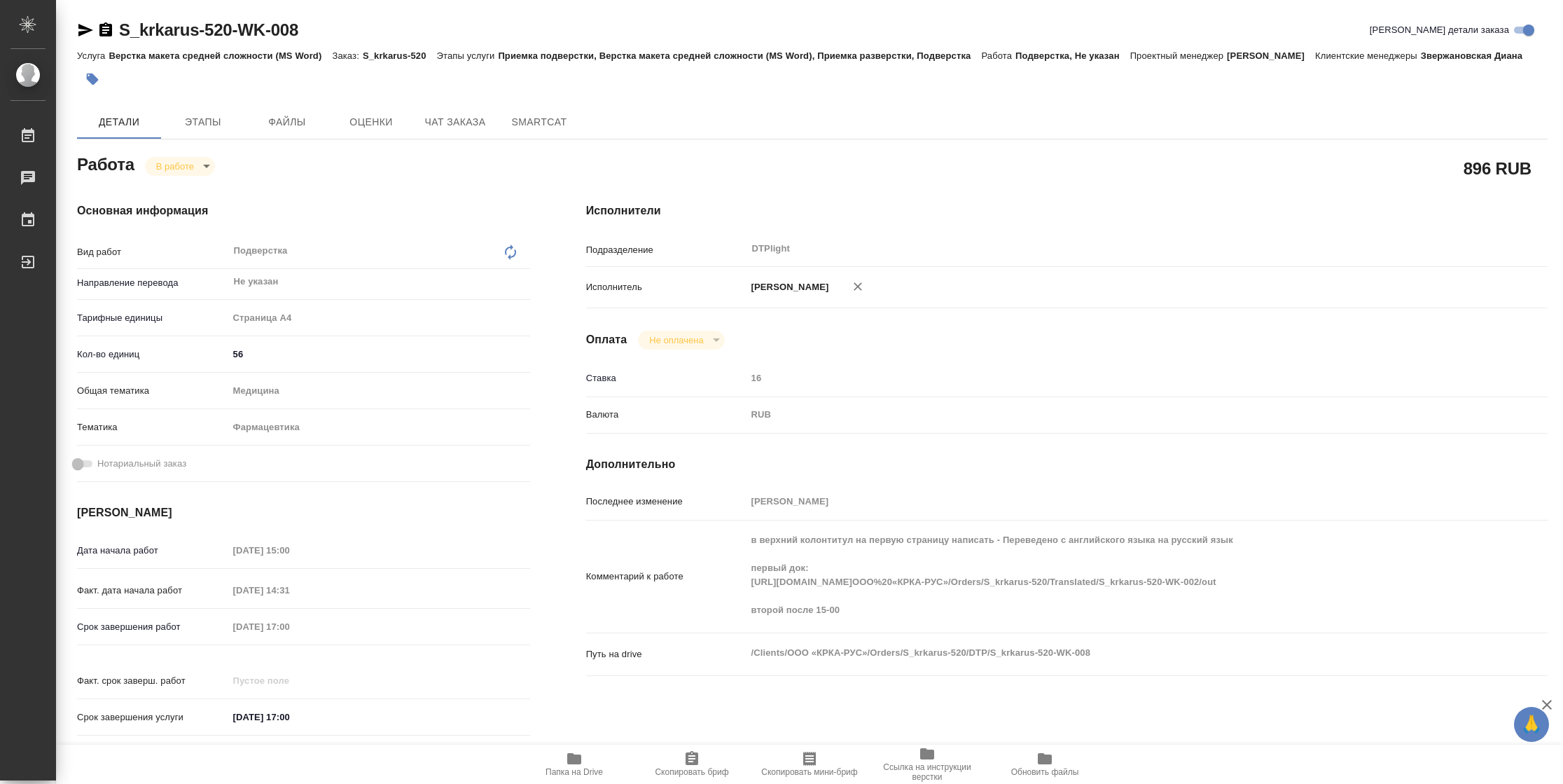
type textarea "x"
click at [184, 154] on div "Работа В работе inProgress" at bounding box center [304, 163] width 453 height 25
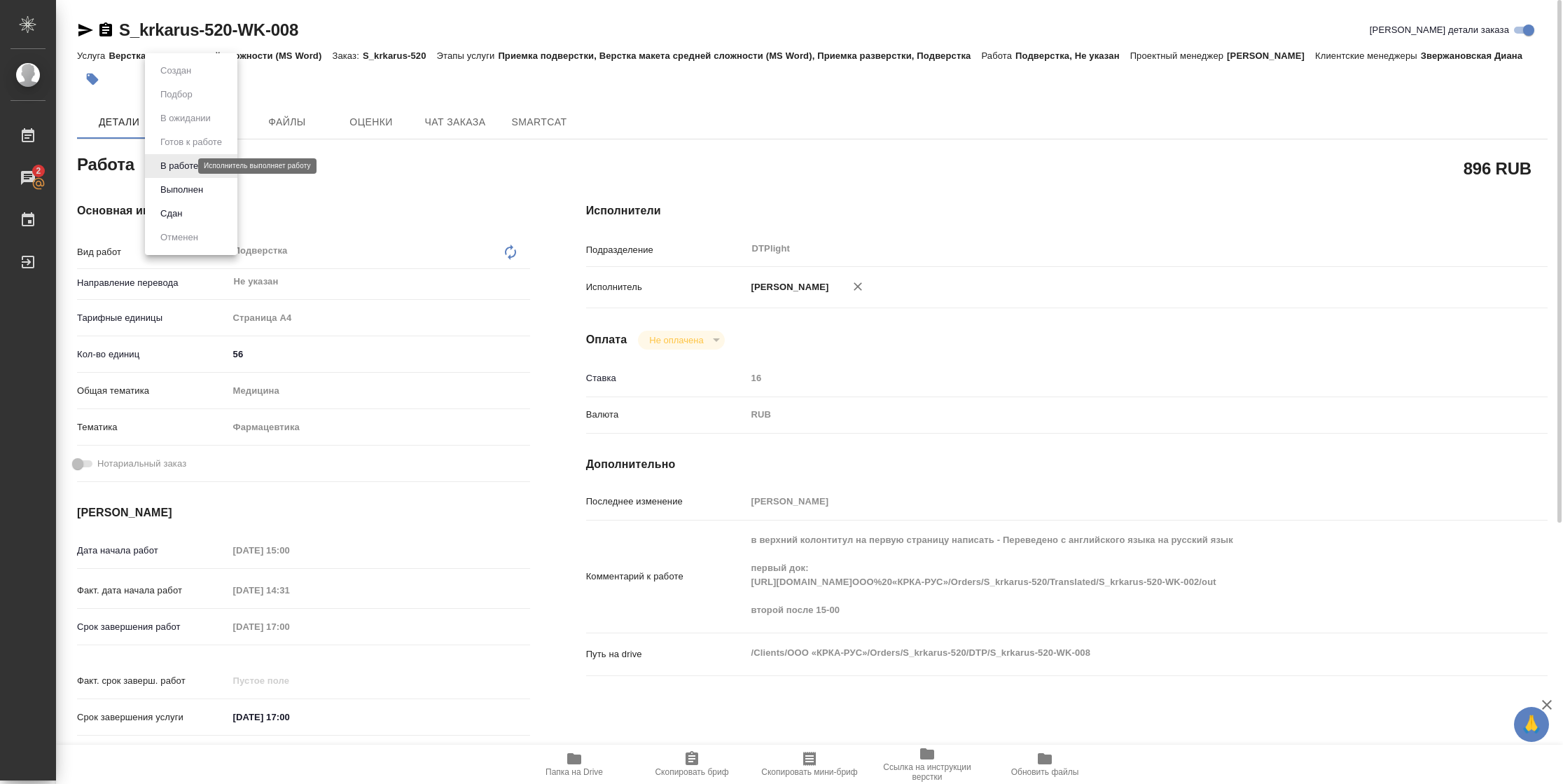
click at [184, 161] on body "🙏 .cls-1 fill:#fff; AWATERA Vasilyeva Natalia Работы 2 Чаты График Выйти S_krka…" at bounding box center [781, 392] width 1563 height 784
click at [184, 192] on button "Выполнен" at bounding box center [182, 189] width 51 height 15
type textarea "x"
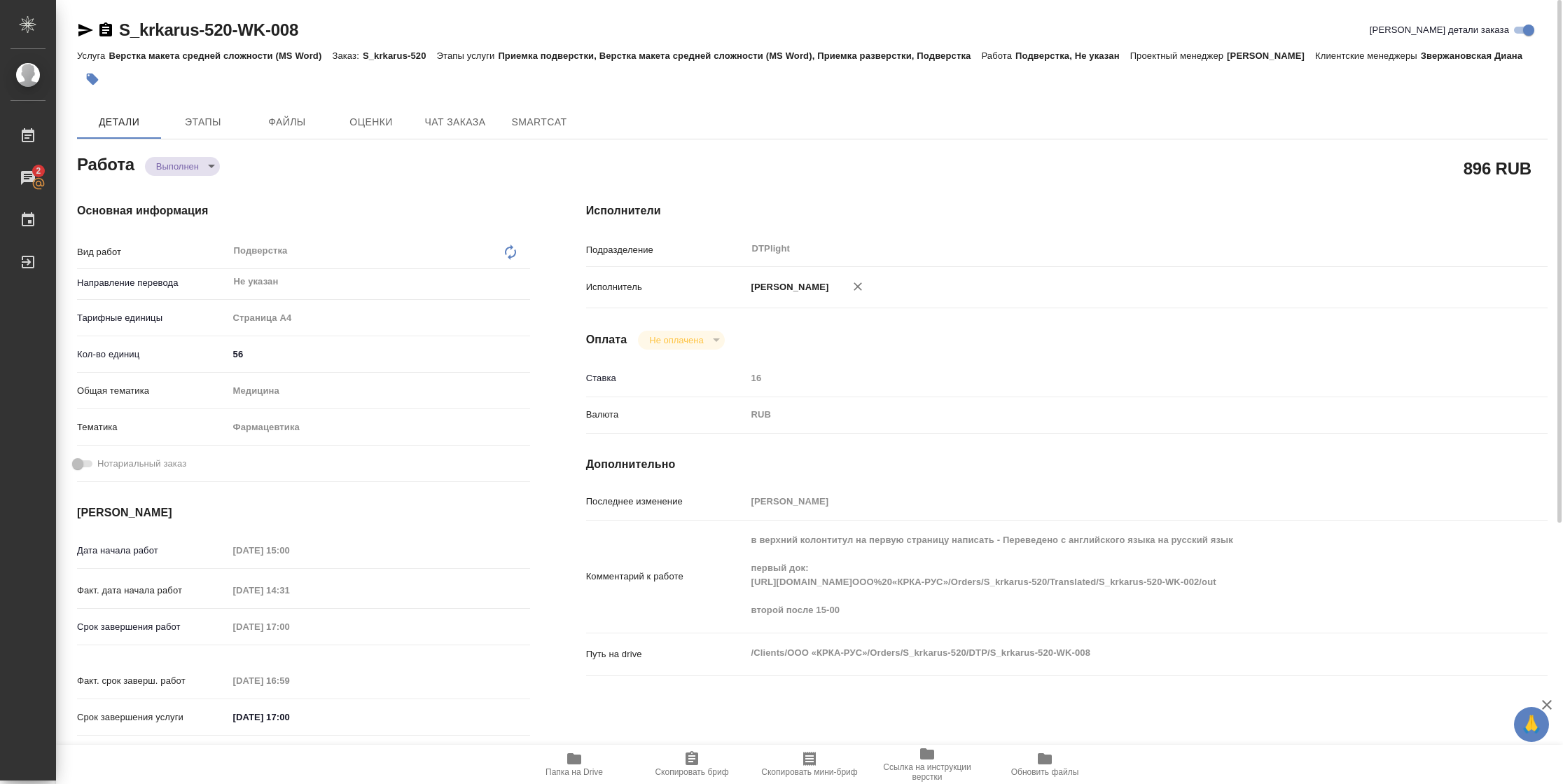
type textarea "x"
click at [85, 33] on icon "button" at bounding box center [85, 30] width 14 height 12
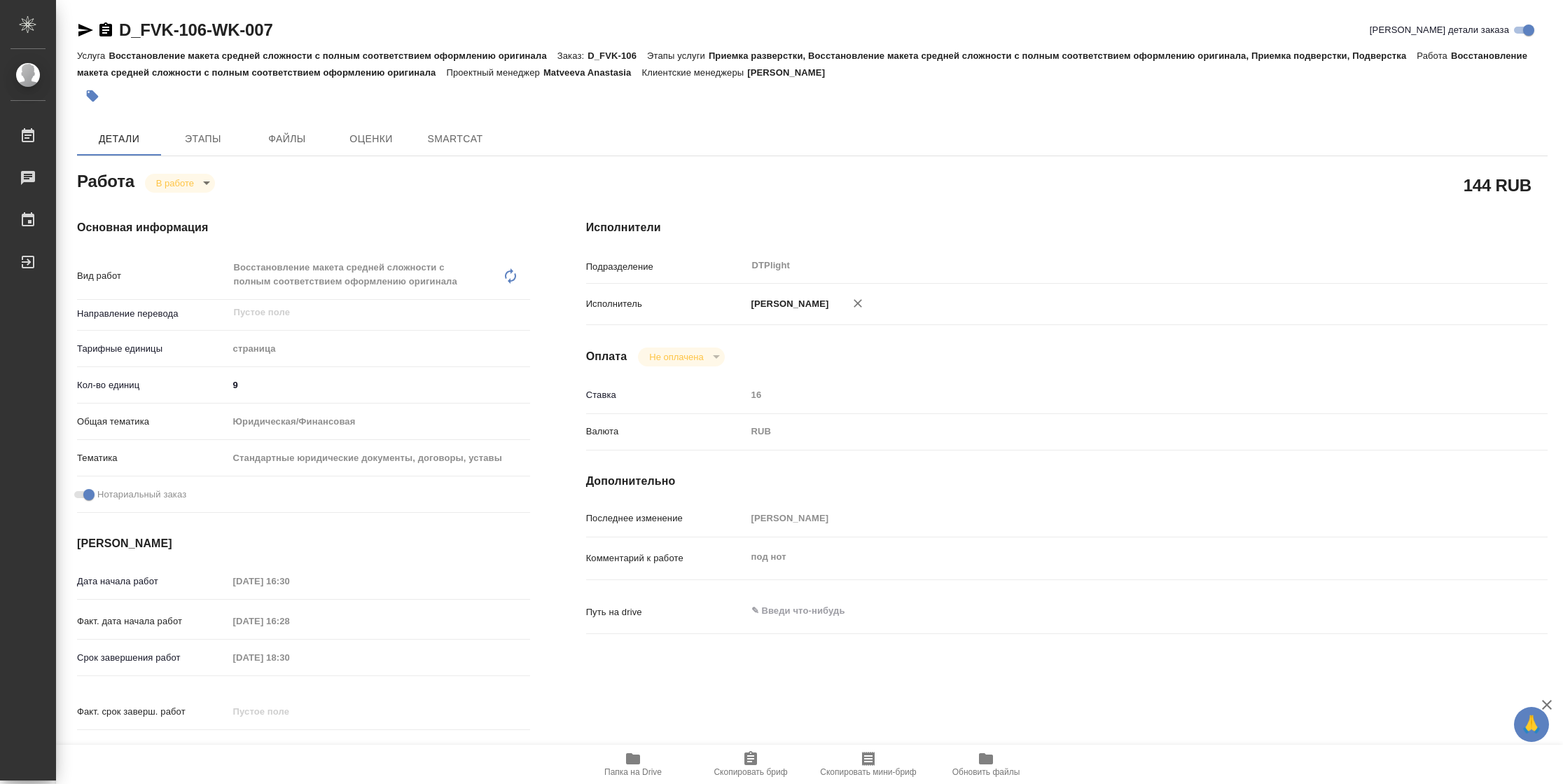
type textarea "x"
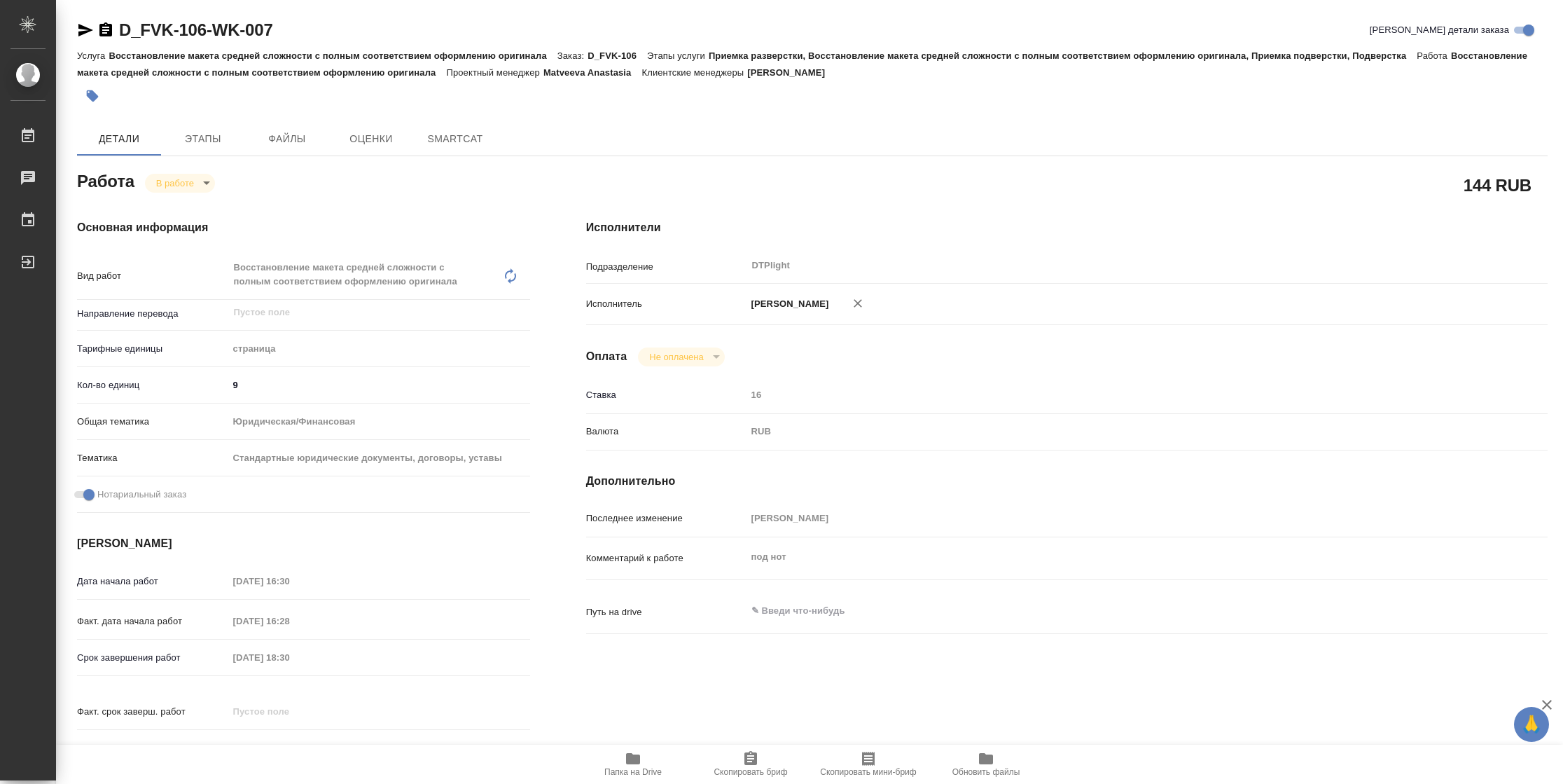
type textarea "x"
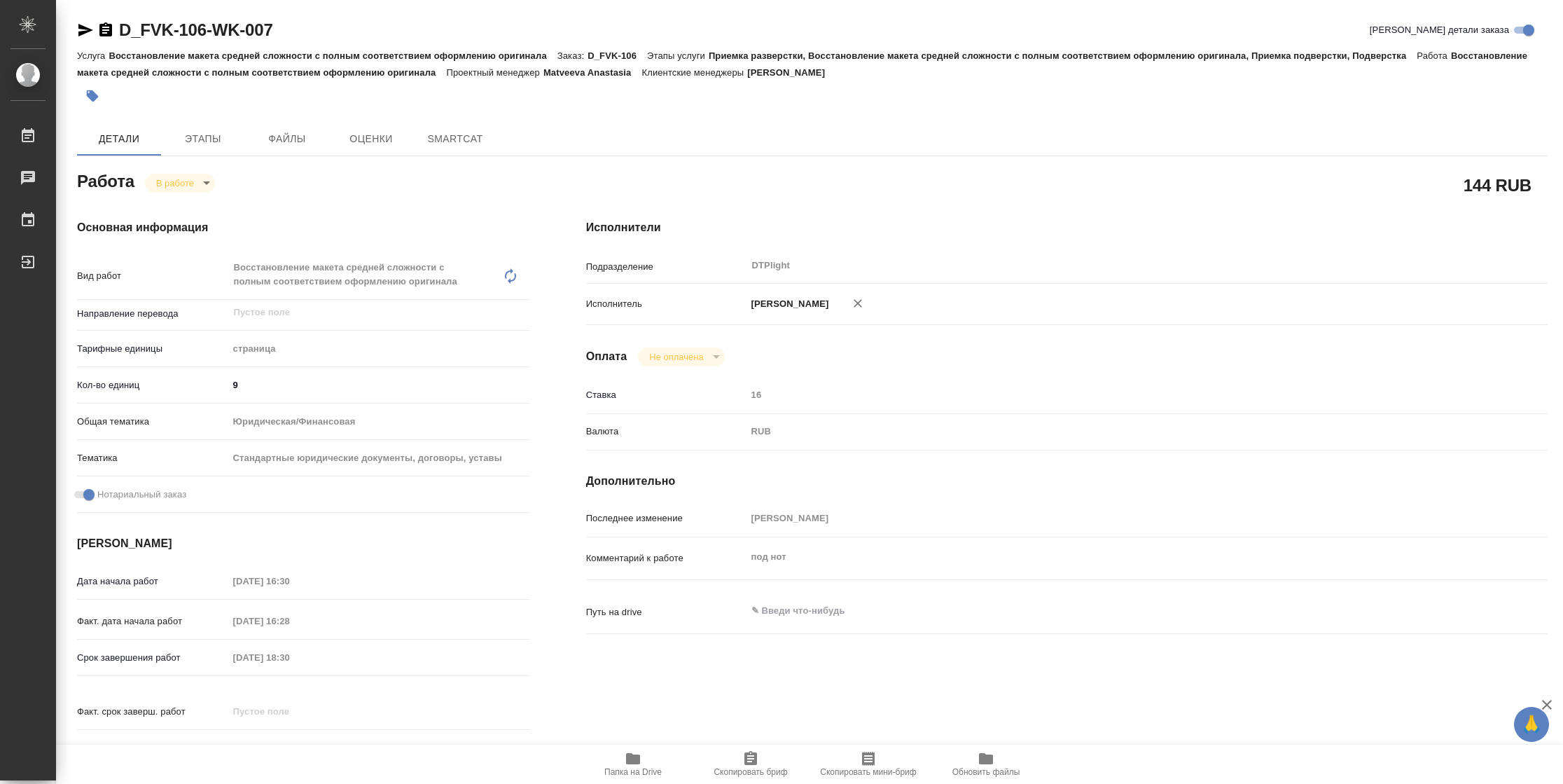
type textarea "x"
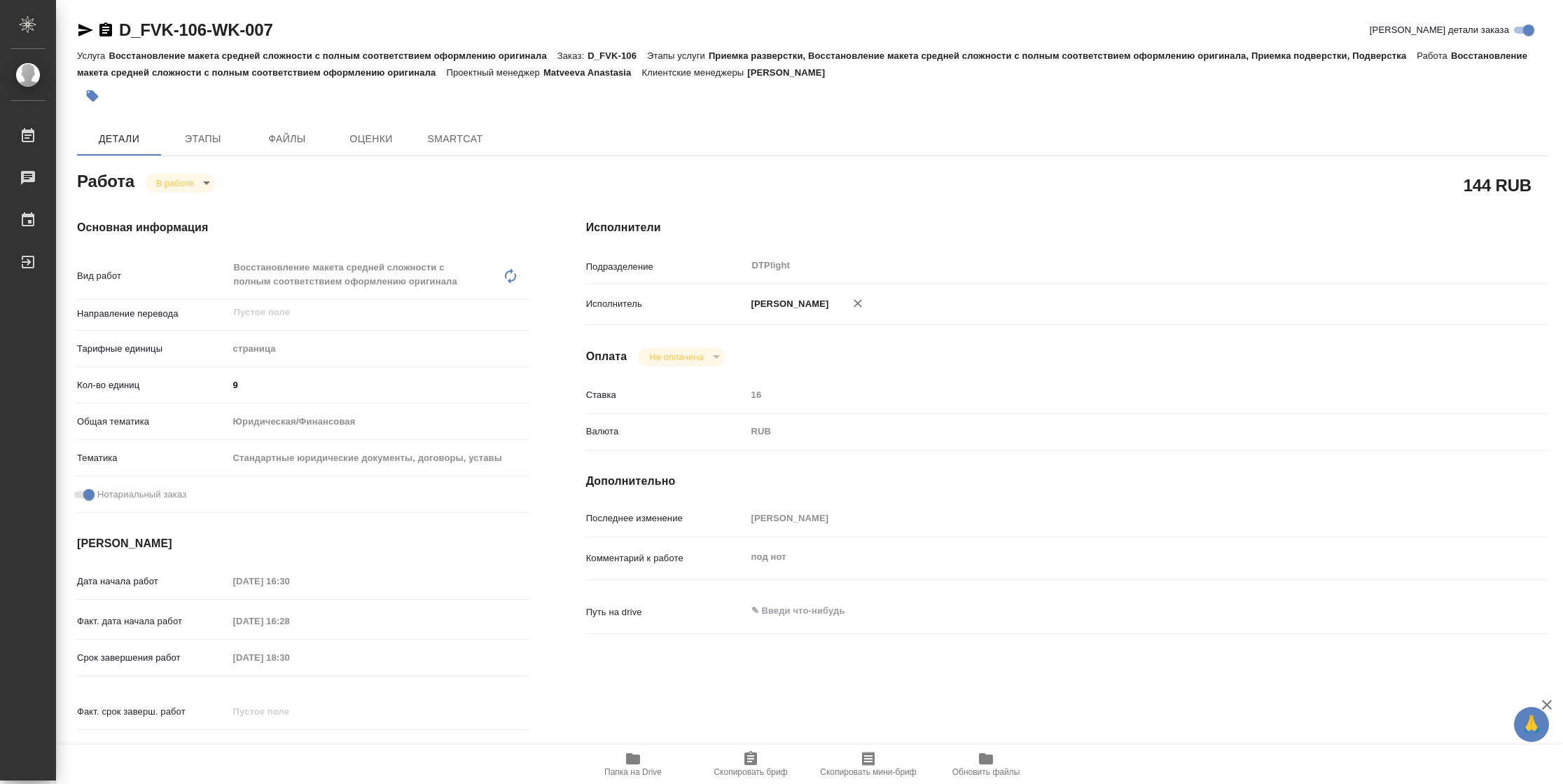
type textarea "x"
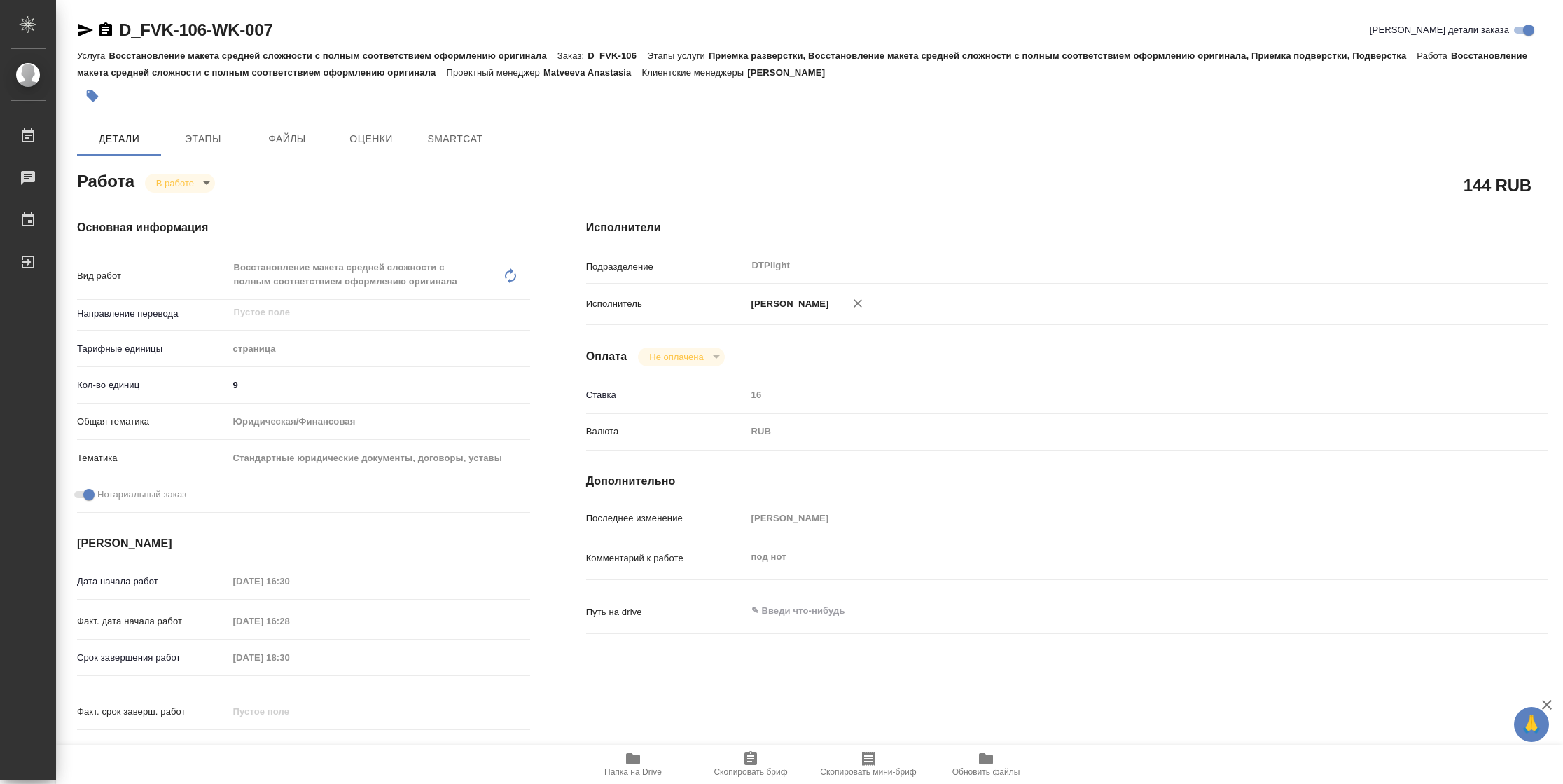
type textarea "x"
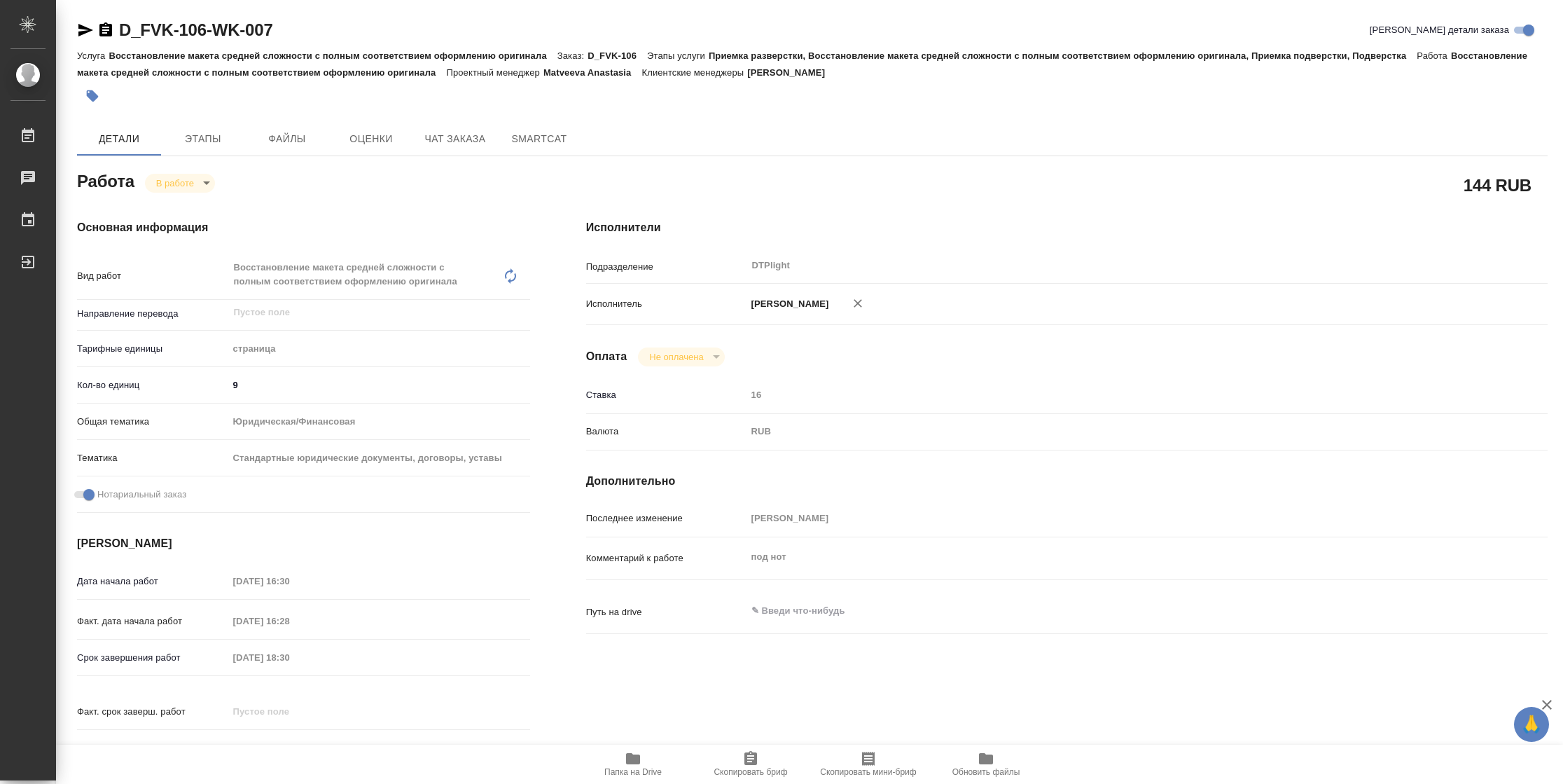
click at [620, 772] on span "Папка на Drive" at bounding box center [633, 772] width 57 height 10
type textarea "x"
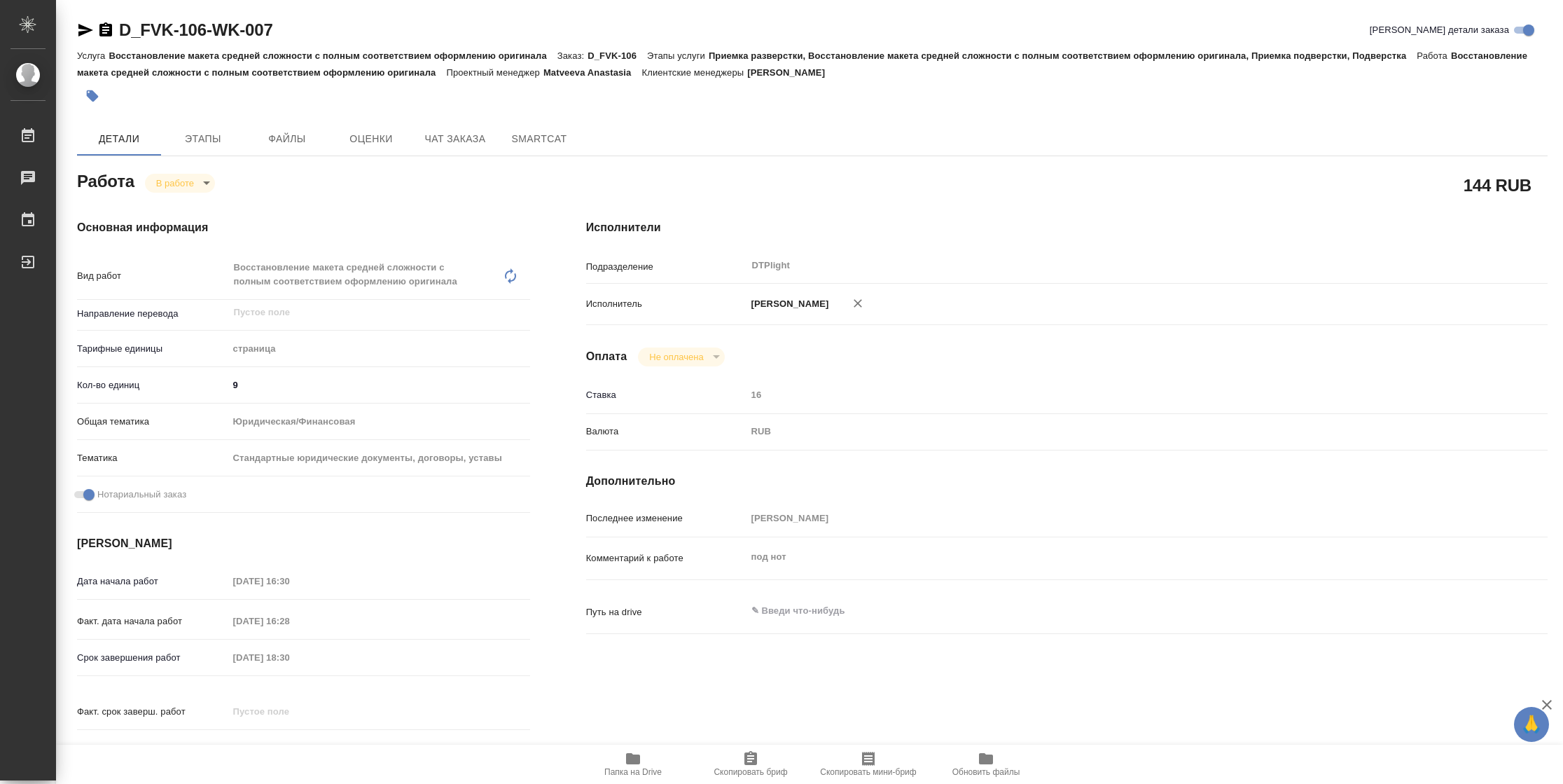
type textarea "x"
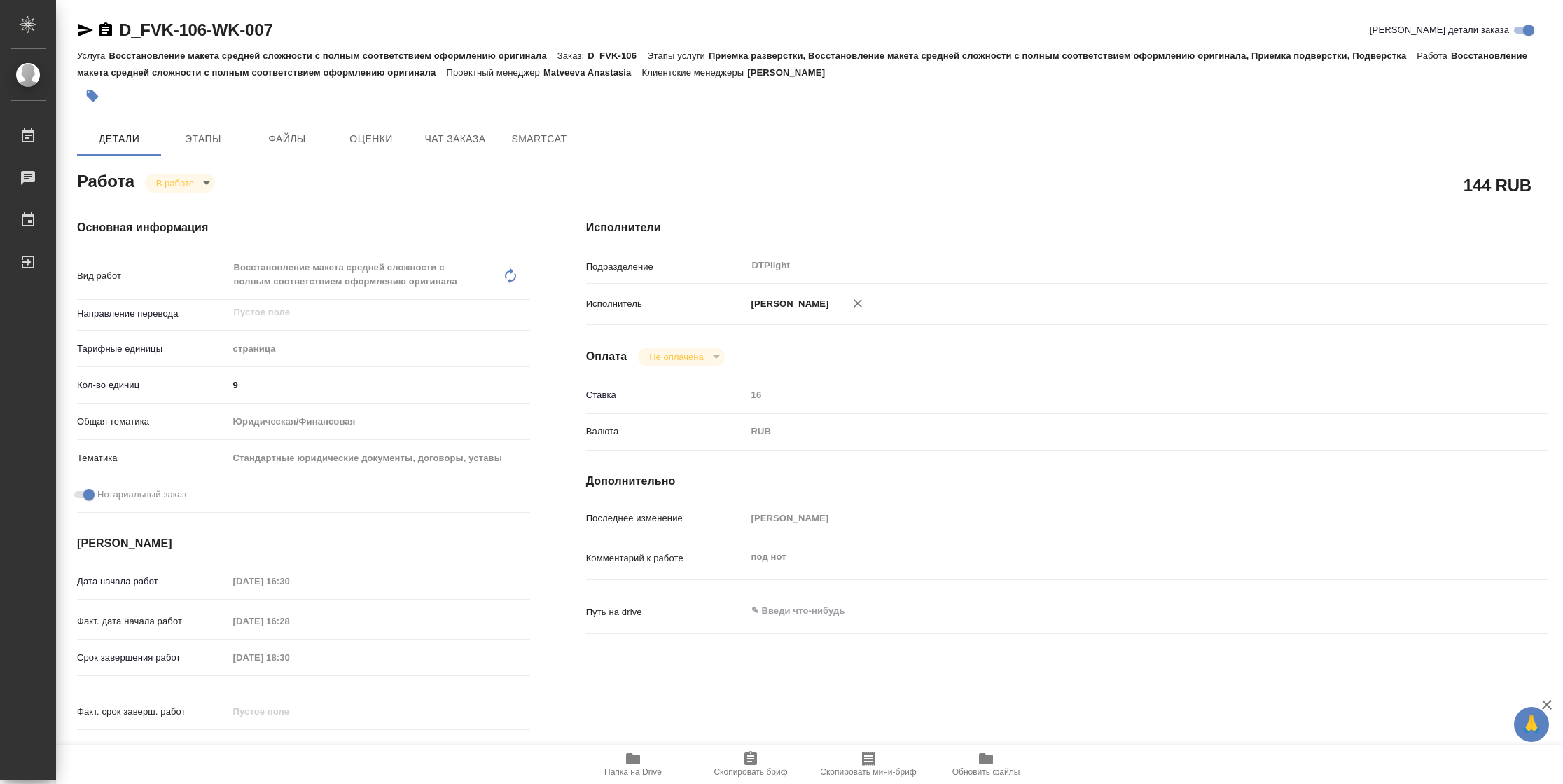
type textarea "x"
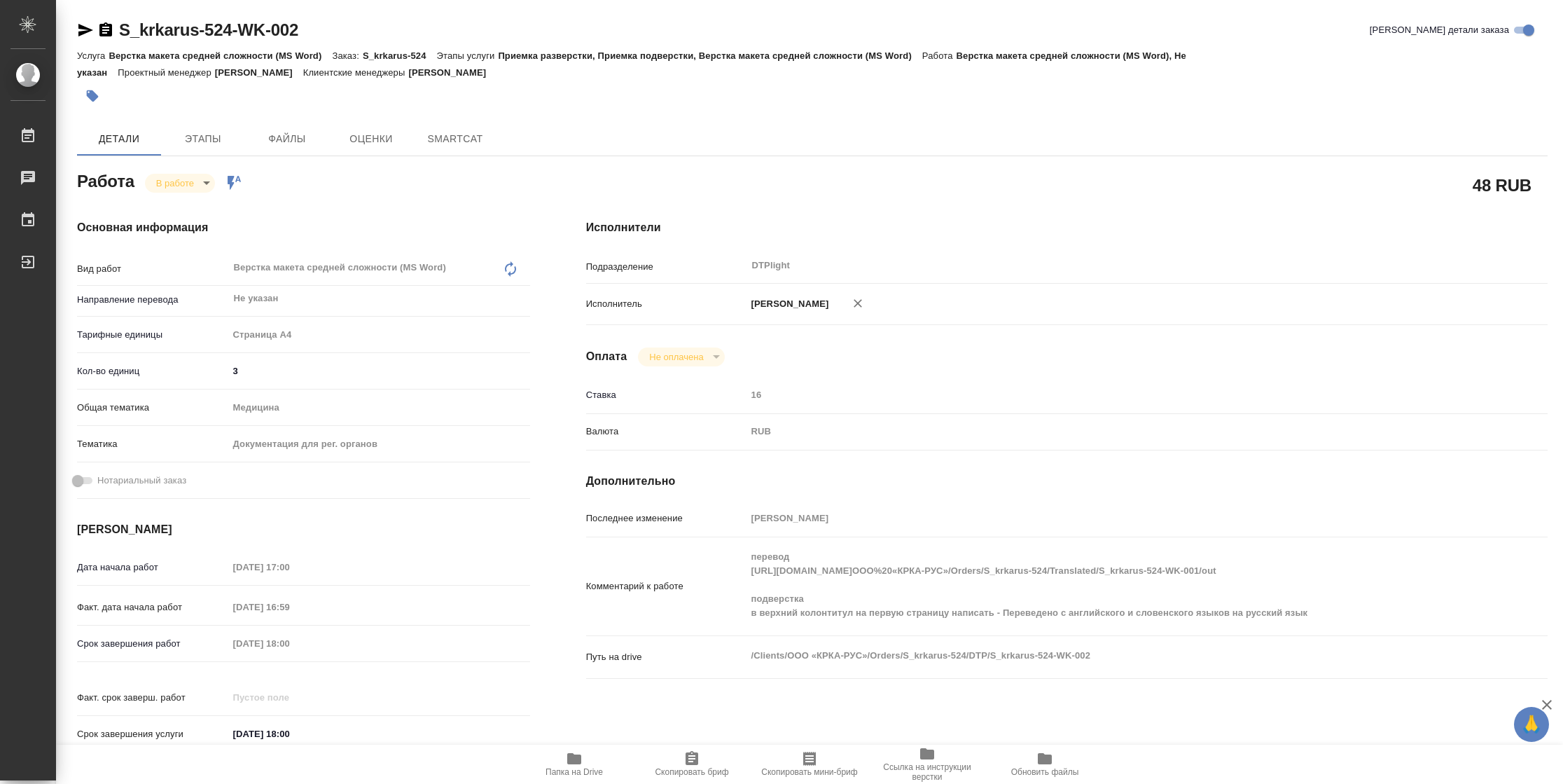
type textarea "x"
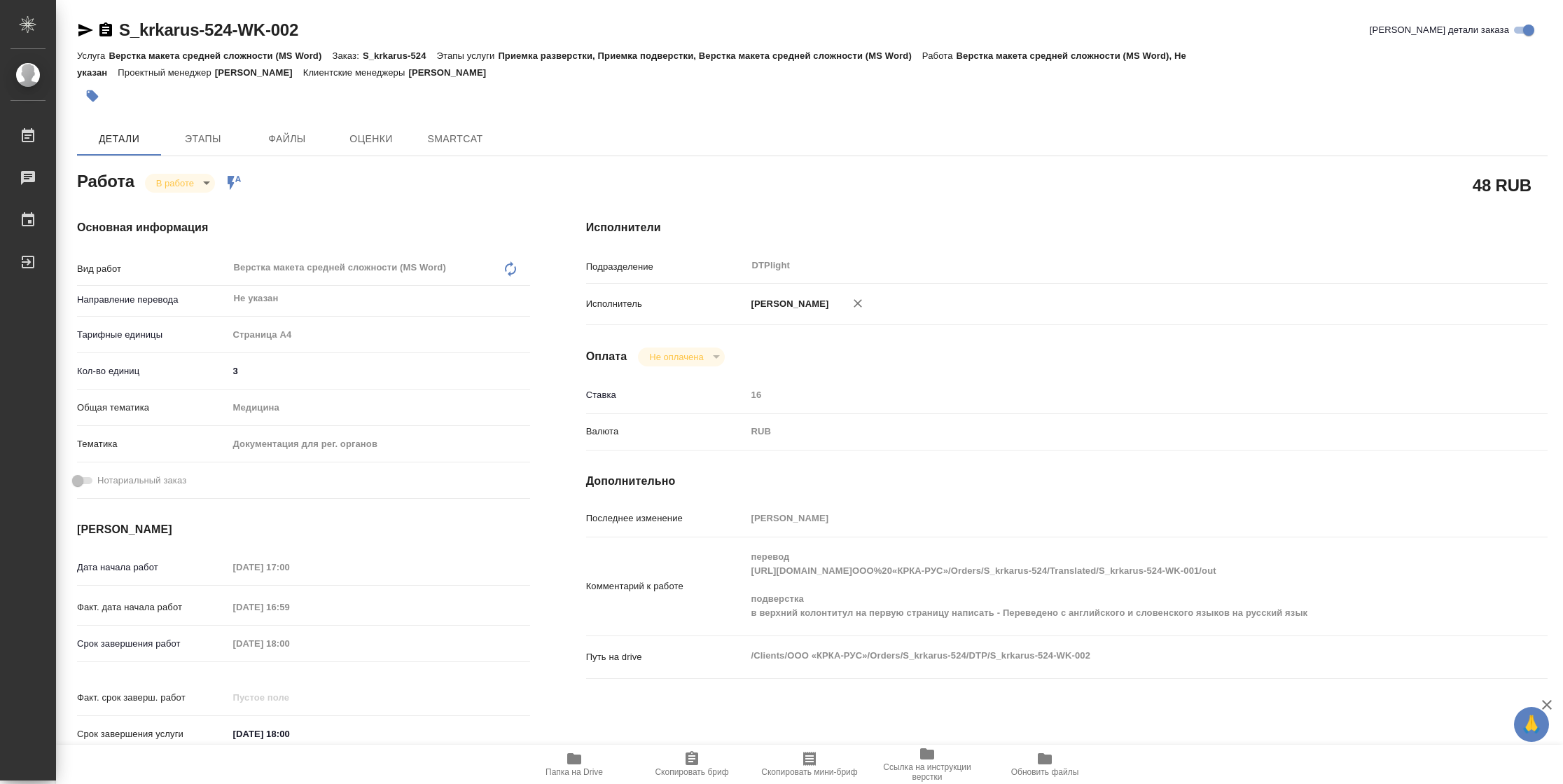
type textarea "x"
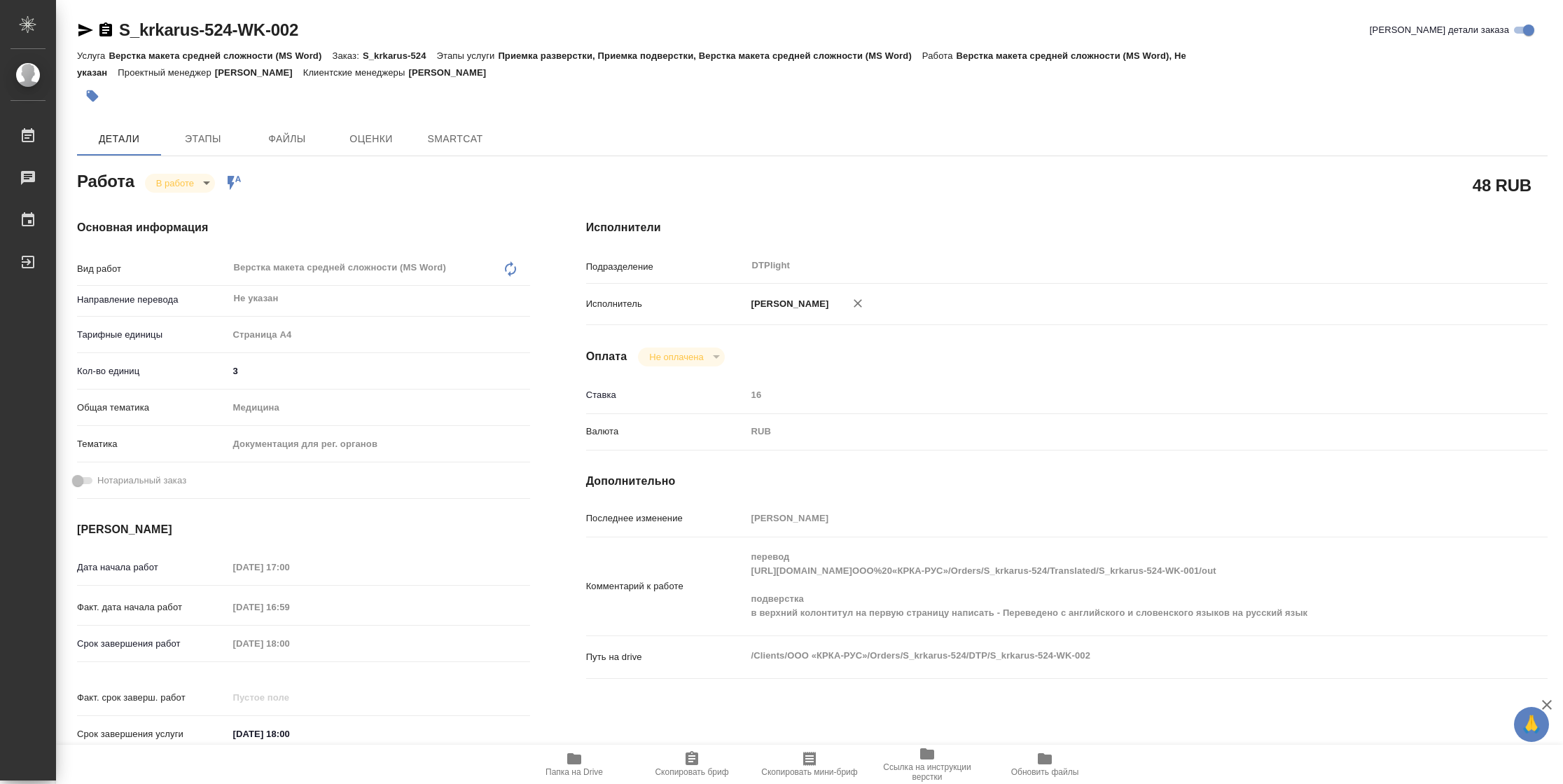
type textarea "x"
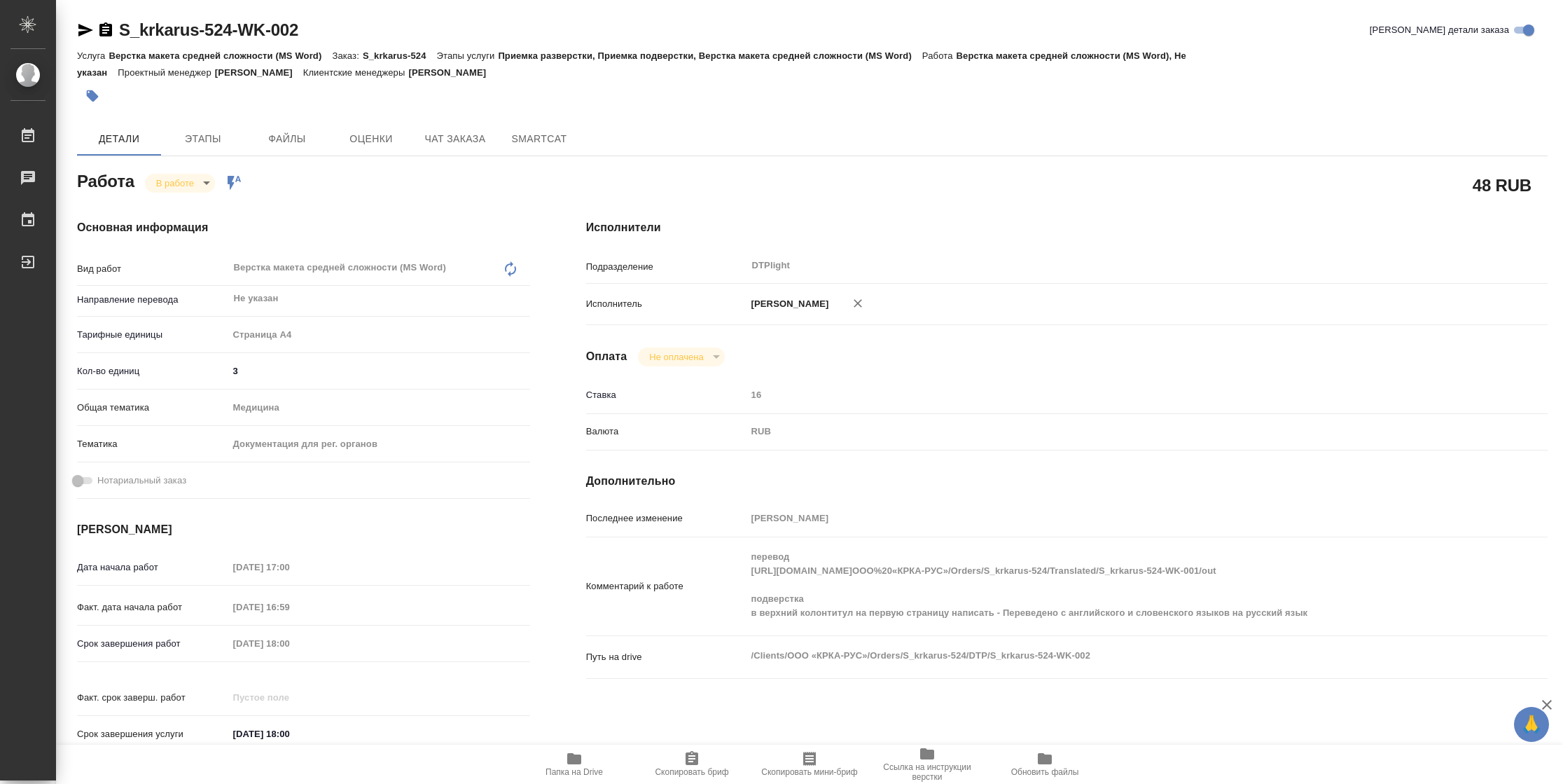
type textarea "x"
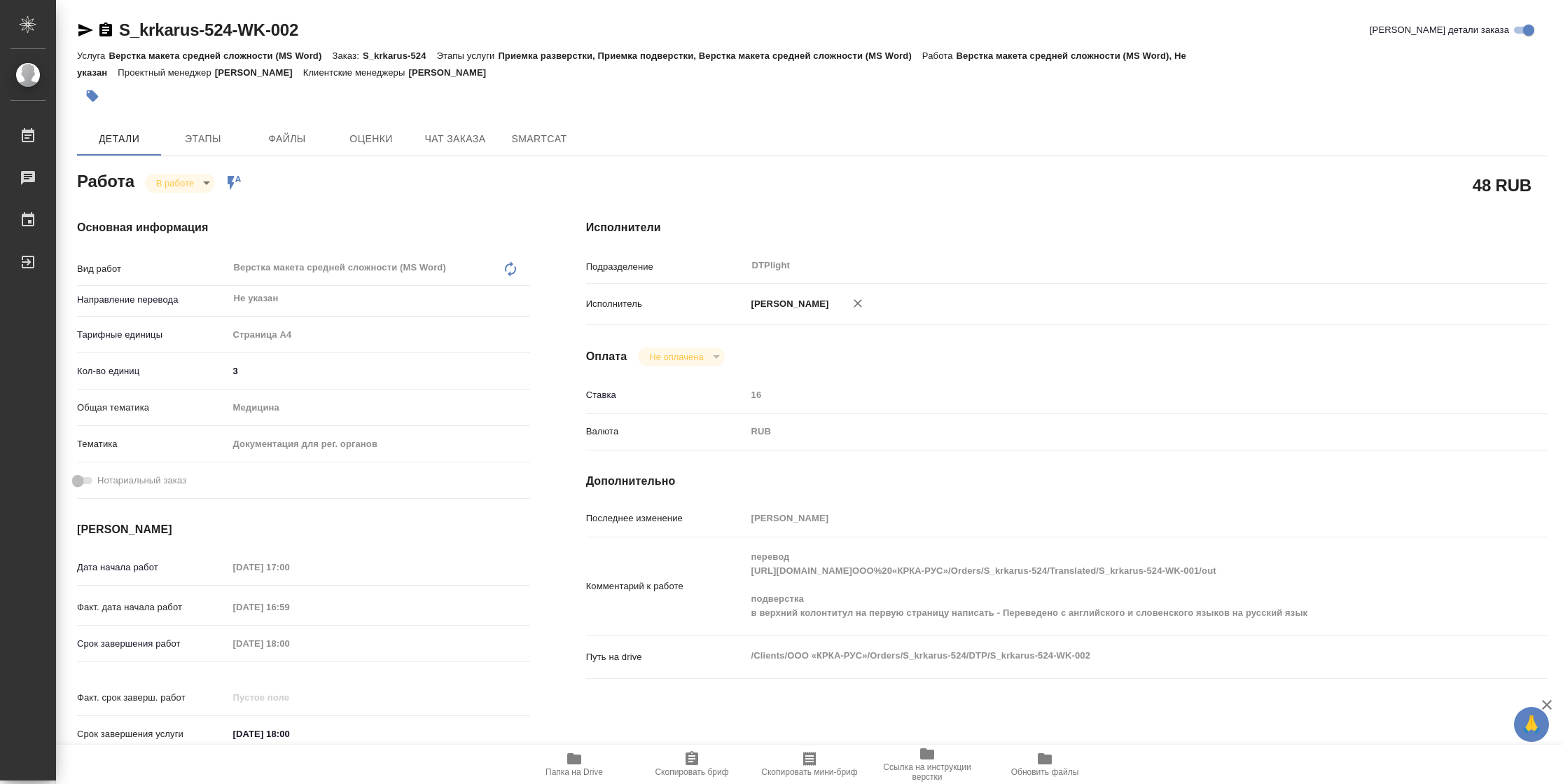
type textarea "x"
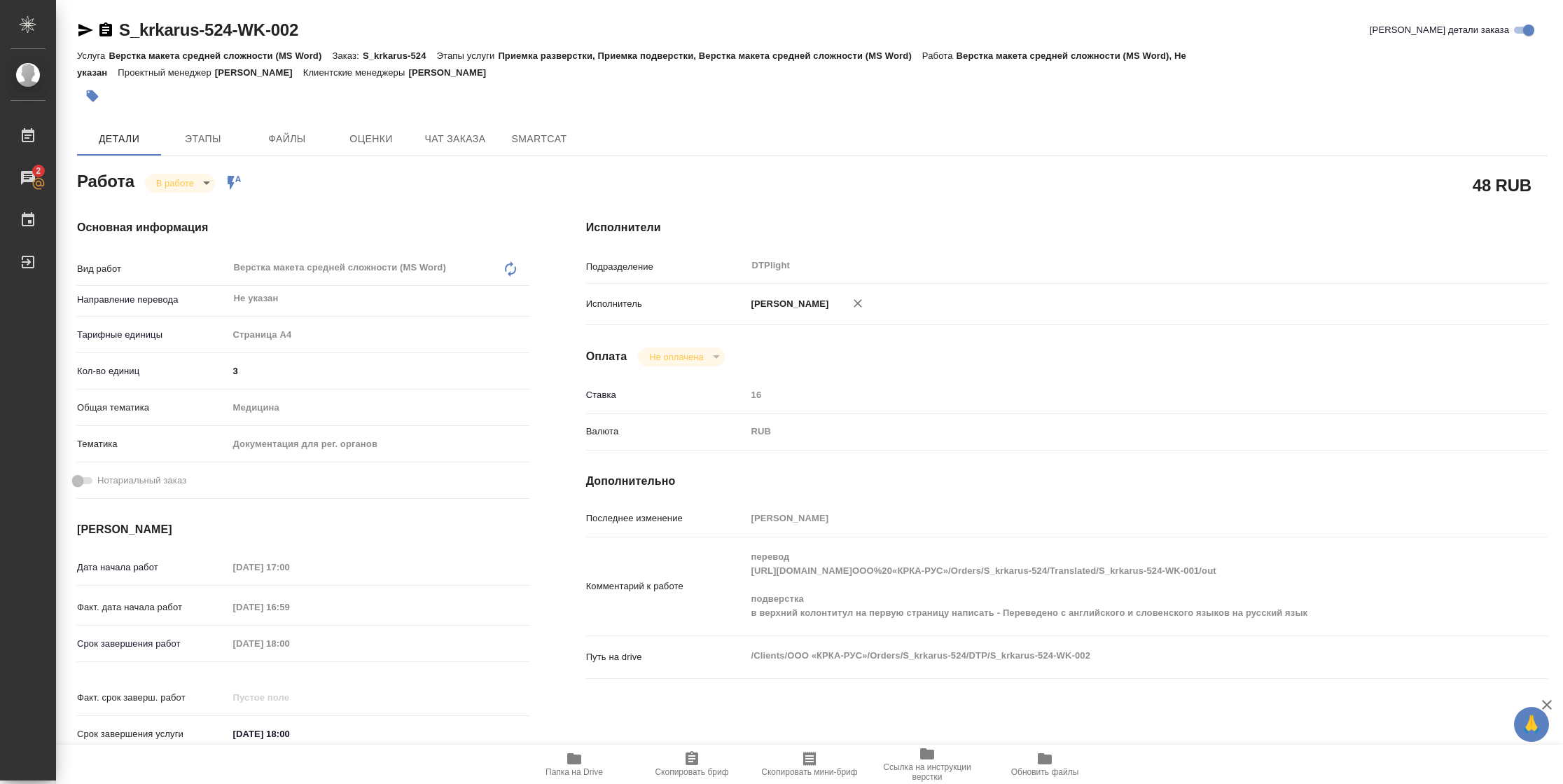
click at [571, 767] on span "Папка на Drive" at bounding box center [574, 772] width 57 height 10
